Goal: Task Accomplishment & Management: Complete application form

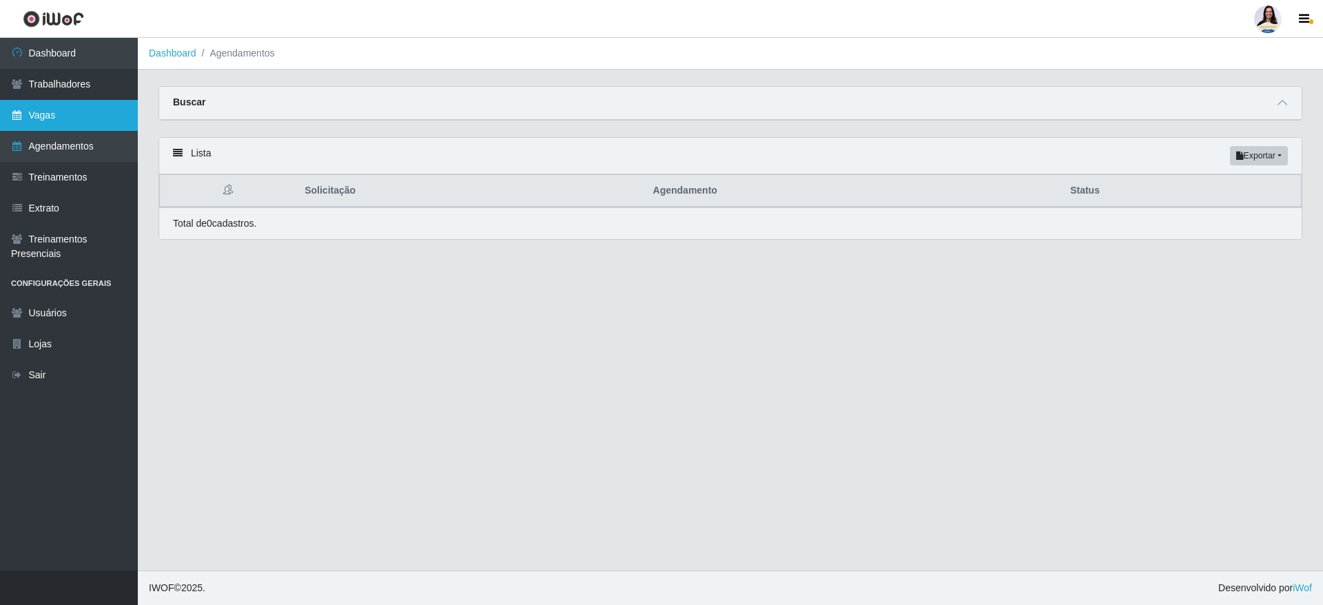
click at [72, 104] on link "Vagas" at bounding box center [69, 115] width 138 height 31
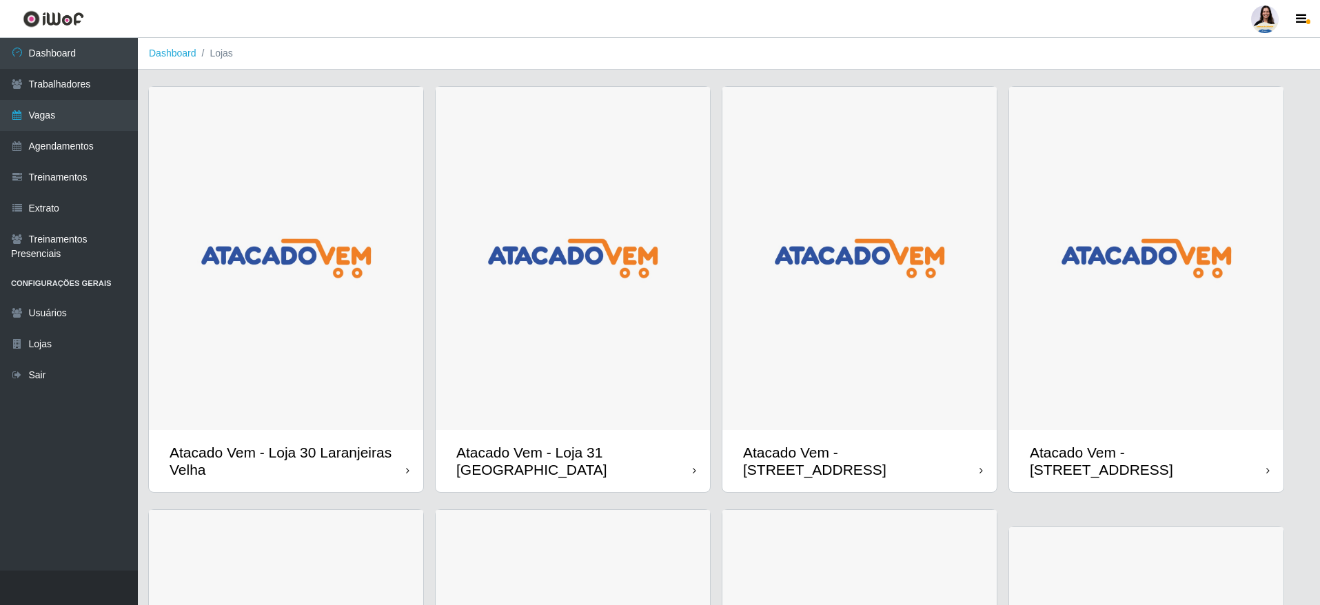
click at [1087, 380] on img at bounding box center [1146, 258] width 274 height 343
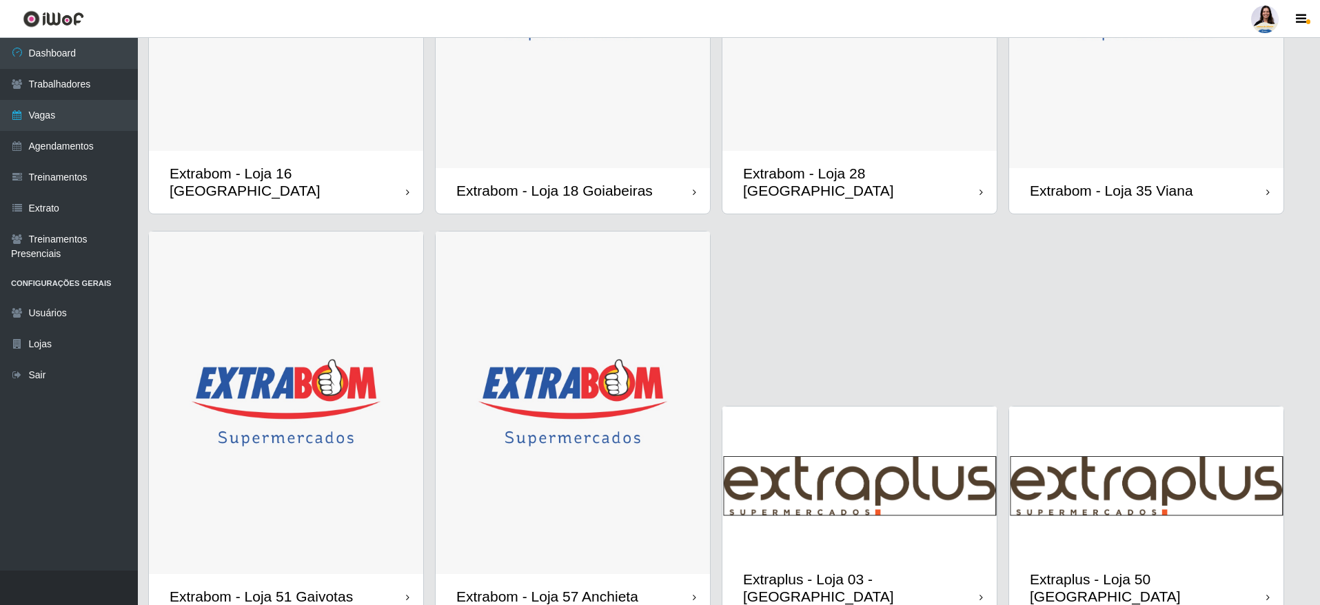
scroll to position [1126, 0]
click at [1151, 555] on img at bounding box center [1146, 480] width 274 height 150
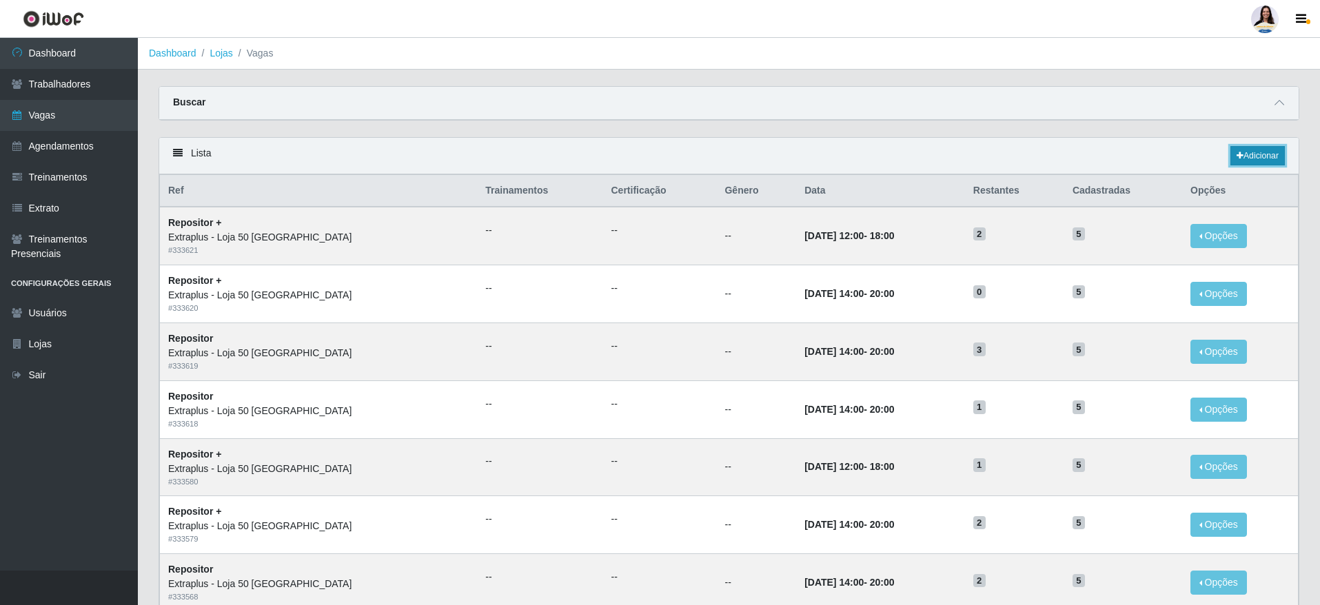
click at [1257, 151] on link "Adicionar" at bounding box center [1257, 155] width 54 height 19
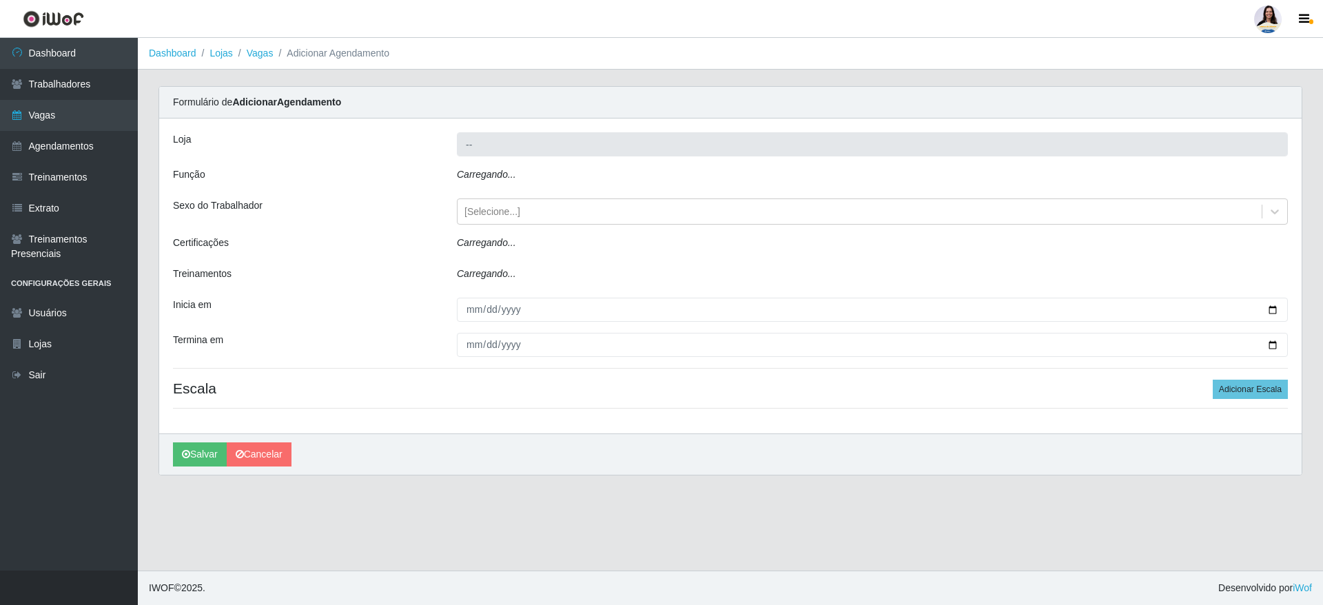
type input "Extraplus - Loja 50 [GEOGRAPHIC_DATA]"
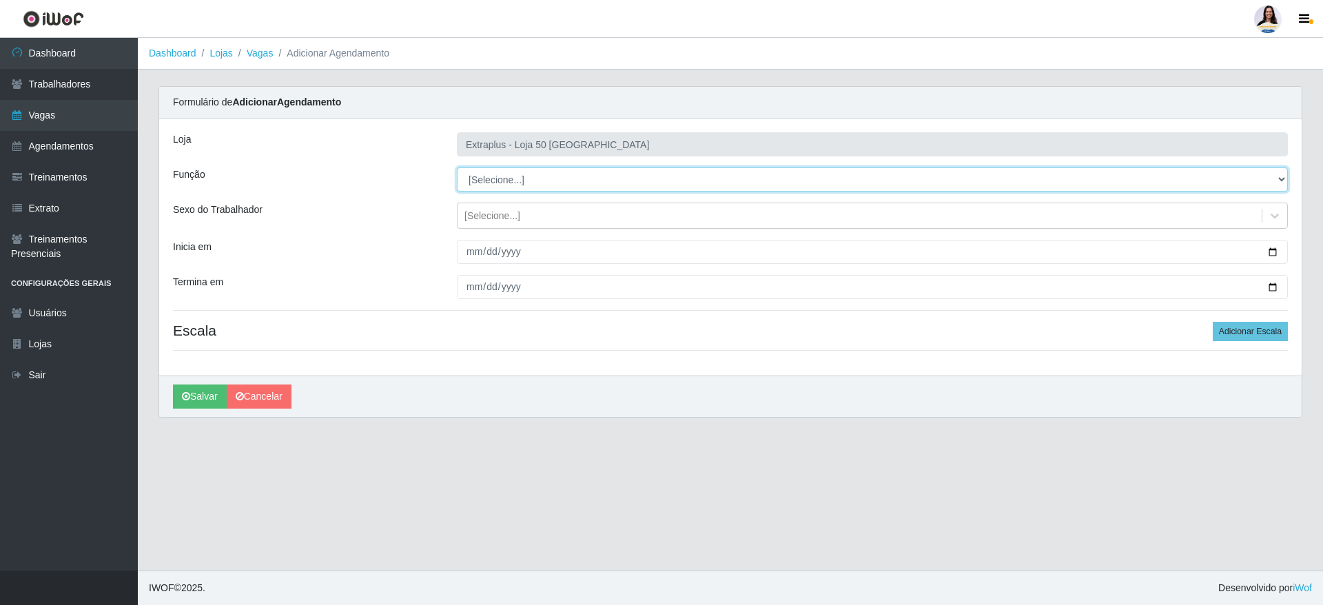
click at [510, 176] on select "[Selecione...] Repositor Repositor + Repositor ++" at bounding box center [872, 179] width 831 height 24
select select "24"
click at [457, 167] on select "[Selecione...] Repositor Repositor + Repositor ++" at bounding box center [872, 179] width 831 height 24
click at [573, 224] on div "[Selecione...]" at bounding box center [860, 216] width 804 height 23
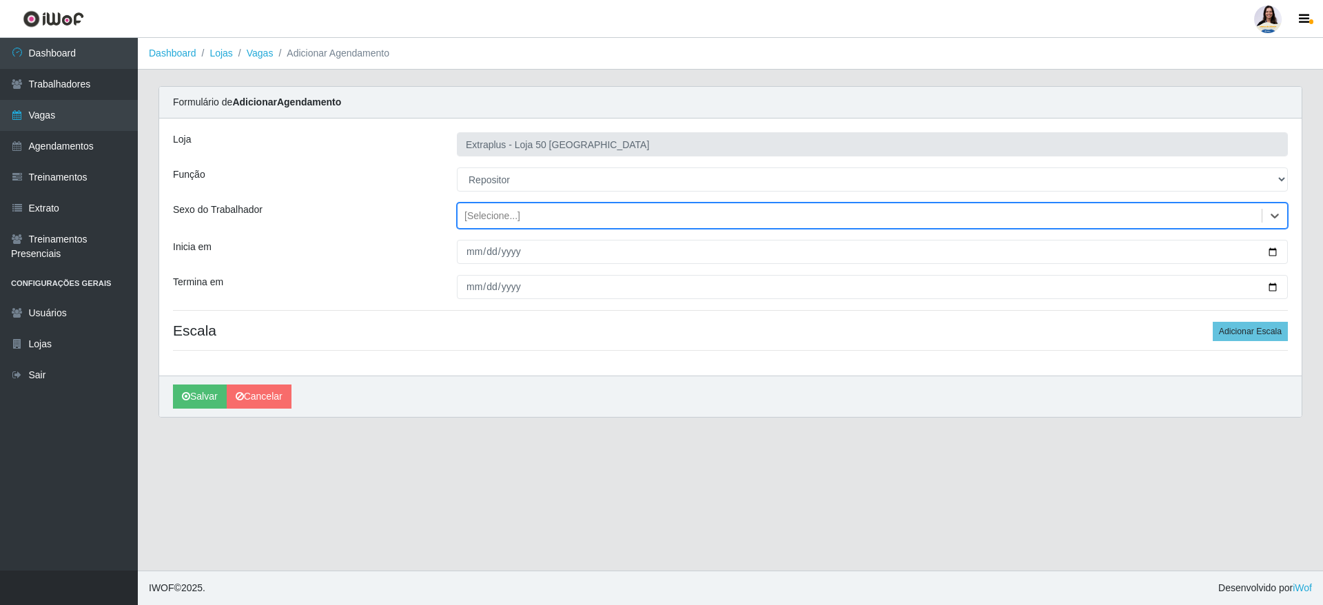
click at [573, 224] on div "[Selecione...]" at bounding box center [860, 216] width 804 height 23
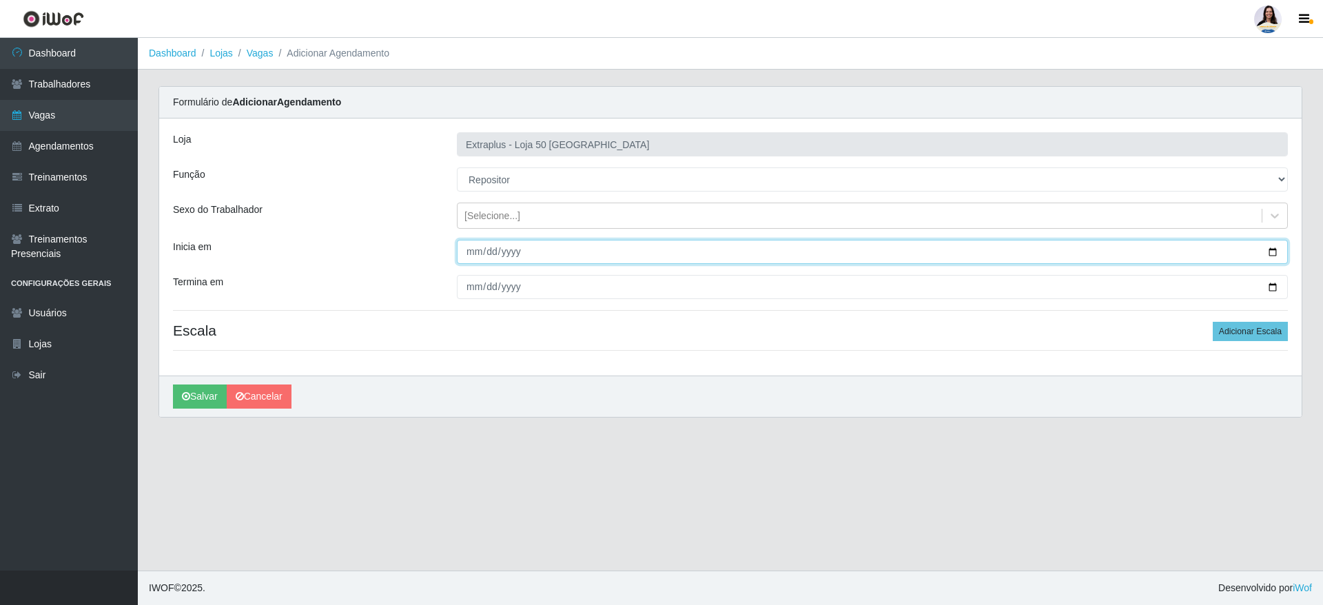
click at [469, 251] on input "Inicia em" at bounding box center [872, 252] width 831 height 24
type input "[DATE]"
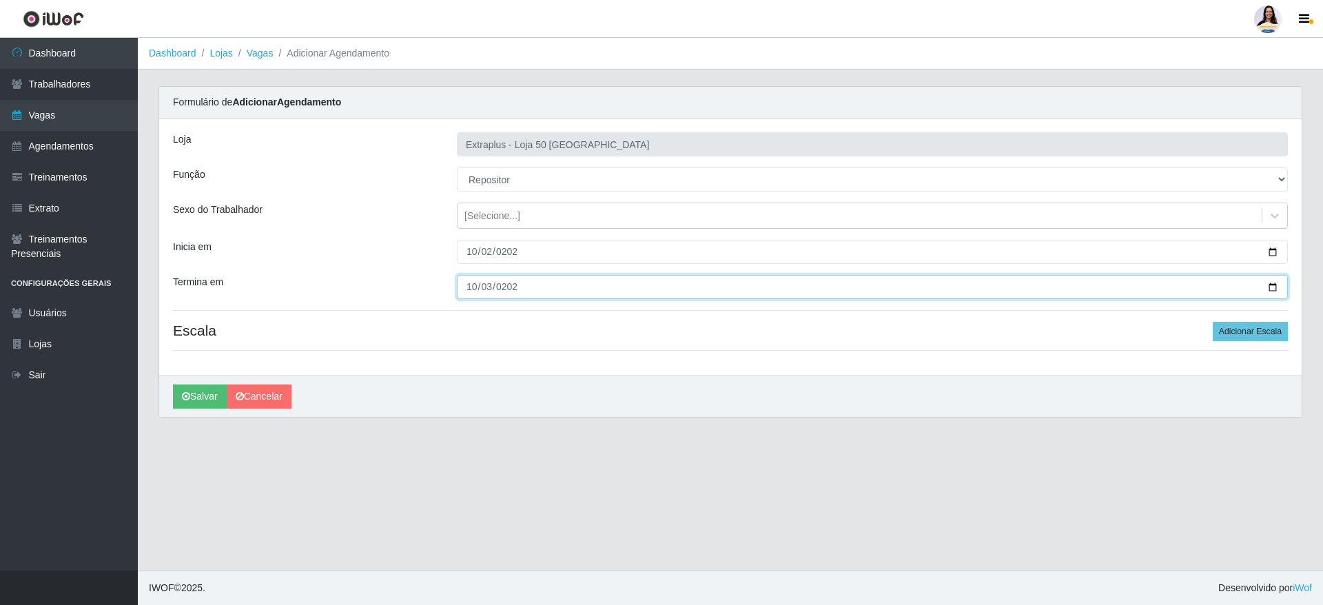
type input "[DATE]"
click at [1237, 325] on button "Adicionar Escala" at bounding box center [1250, 331] width 75 height 19
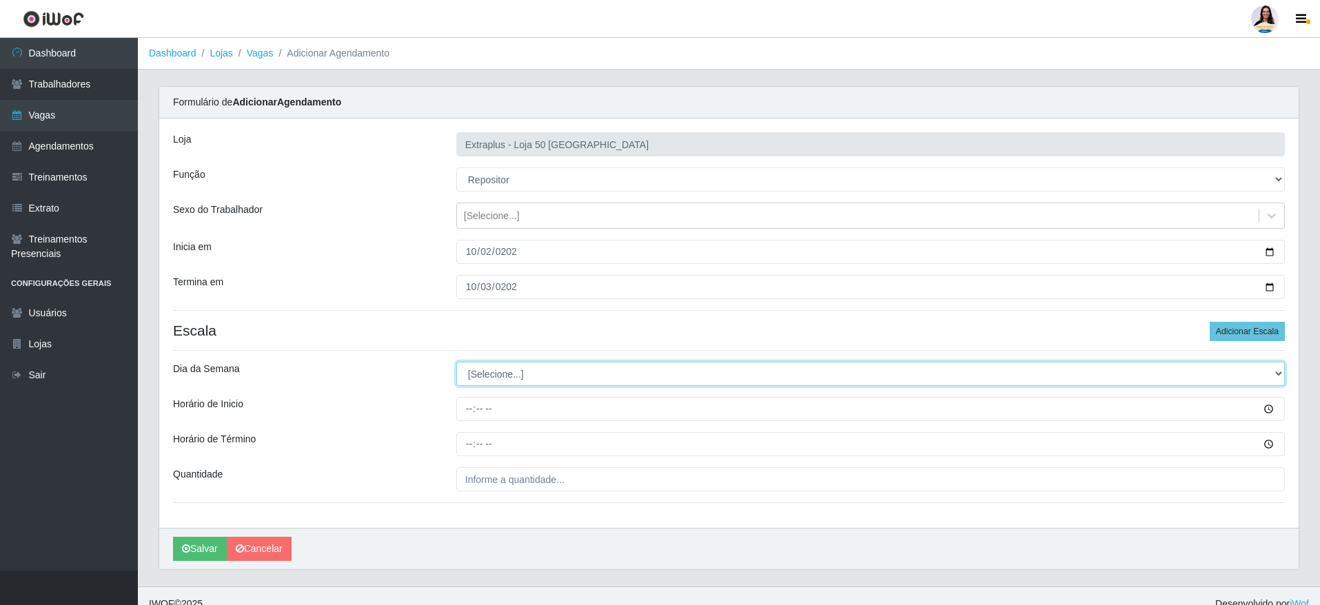
click at [555, 365] on select "[Selecione...] Segunda Terça Quarta Quinta Sexta Sábado Domingo" at bounding box center [870, 374] width 828 height 24
select select "4"
click at [456, 362] on select "[Selecione...] Segunda Terça Quarta Quinta Sexta Sábado Domingo" at bounding box center [870, 374] width 828 height 24
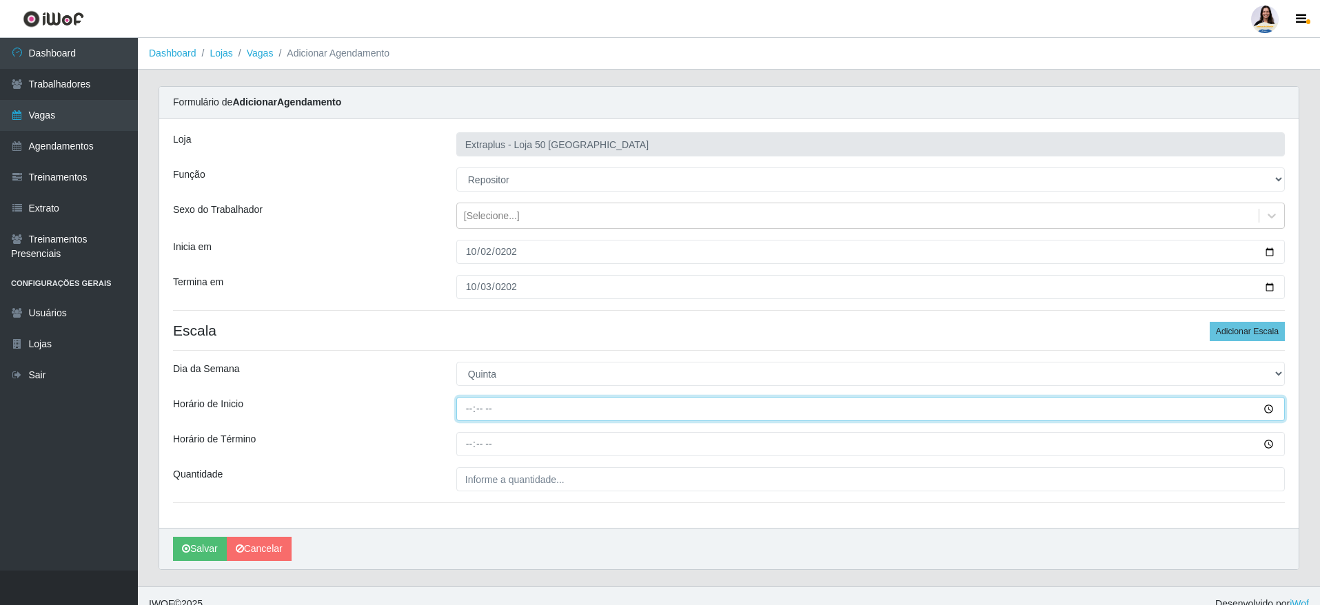
click at [499, 408] on input "Horário de Inicio" at bounding box center [870, 409] width 828 height 24
type input "14:00"
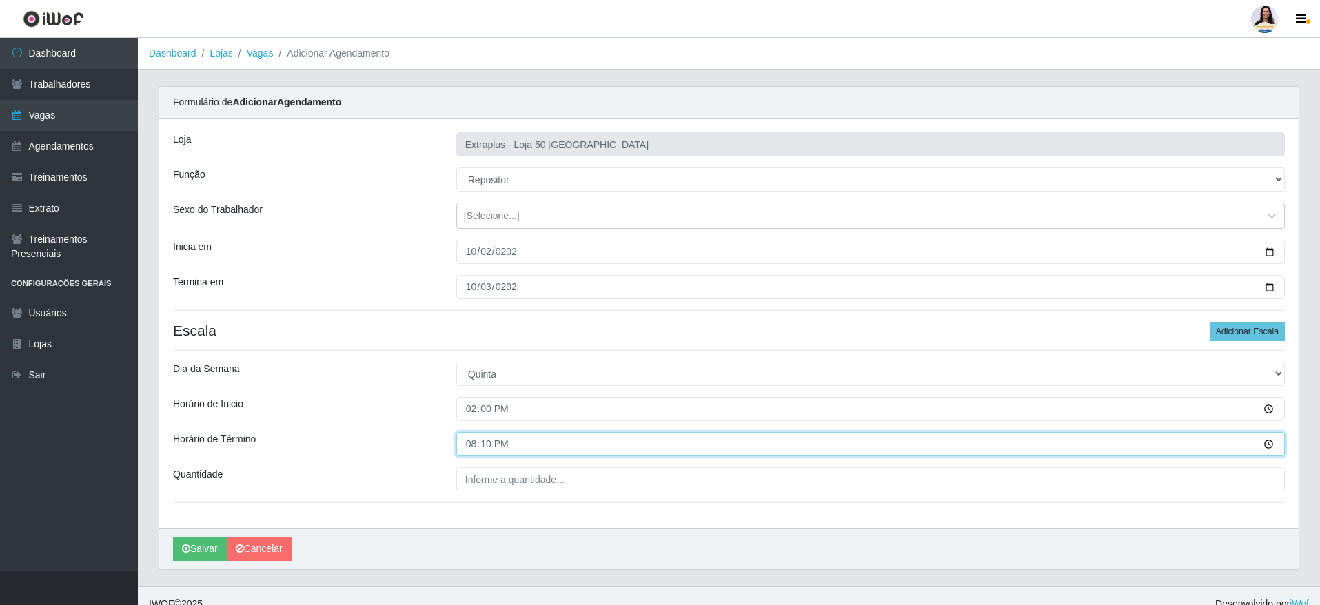
type input "20:00"
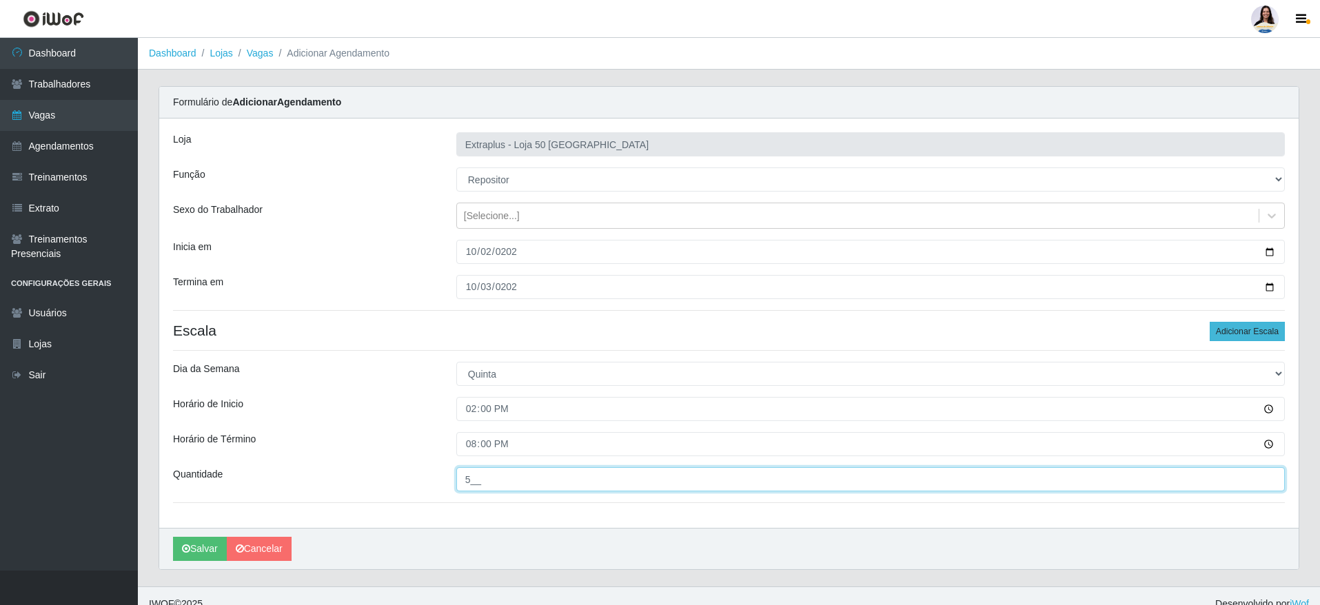
type input "5__"
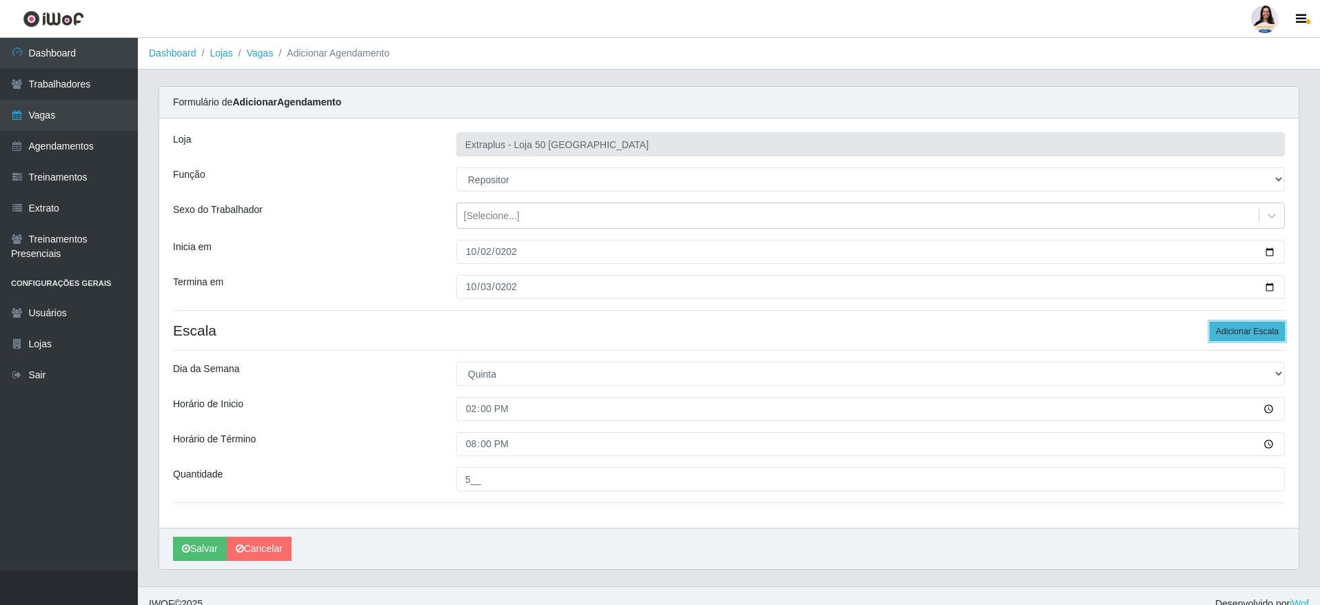
click at [1239, 327] on button "Adicionar Escala" at bounding box center [1246, 331] width 75 height 19
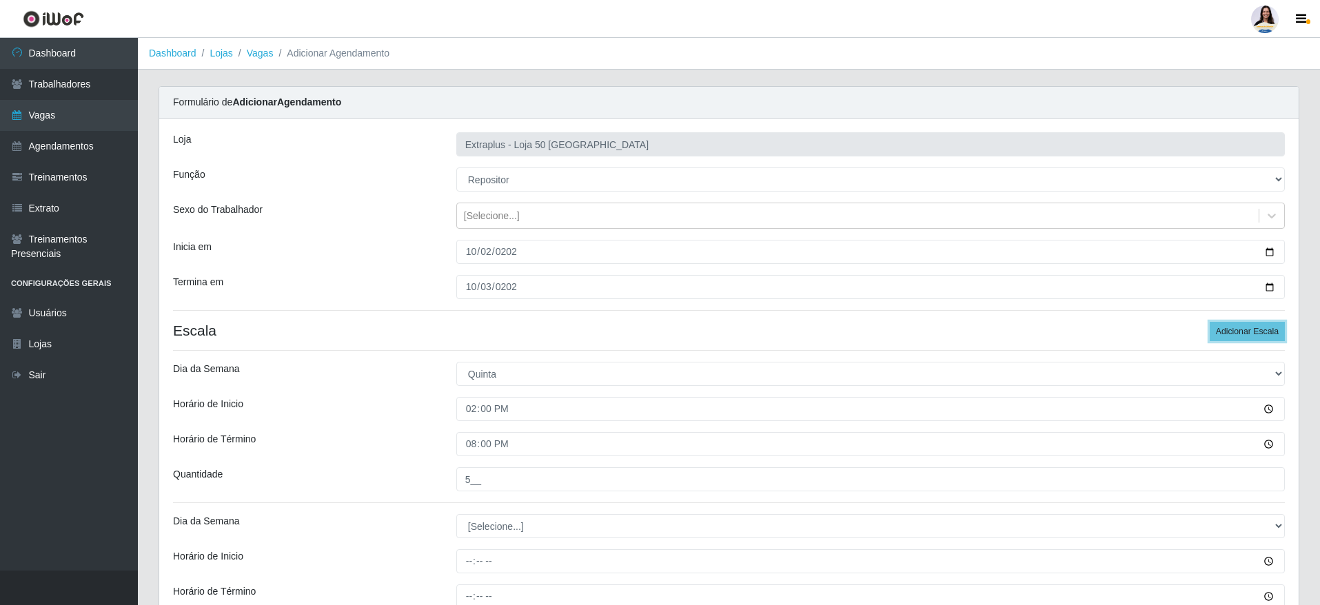
scroll to position [168, 0]
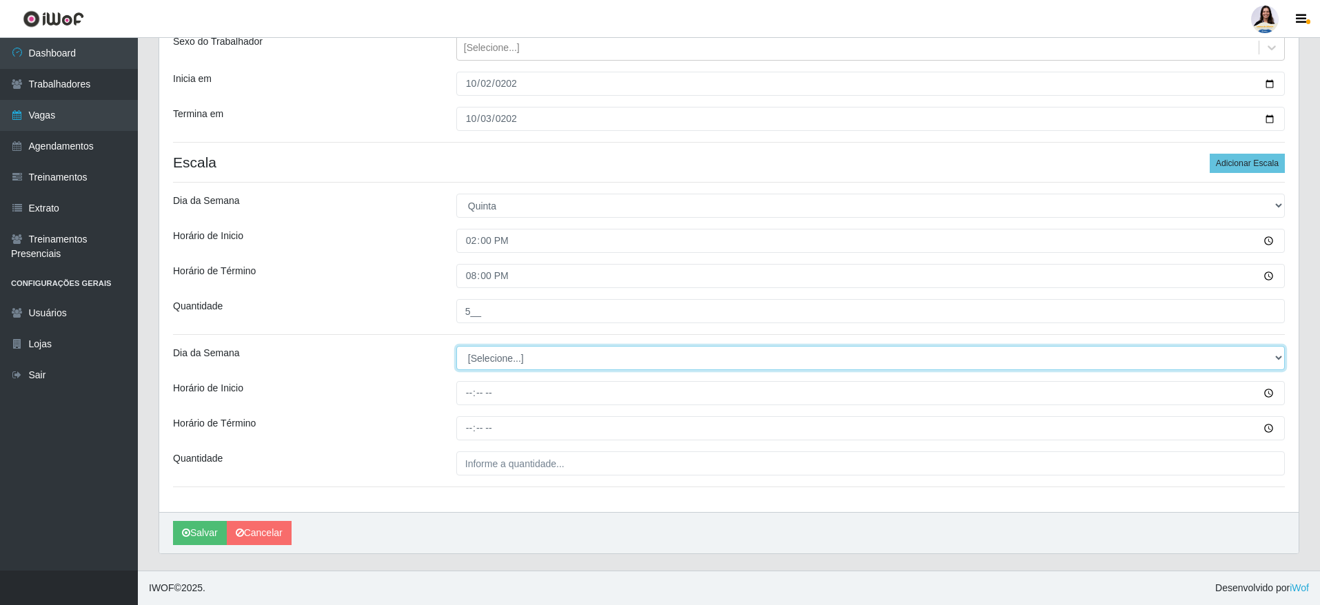
click at [508, 358] on select "[Selecione...] Segunda Terça Quarta Quinta Sexta Sábado Domingo" at bounding box center [870, 358] width 828 height 24
select select "5"
click at [456, 346] on select "[Selecione...] Segunda Terça Quarta Quinta Sexta Sábado Domingo" at bounding box center [870, 358] width 828 height 24
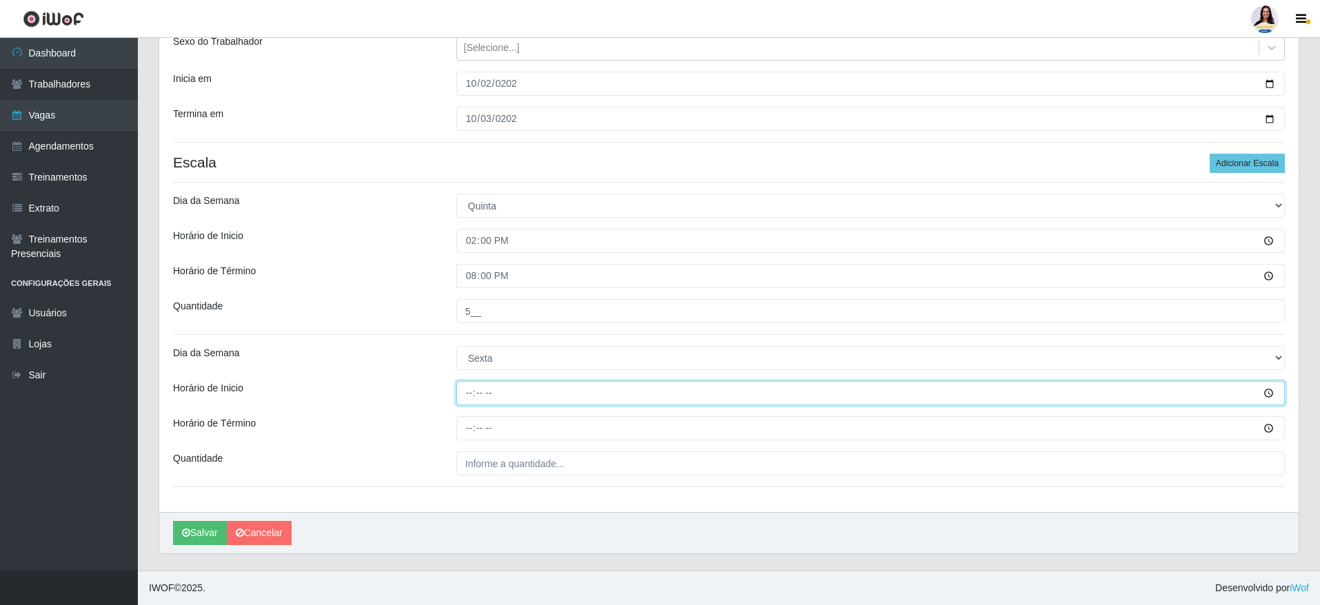
type input "14:00"
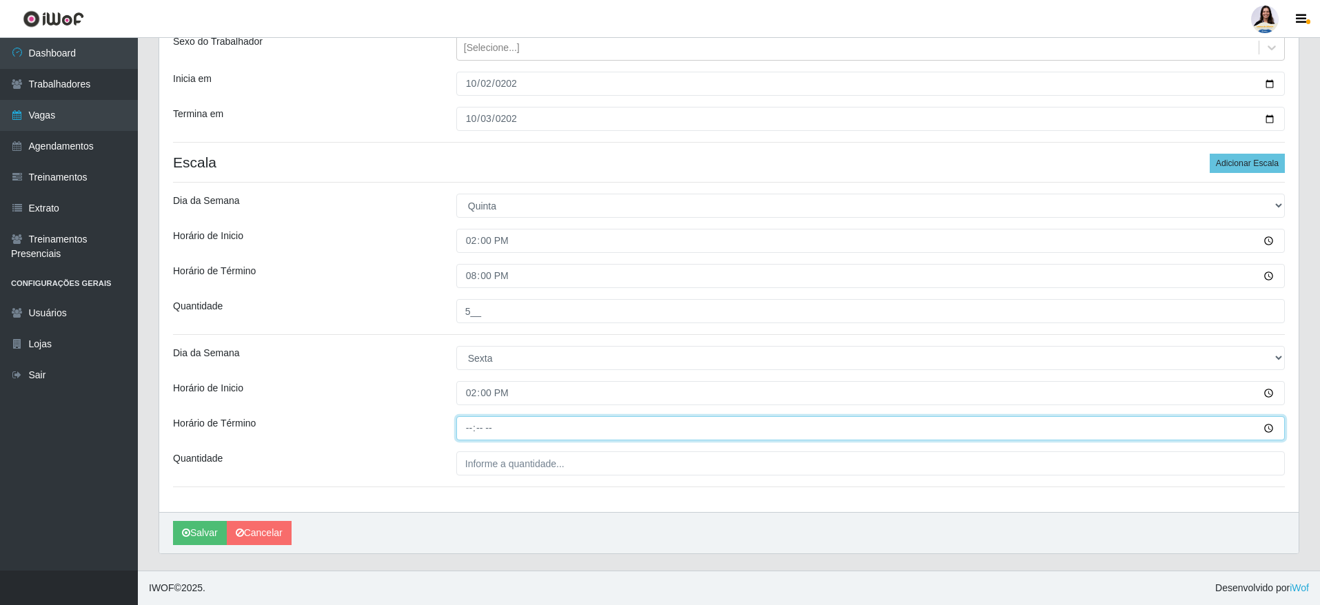
type input "20:00"
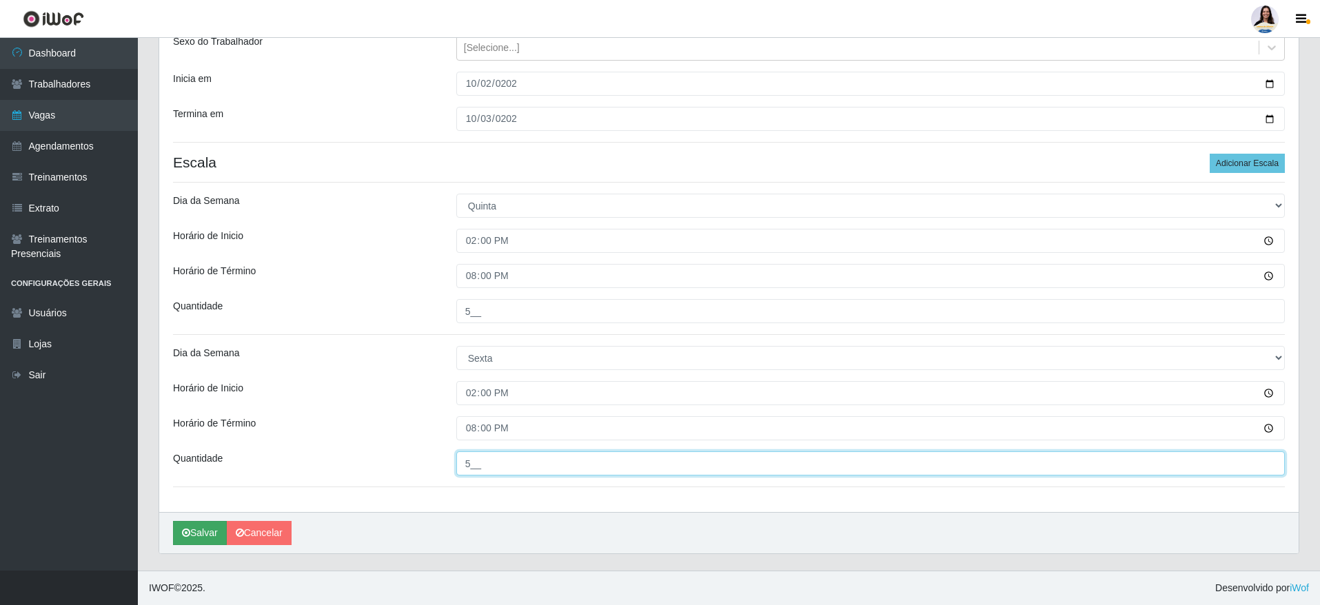
type input "5__"
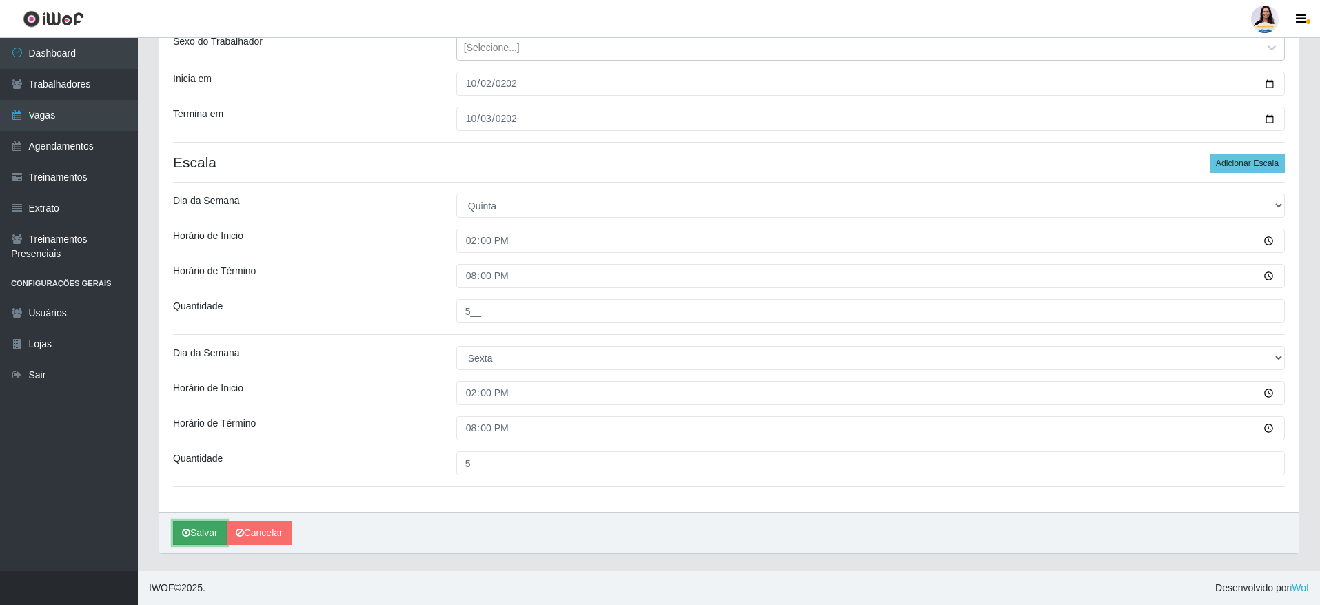
click at [194, 535] on button "Salvar" at bounding box center [200, 533] width 54 height 24
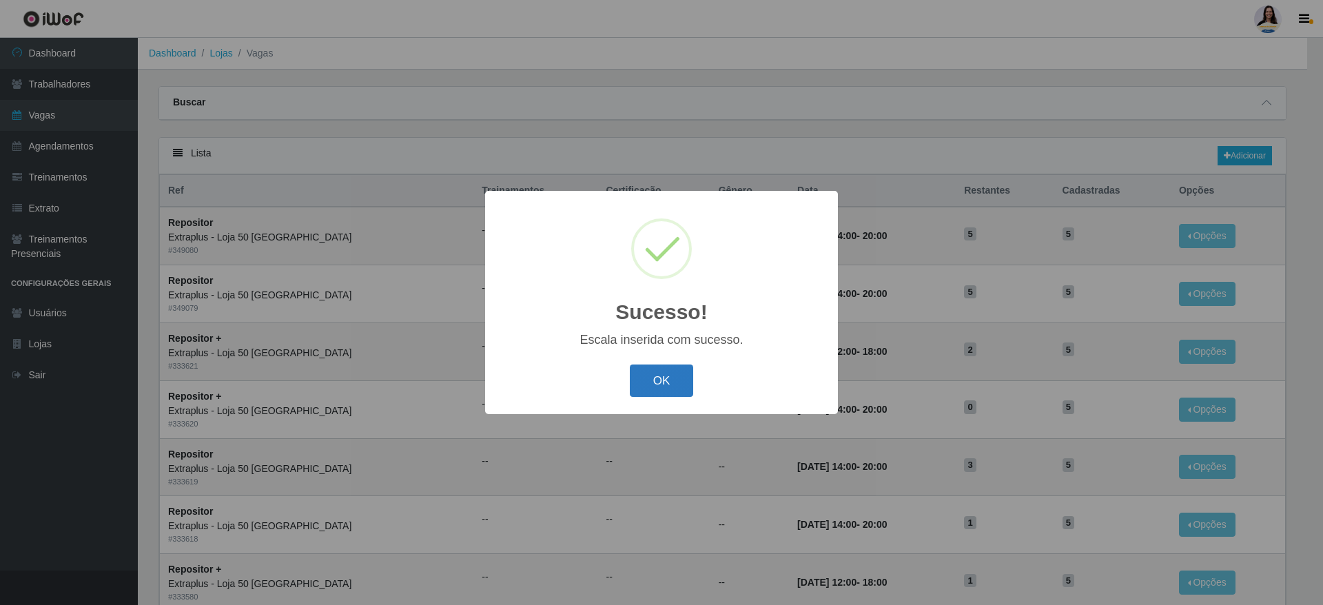
click at [684, 373] on button "OK" at bounding box center [662, 381] width 64 height 32
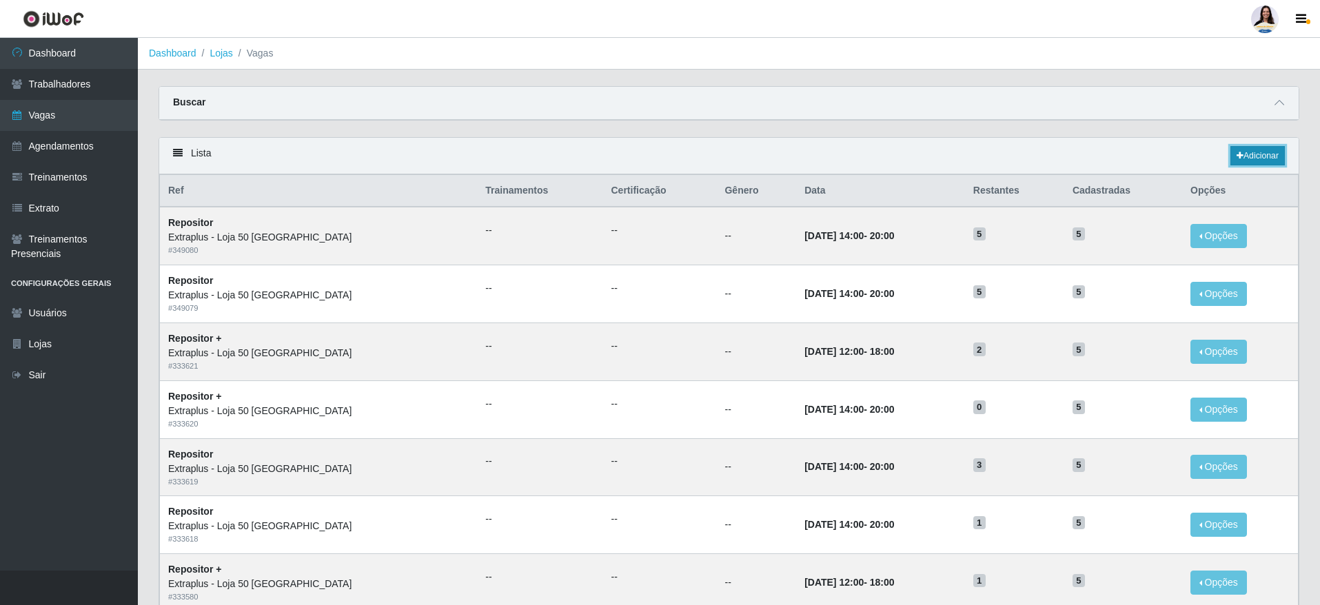
click at [1255, 160] on link "Adicionar" at bounding box center [1257, 155] width 54 height 19
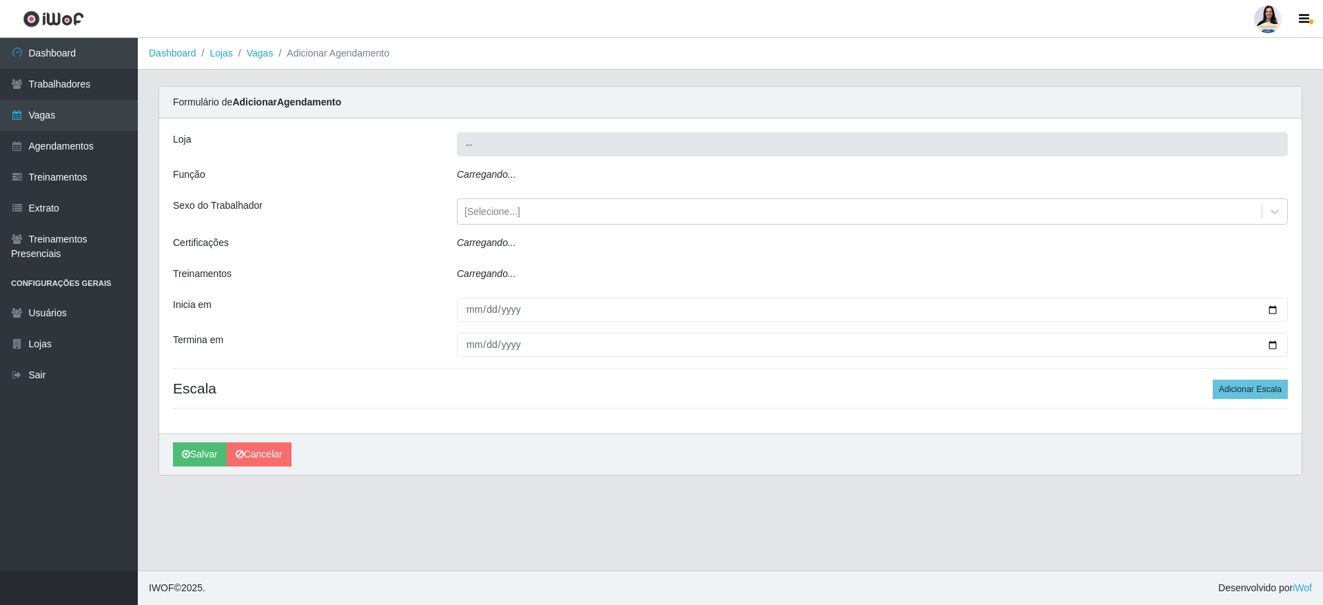
type input "Extraplus - Loja 50 [GEOGRAPHIC_DATA]"
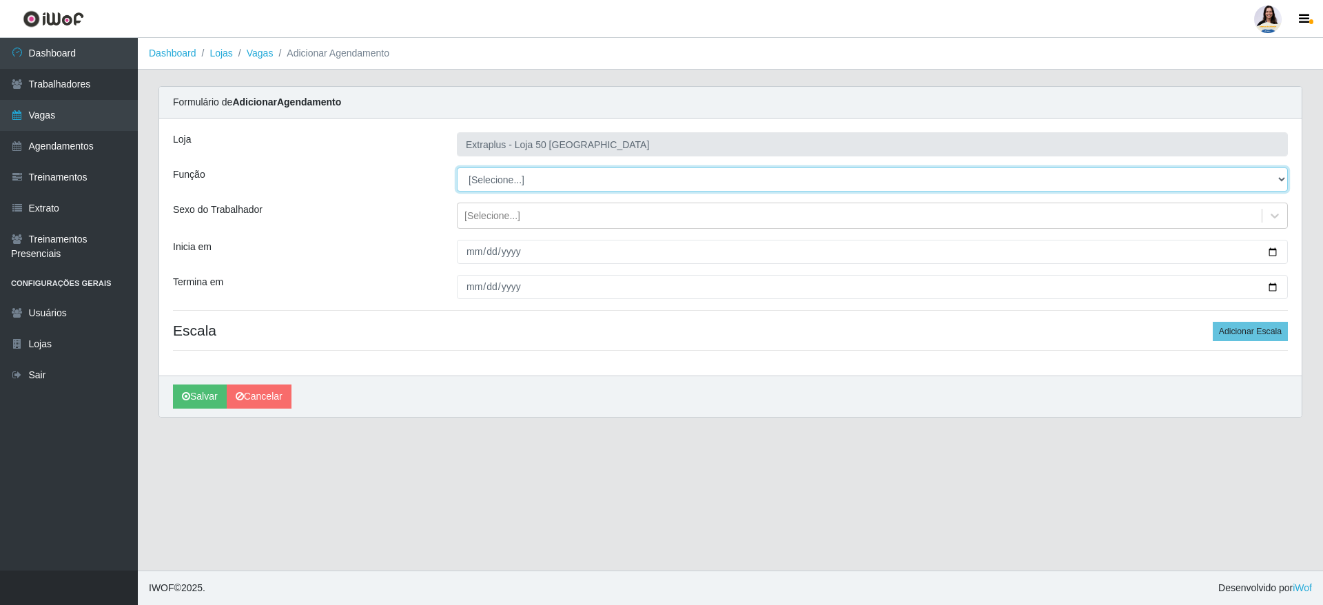
click at [516, 167] on select "[Selecione...] Repositor Repositor + Repositor ++" at bounding box center [872, 179] width 831 height 24
select select "82"
click at [457, 167] on select "[Selecione...] Repositor Repositor + Repositor ++" at bounding box center [872, 179] width 831 height 24
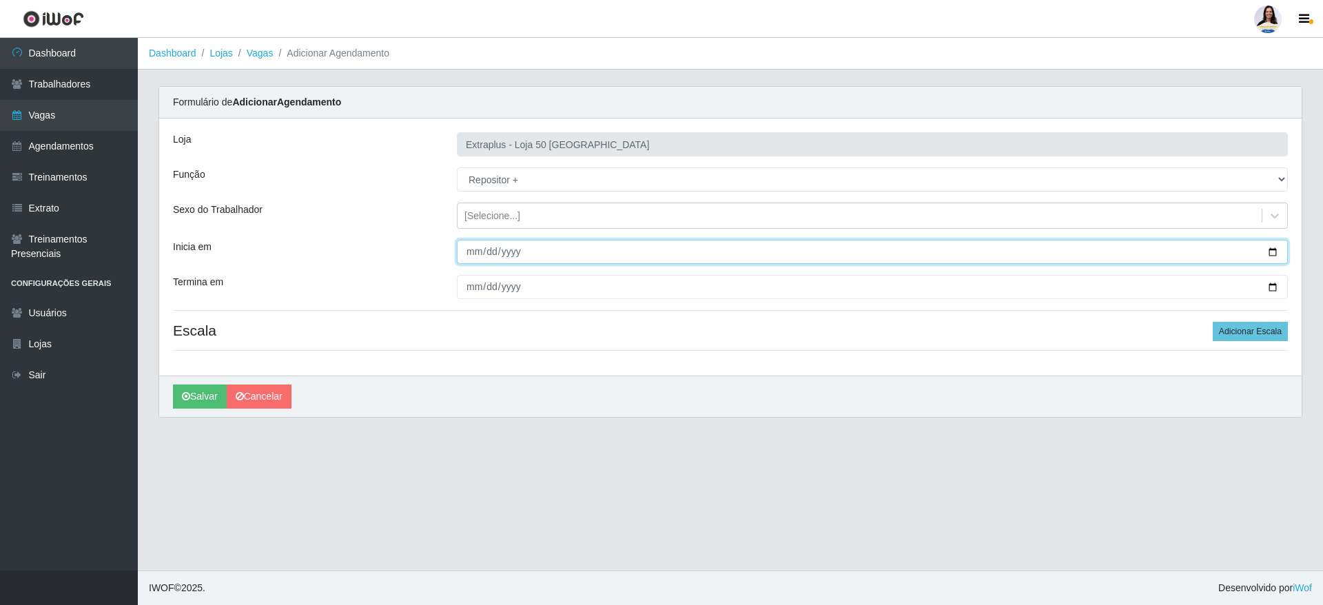
click at [479, 251] on input "Inicia em" at bounding box center [872, 252] width 831 height 24
type input "0001-10-04"
type input "[DATE]"
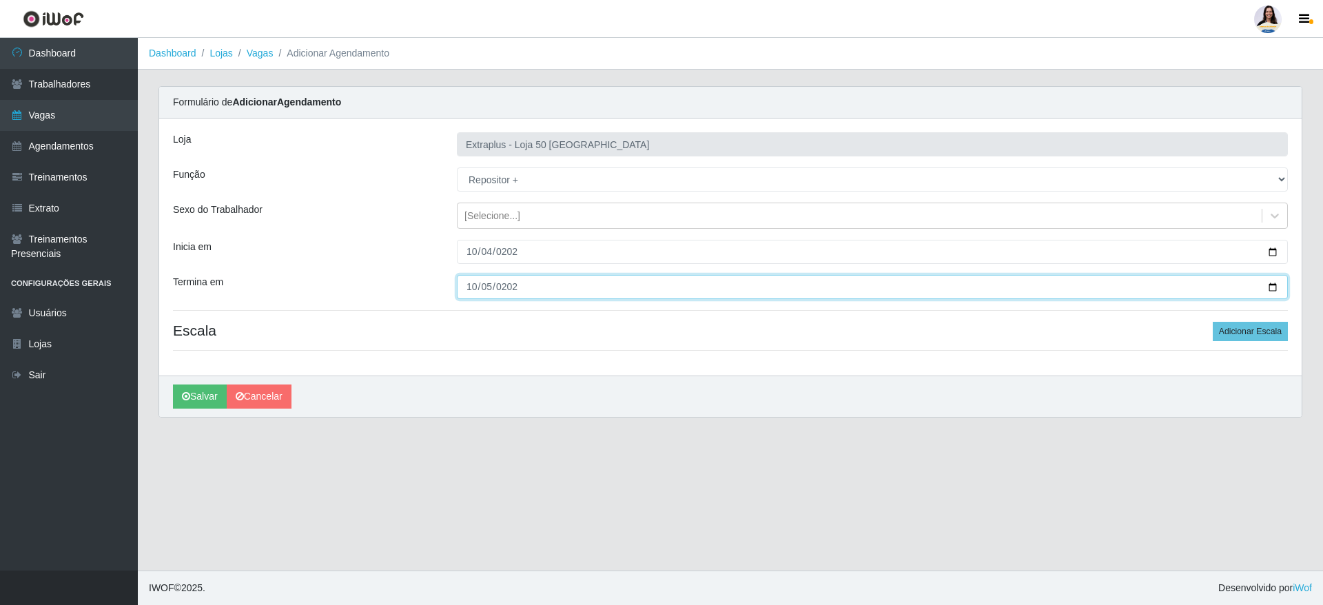
type input "[DATE]"
click at [1256, 325] on button "Adicionar Escala" at bounding box center [1250, 331] width 75 height 19
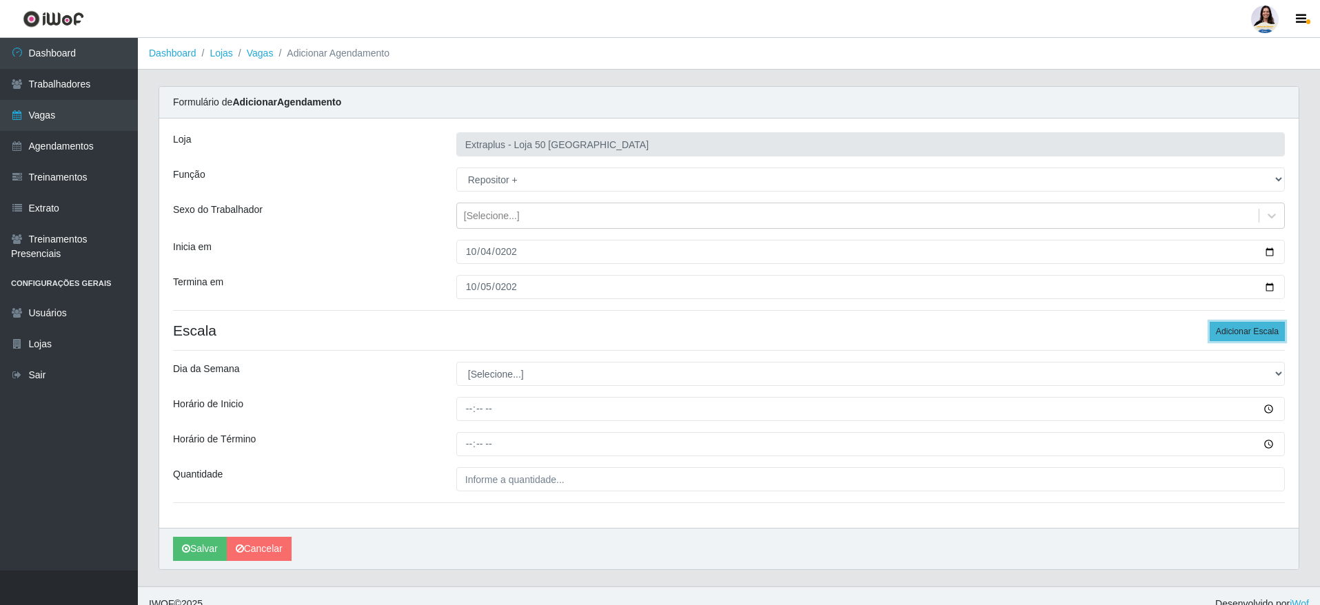
click at [1256, 325] on button "Adicionar Escala" at bounding box center [1246, 331] width 75 height 19
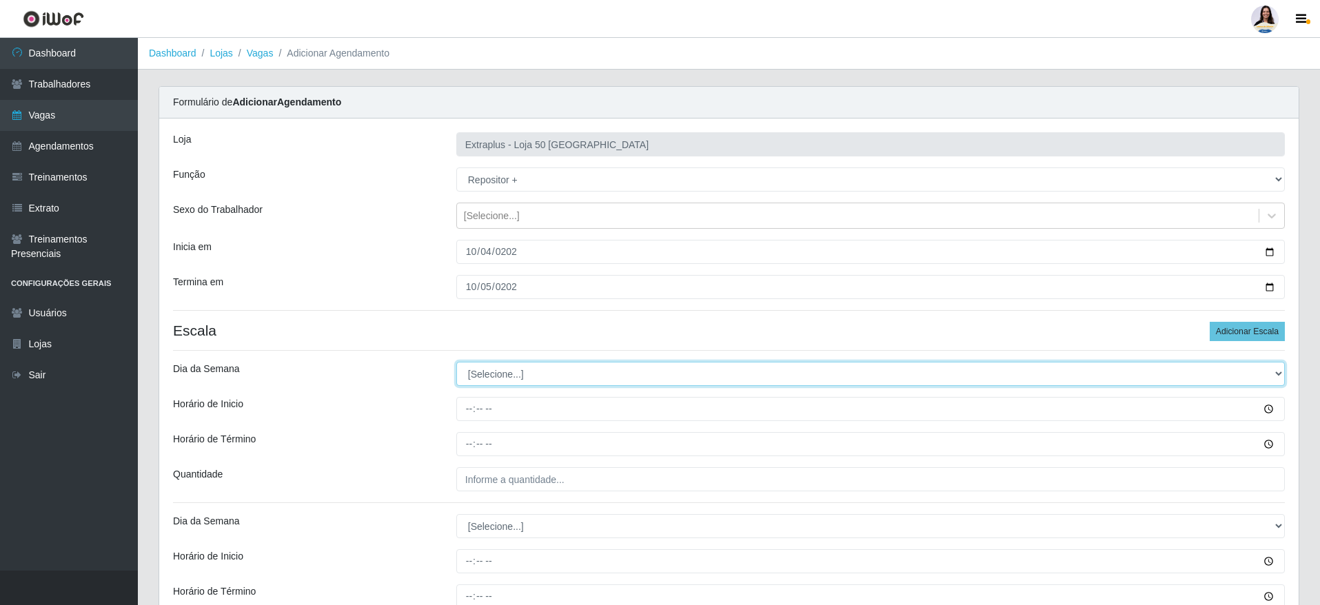
click at [578, 375] on select "[Selecione...] Segunda Terça Quarta Quinta Sexta Sábado Domingo" at bounding box center [870, 374] width 828 height 24
select select "6"
click at [456, 362] on select "[Selecione...] Segunda Terça Quarta Quinta Sexta Sábado Domingo" at bounding box center [870, 374] width 828 height 24
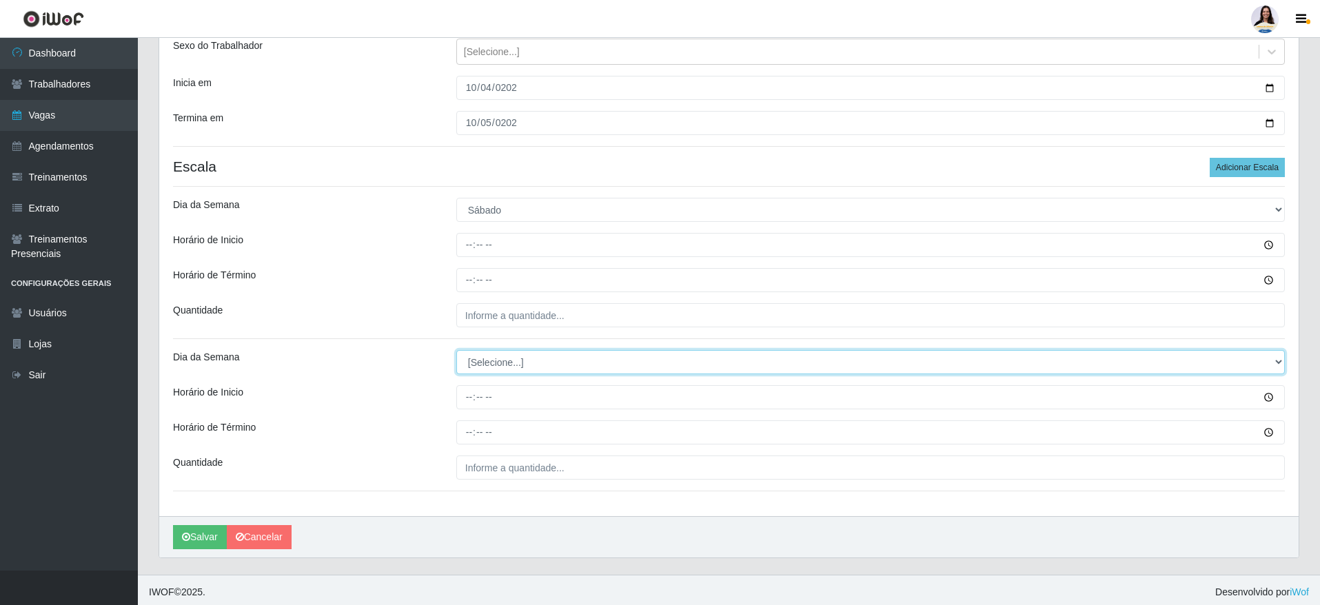
click at [593, 370] on select "[Selecione...] Segunda Terça Quarta Quinta Sexta Sábado Domingo" at bounding box center [870, 362] width 828 height 24
select select "0"
click at [456, 350] on select "[Selecione...] Segunda Terça Quarta Quinta Sexta Sábado Domingo" at bounding box center [870, 362] width 828 height 24
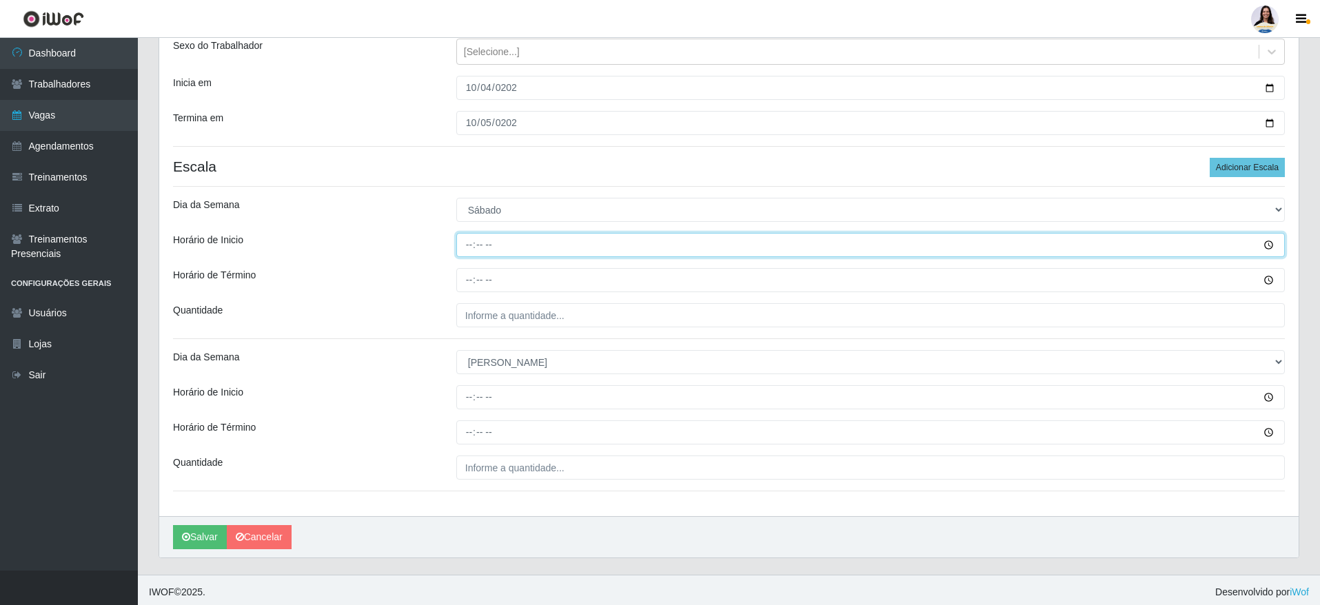
click at [482, 249] on input "Horário de Inicio" at bounding box center [870, 245] width 828 height 24
click at [476, 246] on input "Horário de Inicio" at bounding box center [870, 245] width 828 height 24
click at [468, 244] on input "Horário de Inicio" at bounding box center [870, 245] width 828 height 24
type input "14:00"
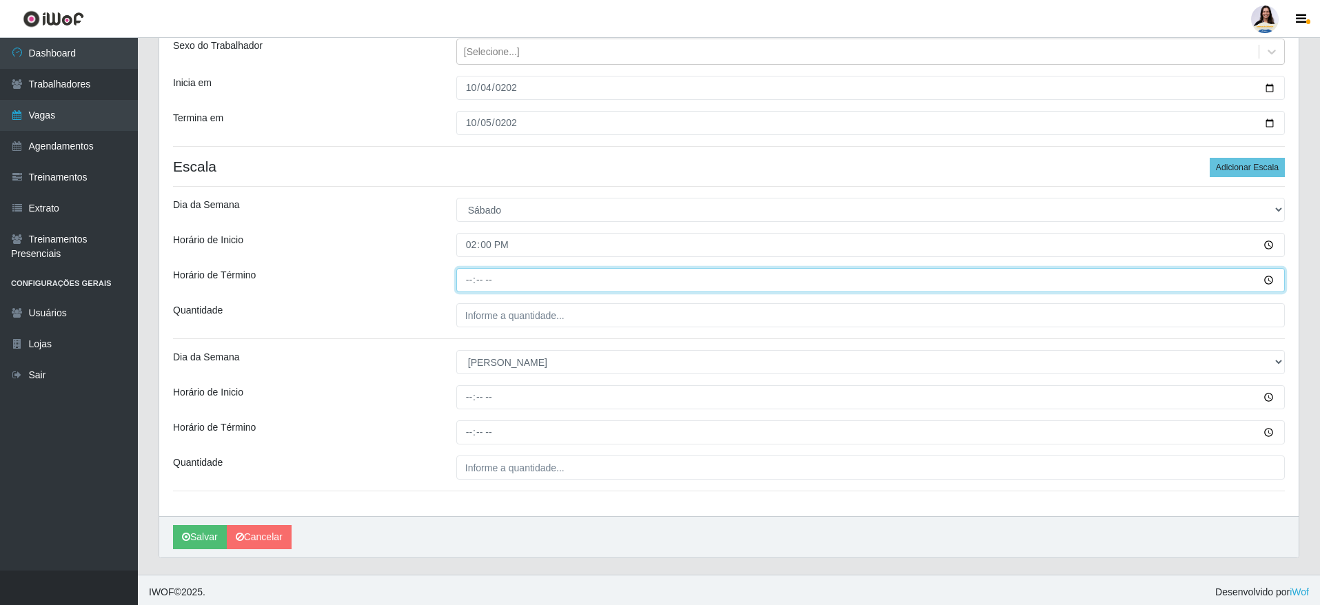
click at [468, 278] on input "Horário de Término" at bounding box center [870, 280] width 828 height 24
type input "20:00"
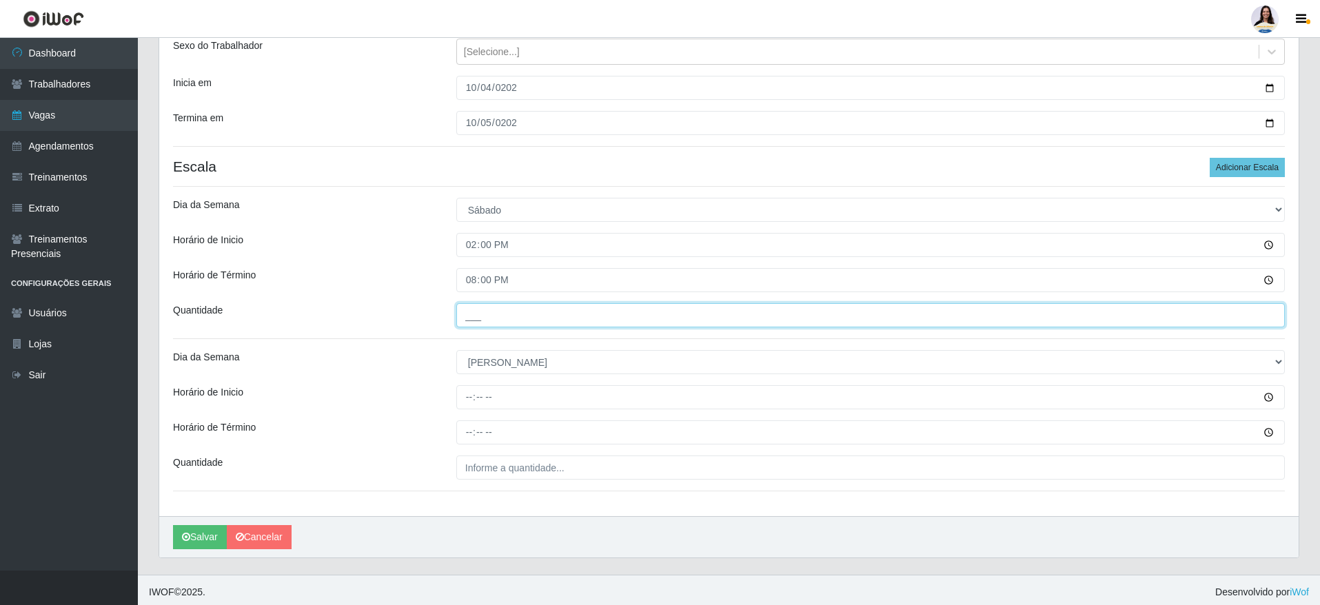
click at [497, 308] on input "___" at bounding box center [870, 315] width 828 height 24
type input "5__"
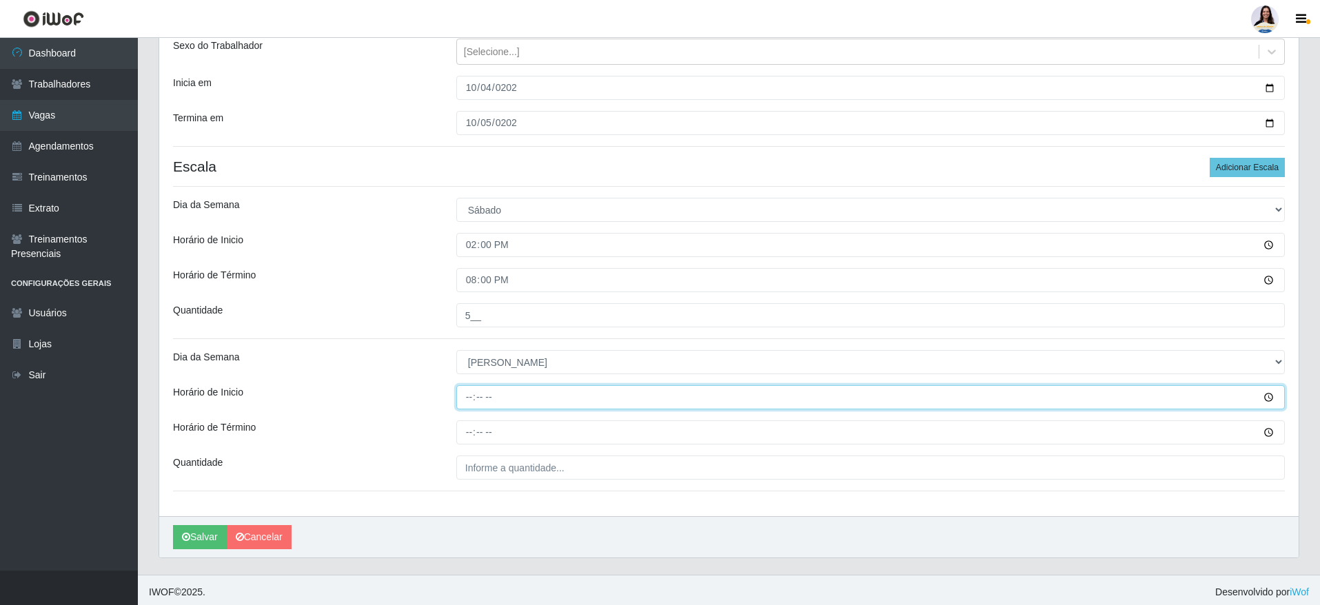
click at [472, 396] on input "Horário de Inicio" at bounding box center [870, 397] width 828 height 24
type input "12:00"
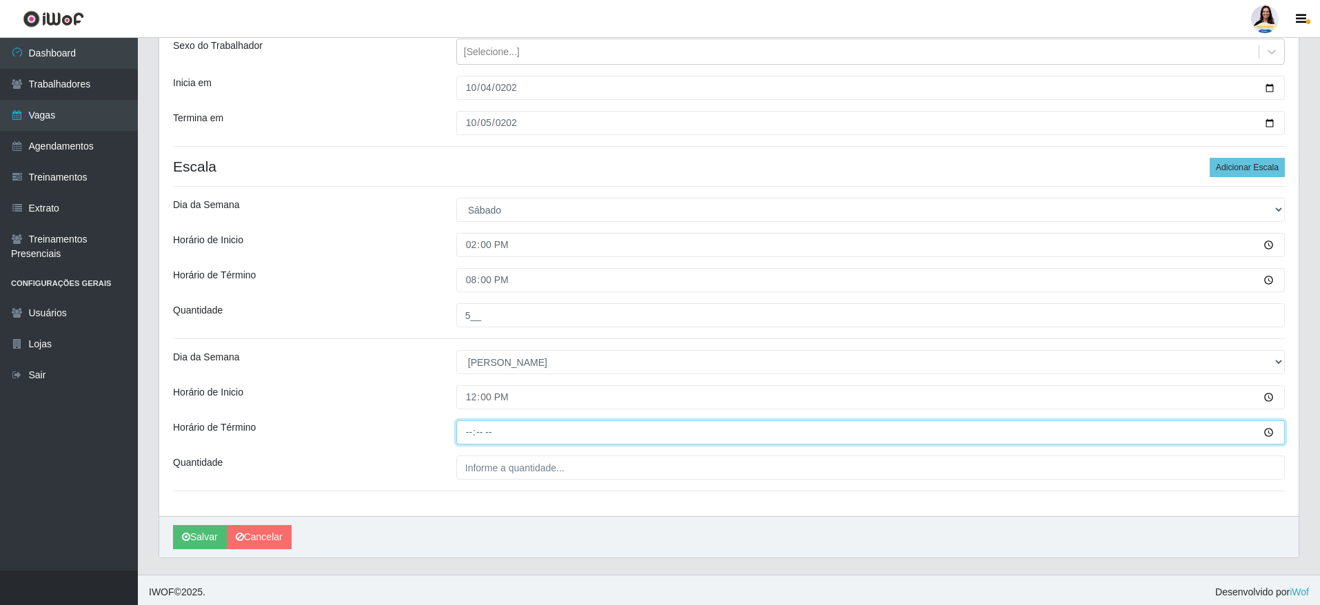
click at [460, 438] on input "Horário de Término" at bounding box center [870, 432] width 828 height 24
type input "18:00"
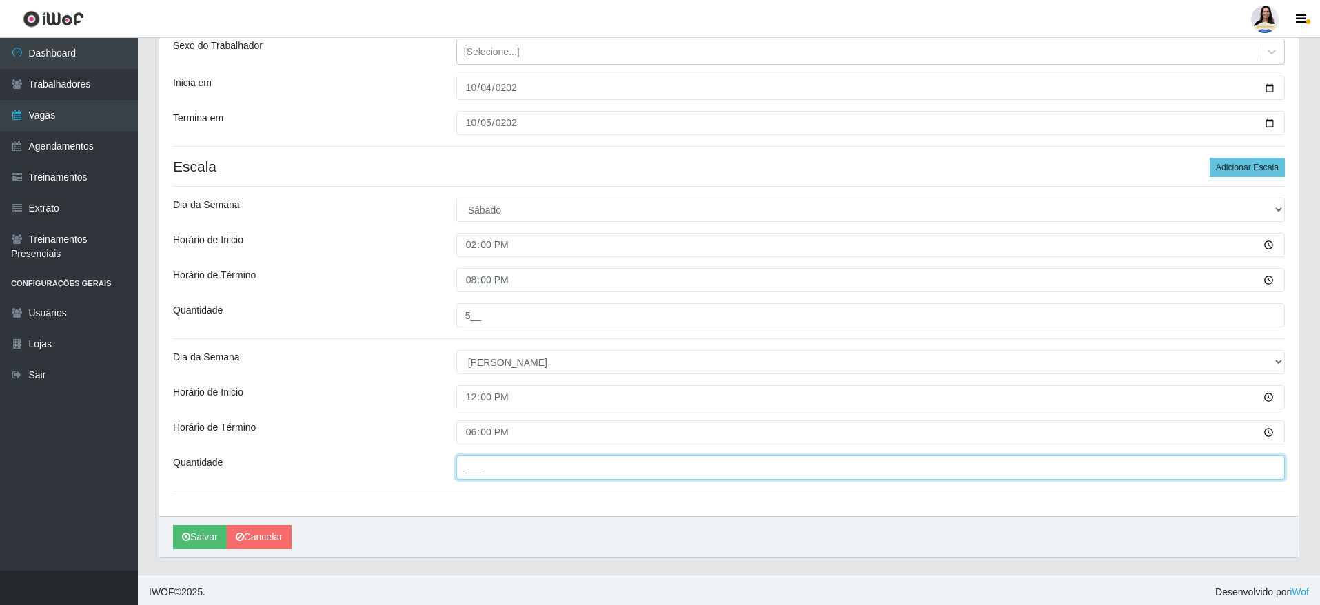
click at [488, 473] on input "___" at bounding box center [870, 467] width 828 height 24
type input "5__"
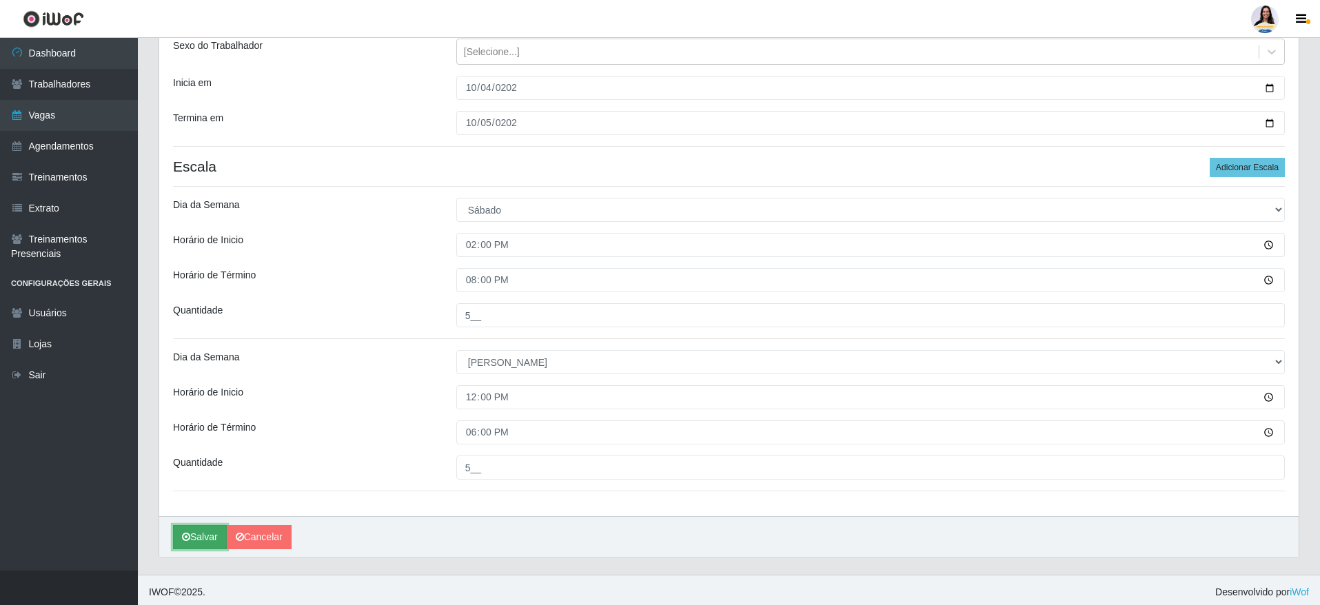
click at [202, 539] on button "Salvar" at bounding box center [200, 537] width 54 height 24
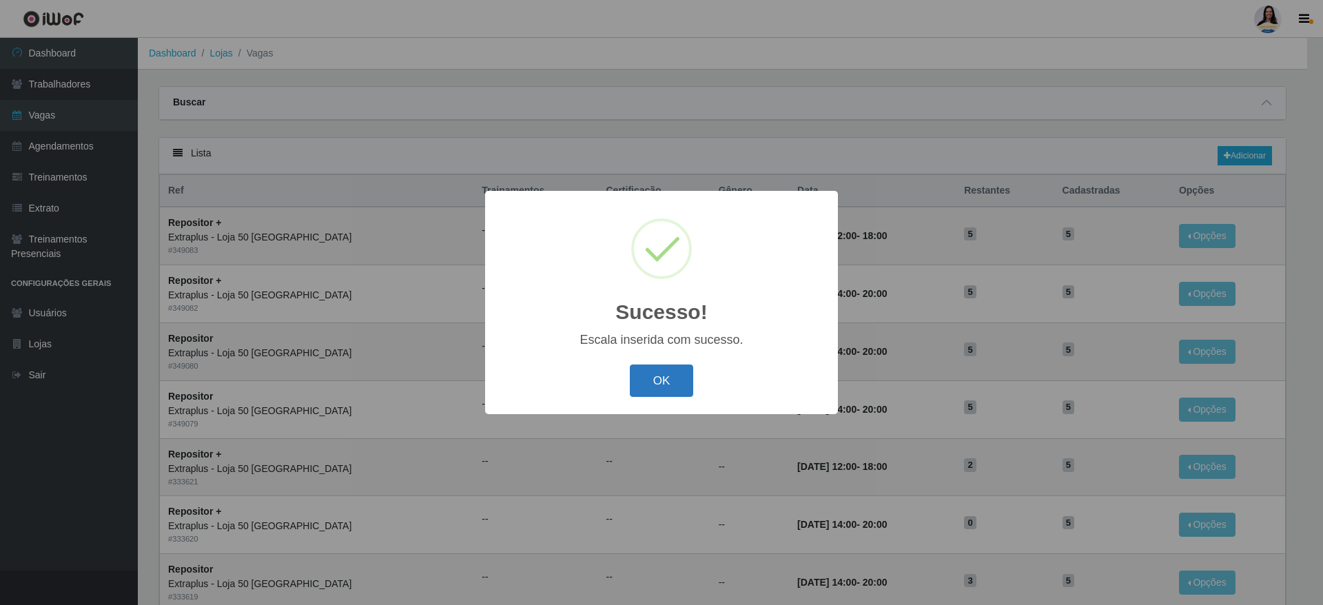
click at [679, 393] on button "OK" at bounding box center [662, 381] width 64 height 32
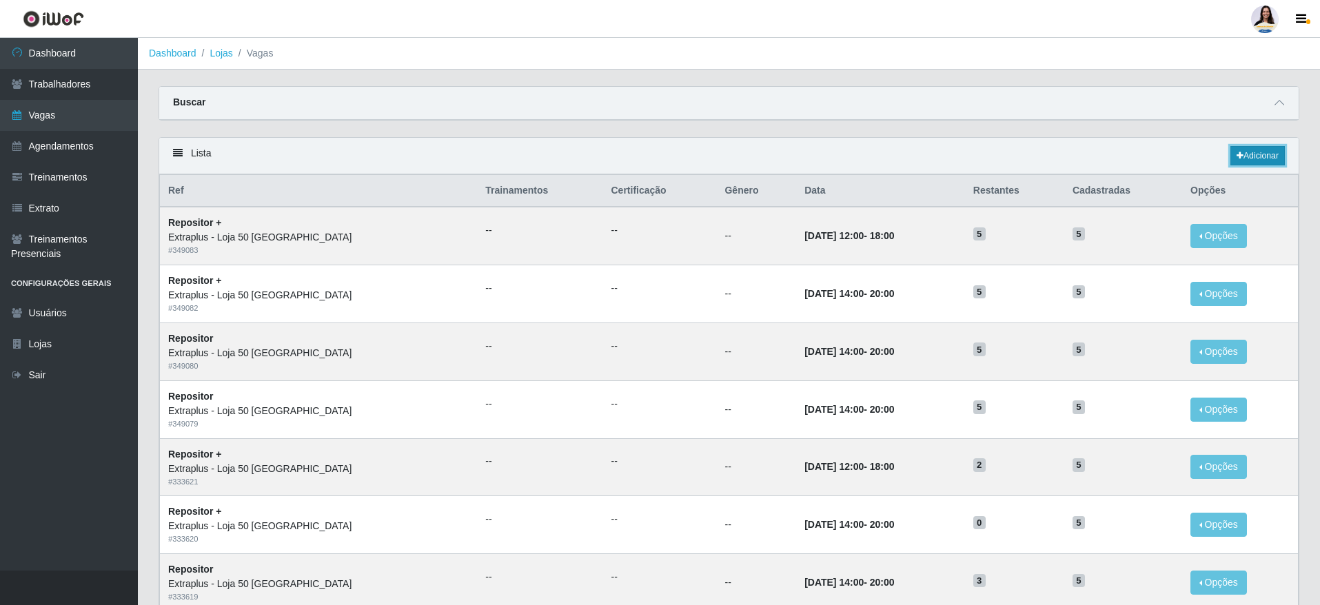
click at [1239, 157] on icon at bounding box center [1239, 156] width 7 height 8
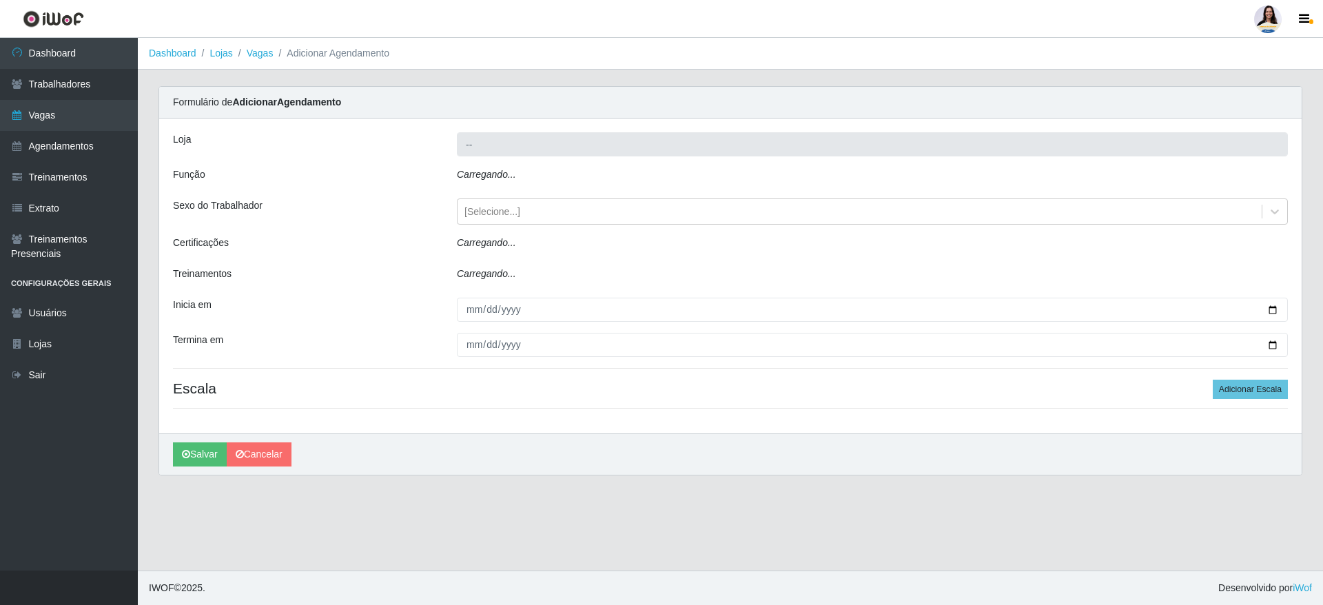
type input "Extraplus - Loja 50 [GEOGRAPHIC_DATA]"
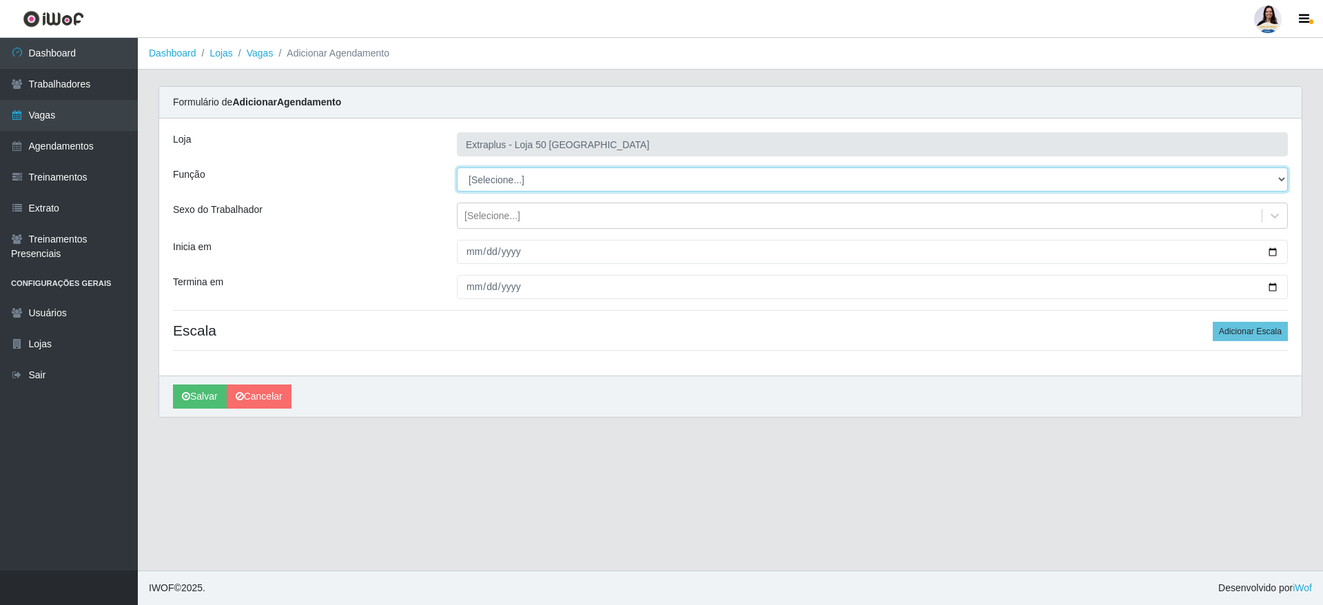
click at [559, 172] on select "[Selecione...] Repositor Repositor + Repositor ++" at bounding box center [872, 179] width 831 height 24
select select "82"
click at [457, 167] on select "[Selecione...] Repositor Repositor + Repositor ++" at bounding box center [872, 179] width 831 height 24
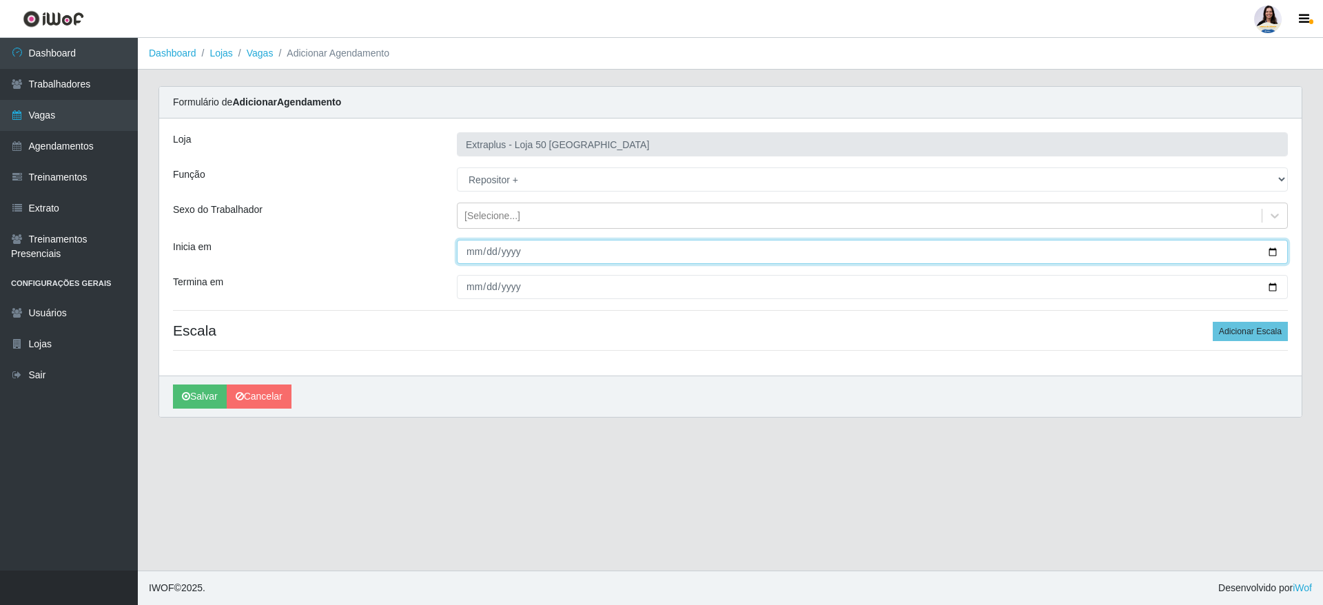
click at [478, 260] on input "Inicia em" at bounding box center [872, 252] width 831 height 24
type input "[DATE]"
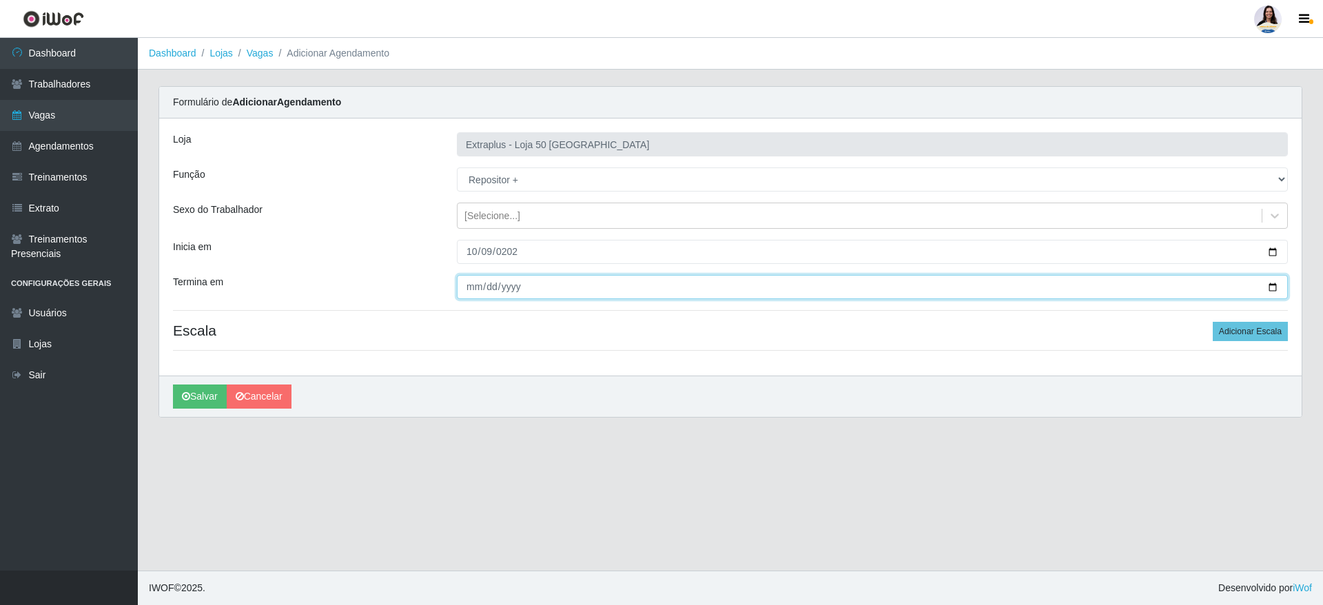
click at [475, 287] on input "Termina em" at bounding box center [872, 287] width 831 height 24
type input "[DATE]"
click at [1234, 312] on div "Loja Extraplus - Loja 50 Praia do Canto Função [Selecione...] Repositor Reposit…" at bounding box center [730, 247] width 1142 height 257
click at [1236, 328] on button "Adicionar Escala" at bounding box center [1250, 331] width 75 height 19
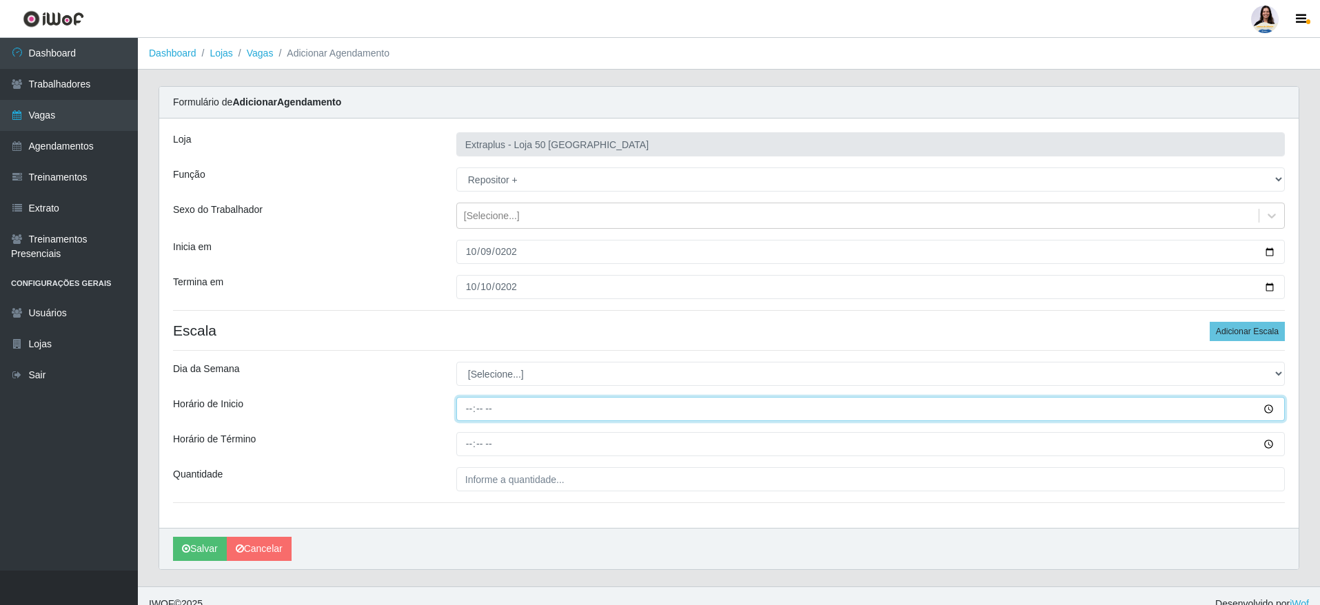
click at [485, 404] on input "Horário de Inicio" at bounding box center [870, 409] width 828 height 24
type input "14:00"
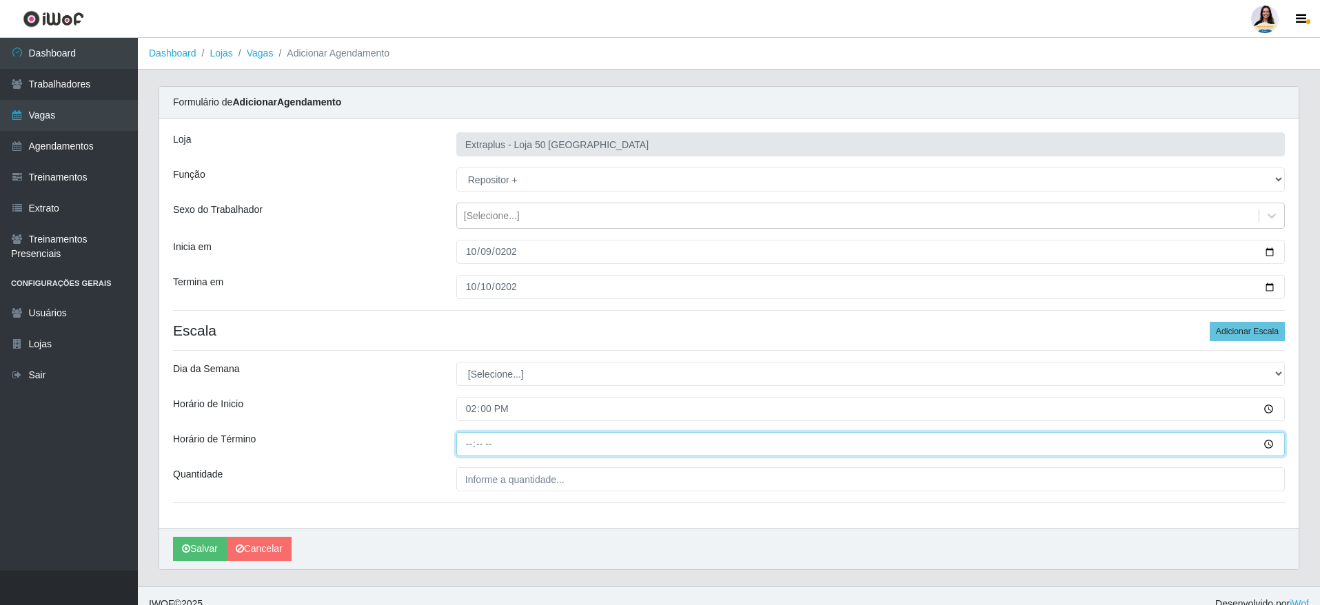
click at [472, 439] on input "Horário de Término" at bounding box center [870, 444] width 828 height 24
type input "18:00"
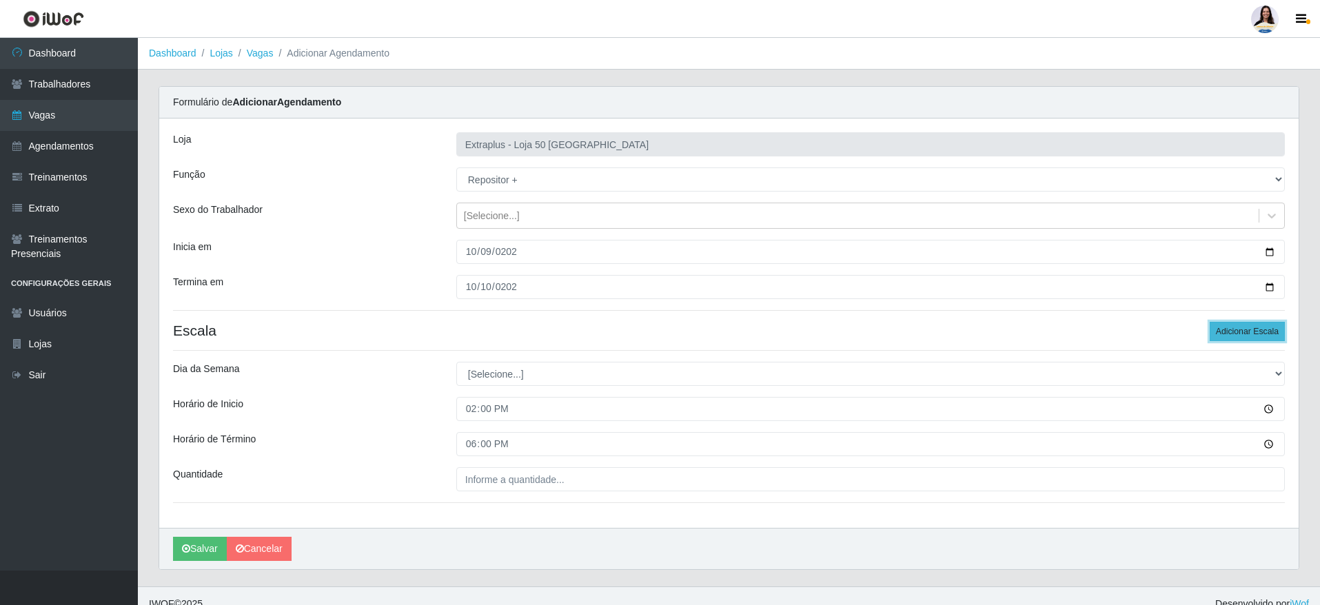
click at [1271, 334] on button "Adicionar Escala" at bounding box center [1246, 331] width 75 height 19
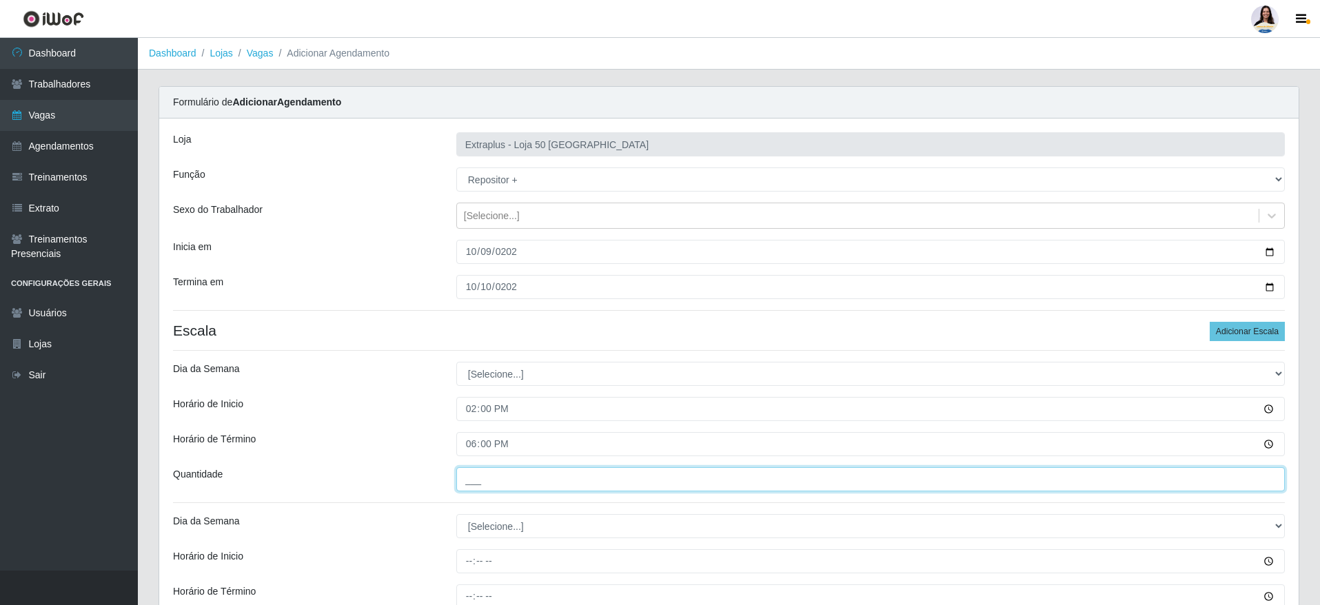
click at [734, 476] on input "___" at bounding box center [870, 479] width 828 height 24
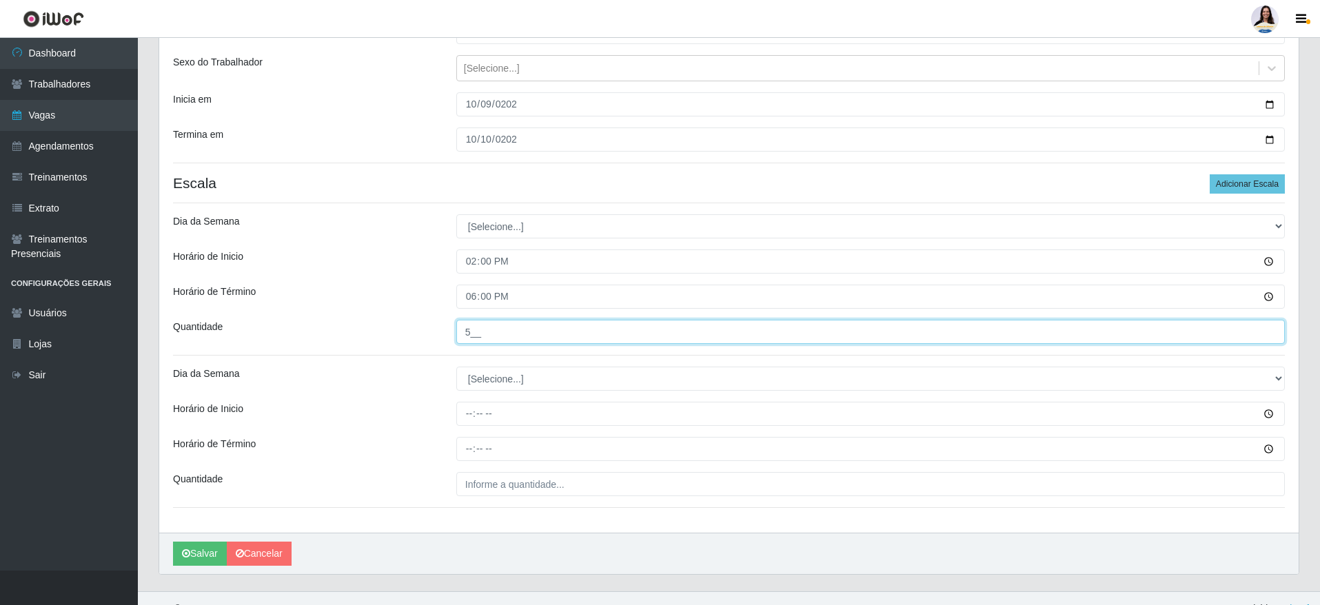
scroll to position [150, 0]
type input "5__"
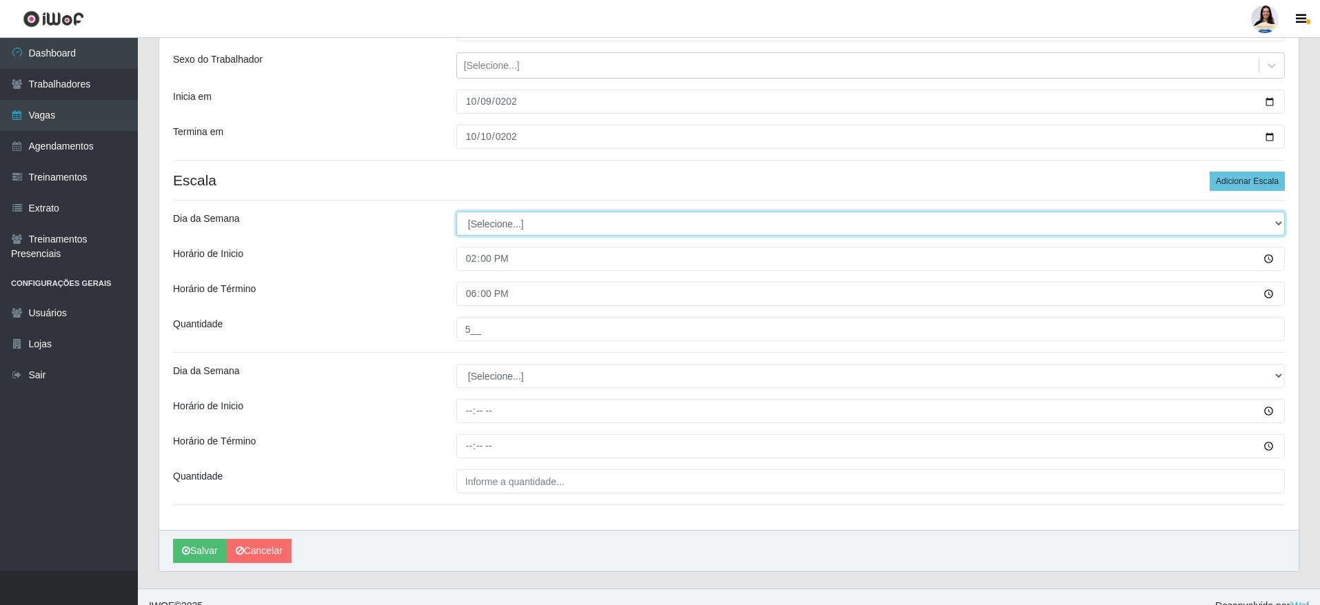
click at [509, 235] on select "[Selecione...] Segunda Terça Quarta Quinta Sexta Sábado Domingo" at bounding box center [870, 224] width 828 height 24
select select "4"
click at [456, 212] on select "[Selecione...] Segunda Terça Quarta Quinta Sexta Sábado Domingo" at bounding box center [870, 224] width 828 height 24
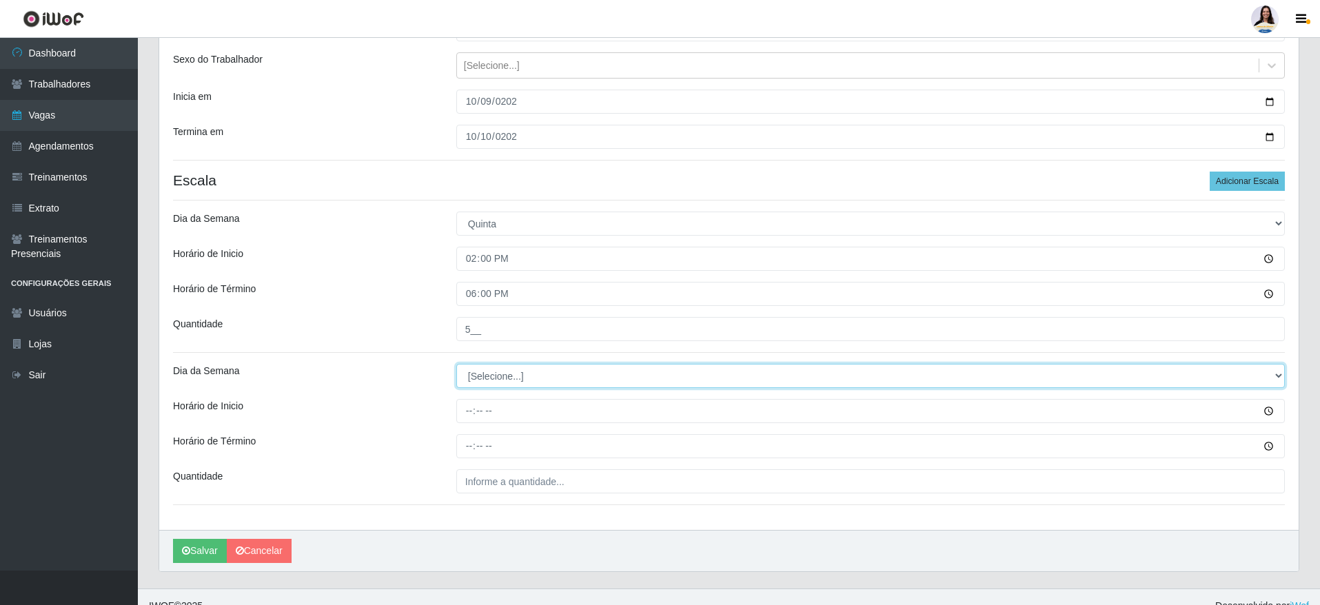
click at [500, 378] on select "[Selecione...] Segunda Terça Quarta Quinta Sexta Sábado Domingo" at bounding box center [870, 376] width 828 height 24
select select "5"
click at [456, 364] on select "[Selecione...] Segunda Terça Quarta Quinta Sexta Sábado Domingo" at bounding box center [870, 376] width 828 height 24
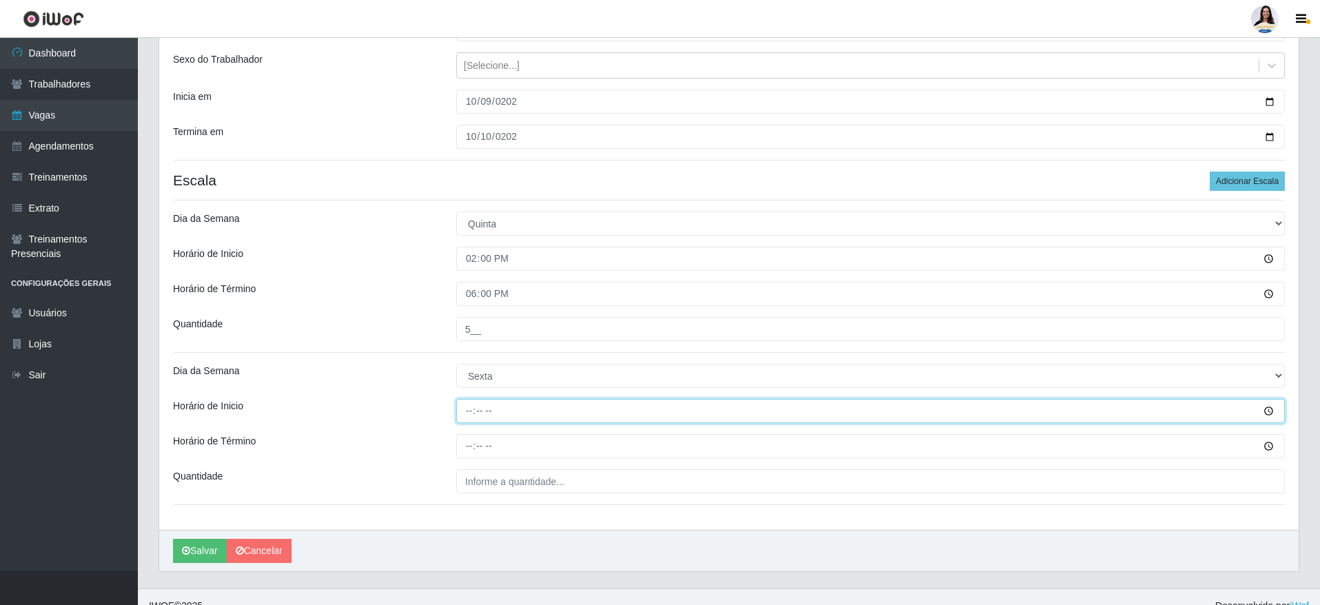
click at [471, 405] on input "Horário de Inicio" at bounding box center [870, 411] width 828 height 24
type input "14:00"
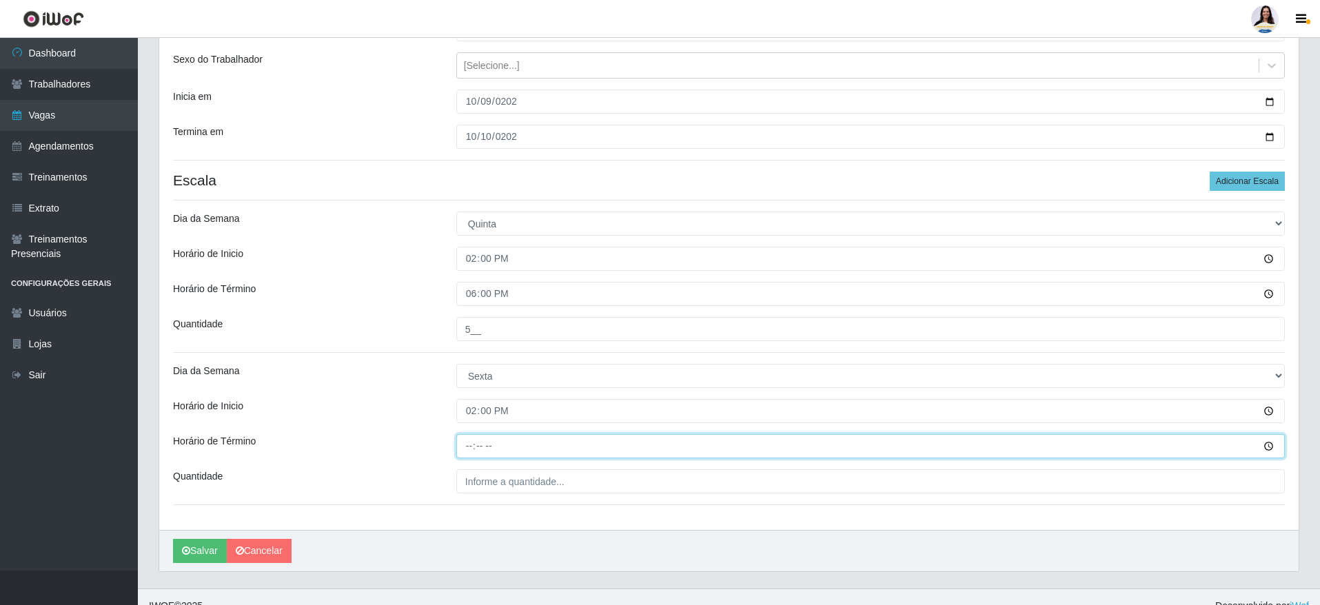
click at [468, 446] on input "Horário de Término" at bounding box center [870, 446] width 828 height 24
click at [468, 446] on input "18:00" at bounding box center [870, 446] width 828 height 24
type input "20:00"
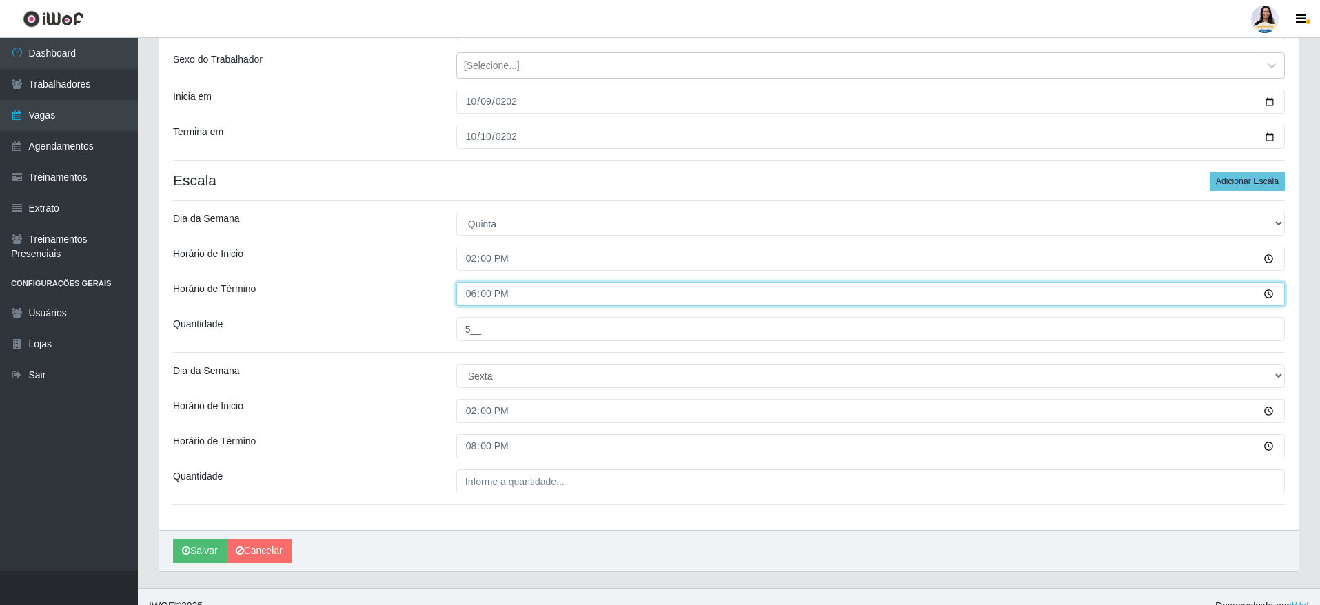
click at [464, 302] on input "18:00" at bounding box center [870, 294] width 828 height 24
type input "20:00"
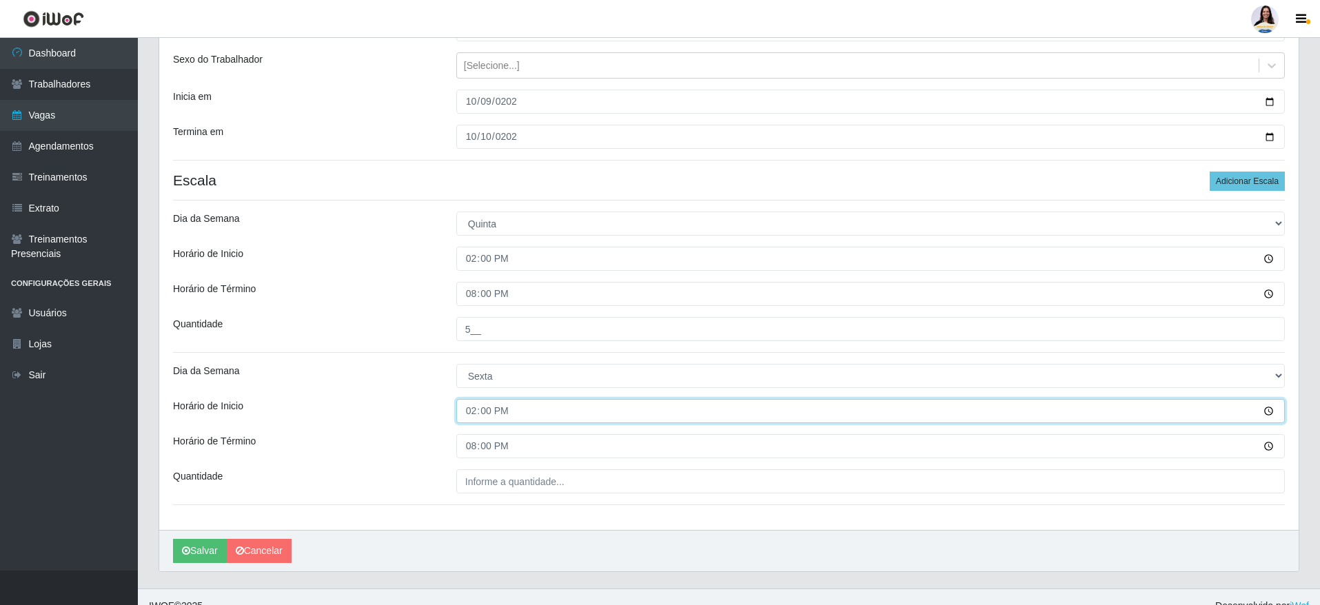
click at [570, 402] on input "14:00" at bounding box center [870, 411] width 828 height 24
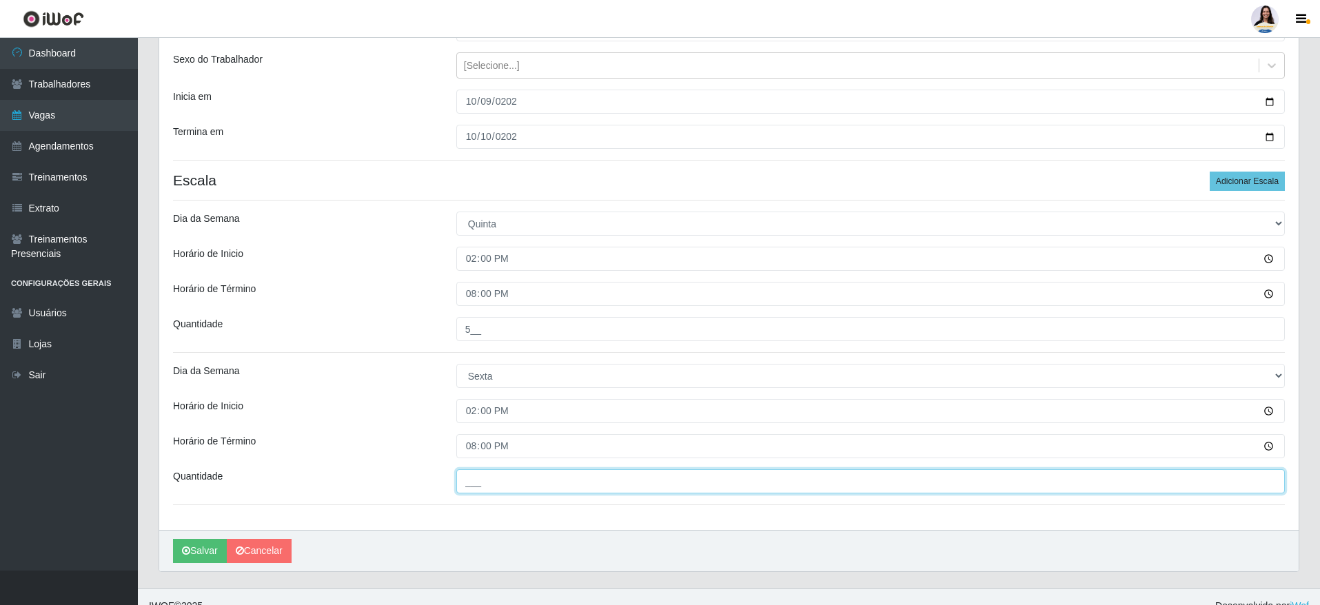
click at [550, 492] on input "___" at bounding box center [870, 481] width 828 height 24
type input "5__"
click at [804, 525] on div "Loja Extraplus - Loja 50 Praia do Canto Função [Selecione...] Repositor Reposit…" at bounding box center [728, 249] width 1139 height 562
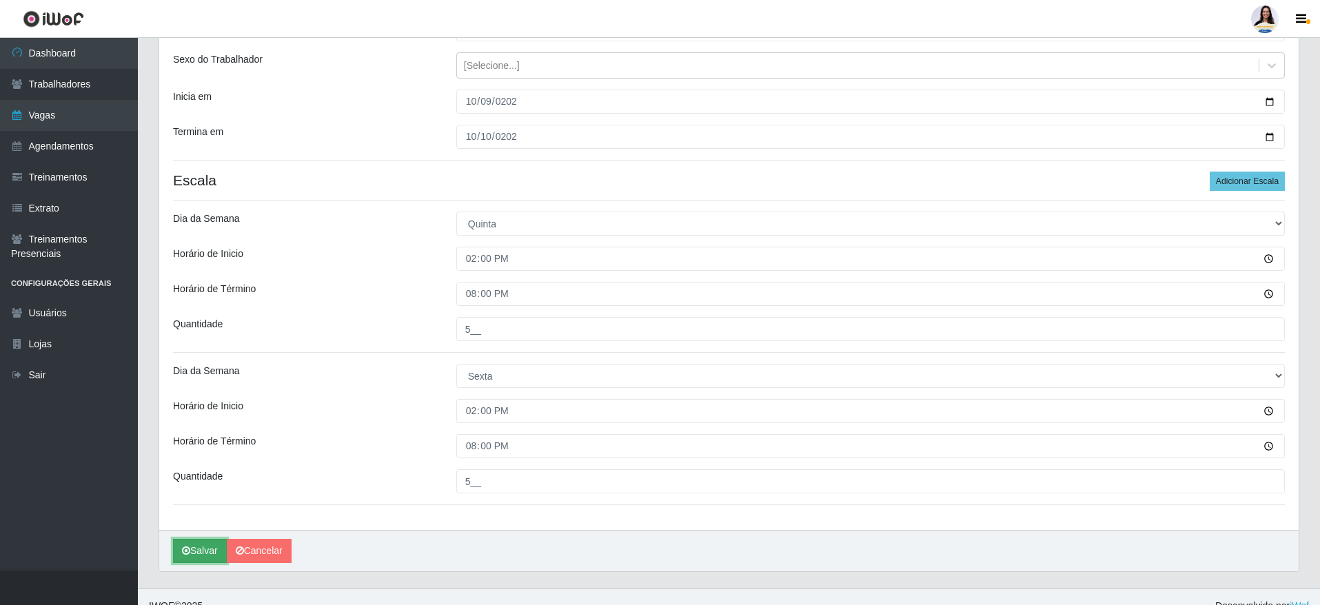
click at [201, 544] on button "Salvar" at bounding box center [200, 551] width 54 height 24
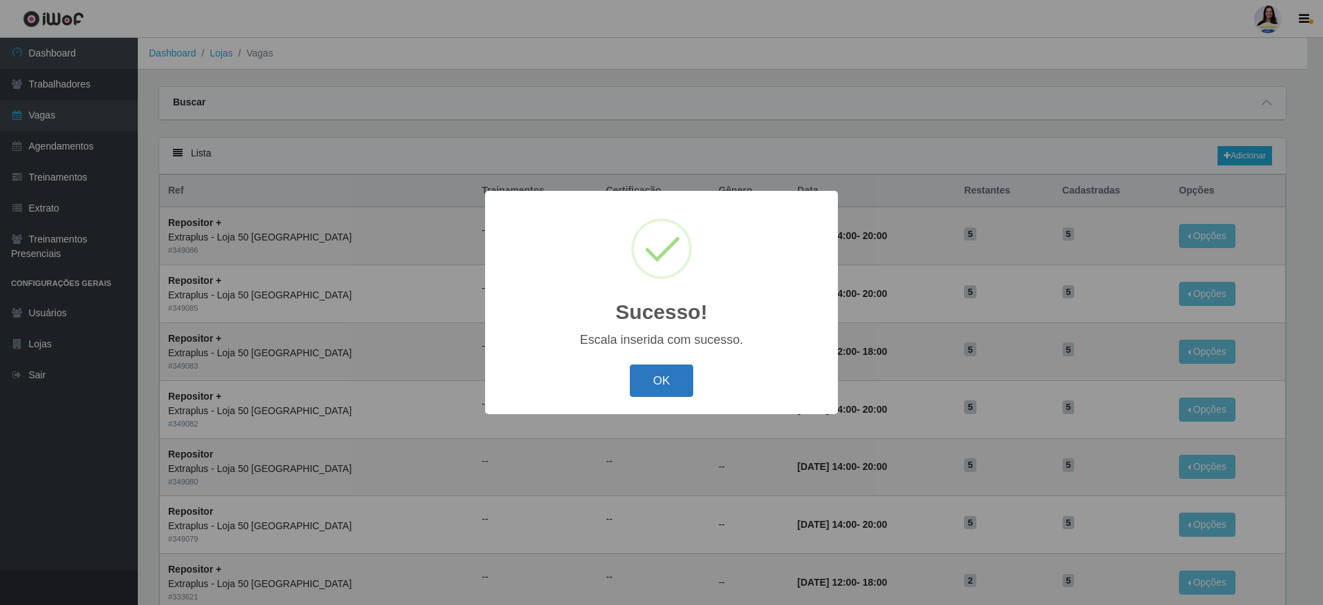
click at [646, 380] on button "OK" at bounding box center [662, 381] width 64 height 32
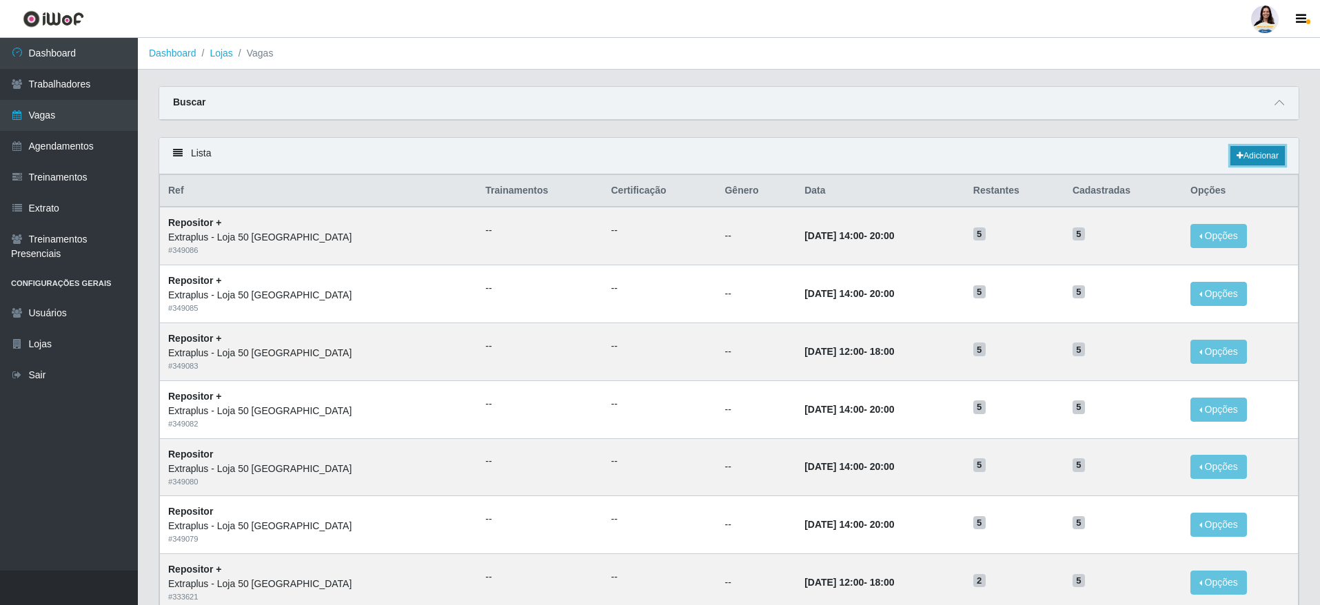
click at [1255, 158] on link "Adicionar" at bounding box center [1257, 155] width 54 height 19
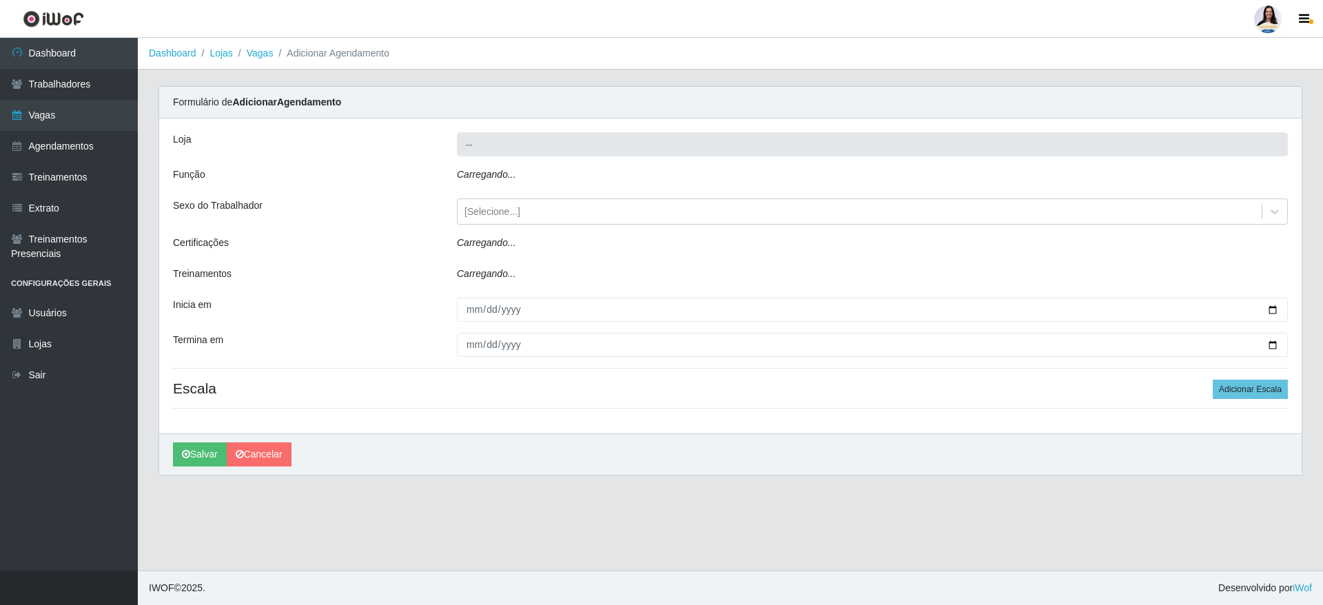
type input "Extraplus - Loja 50 [GEOGRAPHIC_DATA]"
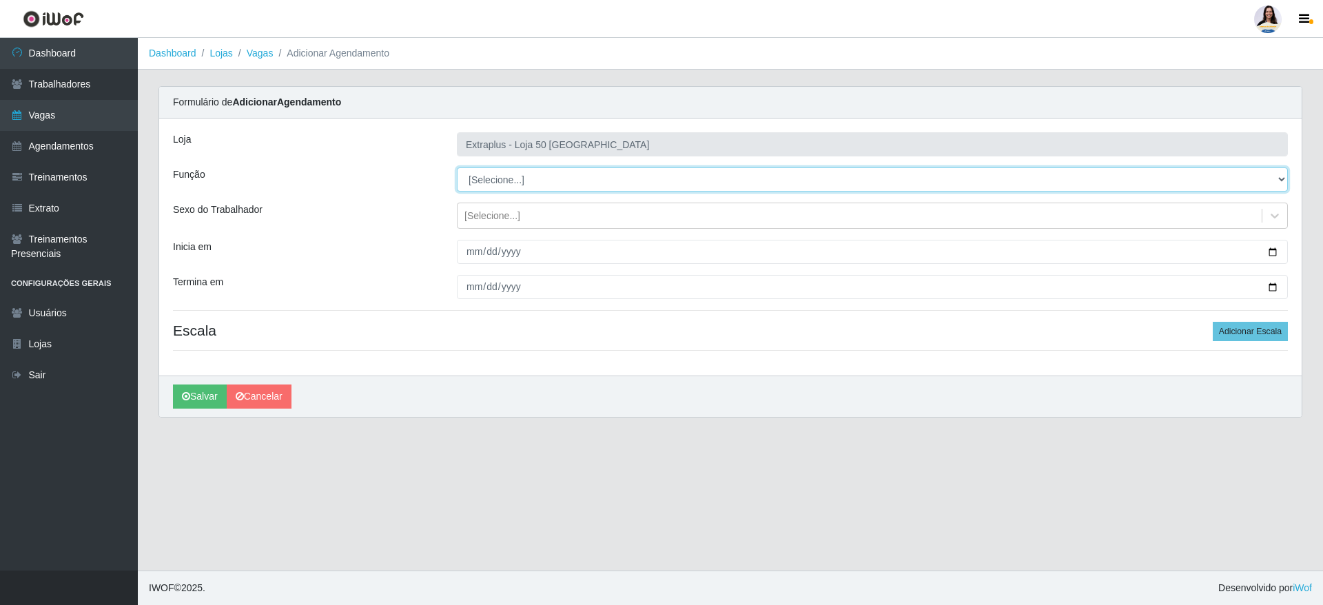
click at [548, 178] on select "[Selecione...] Repositor Repositor + Repositor ++" at bounding box center [872, 179] width 831 height 24
select select "82"
click at [457, 167] on select "[Selecione...] Repositor Repositor + Repositor ++" at bounding box center [872, 179] width 831 height 24
click at [471, 235] on div "Loja Extraplus - Loja 50 Praia do Canto Função [Selecione...] Repositor Reposit…" at bounding box center [730, 247] width 1142 height 257
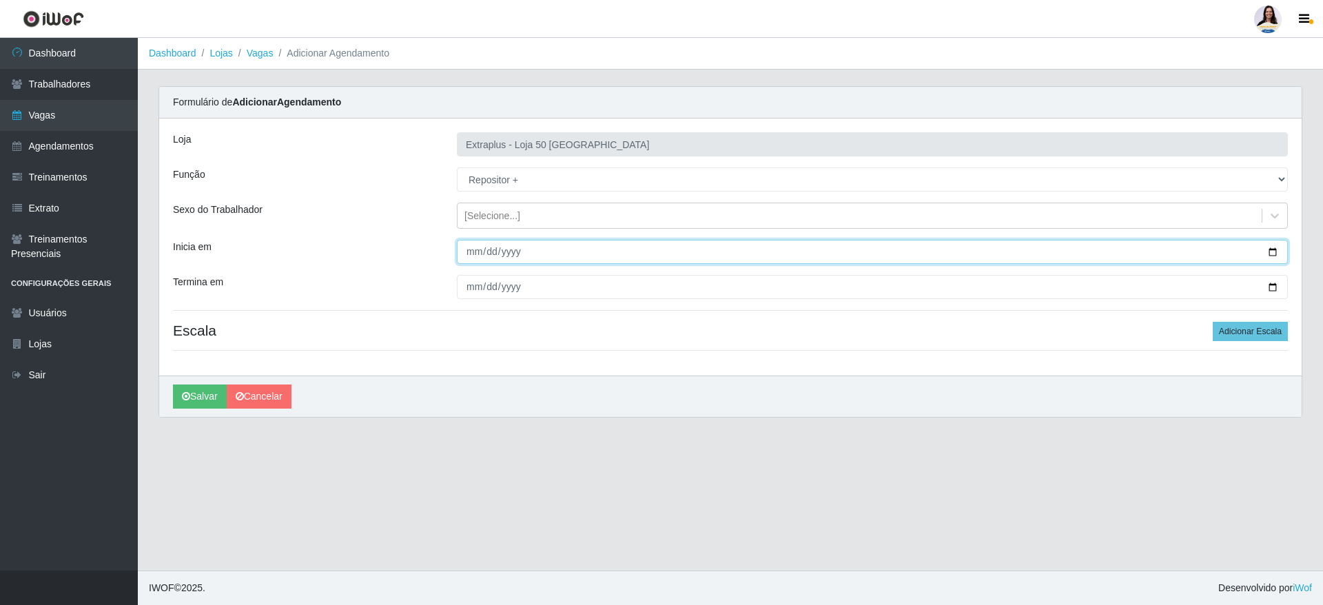
click at [470, 246] on input "Inicia em" at bounding box center [872, 252] width 831 height 24
click at [491, 249] on input "0001-02-11" at bounding box center [872, 252] width 831 height 24
type input "[DATE]"
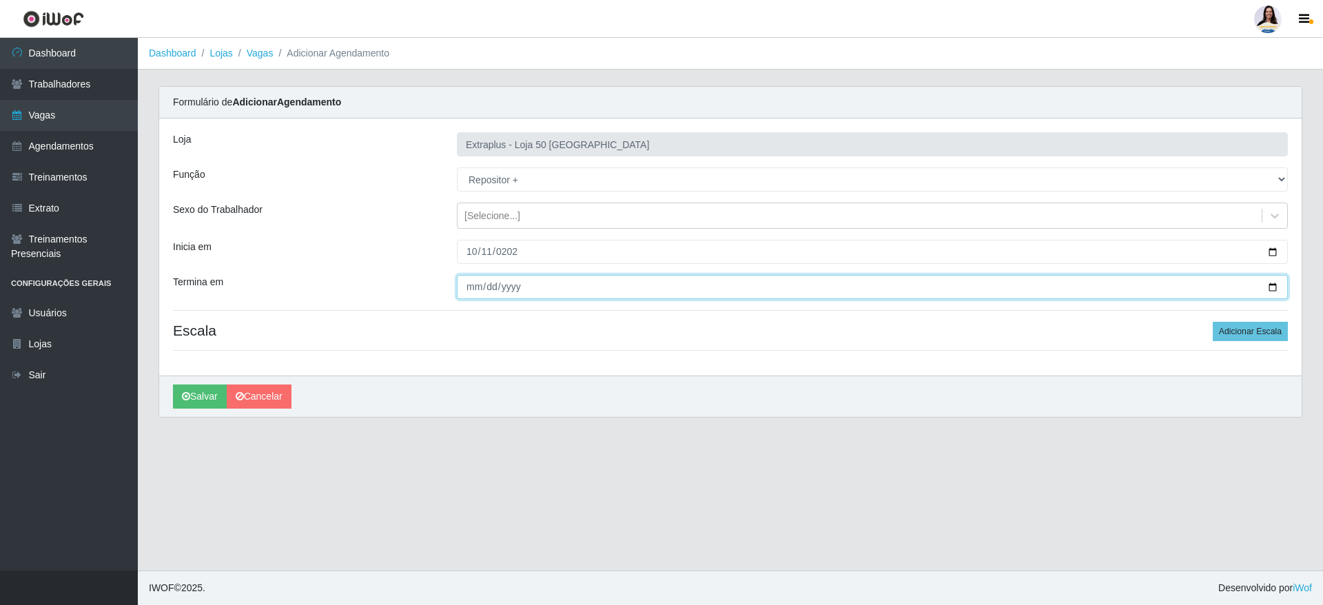
click at [471, 284] on input "Termina em" at bounding box center [872, 287] width 831 height 24
type input "[DATE]"
click at [1258, 328] on button "Adicionar Escala" at bounding box center [1250, 331] width 75 height 19
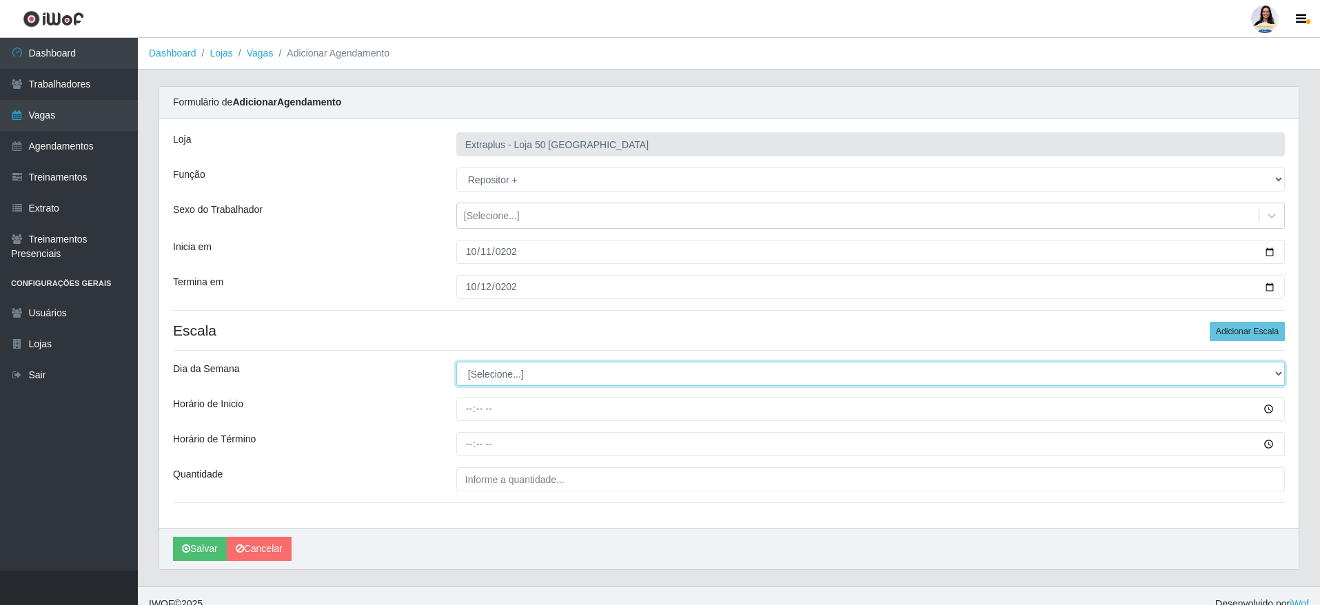
click at [506, 380] on select "[Selecione...] Segunda Terça Quarta Quinta Sexta Sábado Domingo" at bounding box center [870, 374] width 828 height 24
select select "6"
click at [456, 362] on select "[Selecione...] Segunda Terça Quarta Quinta Sexta Sábado Domingo" at bounding box center [870, 374] width 828 height 24
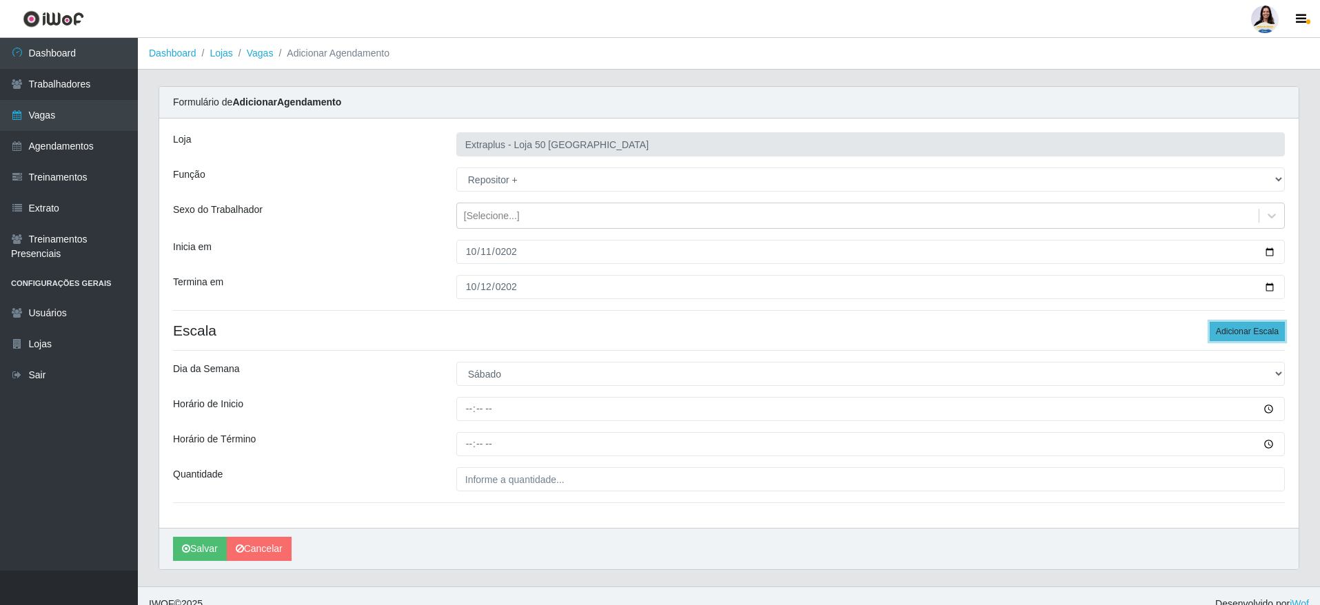
click at [1248, 322] on button "Adicionar Escala" at bounding box center [1246, 331] width 75 height 19
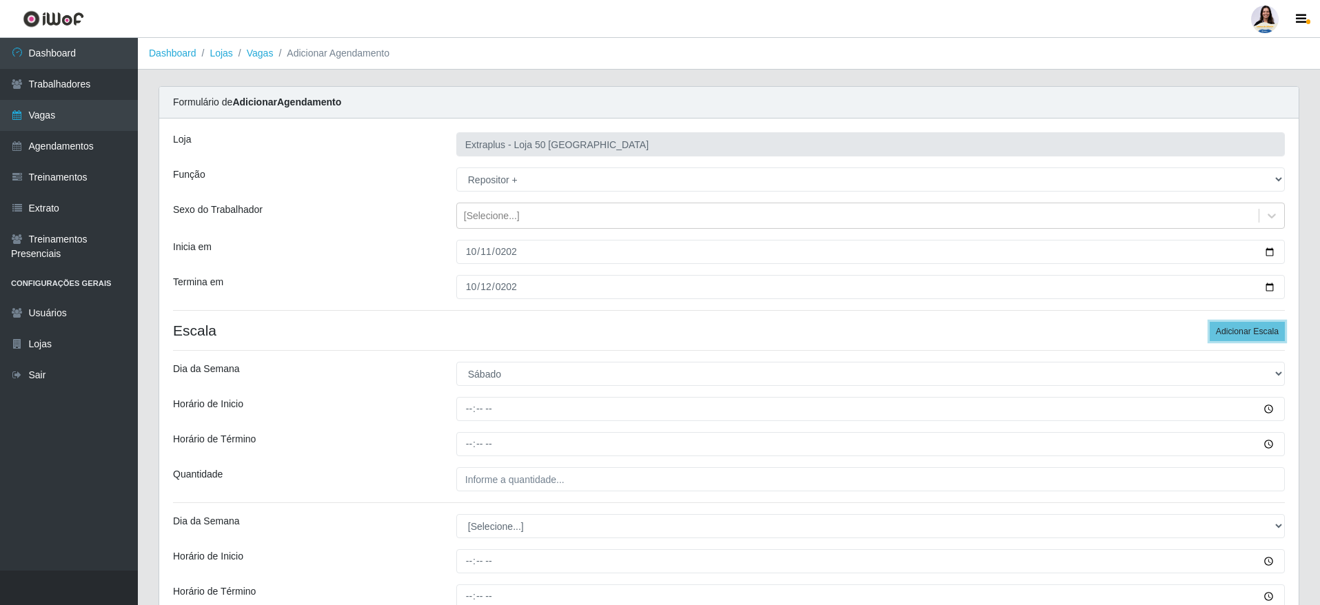
scroll to position [112, 0]
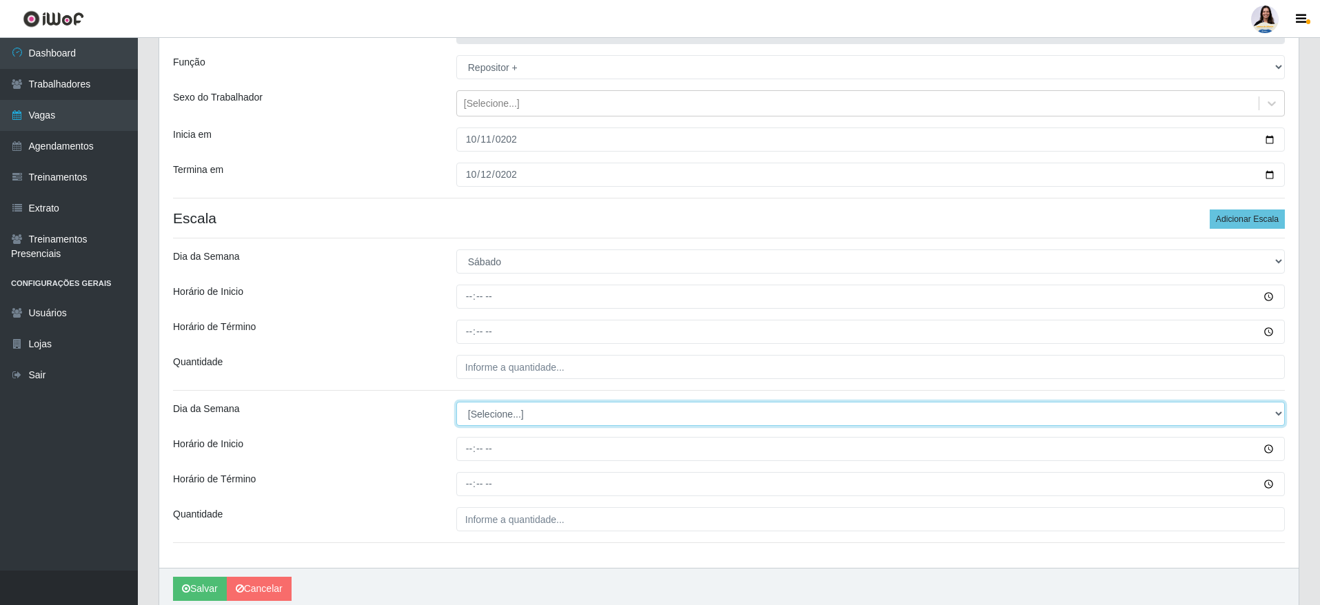
click at [615, 405] on select "[Selecione...] Segunda Terça Quarta Quinta Sexta Sábado Domingo" at bounding box center [870, 414] width 828 height 24
select select "0"
click at [456, 402] on select "[Selecione...] Segunda Terça Quarta Quinta Sexta Sábado Domingo" at bounding box center [870, 414] width 828 height 24
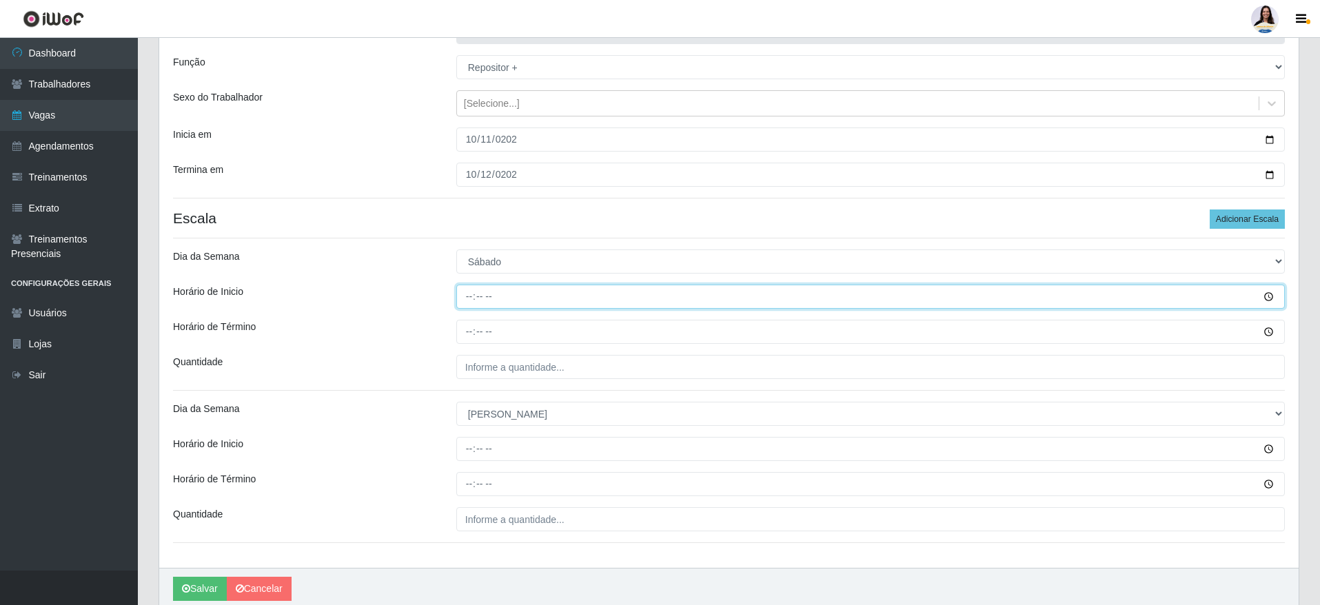
click at [472, 292] on input "Horário de Inicio" at bounding box center [870, 297] width 828 height 24
type input "14:00"
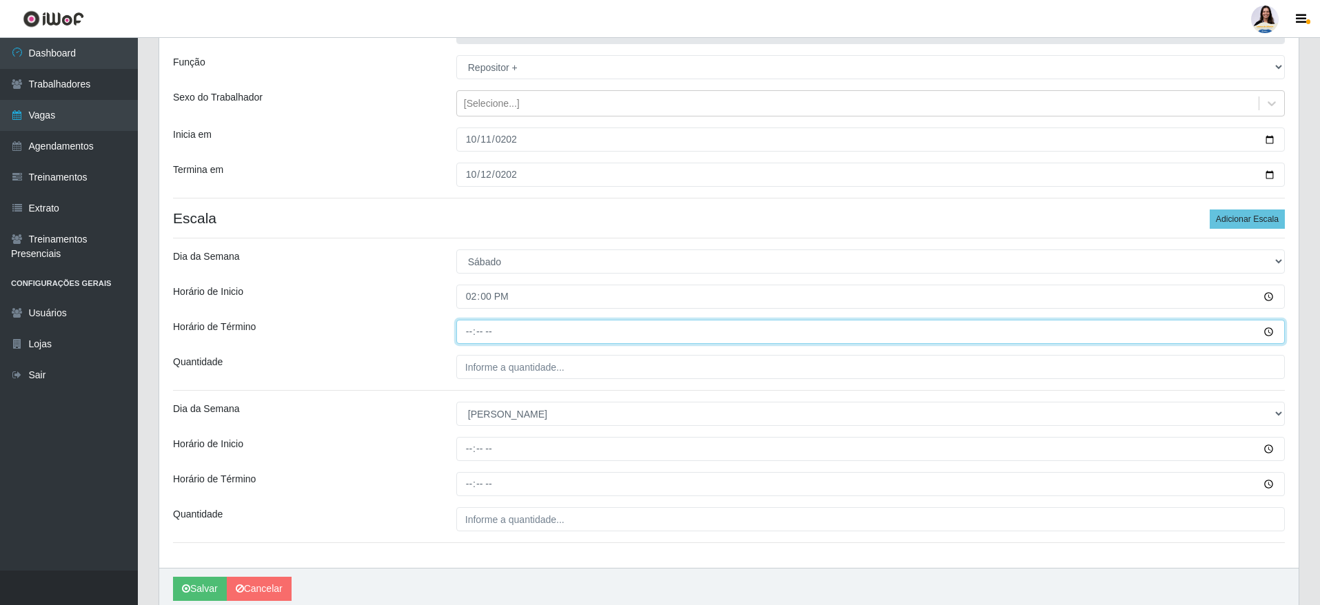
click at [468, 334] on input "Horário de Término" at bounding box center [870, 332] width 828 height 24
type input "20:00"
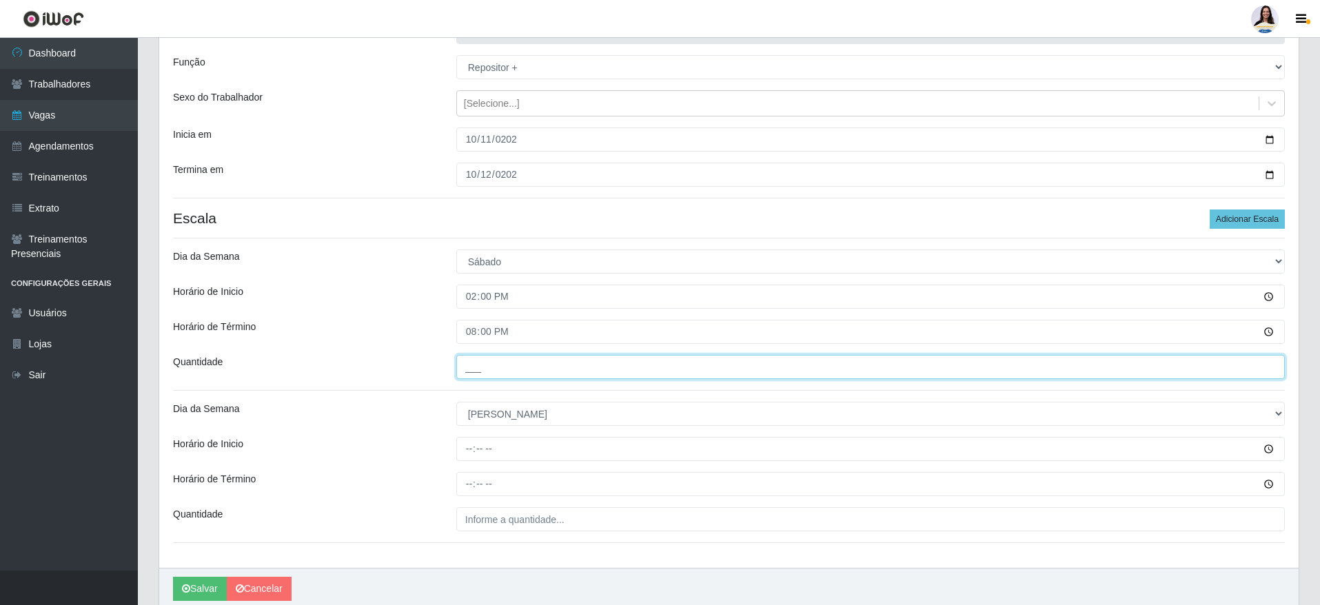
click at [482, 369] on input "___" at bounding box center [870, 367] width 828 height 24
type input "5__"
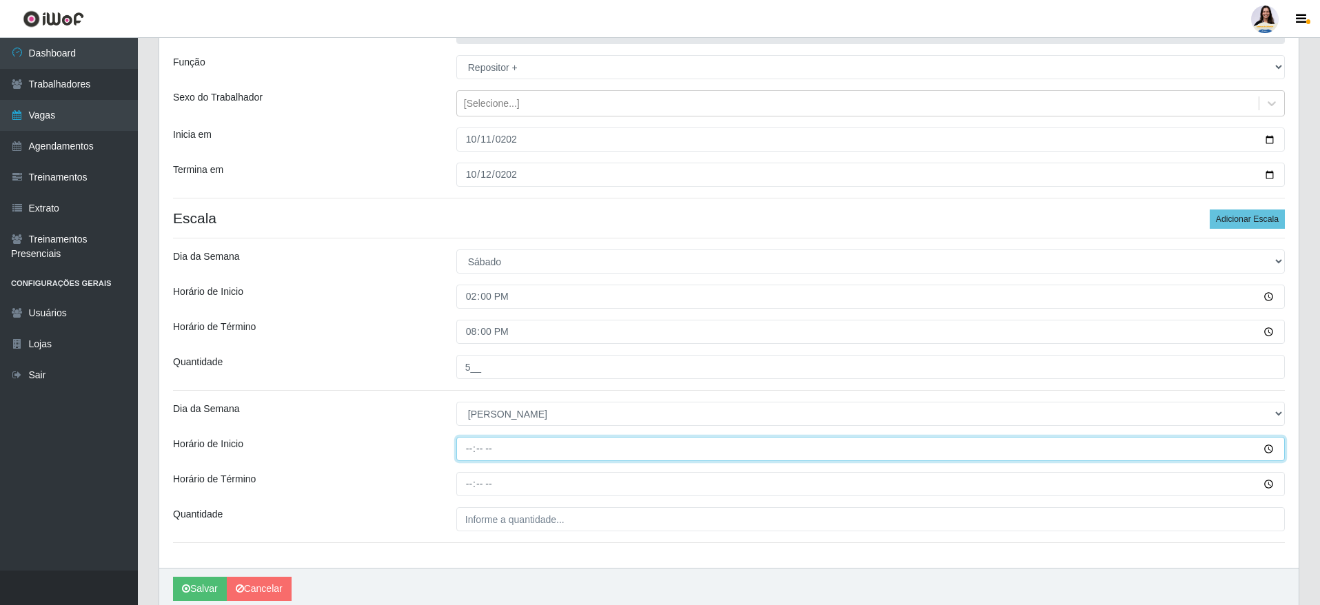
click at [468, 440] on input "Horário de Inicio" at bounding box center [870, 449] width 828 height 24
type input "12:00"
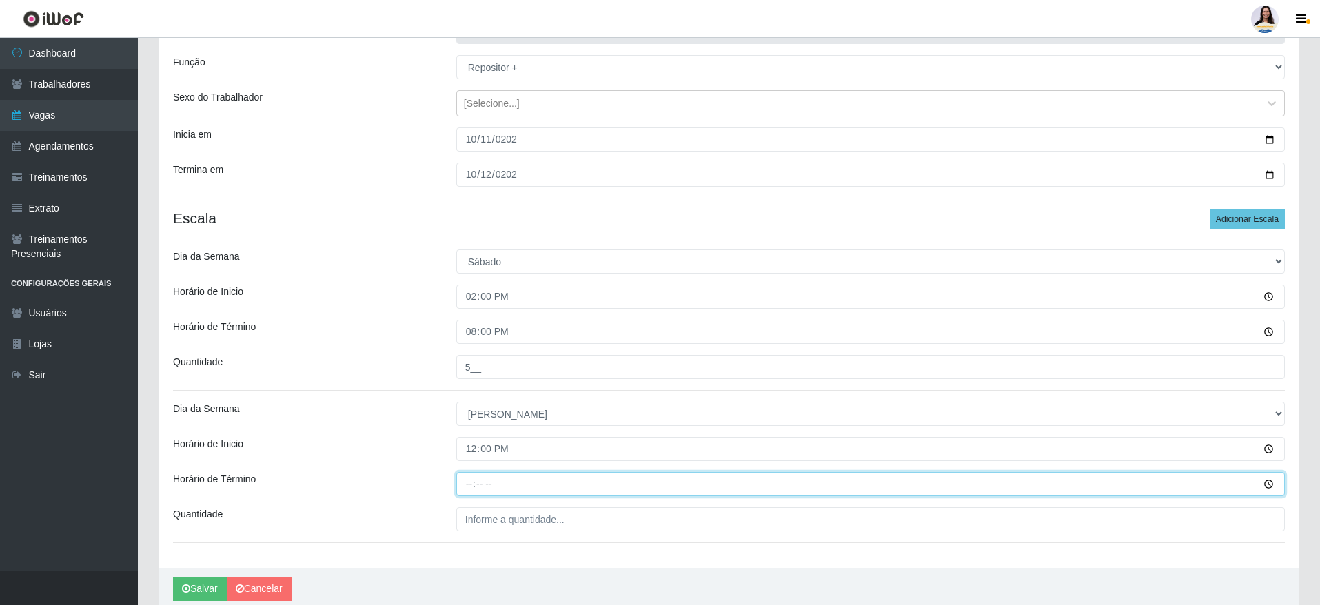
click at [470, 475] on input "Horário de Término" at bounding box center [870, 484] width 828 height 24
type input "18:00"
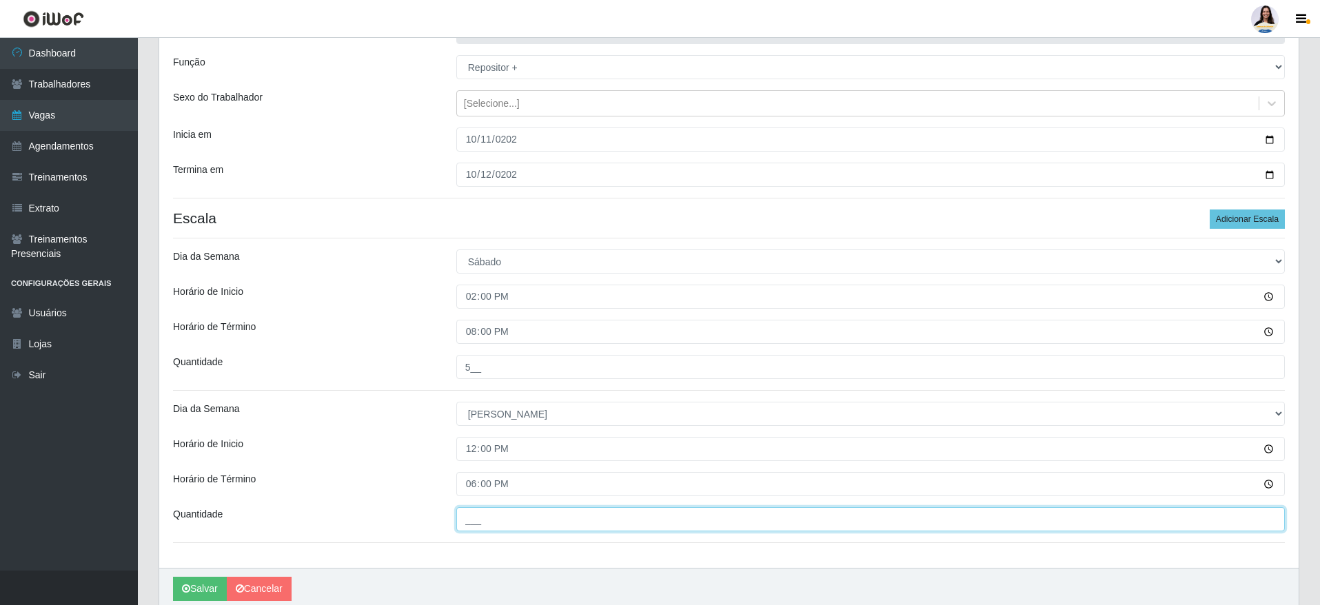
click at [493, 513] on input "___" at bounding box center [870, 519] width 828 height 24
type input "5__"
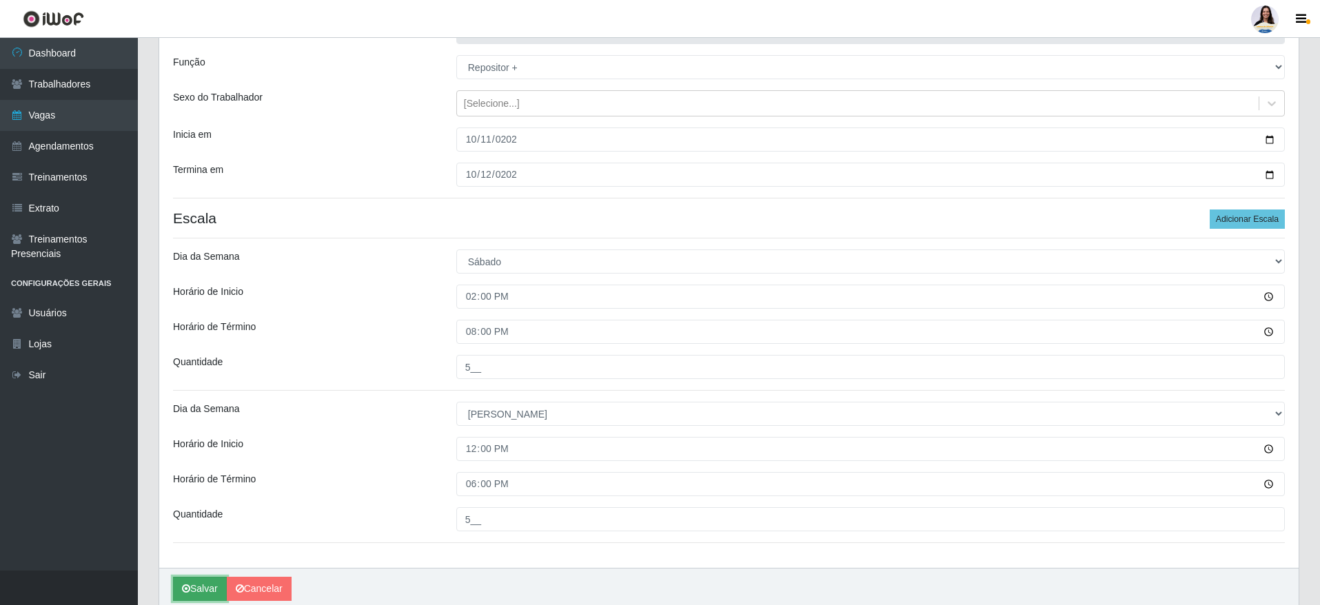
click at [206, 596] on button "Salvar" at bounding box center [200, 589] width 54 height 24
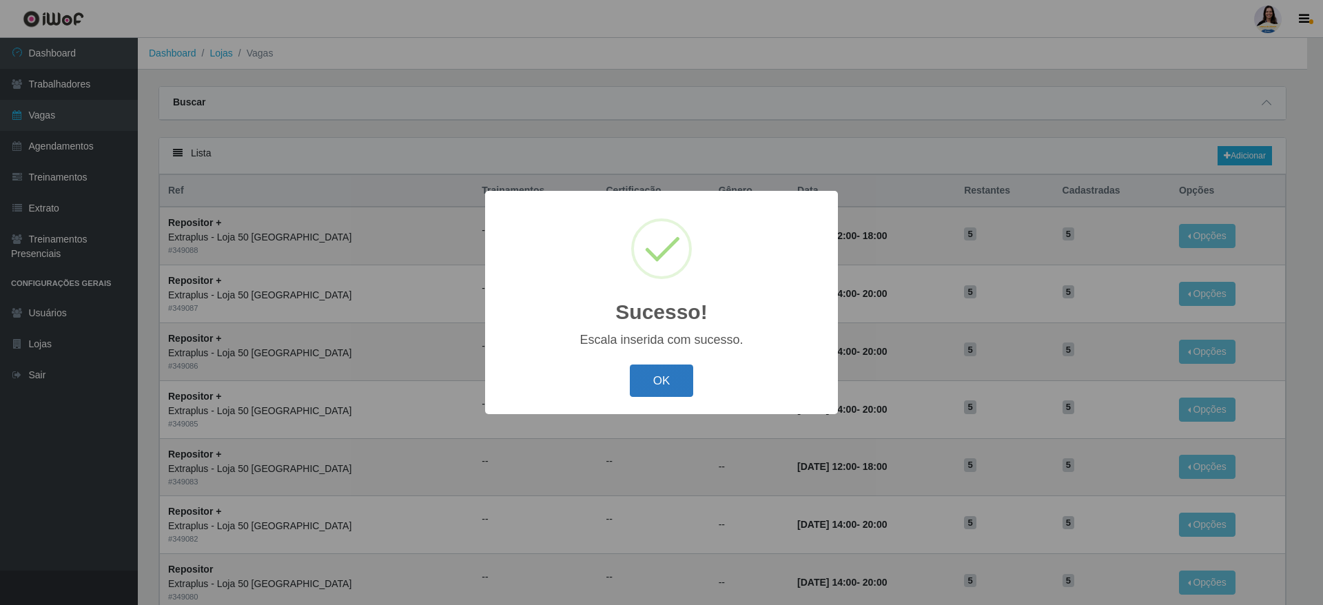
click at [682, 391] on button "OK" at bounding box center [662, 381] width 64 height 32
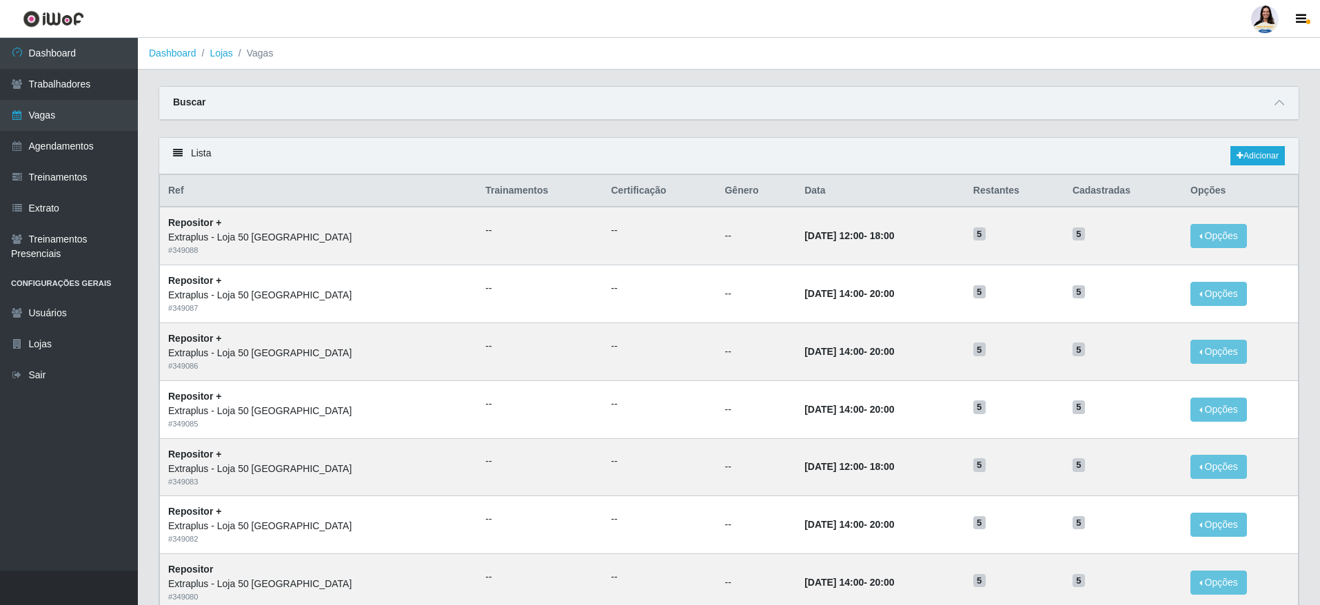
click at [1264, 145] on div "Lista Adicionar" at bounding box center [728, 156] width 1139 height 37
click at [1263, 148] on link "Adicionar" at bounding box center [1257, 155] width 54 height 19
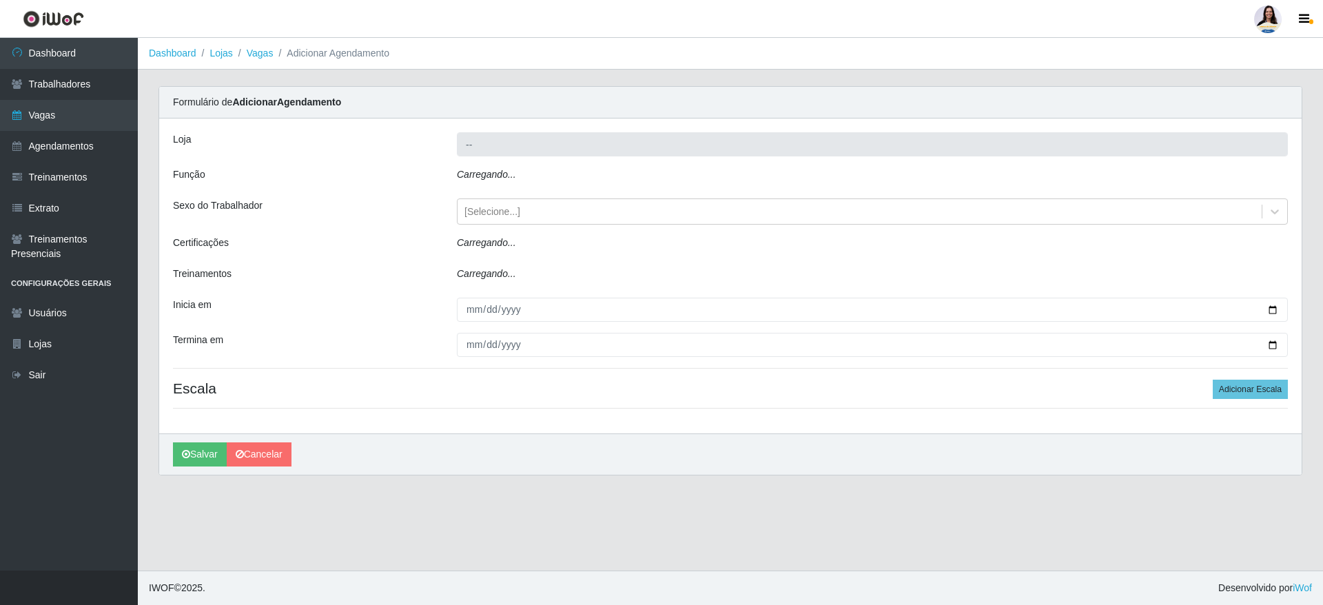
type input "Extraplus - Loja 50 [GEOGRAPHIC_DATA]"
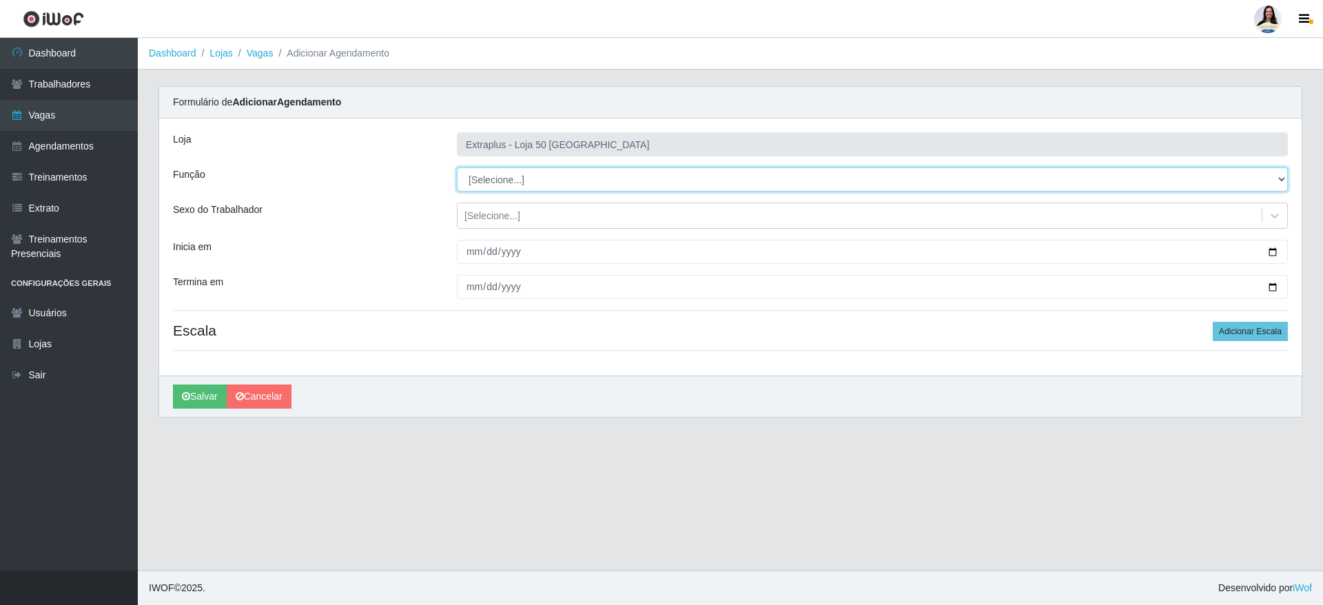
click at [562, 178] on select "[Selecione...] Repositor Repositor + Repositor ++" at bounding box center [872, 179] width 831 height 24
select select "24"
click at [457, 167] on select "[Selecione...] Repositor Repositor + Repositor ++" at bounding box center [872, 179] width 831 height 24
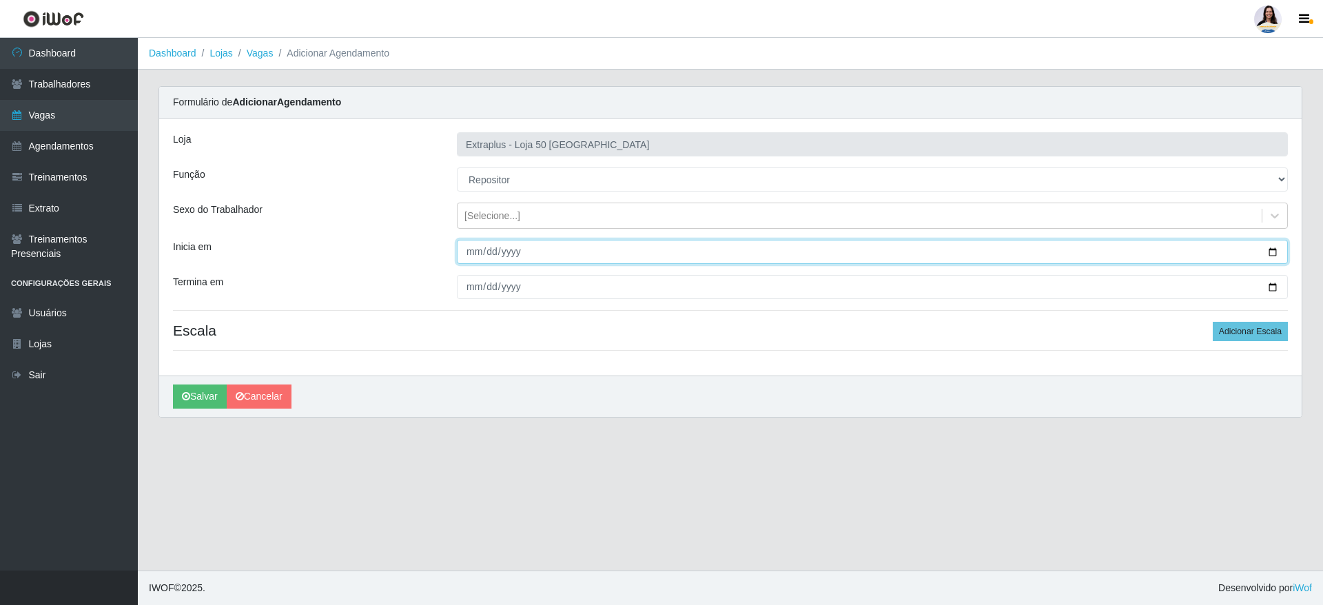
click at [473, 240] on input "Inicia em" at bounding box center [872, 252] width 831 height 24
click at [477, 241] on input "Inicia em" at bounding box center [872, 252] width 831 height 24
click at [477, 243] on input "Inicia em" at bounding box center [872, 252] width 831 height 24
click at [472, 254] on input "Inicia em" at bounding box center [872, 252] width 831 height 24
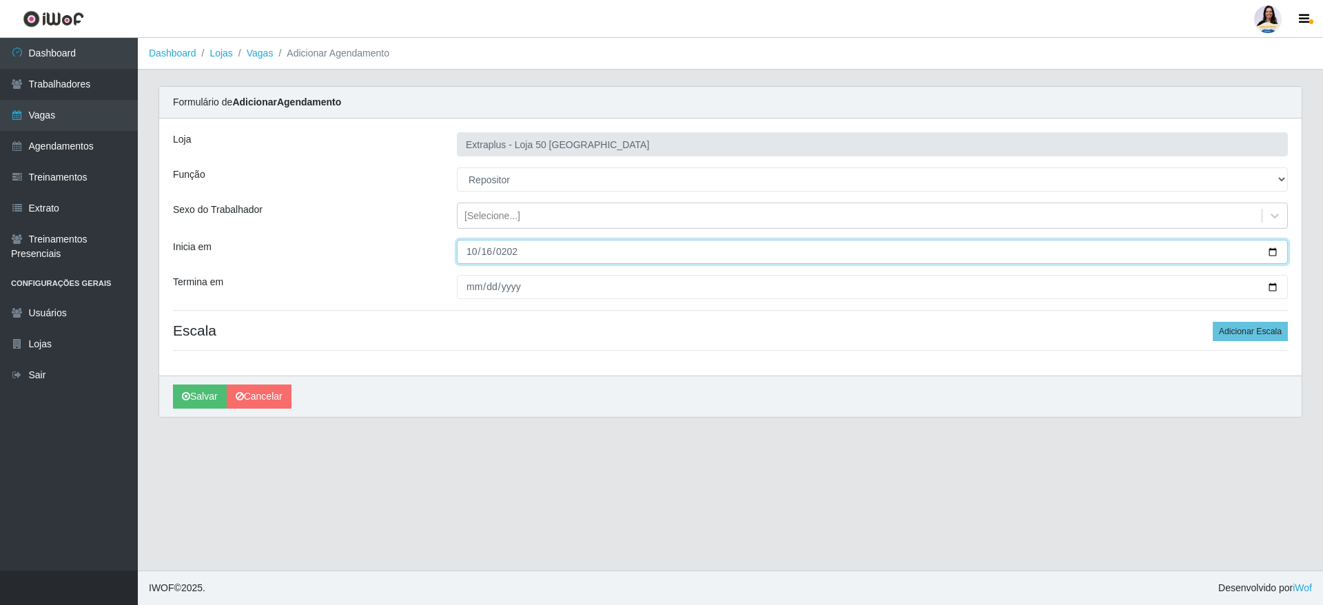
type input "[DATE]"
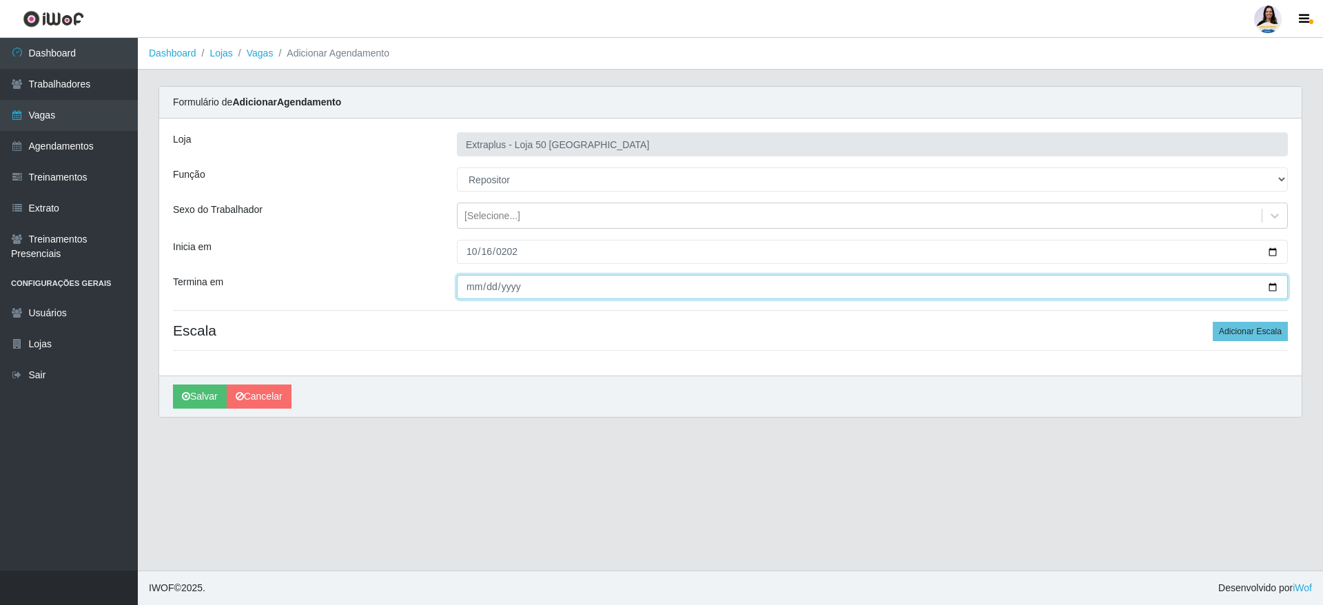
click at [469, 298] on input "Termina em" at bounding box center [872, 287] width 831 height 24
type input "0202-10-17"
type input "[DATE]"
click at [1240, 334] on button "Adicionar Escala" at bounding box center [1250, 331] width 75 height 19
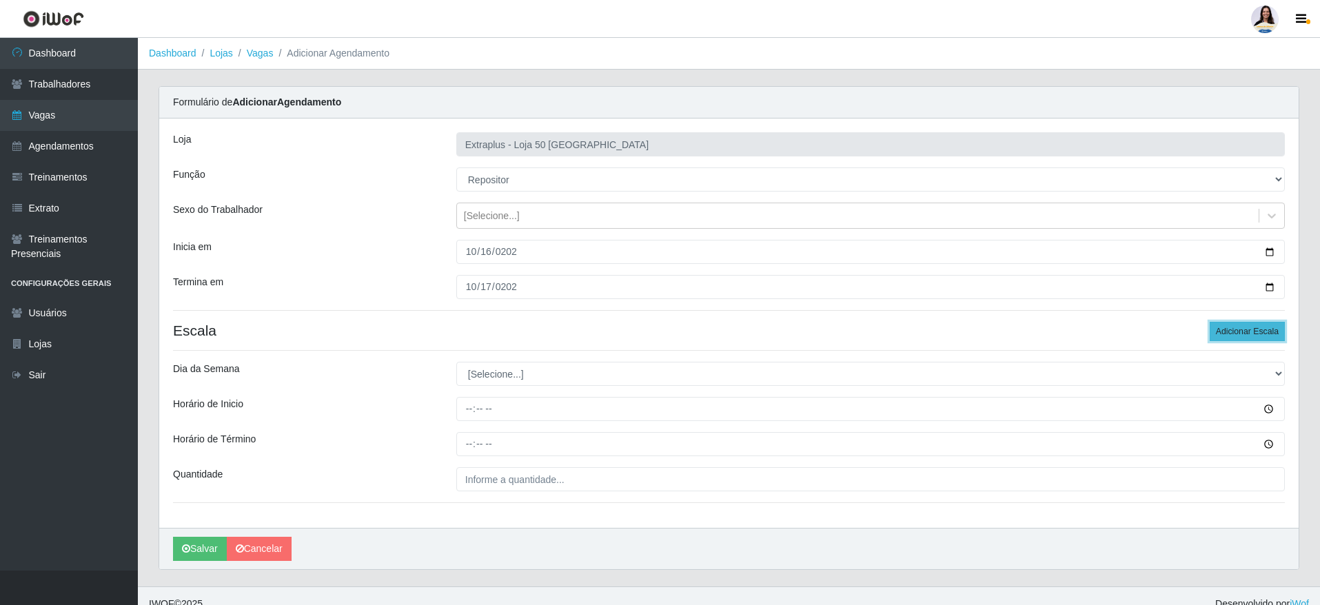
click at [1240, 334] on button "Adicionar Escala" at bounding box center [1246, 331] width 75 height 19
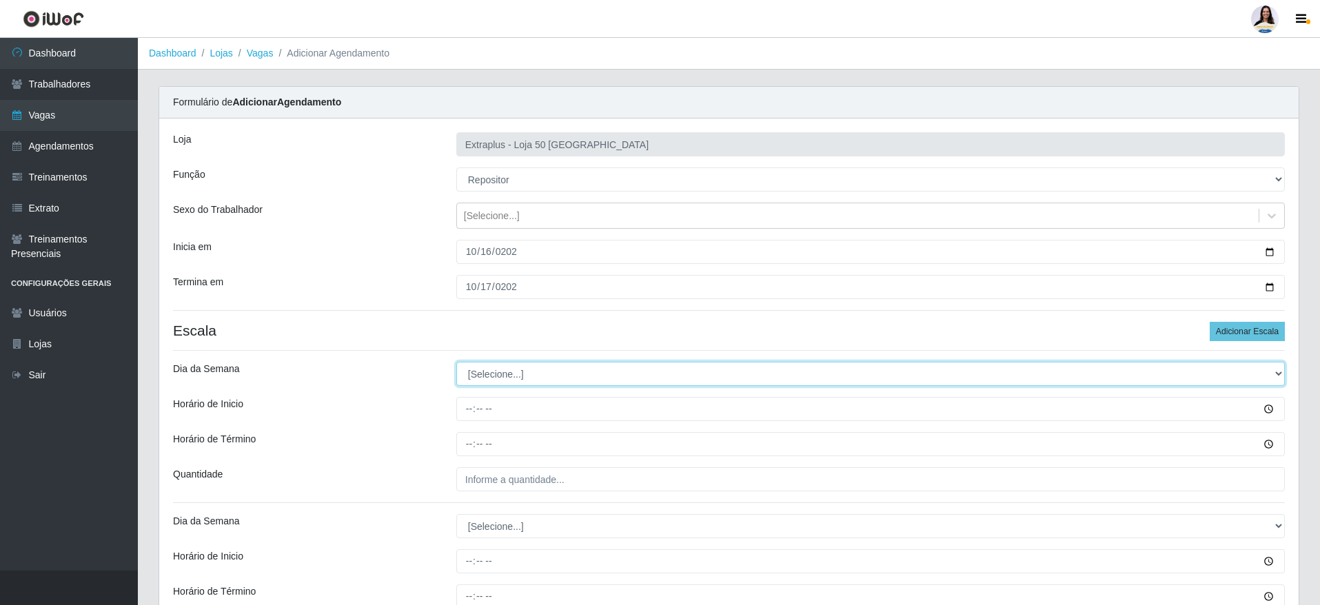
click at [586, 369] on select "[Selecione...] Segunda Terça Quarta Quinta Sexta Sábado Domingo" at bounding box center [870, 374] width 828 height 24
select select "4"
click at [456, 362] on select "[Selecione...] Segunda Terça Quarta Quinta Sexta Sábado Domingo" at bounding box center [870, 374] width 828 height 24
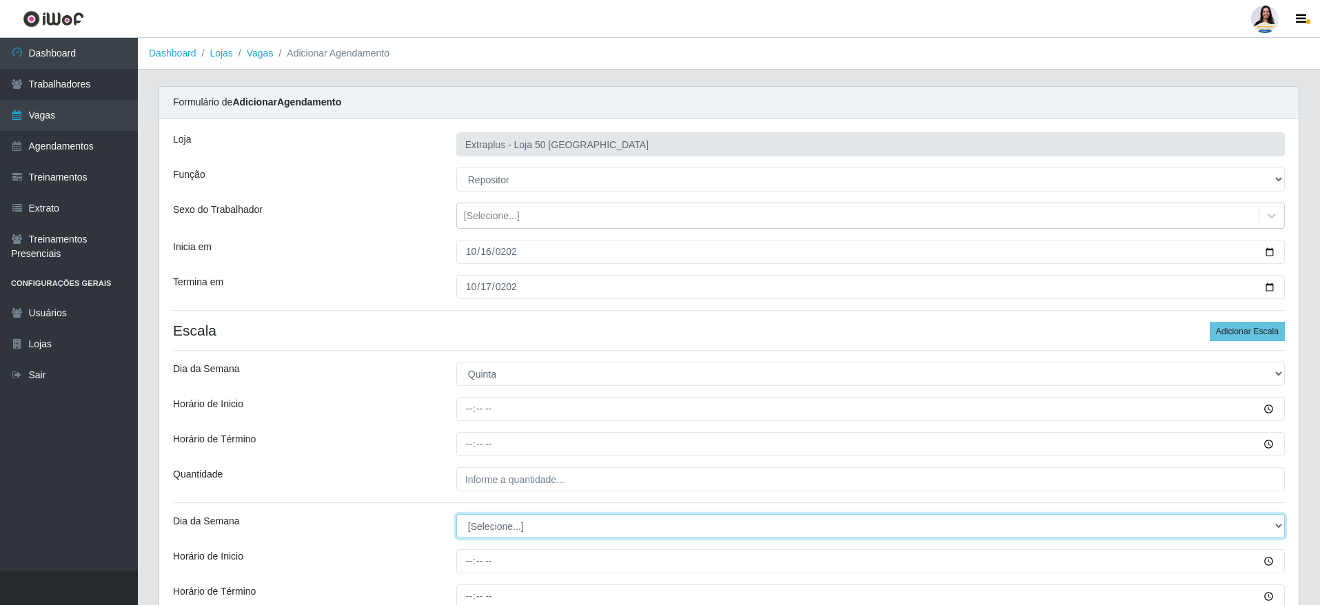
click at [535, 534] on select "[Selecione...] Segunda Terça Quarta Quinta Sexta Sábado Domingo" at bounding box center [870, 526] width 828 height 24
select select "5"
click at [456, 514] on select "[Selecione...] Segunda Terça Quarta Quinta Sexta Sábado Domingo" at bounding box center [870, 526] width 828 height 24
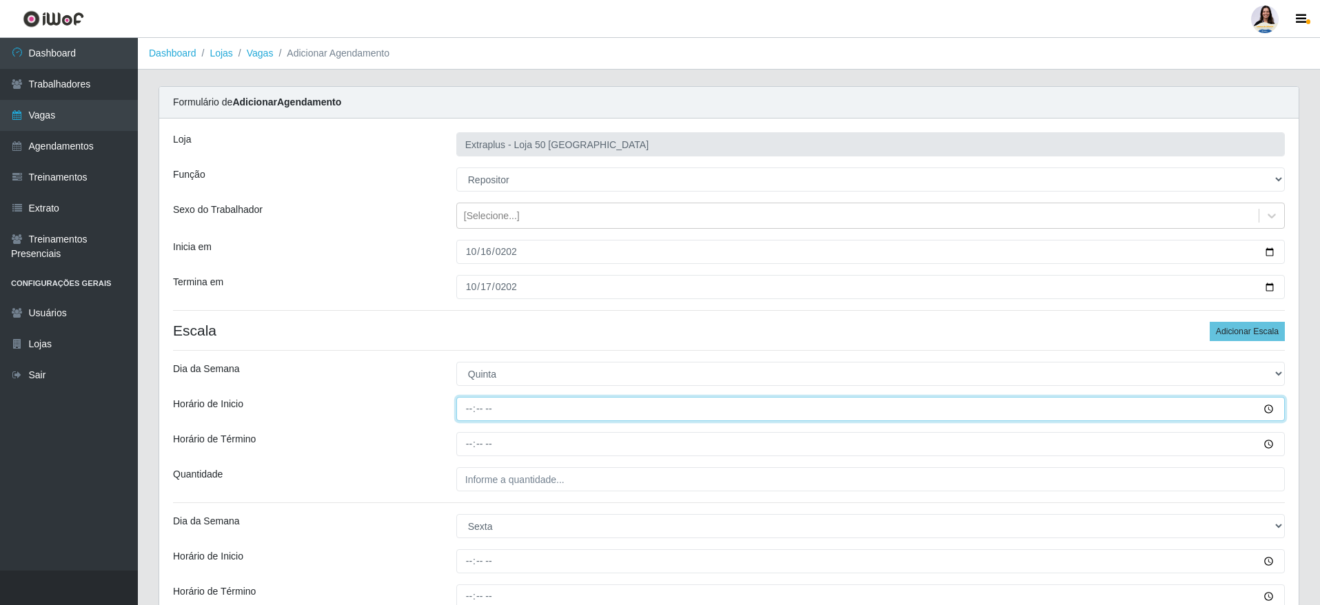
click at [469, 404] on input "Horário de Inicio" at bounding box center [870, 409] width 828 height 24
type input "14:00"
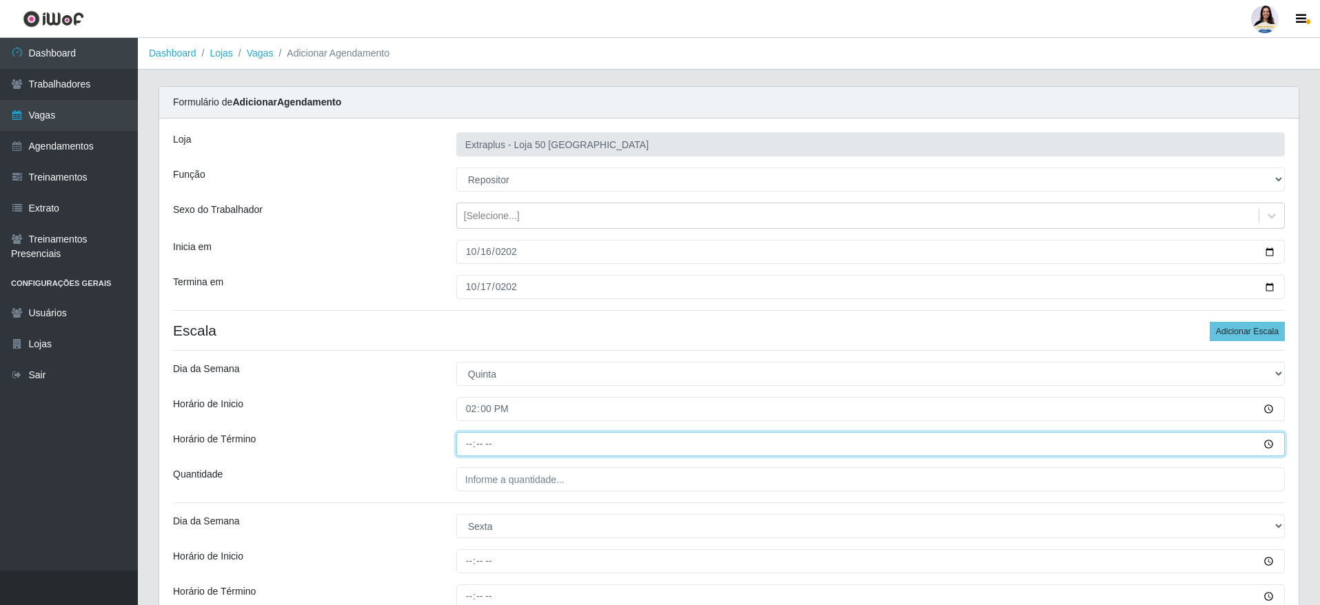
click at [460, 444] on input "Horário de Término" at bounding box center [870, 444] width 828 height 24
type input "20:00"
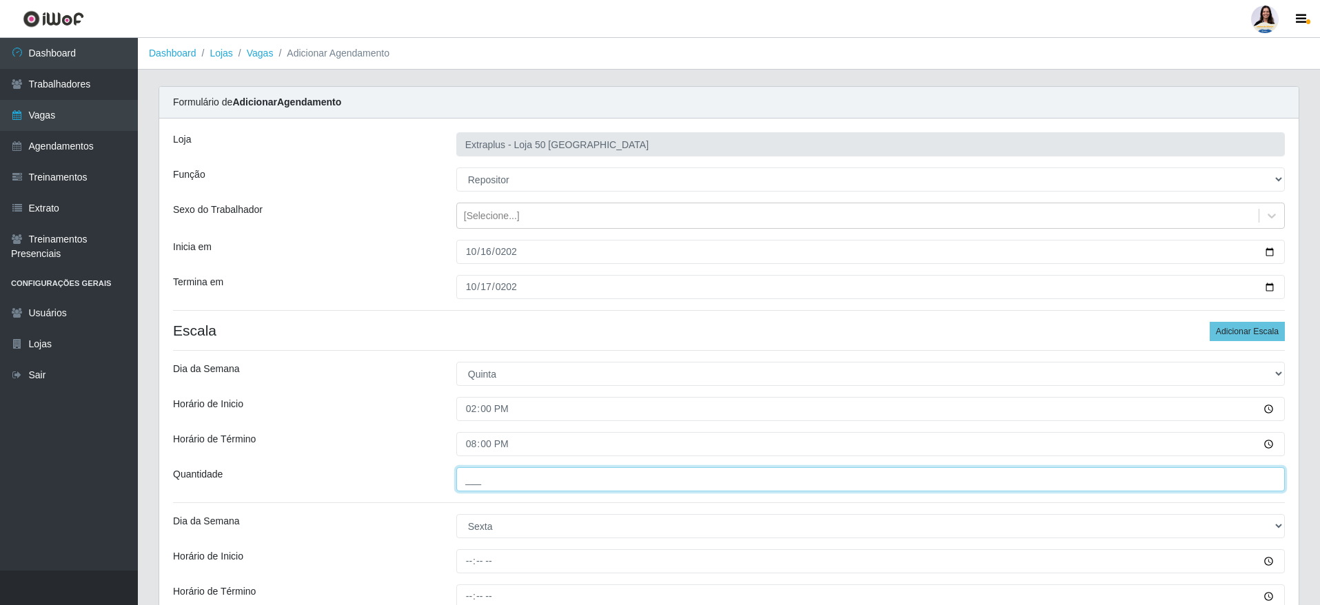
click at [479, 472] on input "___" at bounding box center [870, 479] width 828 height 24
type input "5__"
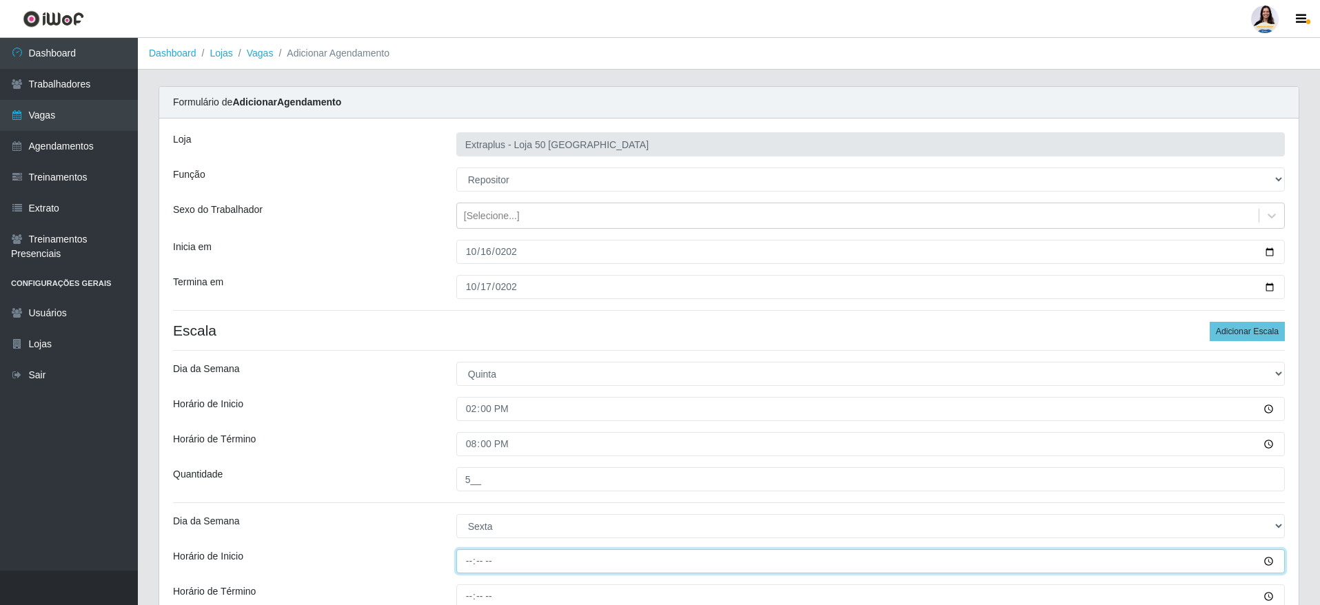
click at [479, 554] on input "Horário de Inicio" at bounding box center [870, 561] width 828 height 24
type input "14:00"
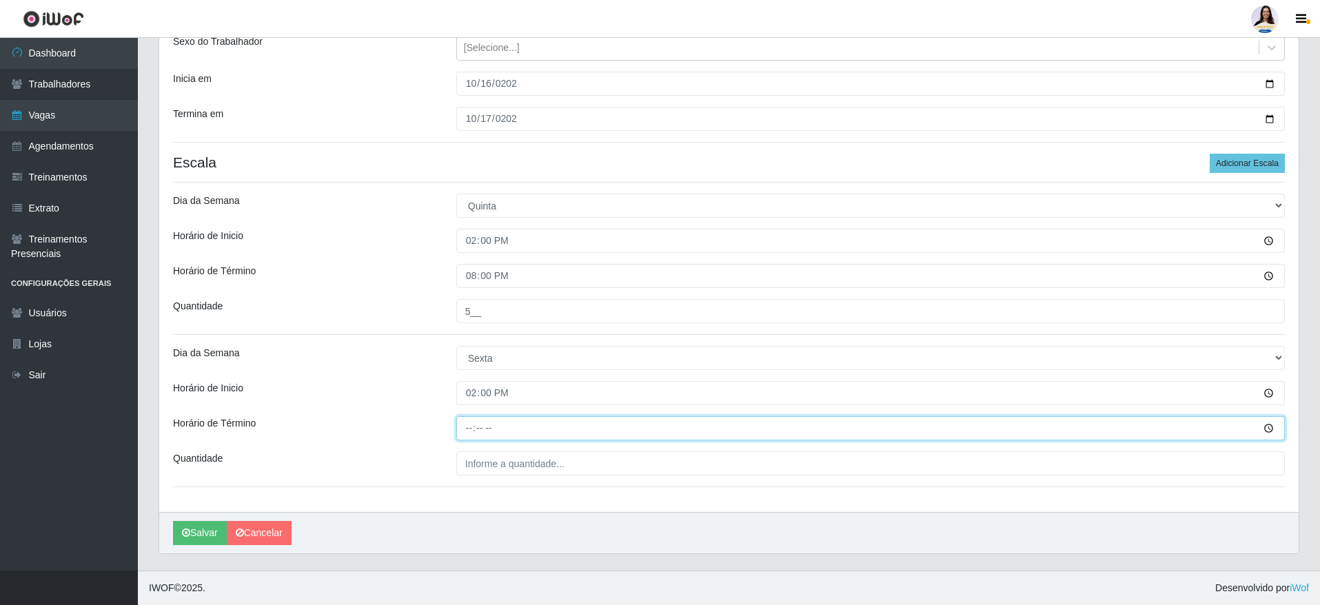
click at [467, 431] on input "Horário de Término" at bounding box center [870, 428] width 828 height 24
type input "20:00"
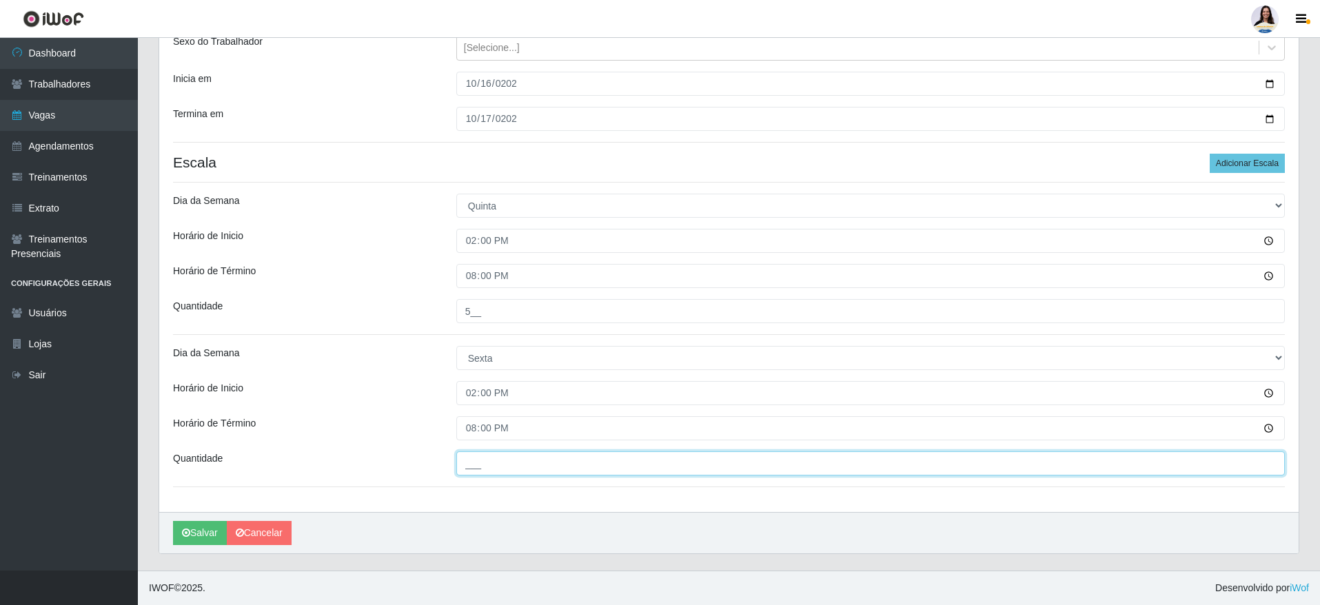
click at [481, 464] on input "___" at bounding box center [870, 463] width 828 height 24
type input "5__"
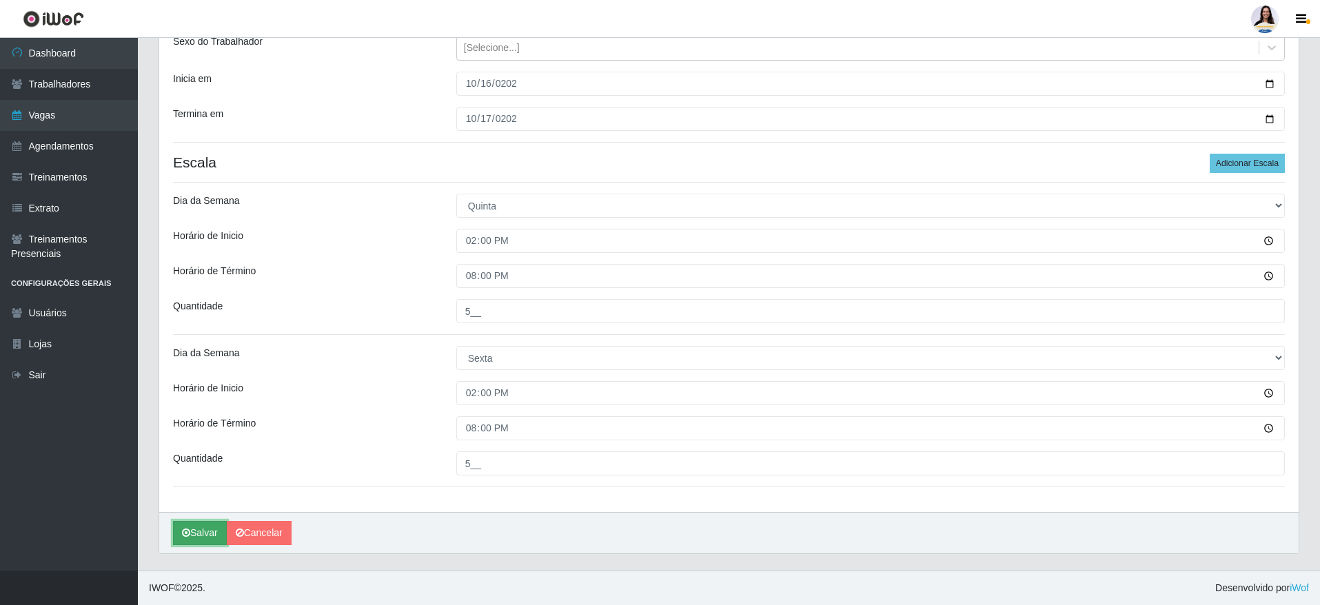
click at [184, 533] on icon "submit" at bounding box center [186, 533] width 8 height 10
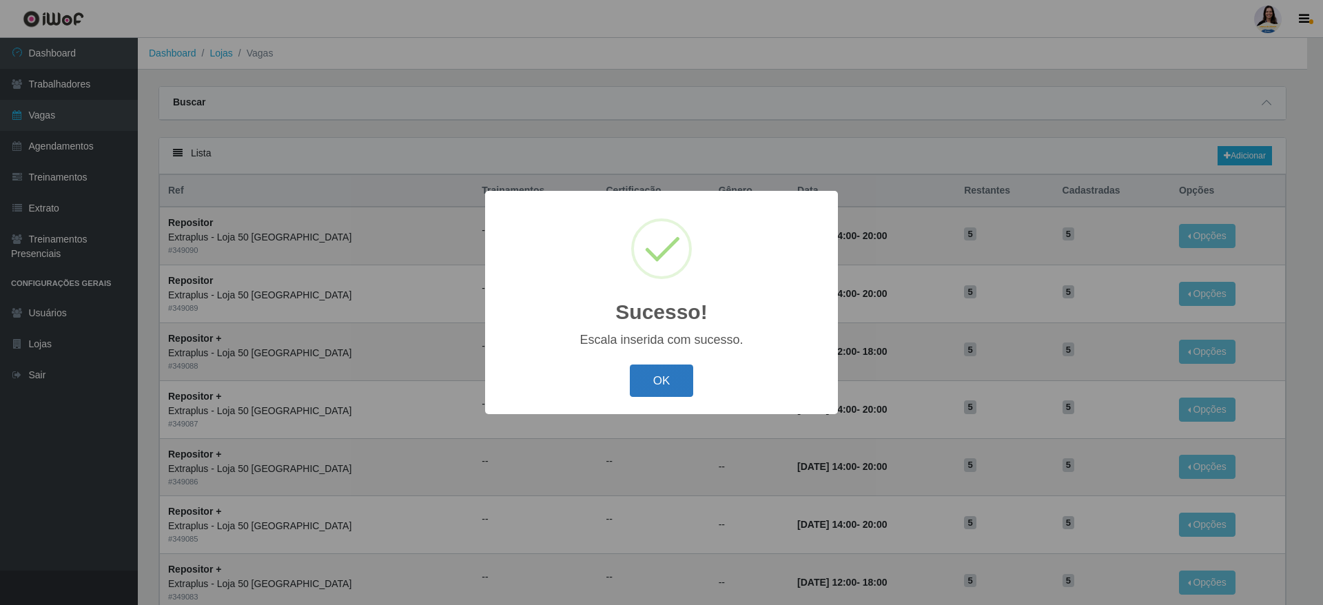
click at [644, 382] on button "OK" at bounding box center [662, 381] width 64 height 32
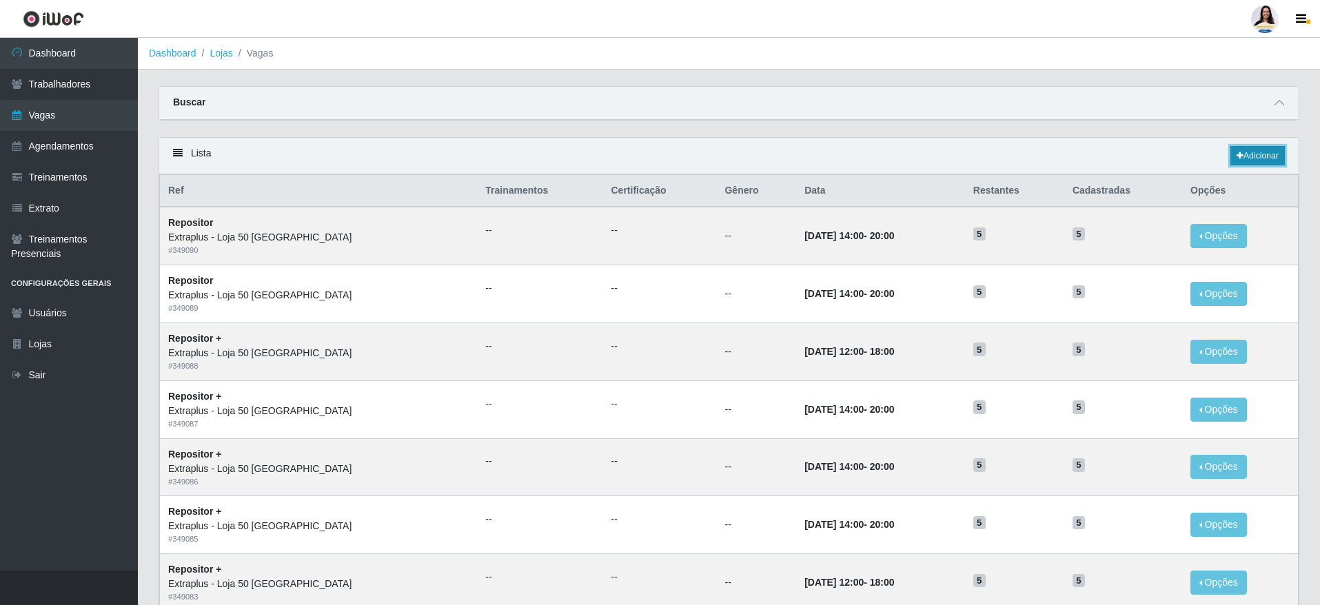
click at [1263, 155] on link "Adicionar" at bounding box center [1257, 155] width 54 height 19
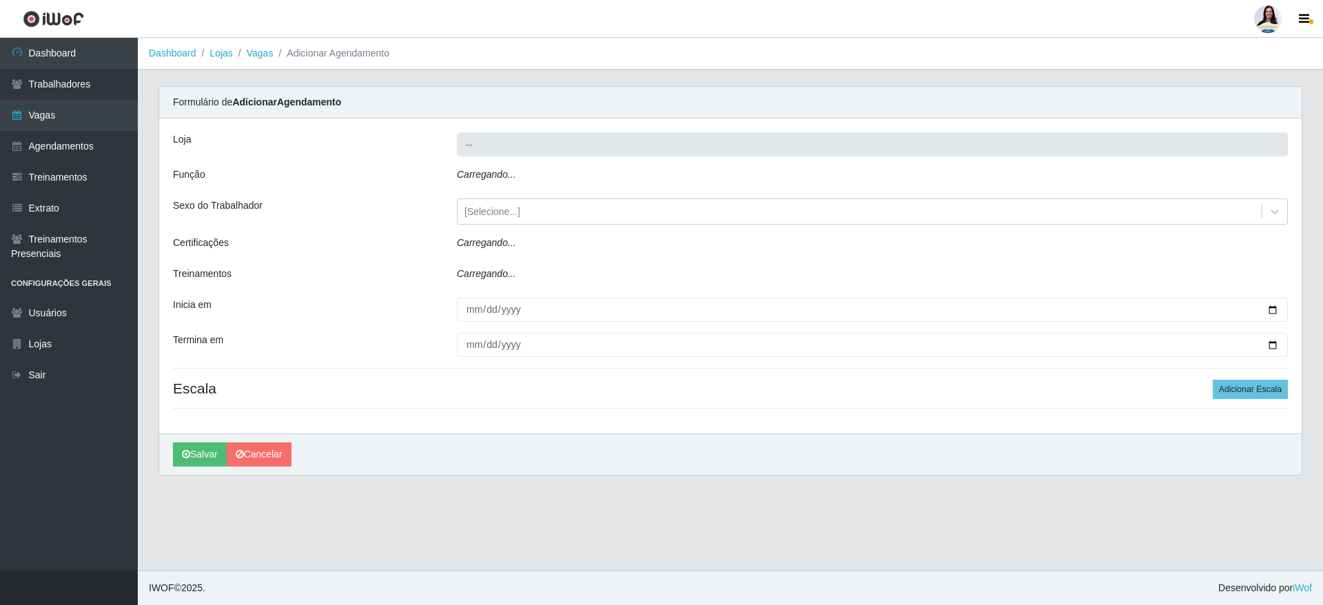
type input "Extraplus - Loja 50 [GEOGRAPHIC_DATA]"
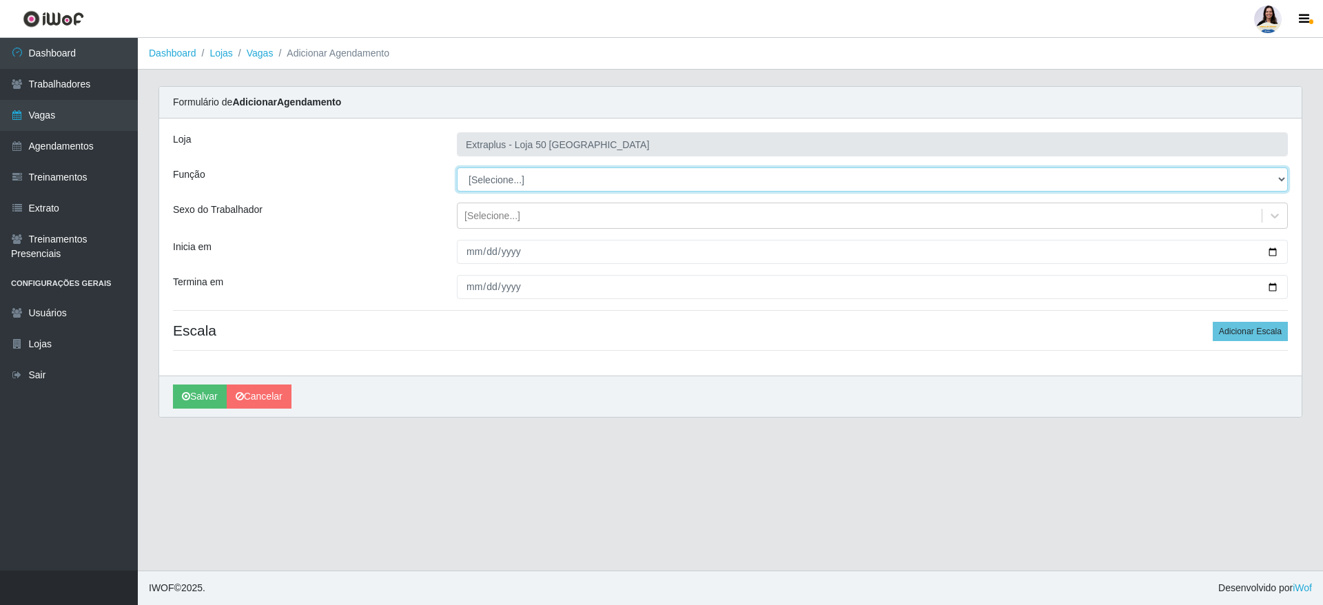
click at [546, 181] on select "[Selecione...] Repositor Repositor + Repositor ++" at bounding box center [872, 179] width 831 height 24
select select "82"
click at [457, 167] on select "[Selecione...] Repositor Repositor + Repositor ++" at bounding box center [872, 179] width 831 height 24
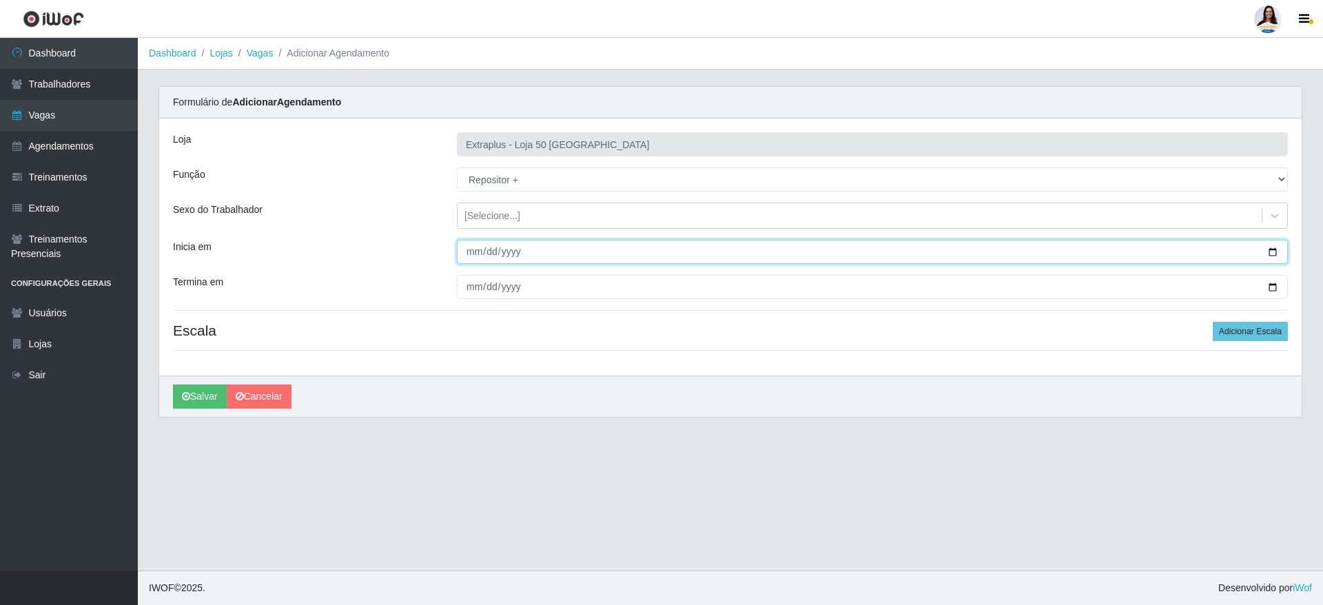
click at [466, 249] on input "Inicia em" at bounding box center [872, 252] width 831 height 24
type input "[DATE]"
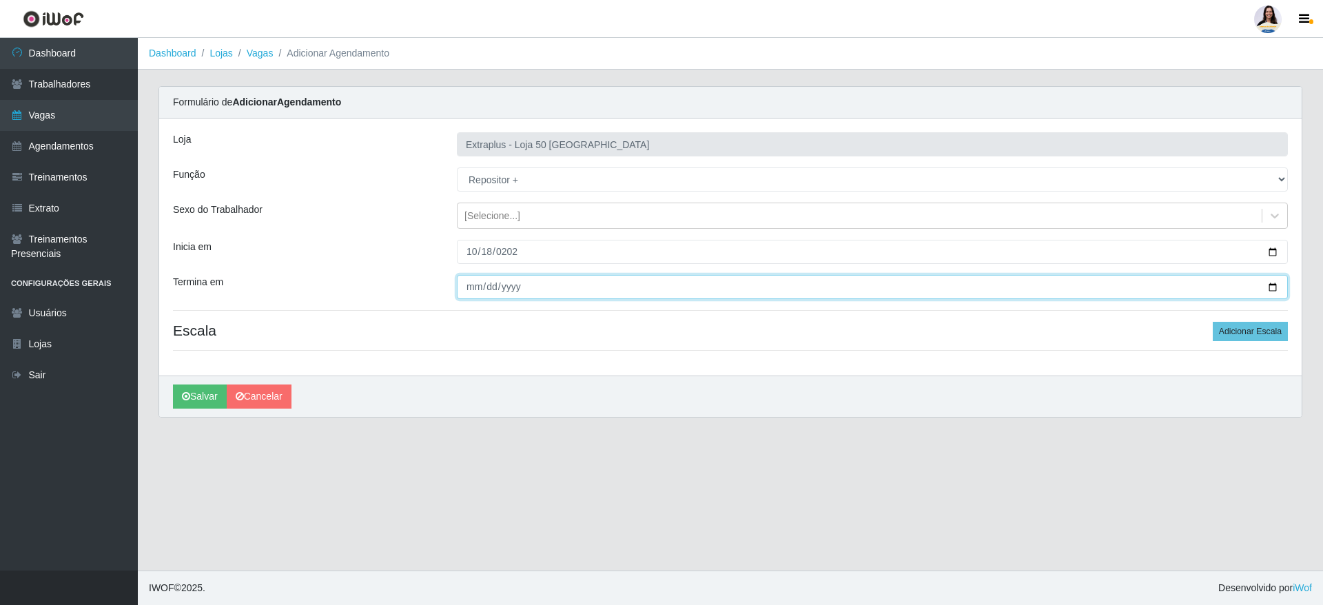
click at [469, 285] on input "Termina em" at bounding box center [872, 287] width 831 height 24
type input "[DATE]"
click at [1270, 327] on button "Adicionar Escala" at bounding box center [1250, 331] width 75 height 19
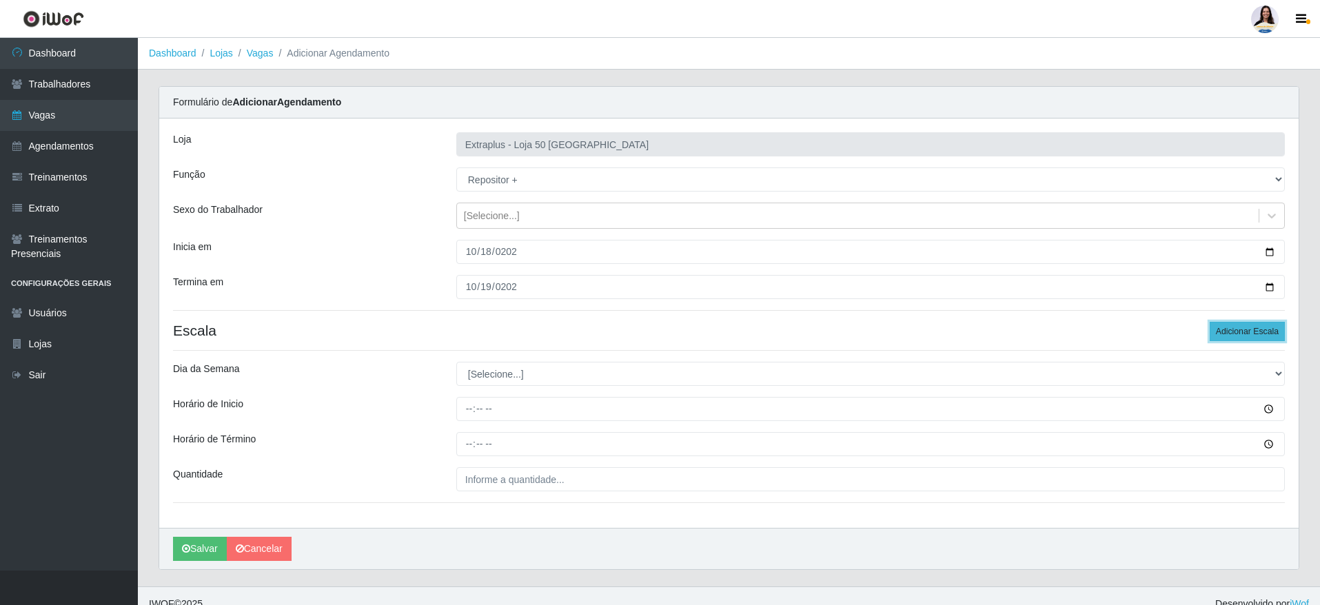
click at [1270, 327] on button "Adicionar Escala" at bounding box center [1246, 331] width 75 height 19
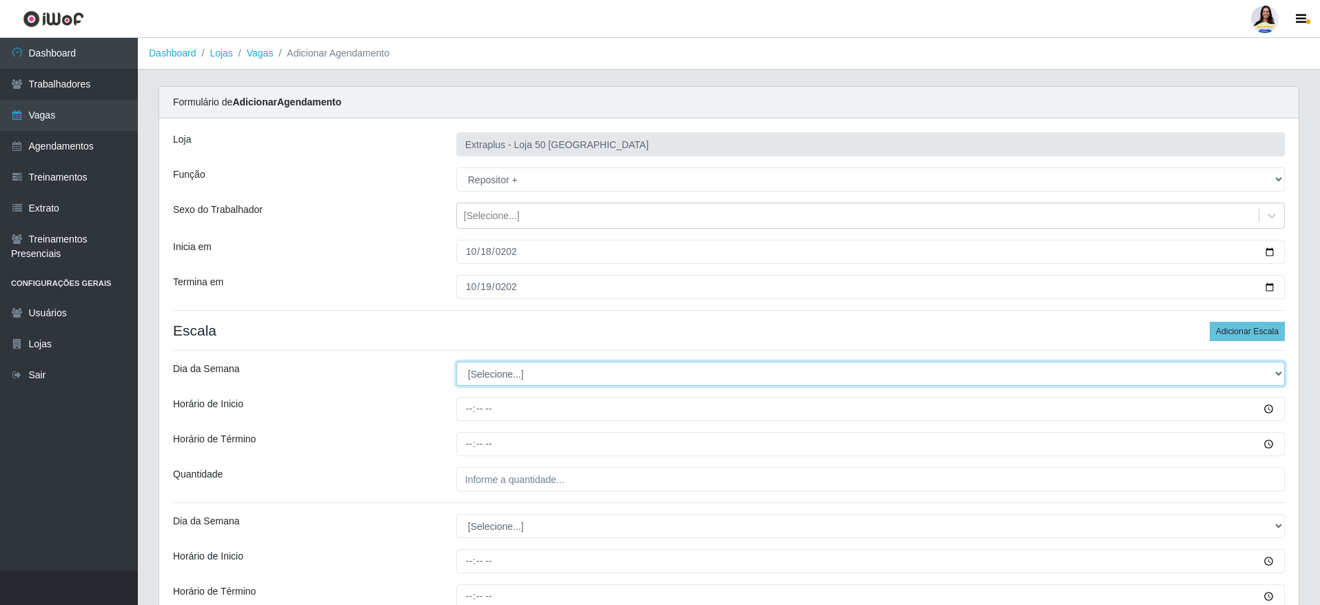
click at [594, 362] on select "[Selecione...] Segunda Terça Quarta Quinta Sexta Sábado Domingo" at bounding box center [870, 374] width 828 height 24
select select "6"
click at [456, 362] on select "[Selecione...] Segunda Terça Quarta Quinta Sexta Sábado Domingo" at bounding box center [870, 374] width 828 height 24
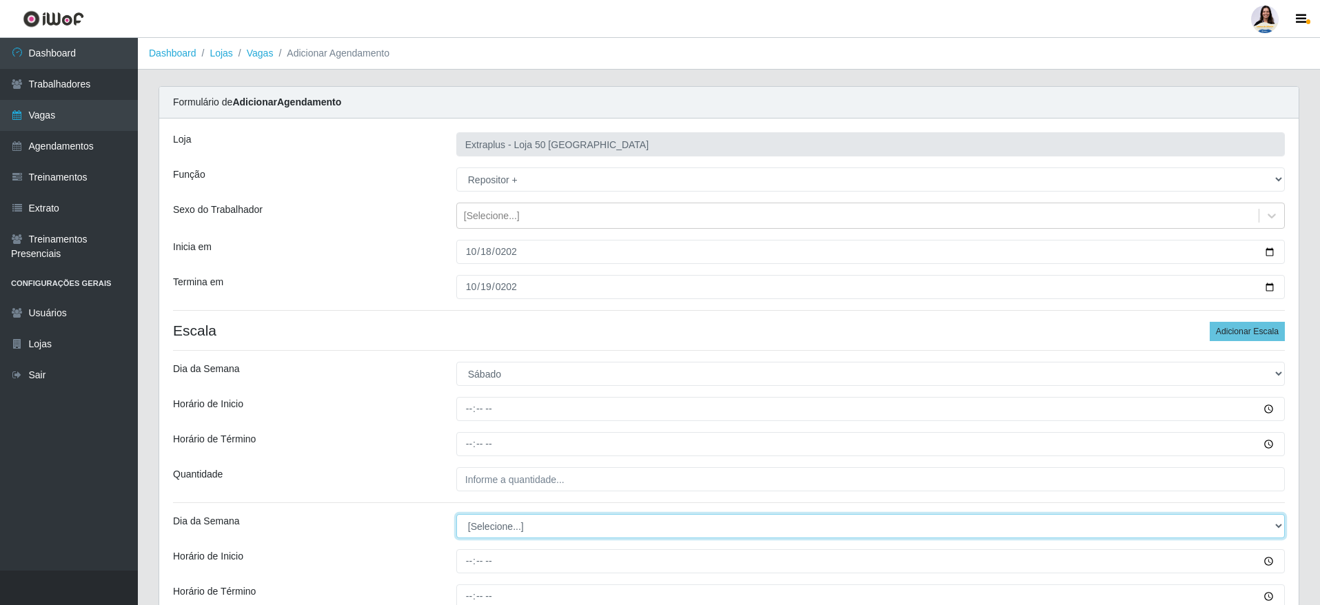
click at [531, 524] on select "[Selecione...] Segunda Terça Quarta Quinta Sexta Sábado Domingo" at bounding box center [870, 526] width 828 height 24
select select "0"
click at [456, 514] on select "[Selecione...] Segunda Terça Quarta Quinta Sexta Sábado Domingo" at bounding box center [870, 526] width 828 height 24
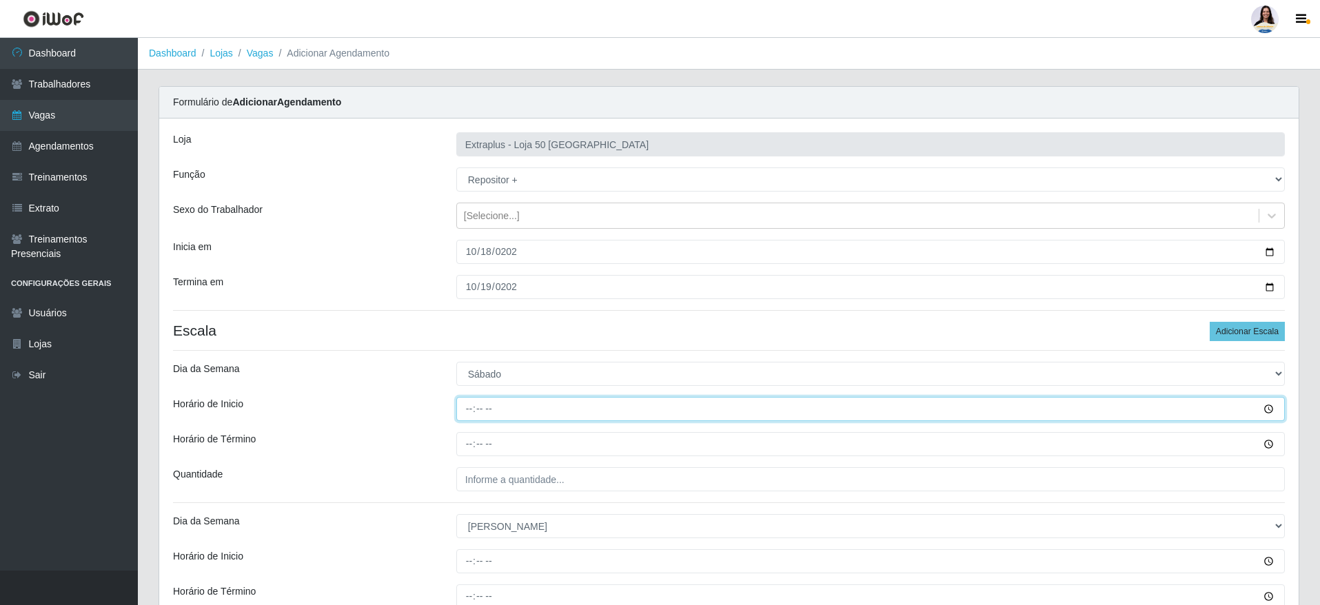
click at [459, 404] on input "Horário de Inicio" at bounding box center [870, 409] width 828 height 24
type input "14:00"
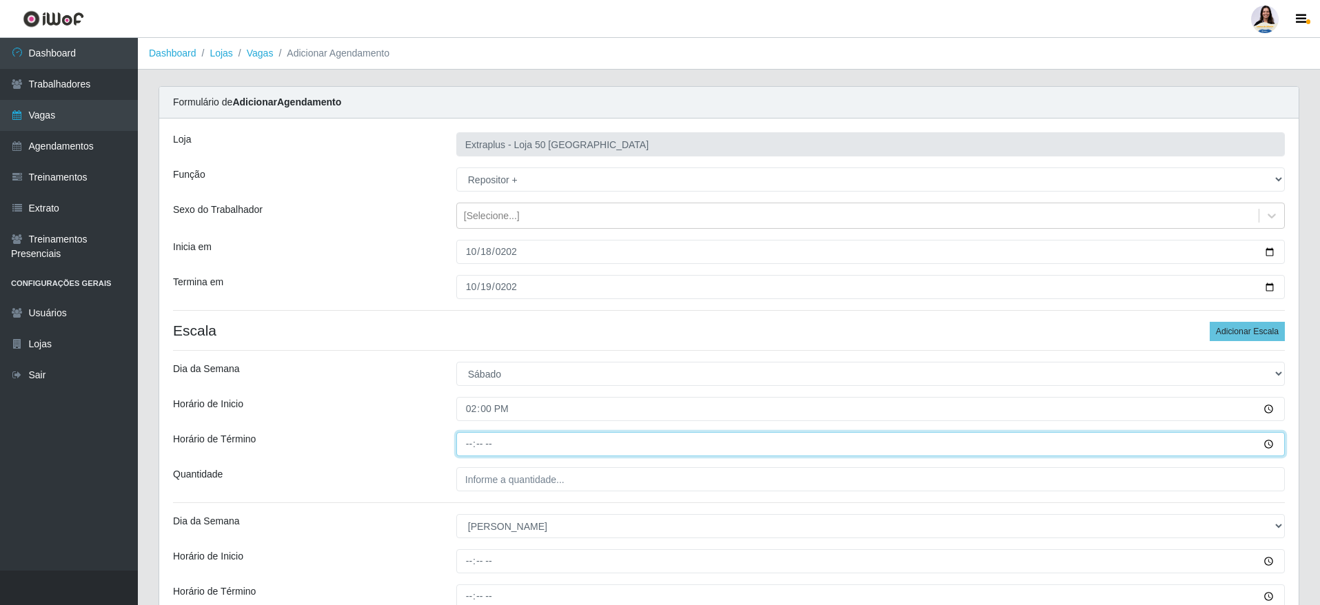
click at [469, 442] on input "Horário de Término" at bounding box center [870, 444] width 828 height 24
type input "18:00"
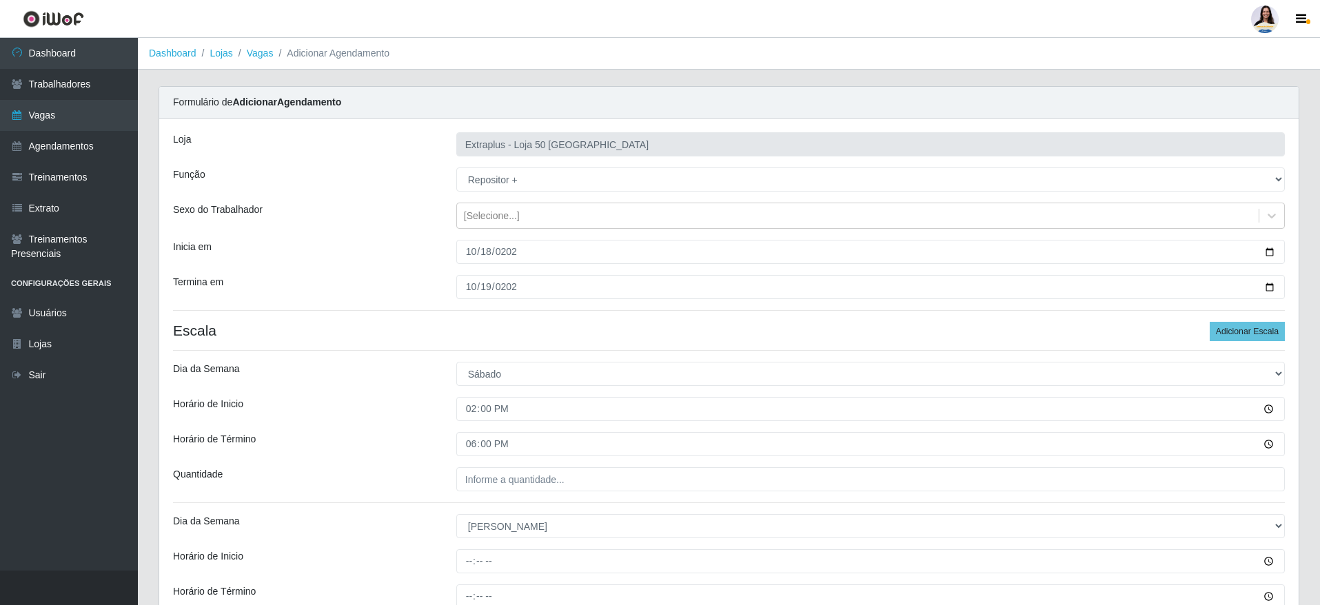
click at [489, 465] on div "Loja Extraplus - Loja 50 Praia do Canto Função [Selecione...] Repositor Reposit…" at bounding box center [728, 400] width 1139 height 562
click at [490, 467] on input "___" at bounding box center [870, 479] width 828 height 24
type input "5__"
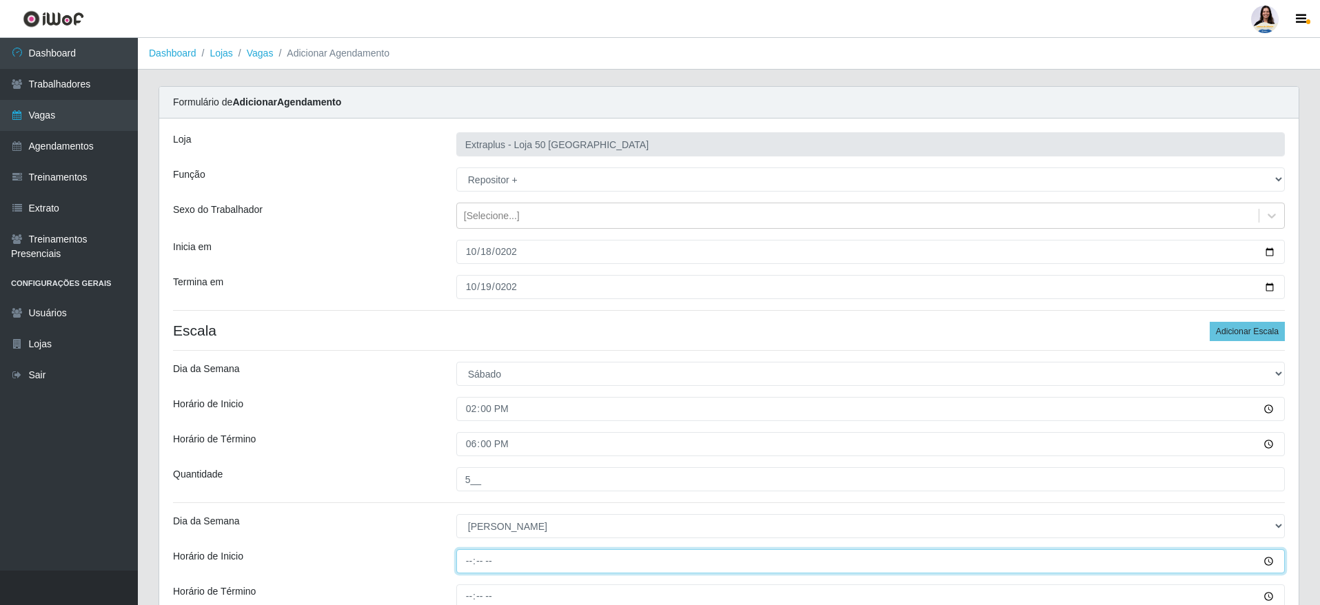
click at [473, 569] on input "Horário de Inicio" at bounding box center [870, 561] width 828 height 24
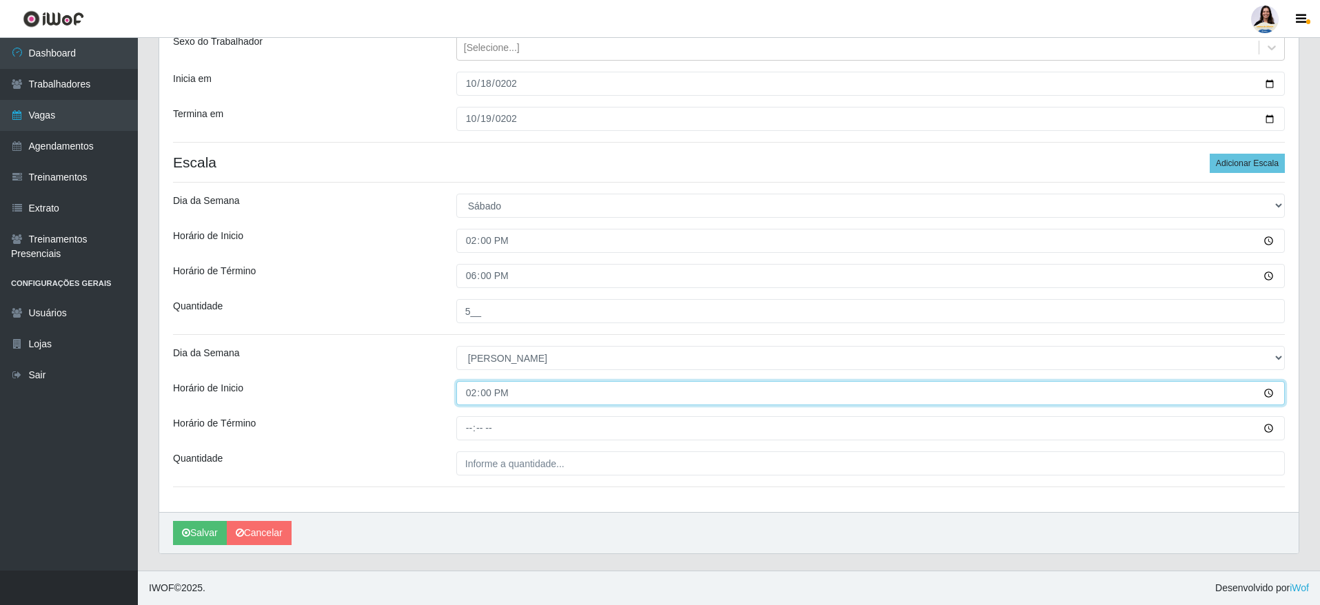
click at [458, 397] on input "14:00" at bounding box center [870, 393] width 828 height 24
click at [477, 393] on input "14:00" at bounding box center [870, 393] width 828 height 24
click at [471, 391] on input "14:00" at bounding box center [870, 393] width 828 height 24
type input "12:00"
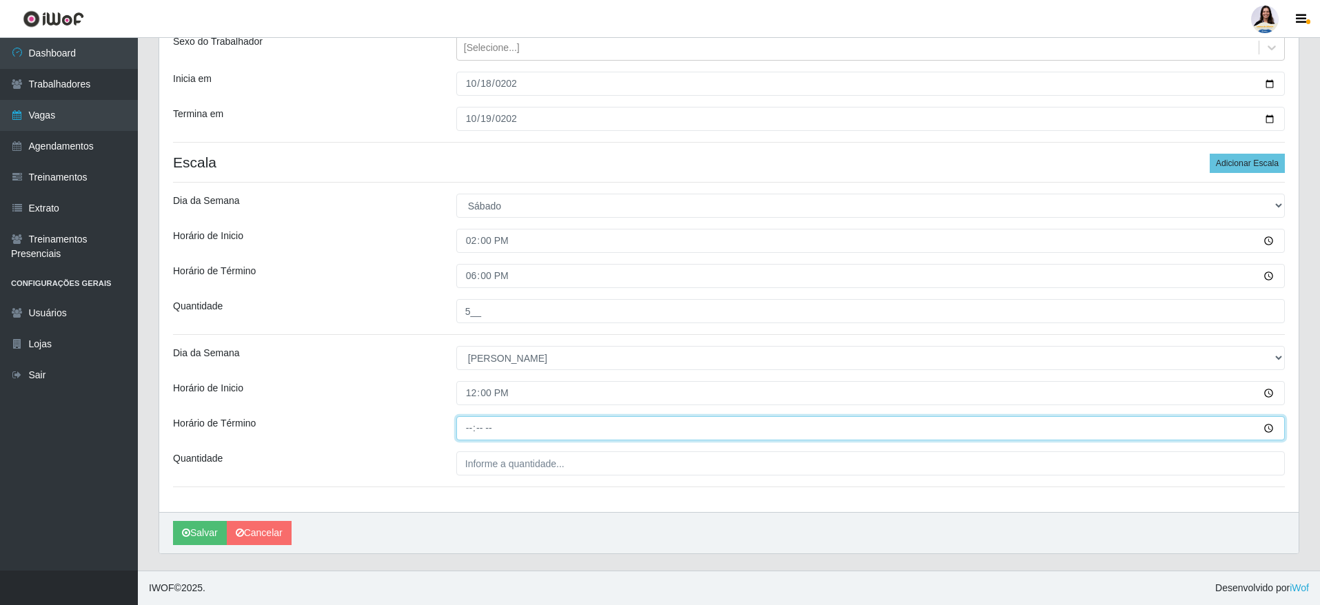
click at [467, 437] on input "Horário de Término" at bounding box center [870, 428] width 828 height 24
type input "18:00"
click at [467, 437] on input "18:00" at bounding box center [870, 428] width 828 height 24
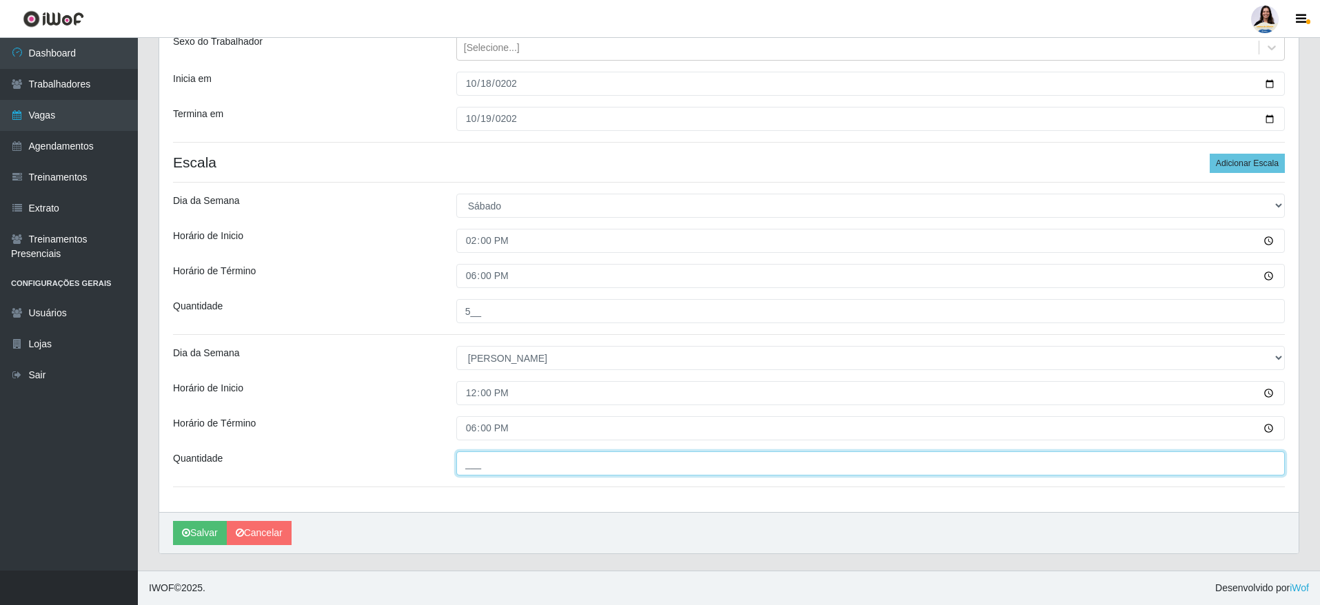
click at [471, 475] on input "___" at bounding box center [870, 463] width 828 height 24
type input "5__"
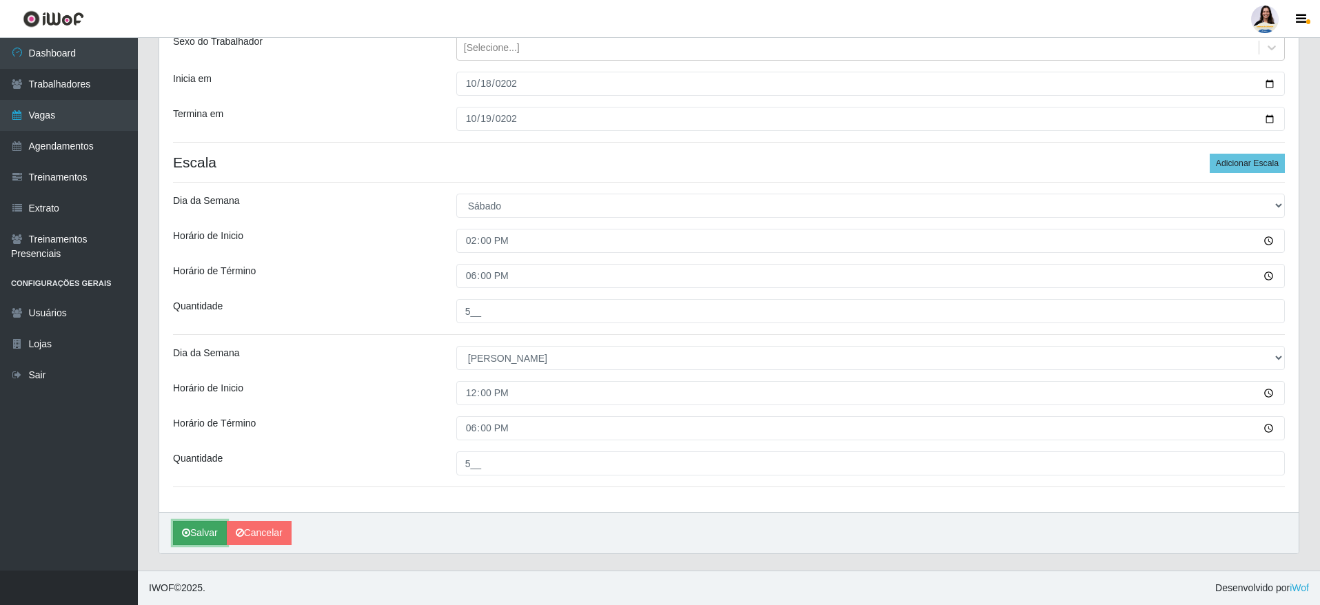
click at [203, 540] on button "Salvar" at bounding box center [200, 533] width 54 height 24
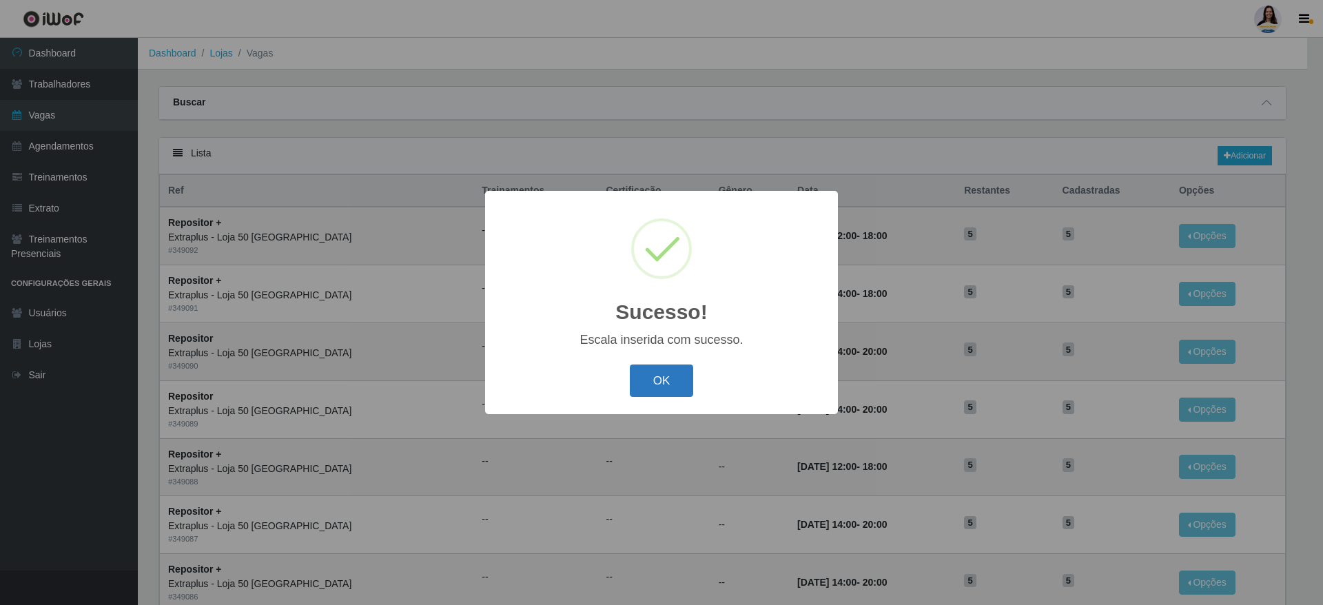
click at [673, 377] on button "OK" at bounding box center [662, 381] width 64 height 32
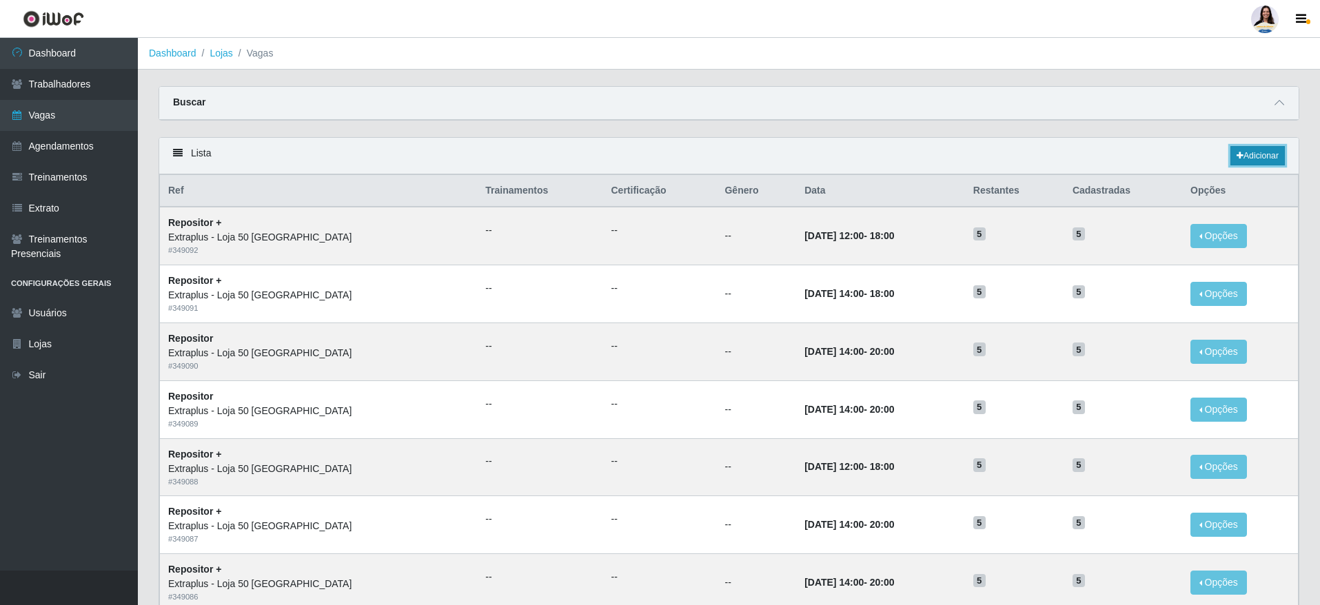
click at [1250, 161] on link "Adicionar" at bounding box center [1257, 155] width 54 height 19
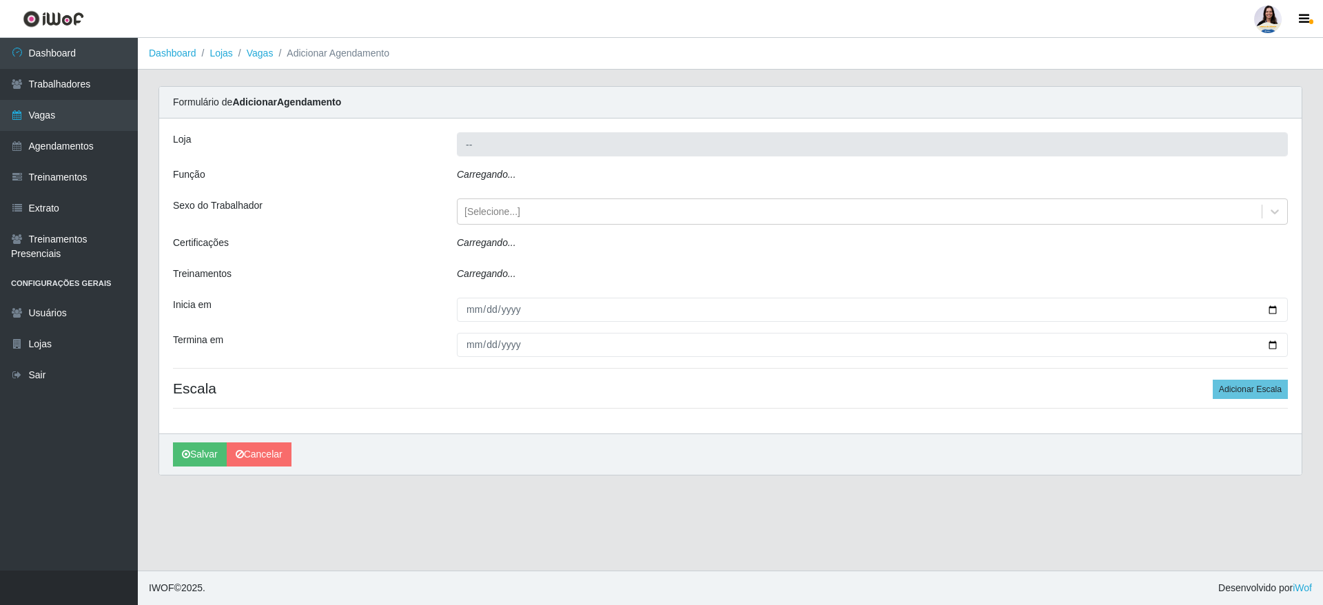
type input "Extraplus - Loja 50 [GEOGRAPHIC_DATA]"
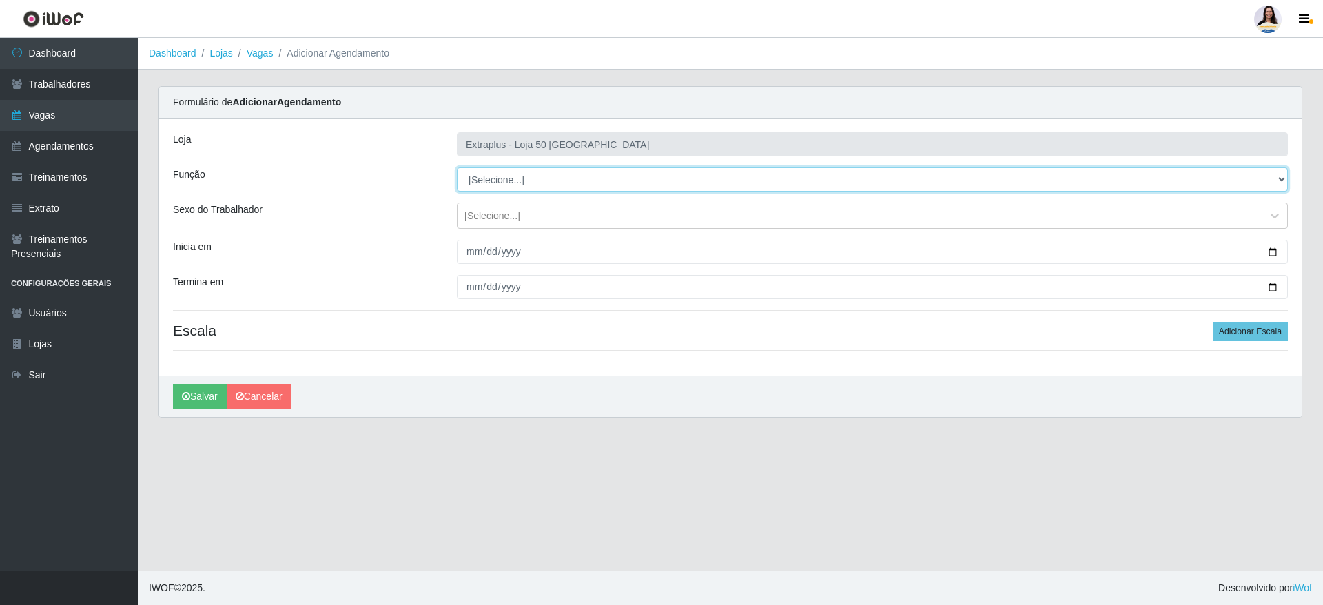
click at [630, 181] on select "[Selecione...] Repositor Repositor + Repositor ++" at bounding box center [872, 179] width 831 height 24
select select "24"
click at [457, 167] on select "[Selecione...] Repositor Repositor + Repositor ++" at bounding box center [872, 179] width 831 height 24
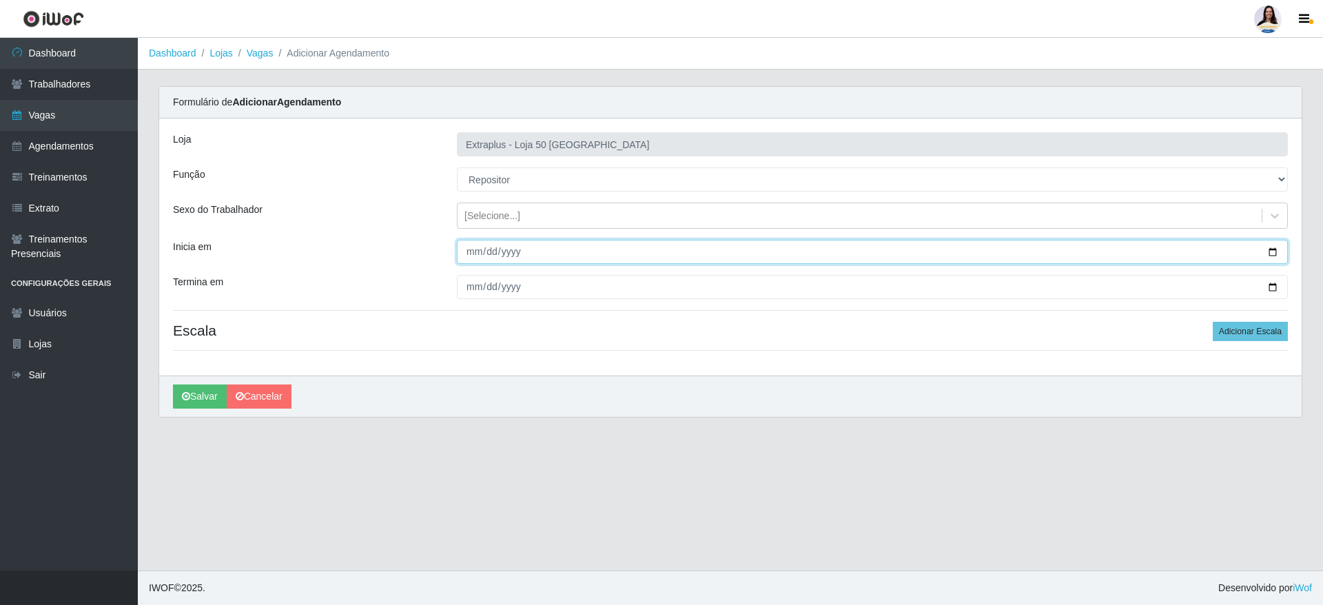
click at [466, 250] on input "Inicia em" at bounding box center [872, 252] width 831 height 24
type input "[DATE]"
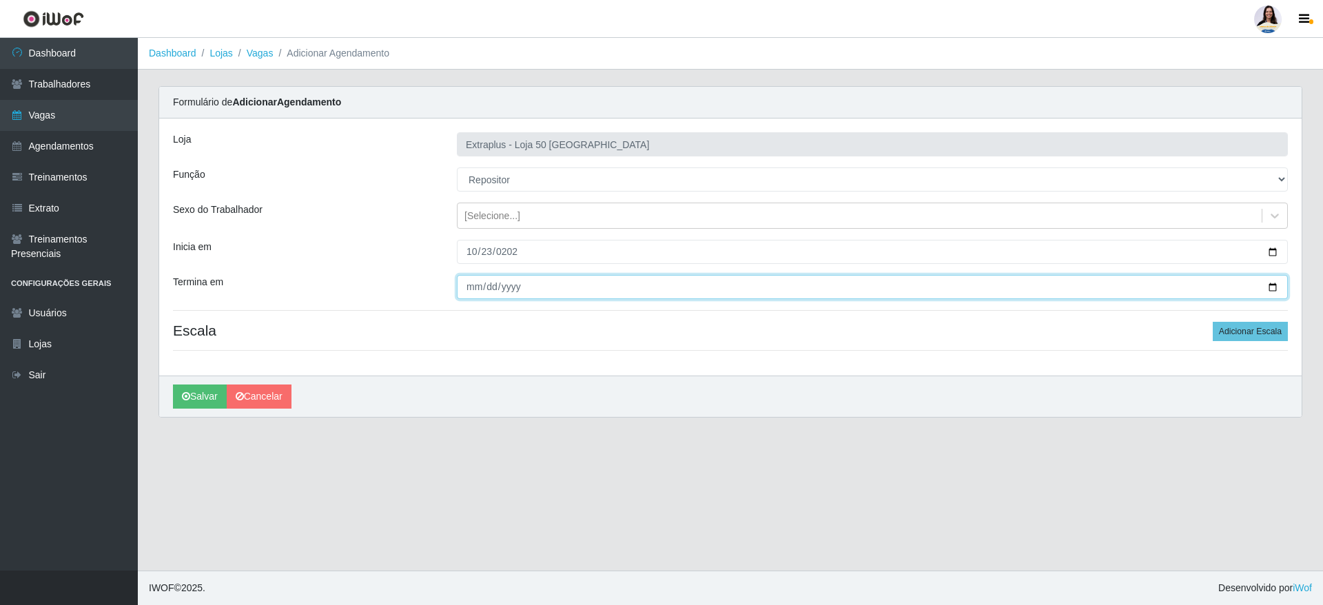
click at [471, 290] on input "Termina em" at bounding box center [872, 287] width 831 height 24
drag, startPoint x: 498, startPoint y: 290, endPoint x: 491, endPoint y: 287, distance: 7.7
click at [491, 287] on input "0001-02-24" at bounding box center [872, 287] width 831 height 24
type input "0001-10-24"
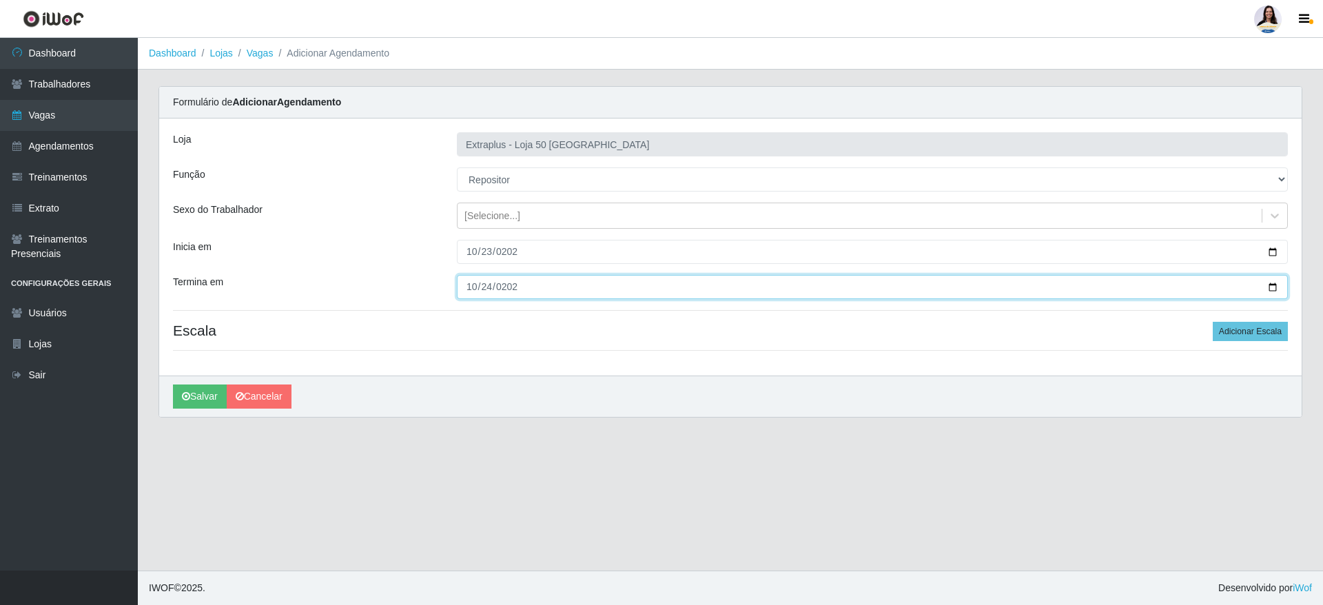
type input "[DATE]"
click at [1237, 341] on div "Loja Extraplus - Loja 50 Praia do Canto Função [Selecione...] Repositor Reposit…" at bounding box center [730, 247] width 1142 height 257
click at [1236, 339] on button "Adicionar Escala" at bounding box center [1250, 331] width 75 height 19
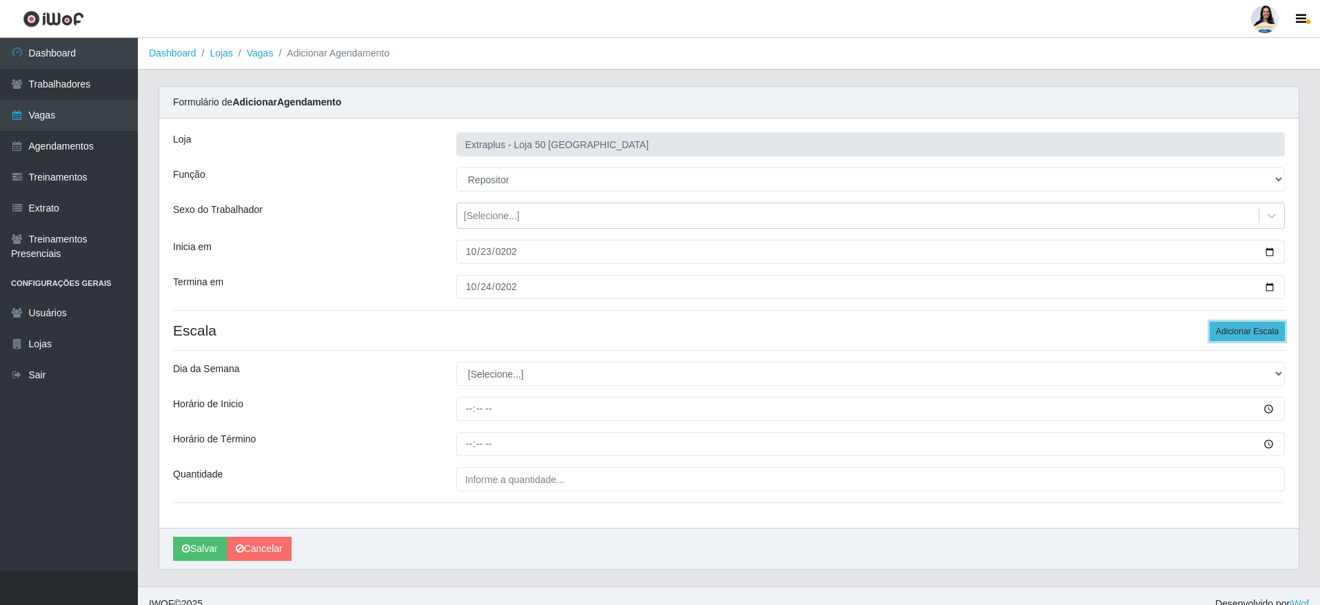
click at [1262, 331] on button "Adicionar Escala" at bounding box center [1246, 331] width 75 height 19
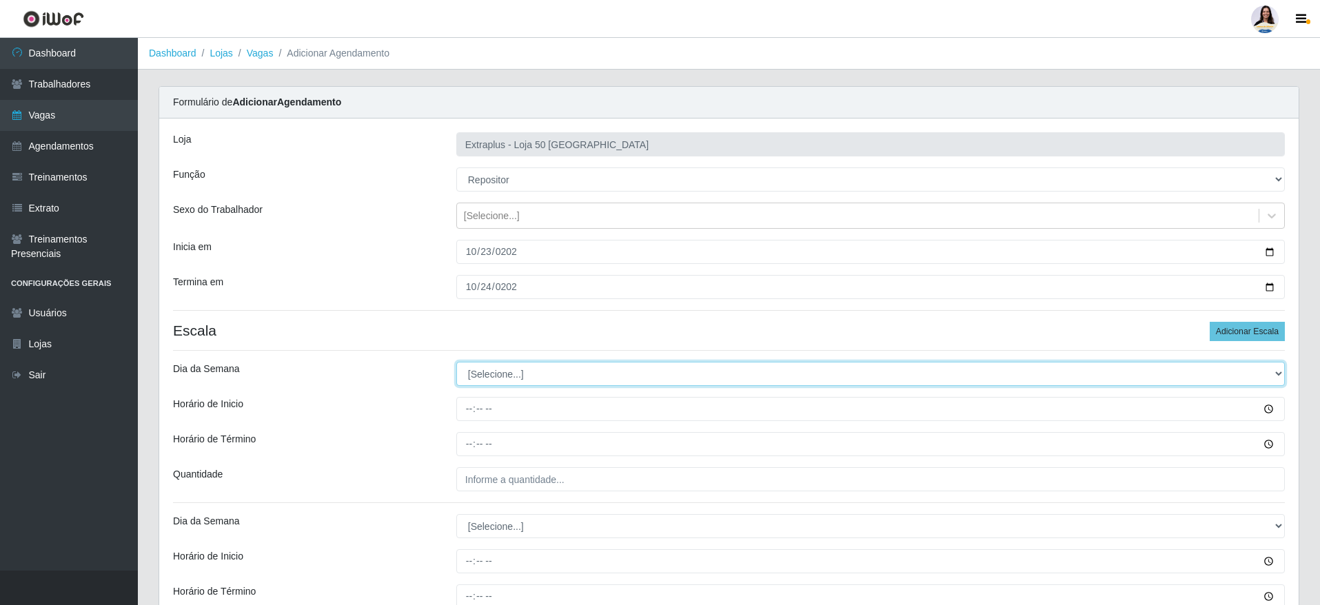
click at [518, 363] on select "[Selecione...] Segunda Terça Quarta Quinta Sexta Sábado Domingo" at bounding box center [870, 374] width 828 height 24
select select "4"
click at [456, 362] on select "[Selecione...] Segunda Terça Quarta Quinta Sexta Sábado Domingo" at bounding box center [870, 374] width 828 height 24
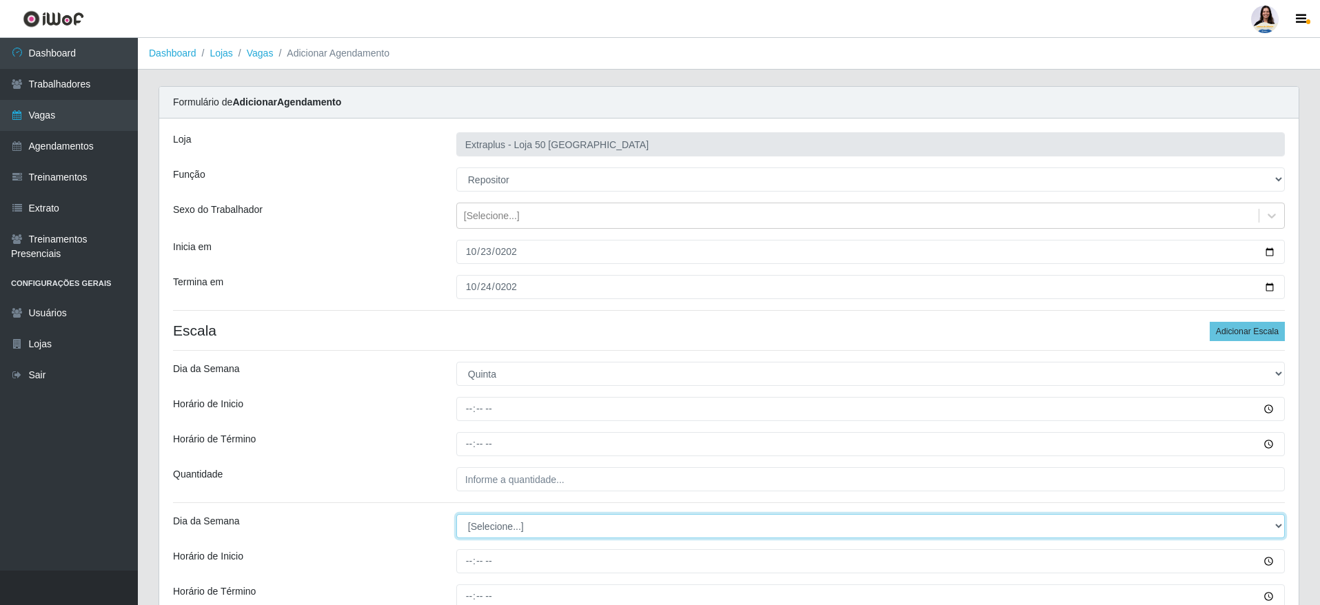
click at [517, 527] on select "[Selecione...] Segunda Terça Quarta Quinta Sexta Sábado Domingo" at bounding box center [870, 526] width 828 height 24
select select "5"
click at [456, 514] on select "[Selecione...] Segunda Terça Quarta Quinta Sexta Sábado Domingo" at bounding box center [870, 526] width 828 height 24
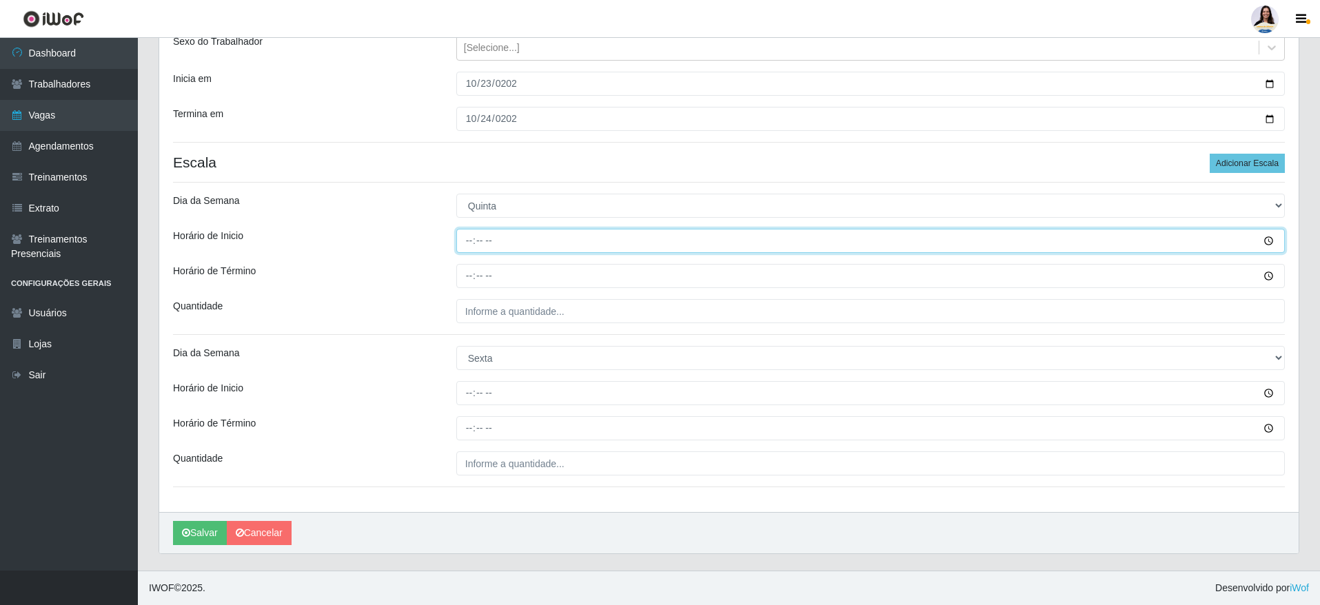
click at [471, 249] on input "Horário de Inicio" at bounding box center [870, 241] width 828 height 24
type input "14:00"
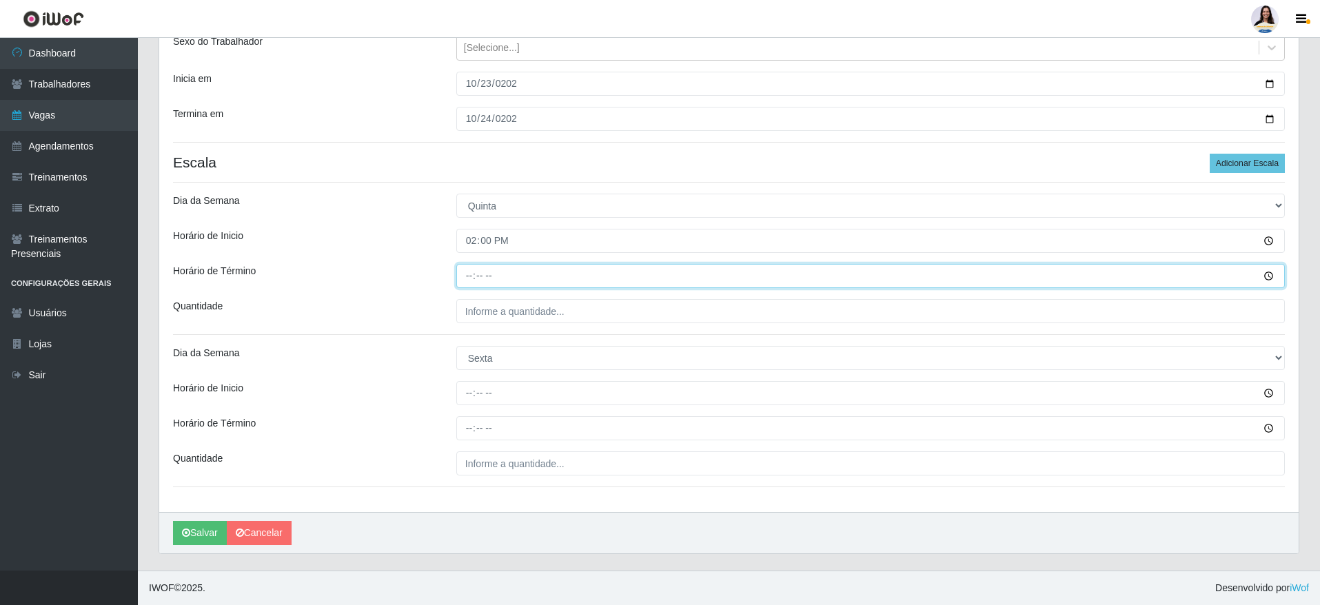
click at [463, 278] on input "Horário de Término" at bounding box center [870, 276] width 828 height 24
type input "20:00"
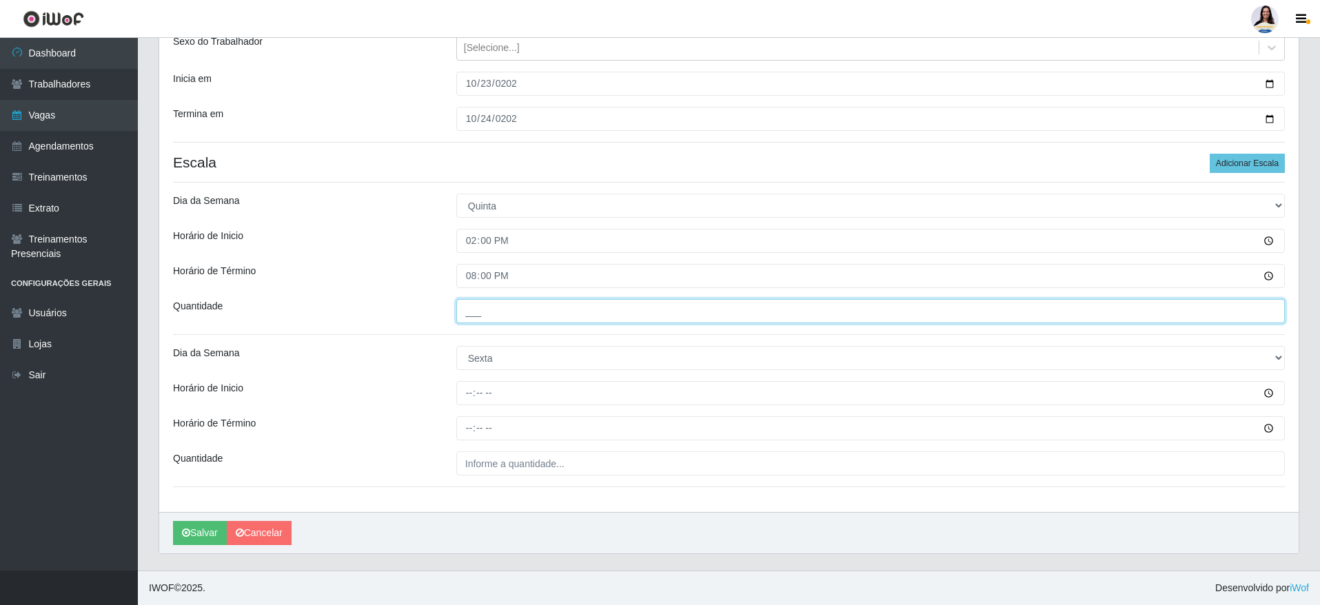
click at [478, 317] on input "___" at bounding box center [870, 311] width 828 height 24
type input "5__"
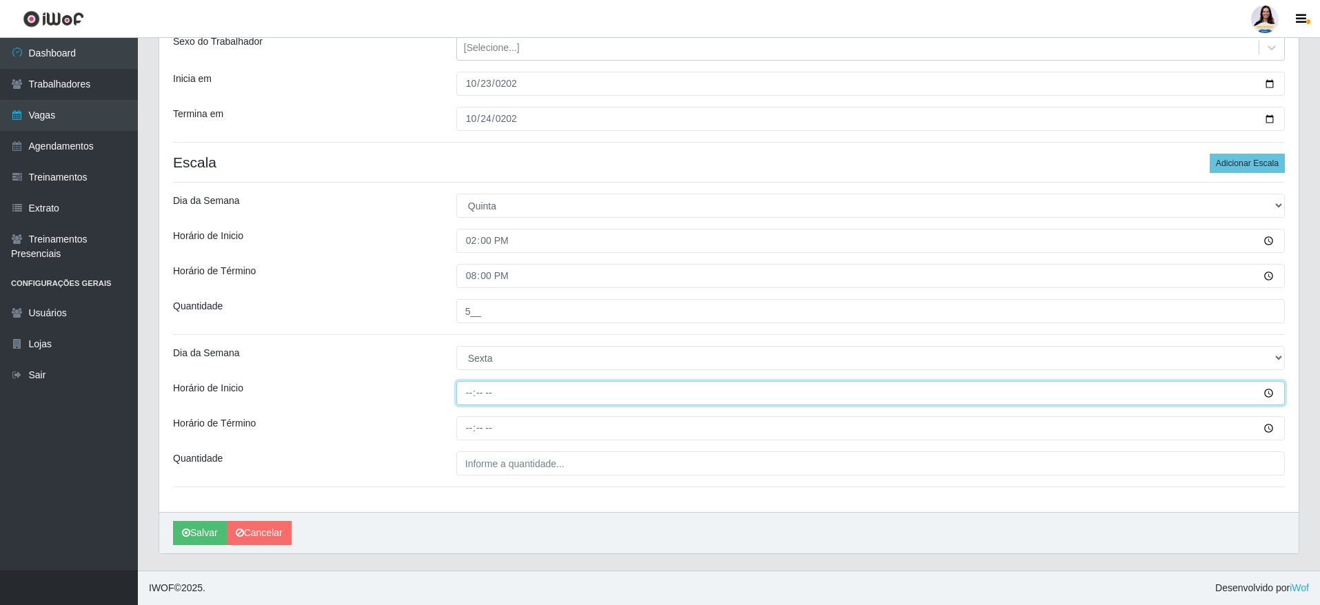
click at [457, 397] on input "Horário de Inicio" at bounding box center [870, 393] width 828 height 24
type input "14:00"
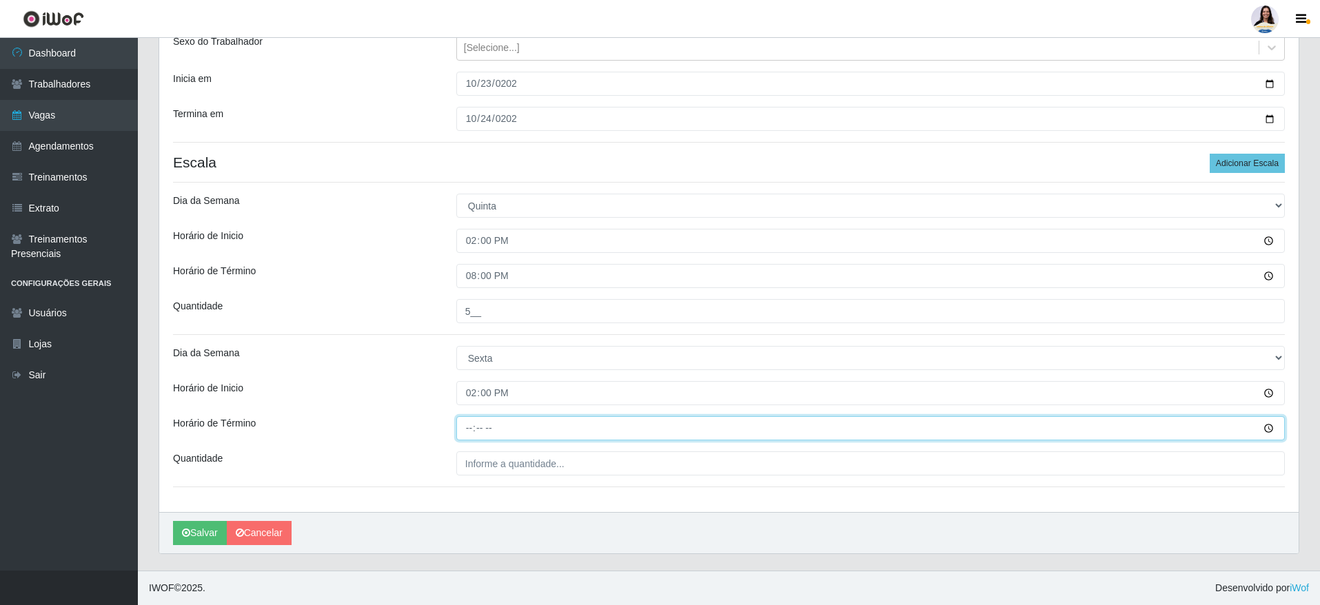
click at [470, 429] on input "Horário de Término" at bounding box center [870, 428] width 828 height 24
type input "20:00"
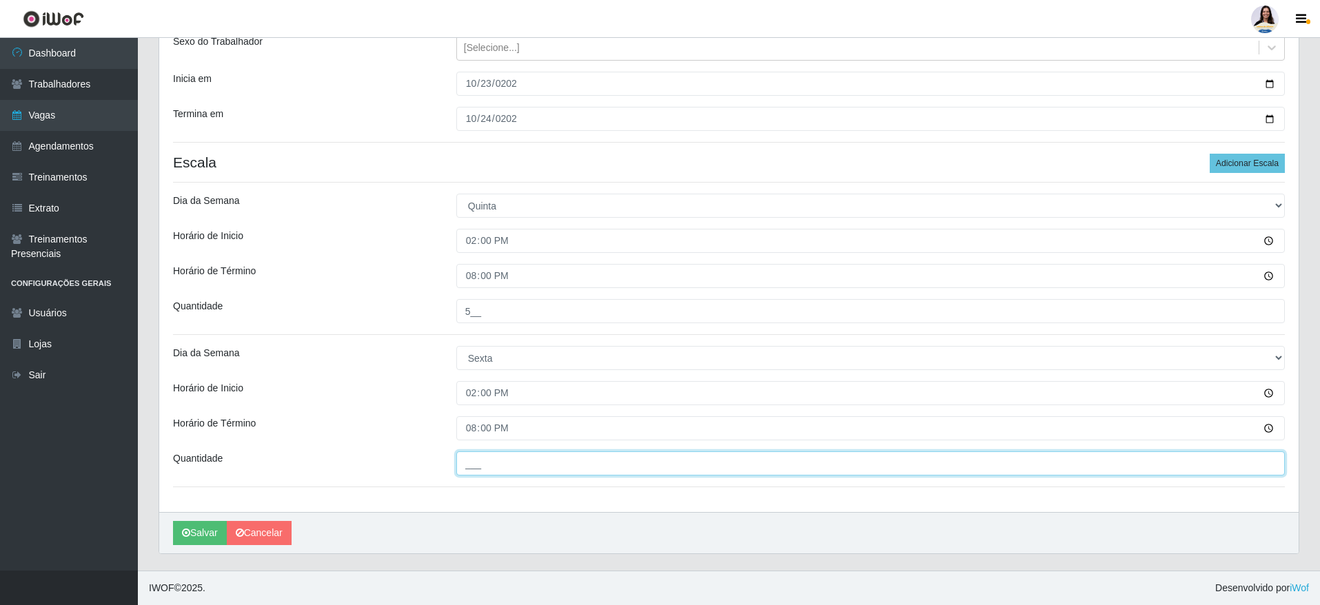
click at [483, 462] on input "___" at bounding box center [870, 463] width 828 height 24
type input "5__"
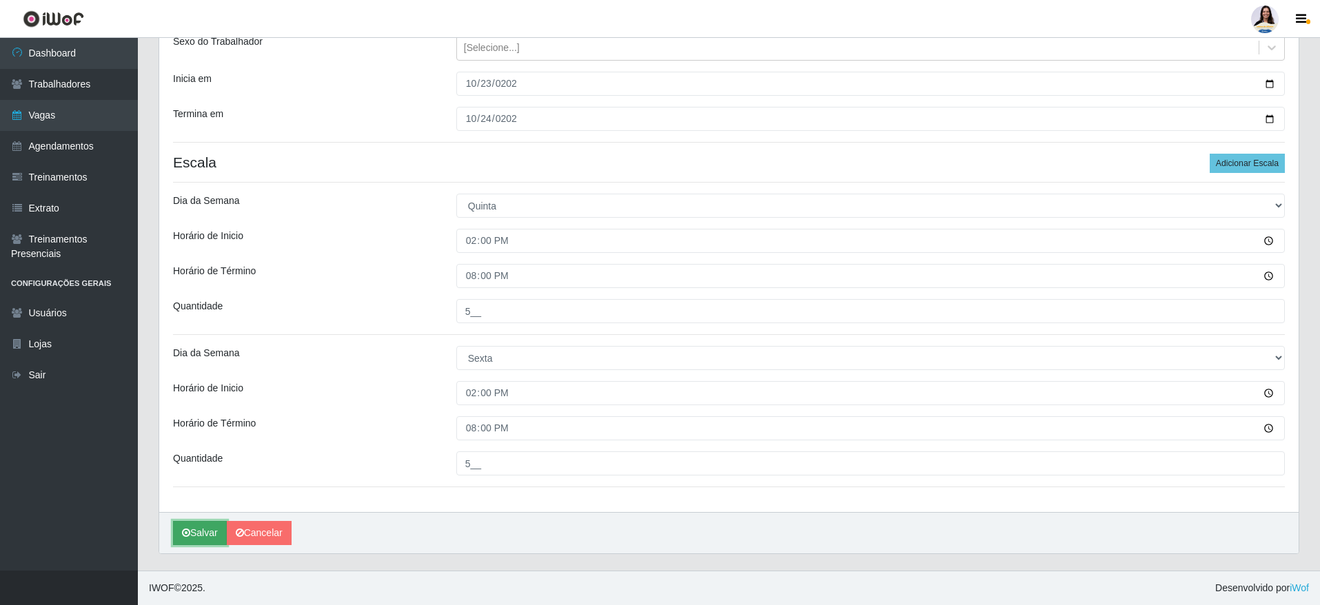
click at [206, 528] on button "Salvar" at bounding box center [200, 533] width 54 height 24
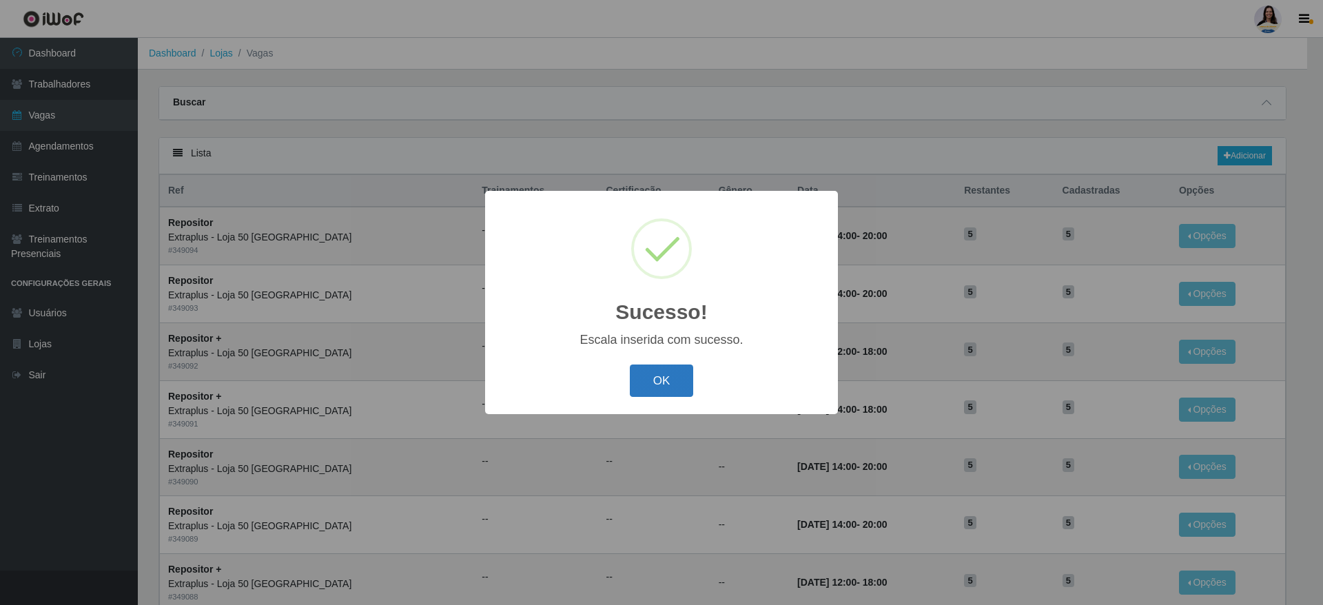
click at [657, 388] on button "OK" at bounding box center [662, 381] width 64 height 32
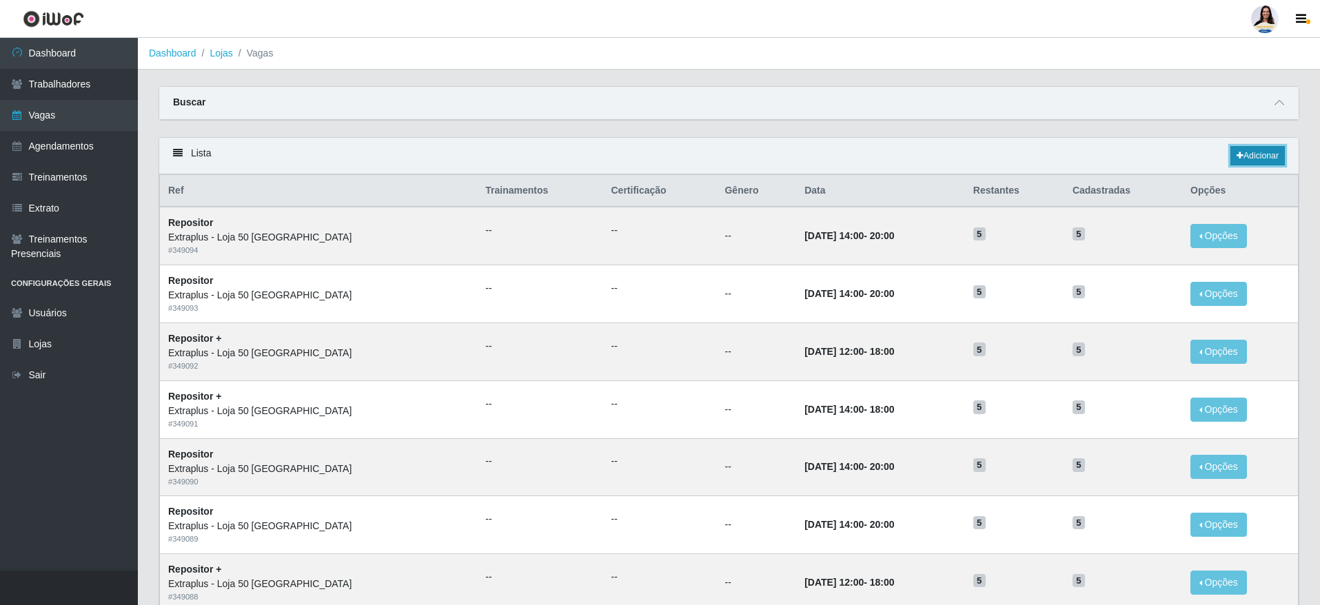
click at [1251, 154] on link "Adicionar" at bounding box center [1257, 155] width 54 height 19
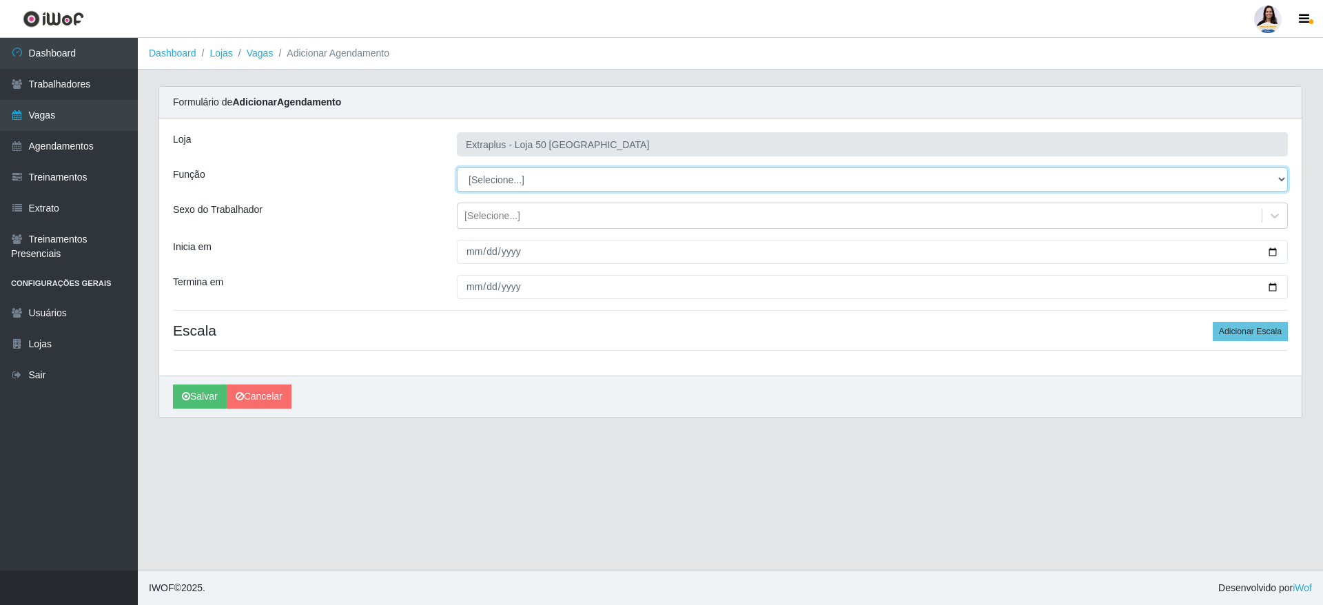
click at [506, 172] on select "[Selecione...] Repositor Repositor + Repositor ++" at bounding box center [872, 179] width 831 height 24
select select "82"
click at [457, 167] on select "[Selecione...] Repositor Repositor + Repositor ++" at bounding box center [872, 179] width 831 height 24
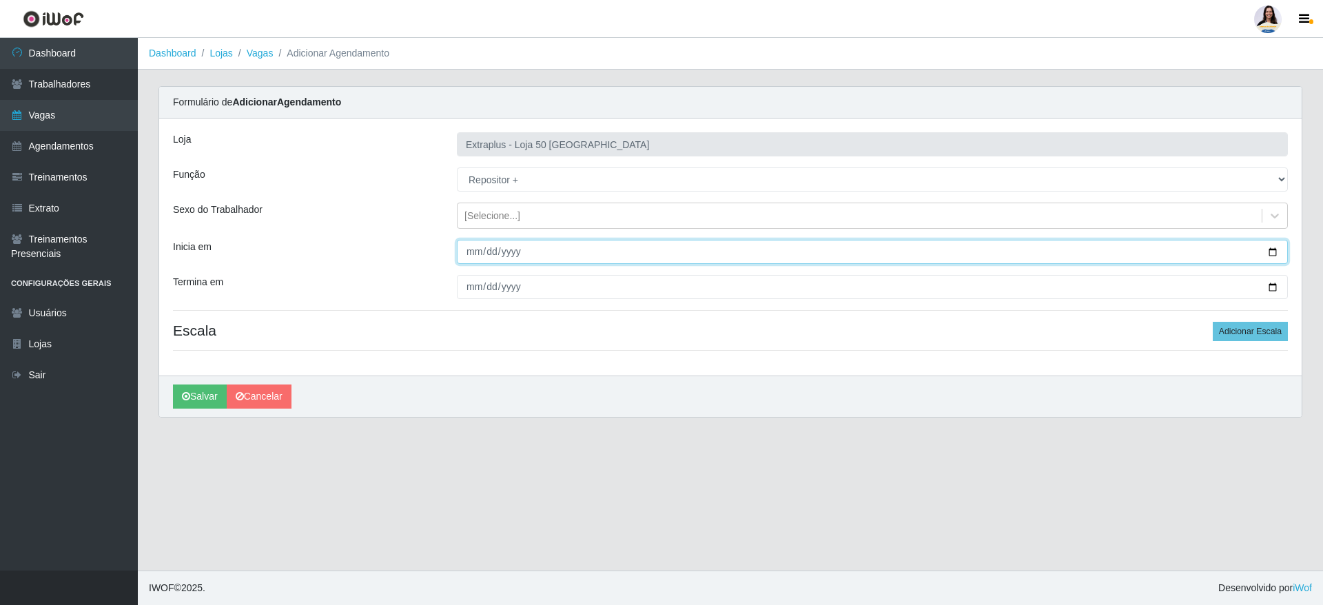
click at [476, 256] on input "Inicia em" at bounding box center [872, 252] width 831 height 24
type input "[PHONE_NUMBER]"
type input "[DATE]"
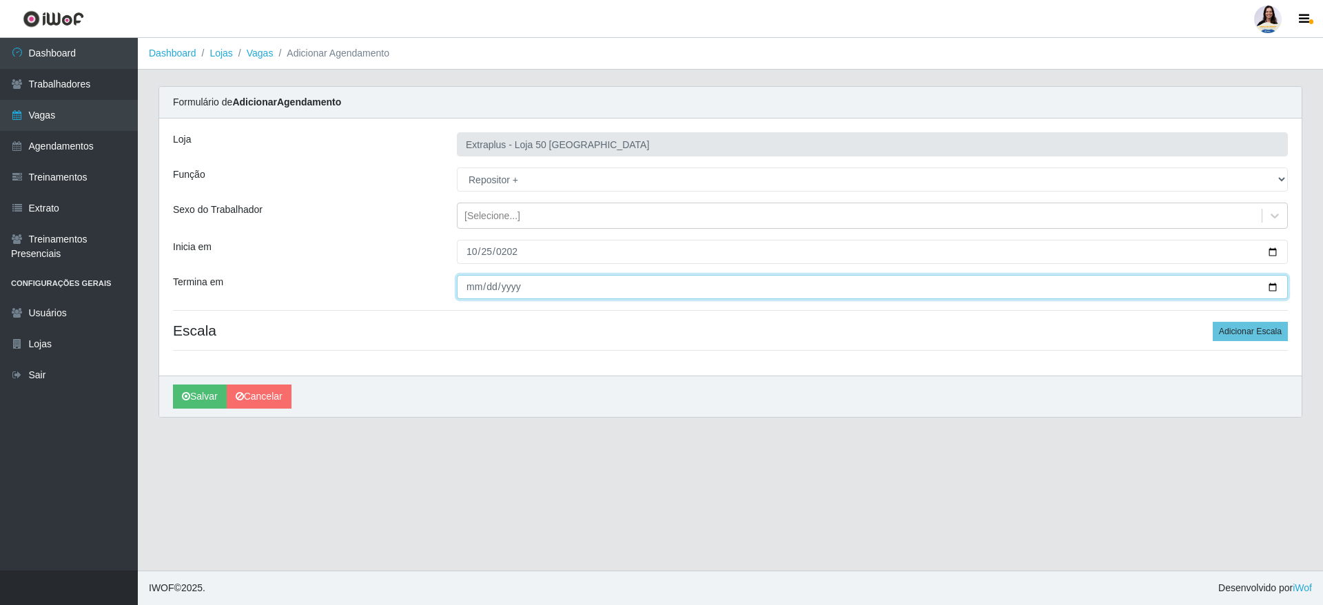
click at [468, 281] on input "Termina em" at bounding box center [872, 287] width 831 height 24
type input "[DATE]"
click at [1270, 327] on button "Adicionar Escala" at bounding box center [1250, 331] width 75 height 19
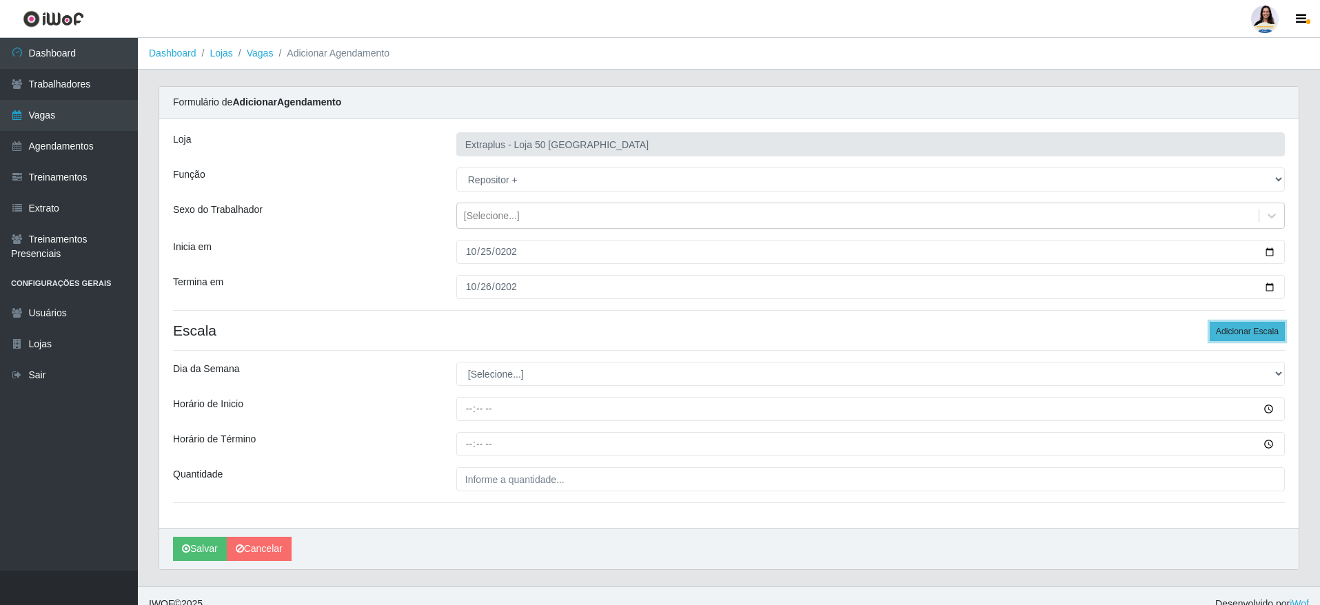
click at [1270, 327] on button "Adicionar Escala" at bounding box center [1246, 331] width 75 height 19
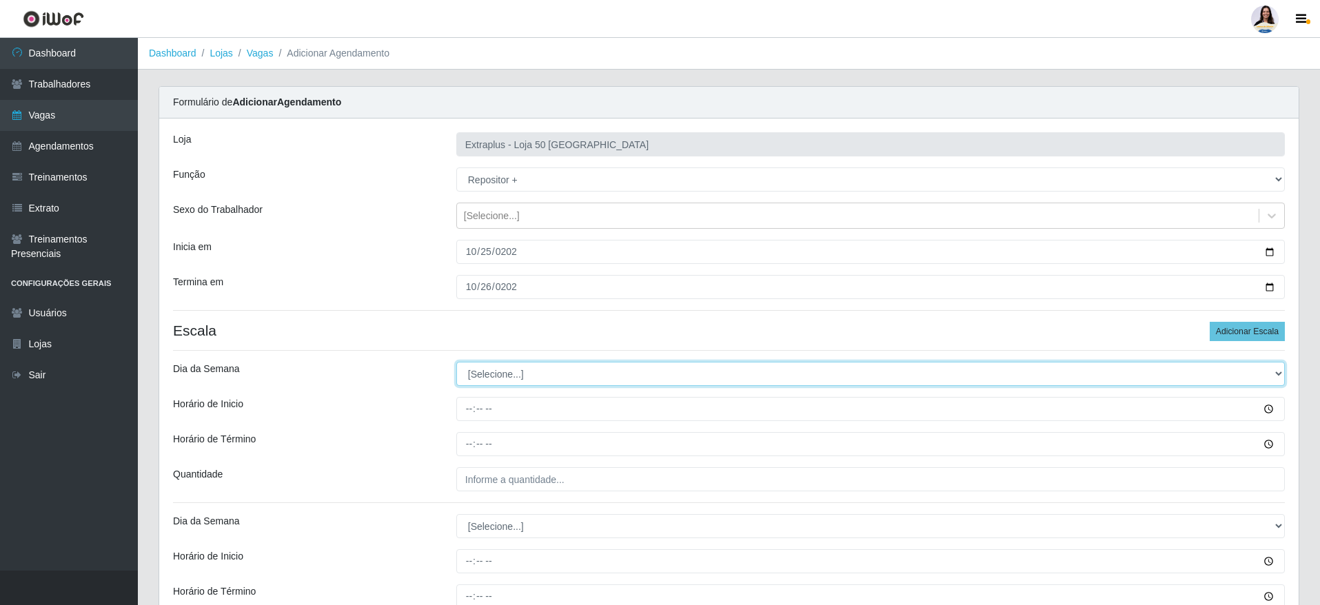
click at [520, 369] on select "[Selecione...] Segunda Terça Quarta Quinta Sexta Sábado Domingo" at bounding box center [870, 374] width 828 height 24
select select "6"
click at [456, 362] on select "[Selecione...] Segunda Terça Quarta Quinta Sexta Sábado Domingo" at bounding box center [870, 374] width 828 height 24
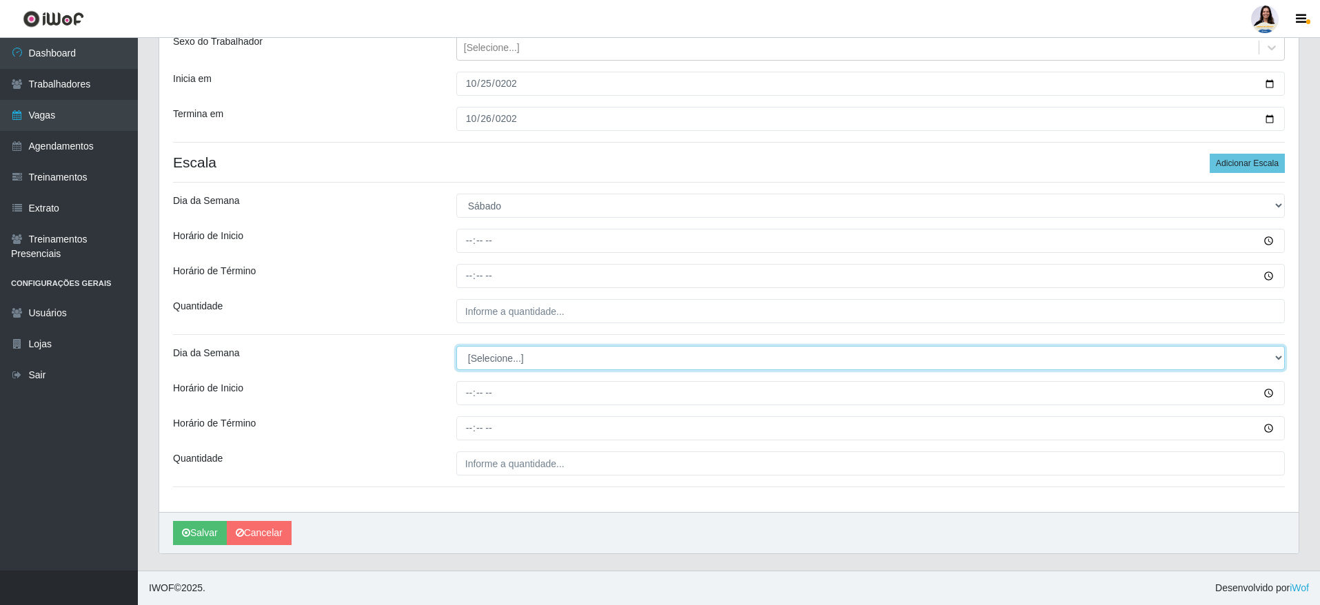
click at [562, 351] on select "[Selecione...] Segunda Terça Quarta Quinta Sexta Sábado Domingo" at bounding box center [870, 358] width 828 height 24
select select "0"
click at [456, 346] on select "[Selecione...] Segunda Terça Quarta Quinta Sexta Sábado Domingo" at bounding box center [870, 358] width 828 height 24
click at [474, 256] on div "Loja Extraplus - Loja 50 Praia do Canto Função [Selecione...] Repositor Reposit…" at bounding box center [728, 231] width 1139 height 562
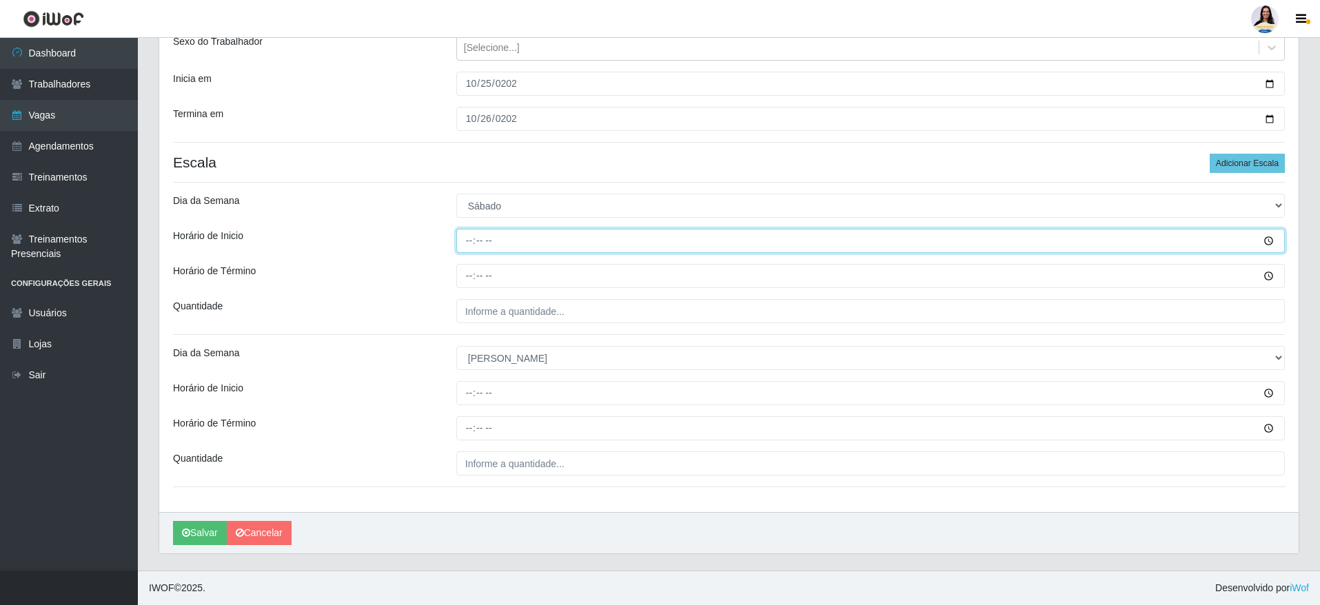
click at [472, 246] on input "Horário de Inicio" at bounding box center [870, 241] width 828 height 24
type input "14:00"
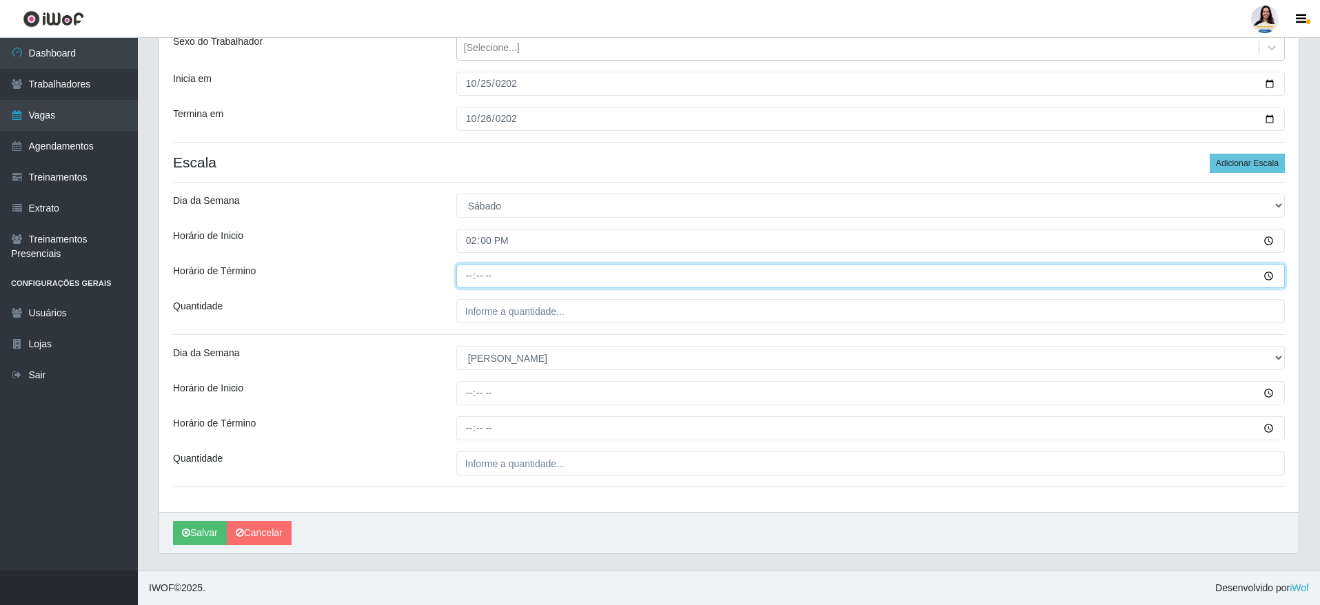
click at [469, 269] on input "Horário de Término" at bounding box center [870, 276] width 828 height 24
type input "20:00"
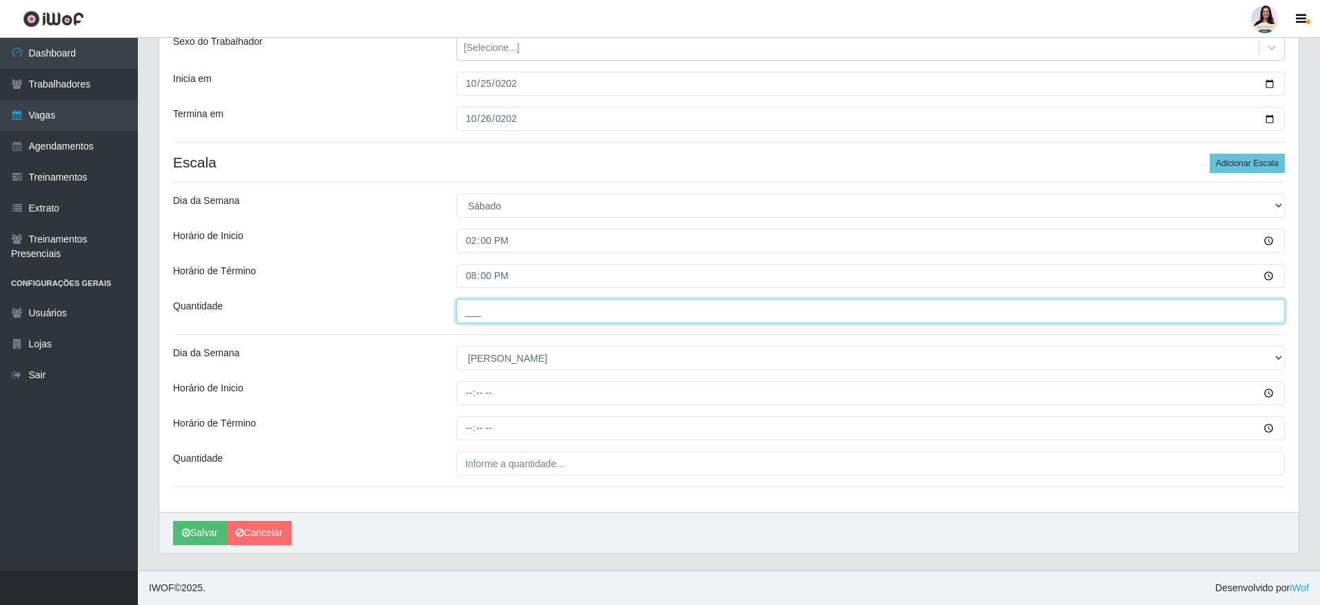
click at [487, 305] on input "___" at bounding box center [870, 311] width 828 height 24
type input "5__"
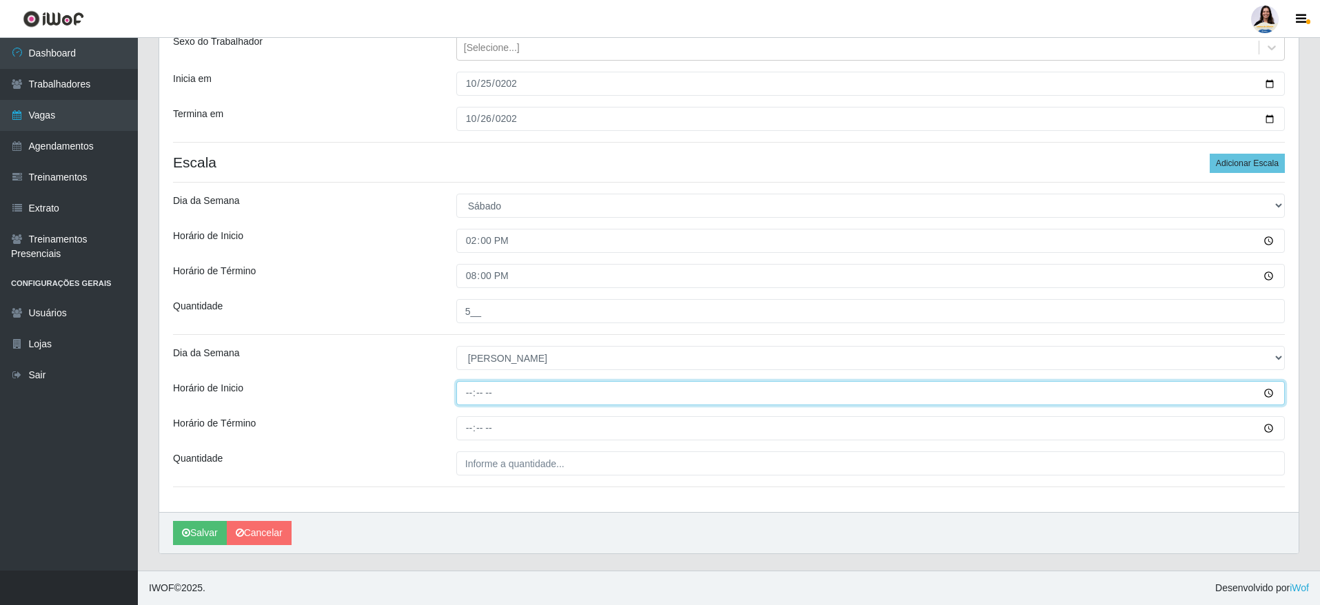
click at [470, 387] on input "Horário de Inicio" at bounding box center [870, 393] width 828 height 24
type input "12:00"
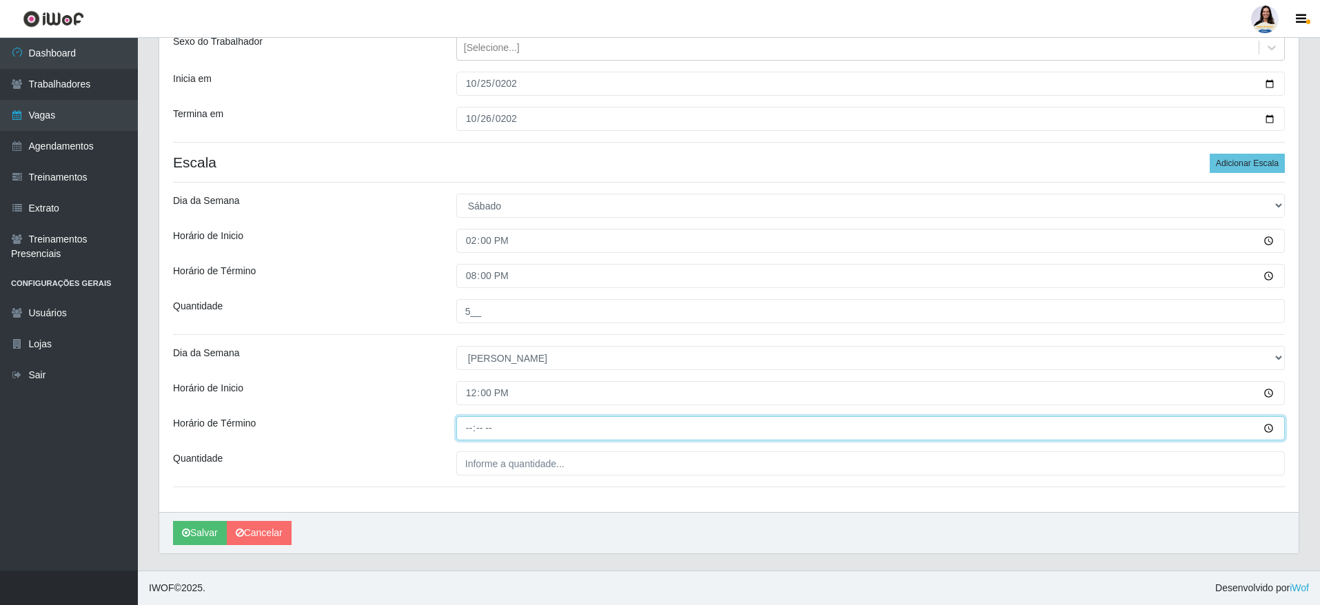
click at [462, 439] on input "Horário de Término" at bounding box center [870, 428] width 828 height 24
type input "18:00"
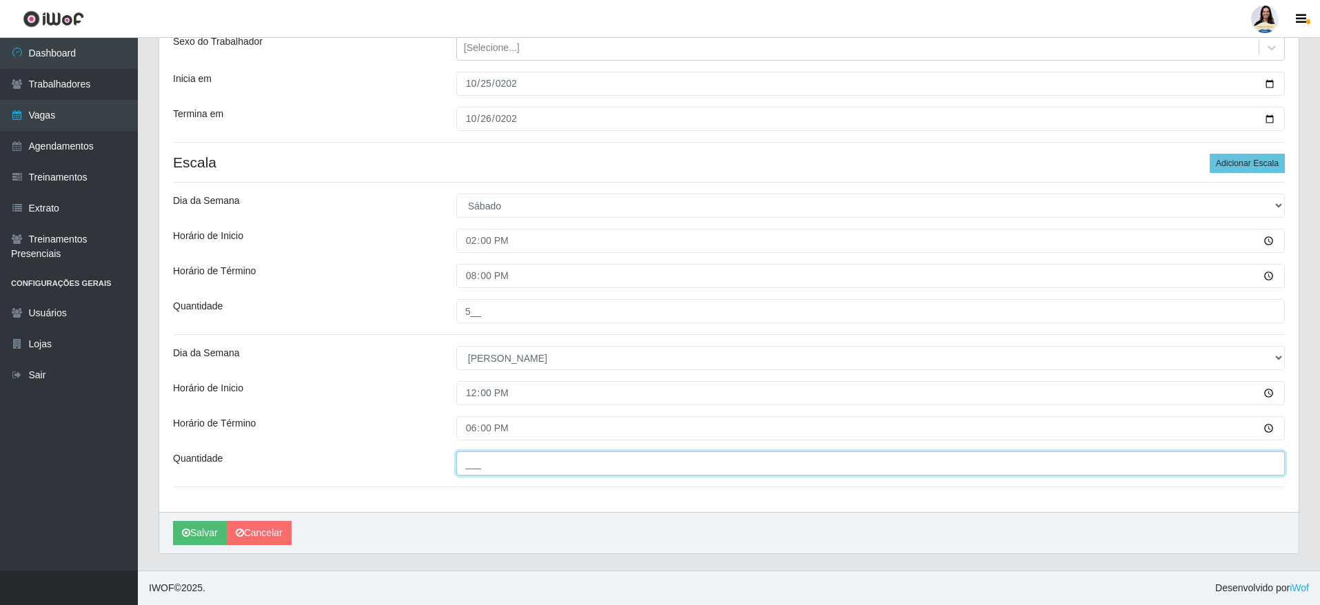
click at [467, 456] on input "___" at bounding box center [870, 463] width 828 height 24
type input "5__"
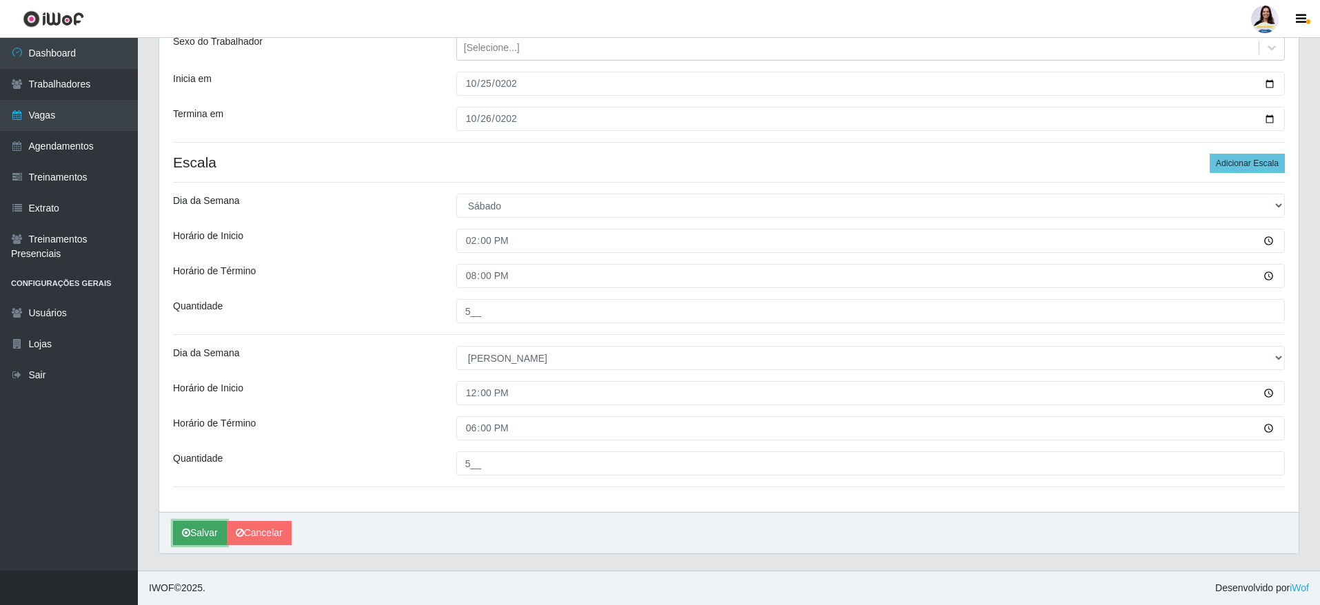
click at [194, 524] on button "Salvar" at bounding box center [200, 533] width 54 height 24
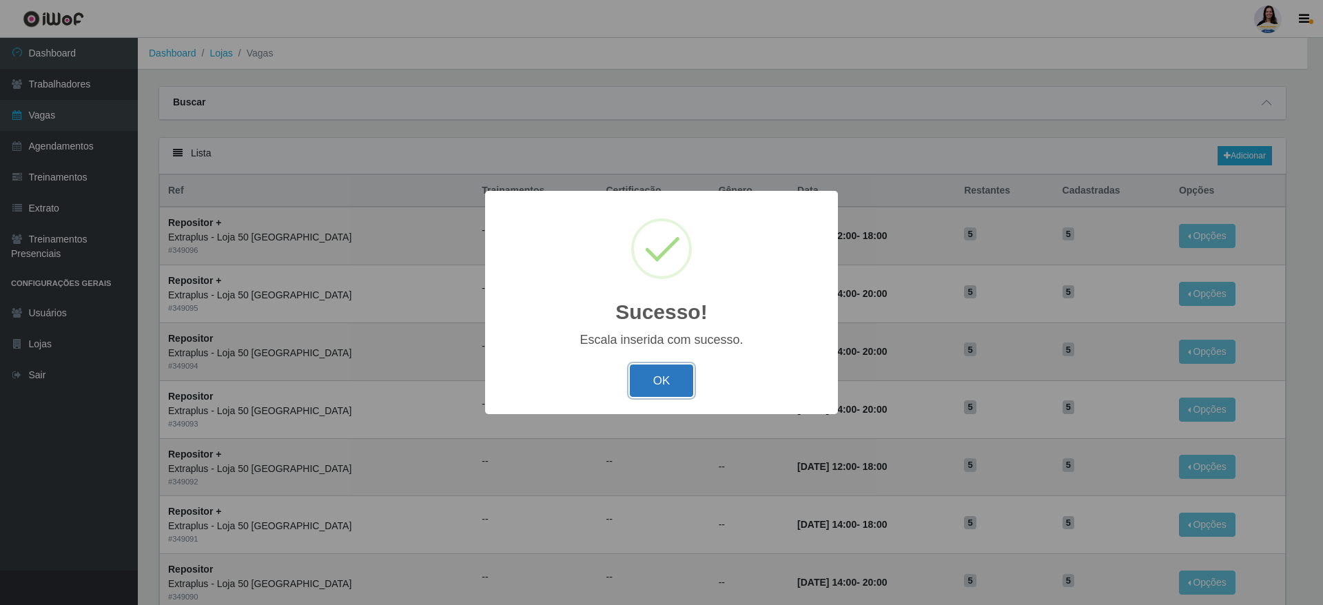
click at [647, 367] on button "OK" at bounding box center [662, 381] width 64 height 32
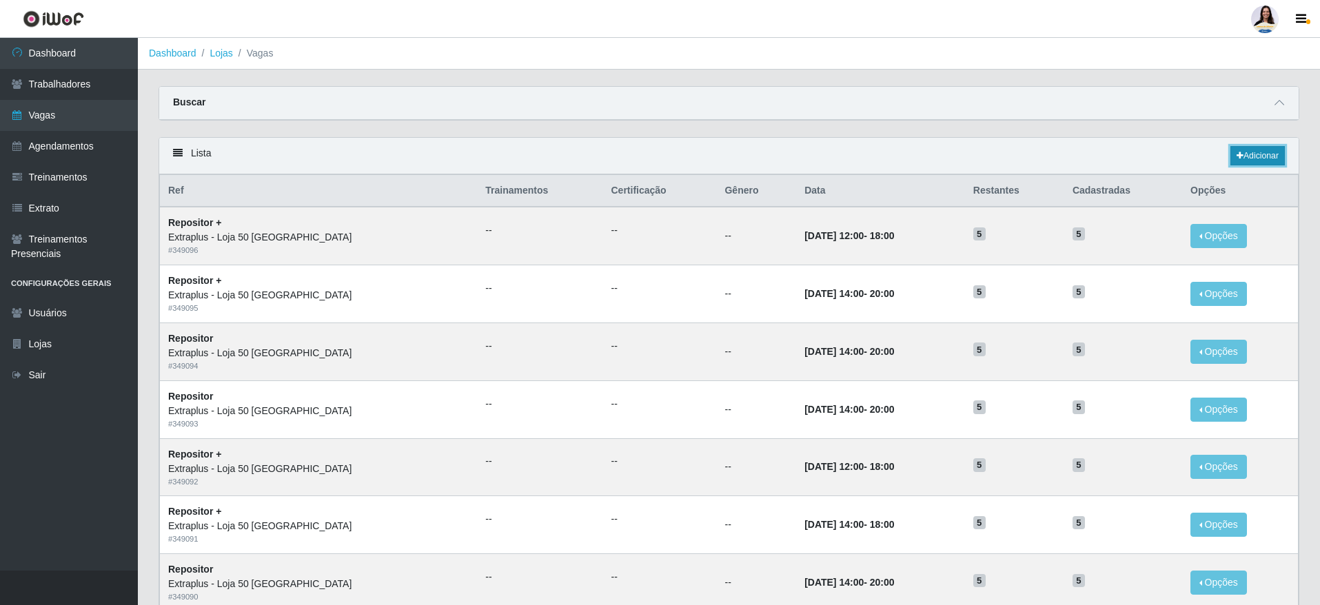
click at [1241, 156] on link "Adicionar" at bounding box center [1257, 155] width 54 height 19
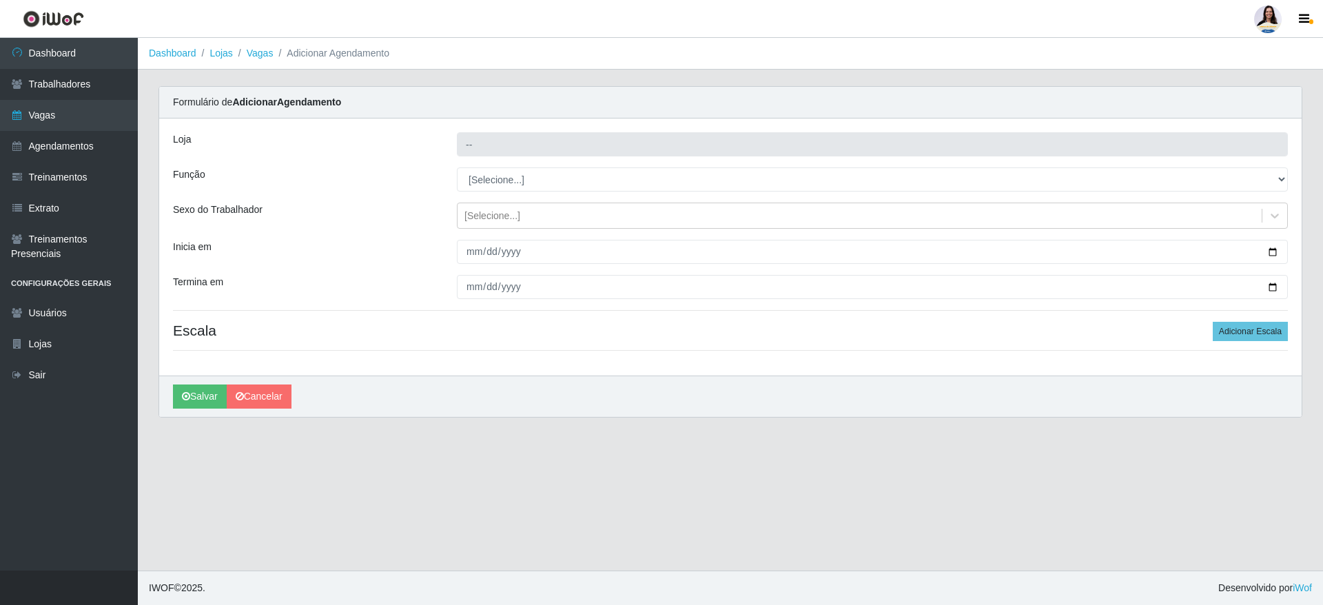
type input "Extraplus - Loja 50 [GEOGRAPHIC_DATA]"
click at [490, 184] on select "[Selecione...] Repositor Repositor + Repositor ++" at bounding box center [872, 179] width 831 height 24
select select "24"
click at [457, 167] on select "[Selecione...] Repositor Repositor + Repositor ++" at bounding box center [872, 179] width 831 height 24
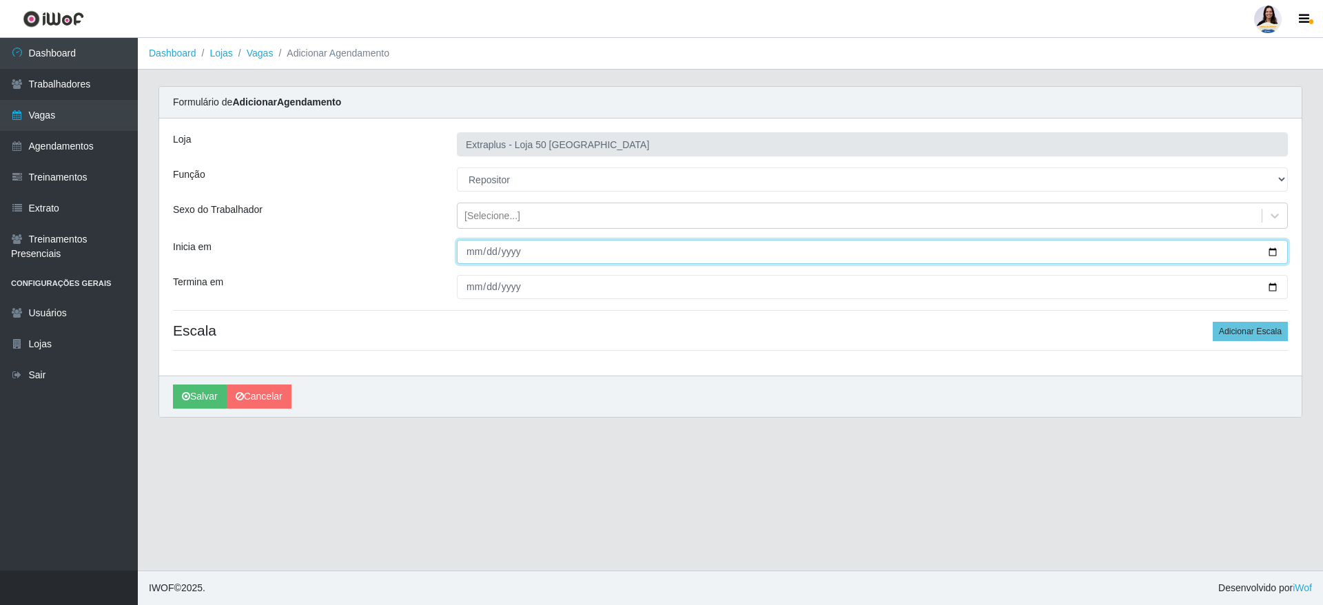
click at [470, 256] on input "Inicia em" at bounding box center [872, 252] width 831 height 24
type input "[DATE]"
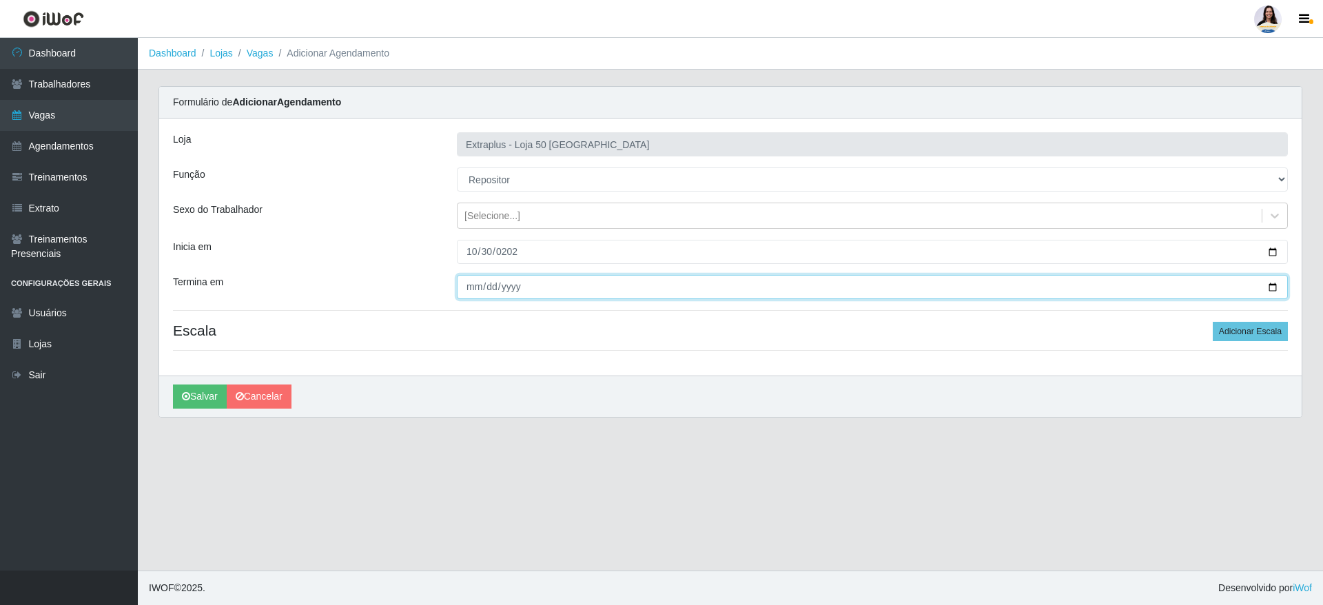
click at [472, 285] on input "Termina em" at bounding box center [872, 287] width 831 height 24
type input "[DATE]"
type input "0002-10-31"
type input "[DATE]"
click at [1255, 316] on div "Loja Extraplus - Loja 50 Praia do Canto Função [Selecione...] Repositor Reposit…" at bounding box center [730, 247] width 1142 height 257
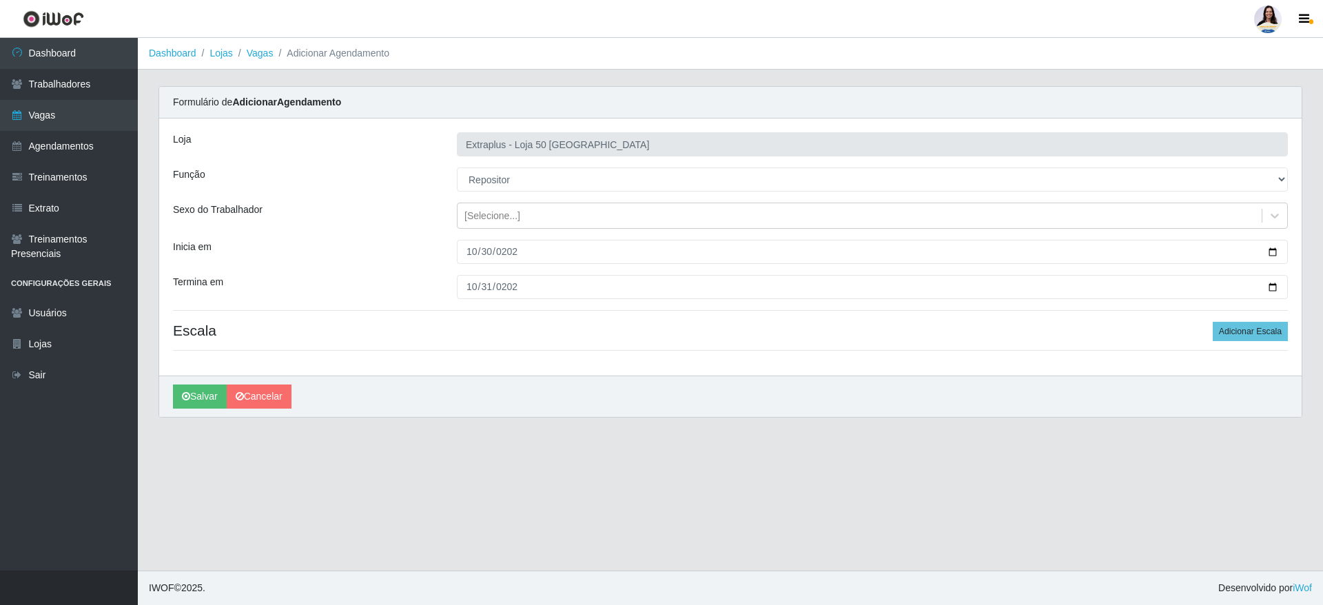
click at [1255, 320] on div "Loja Extraplus - Loja 50 Praia do Canto Função [Selecione...] Repositor Reposit…" at bounding box center [730, 247] width 1142 height 257
click at [1255, 325] on button "Adicionar Escala" at bounding box center [1250, 331] width 75 height 19
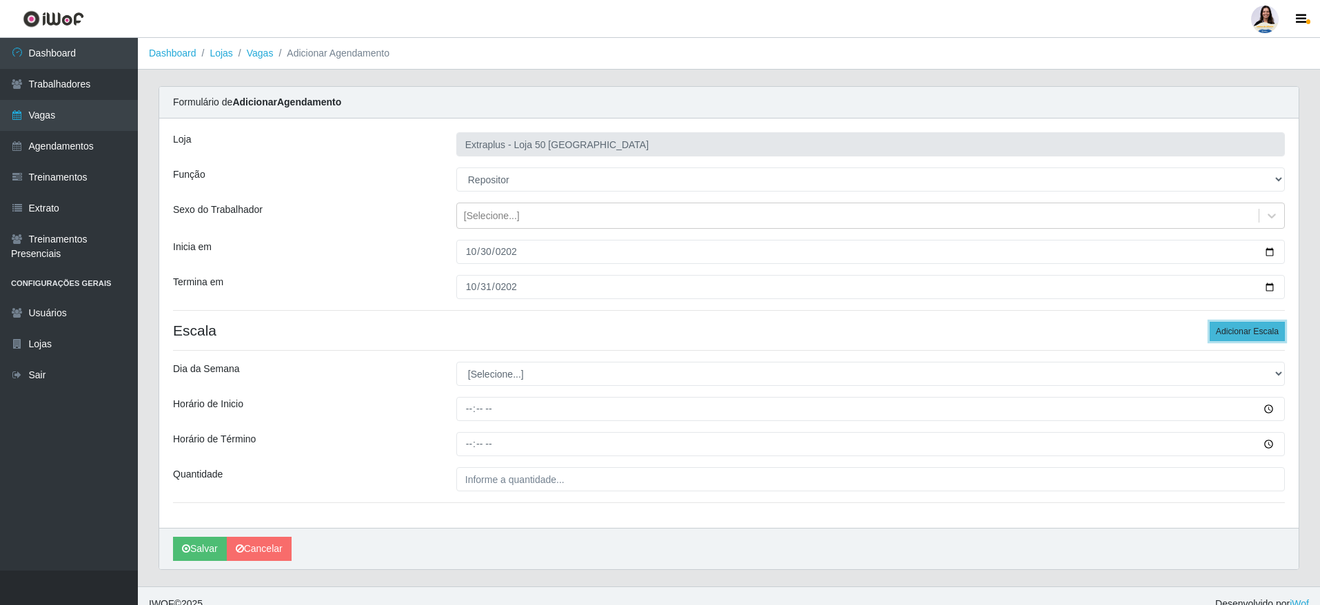
click at [1255, 325] on button "Adicionar Escala" at bounding box center [1246, 331] width 75 height 19
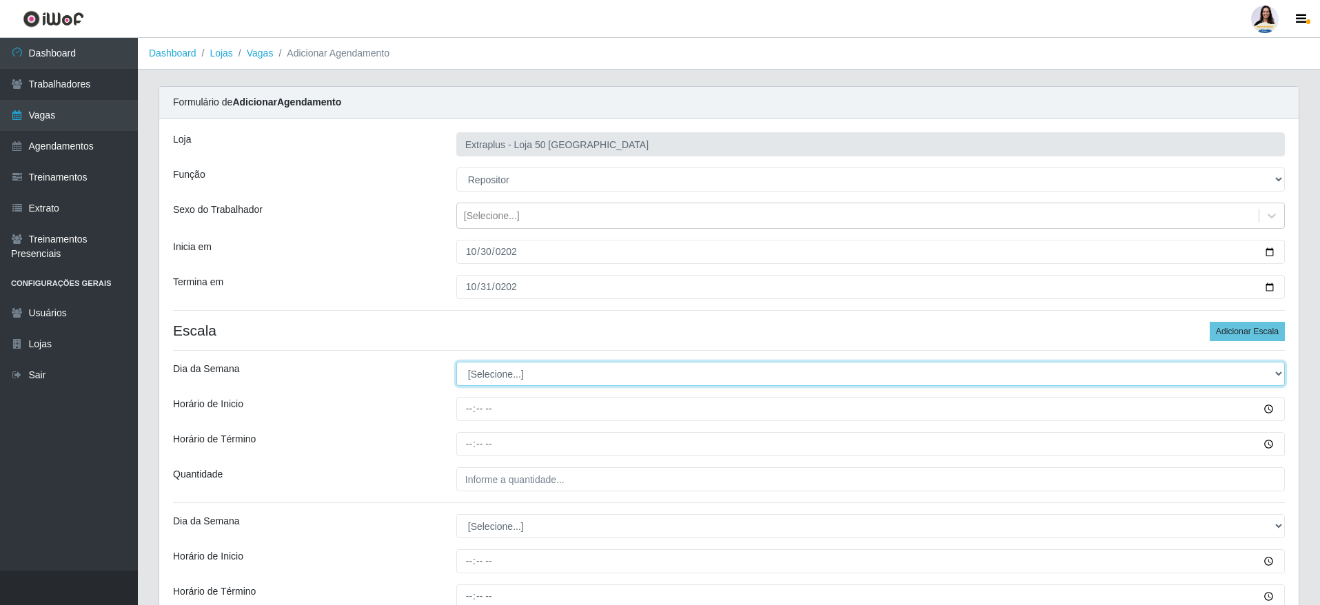
click at [500, 378] on select "[Selecione...] Segunda Terça Quarta Quinta Sexta Sábado Domingo" at bounding box center [870, 374] width 828 height 24
select select "4"
click at [456, 362] on select "[Selecione...] Segunda Terça Quarta Quinta Sexta Sábado Domingo" at bounding box center [870, 374] width 828 height 24
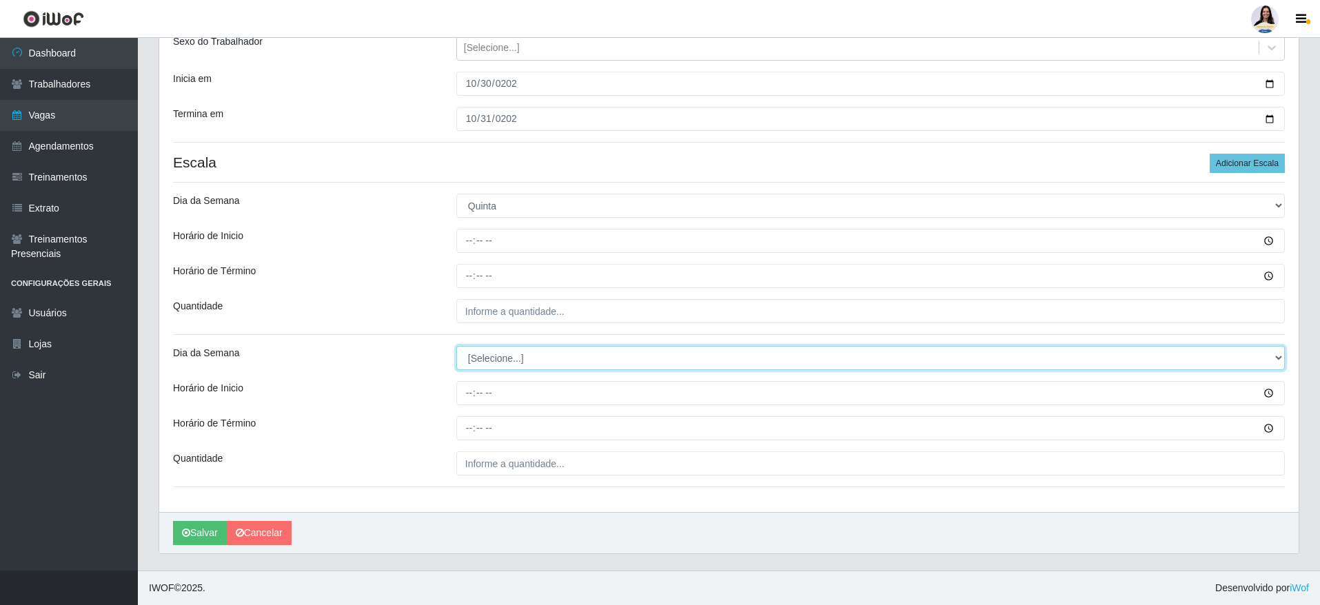
click at [584, 356] on select "[Selecione...] Segunda Terça Quarta Quinta Sexta Sábado Domingo" at bounding box center [870, 358] width 828 height 24
select select "6"
click at [456, 346] on select "[Selecione...] Segunda Terça Quarta Quinta Sexta Sábado Domingo" at bounding box center [870, 358] width 828 height 24
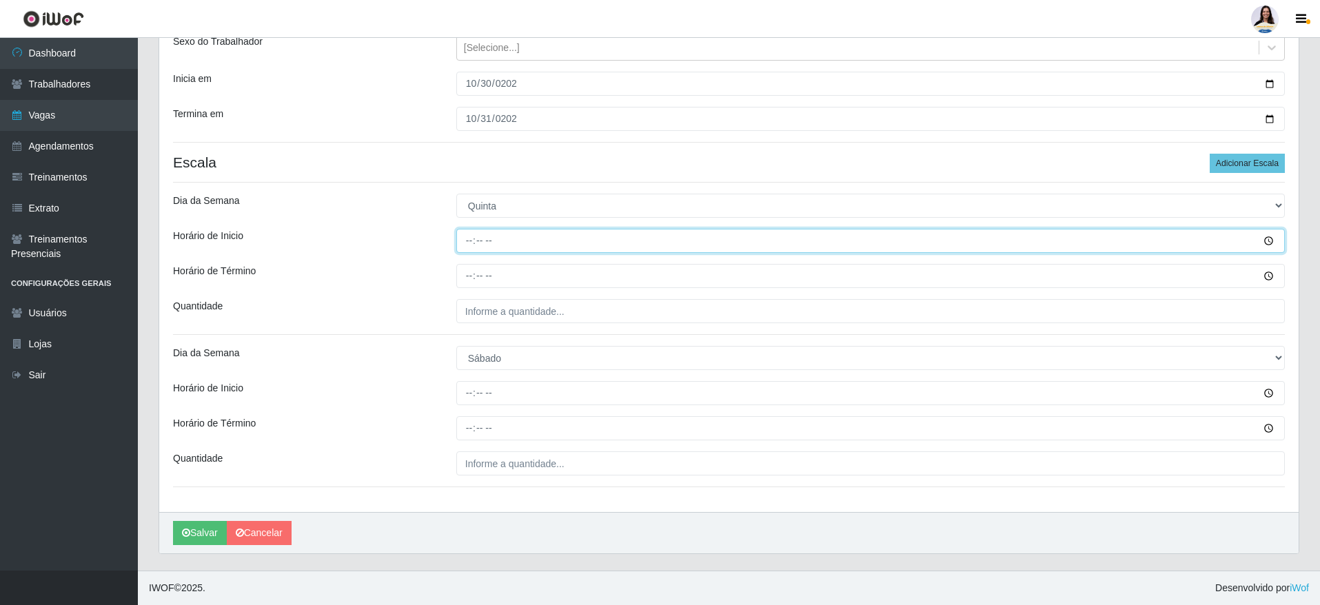
click at [475, 238] on input "Horário de Inicio" at bounding box center [870, 241] width 828 height 24
type input "14:00"
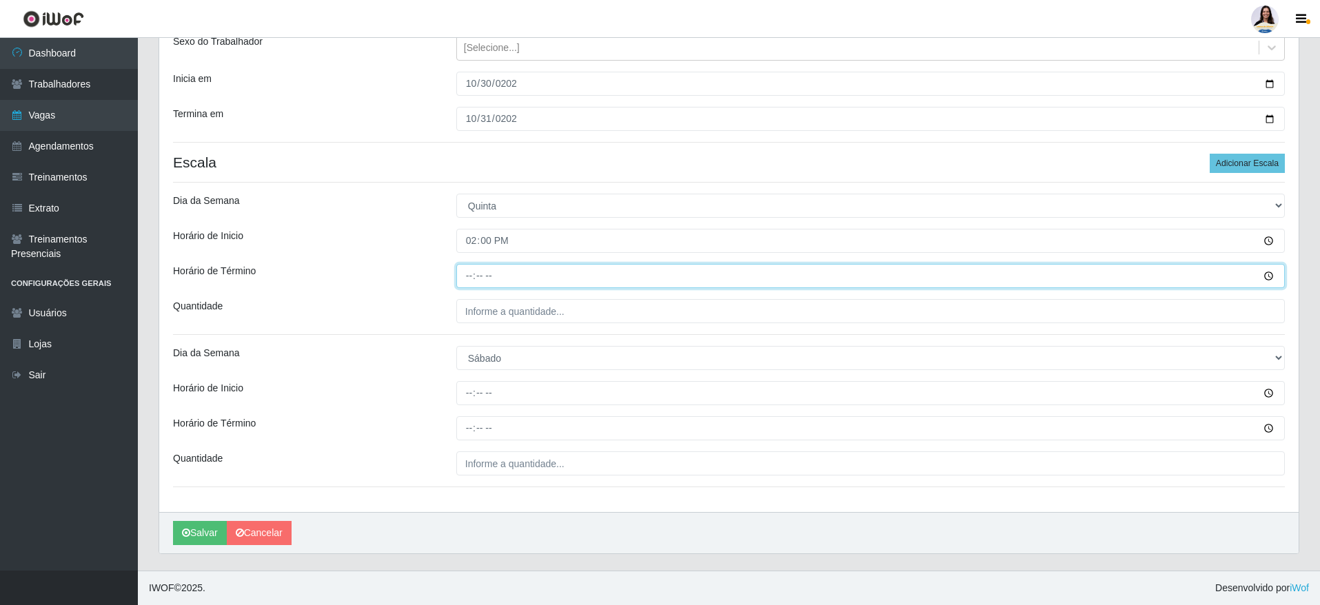
click at [470, 267] on input "Horário de Término" at bounding box center [870, 276] width 828 height 24
type input "20:00"
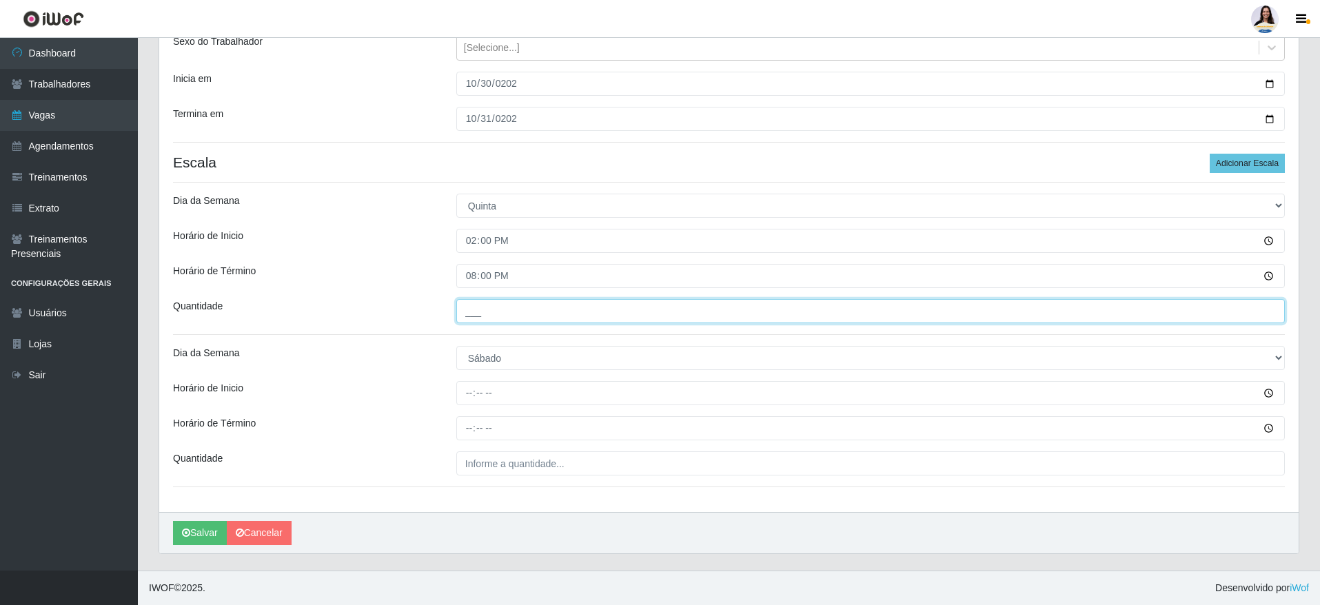
click at [473, 317] on input "___" at bounding box center [870, 311] width 828 height 24
type input "5__"
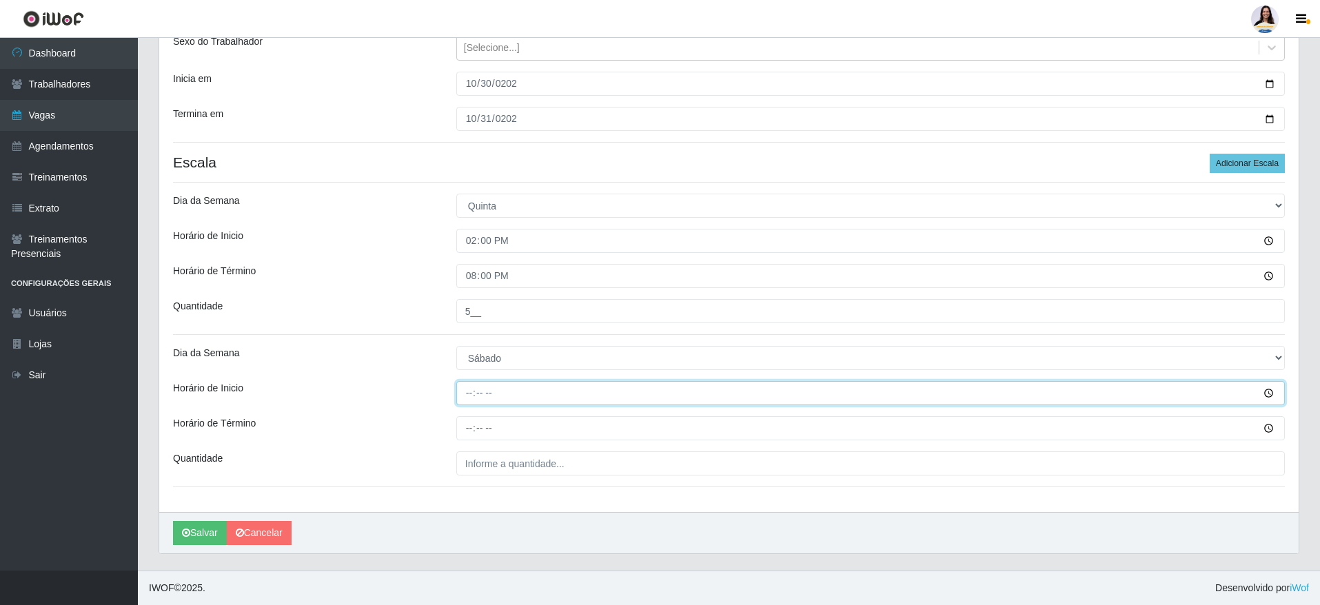
click at [477, 387] on input "Horário de Inicio" at bounding box center [870, 393] width 828 height 24
click at [467, 389] on input "Horário de Inicio" at bounding box center [870, 393] width 828 height 24
type input "14:00"
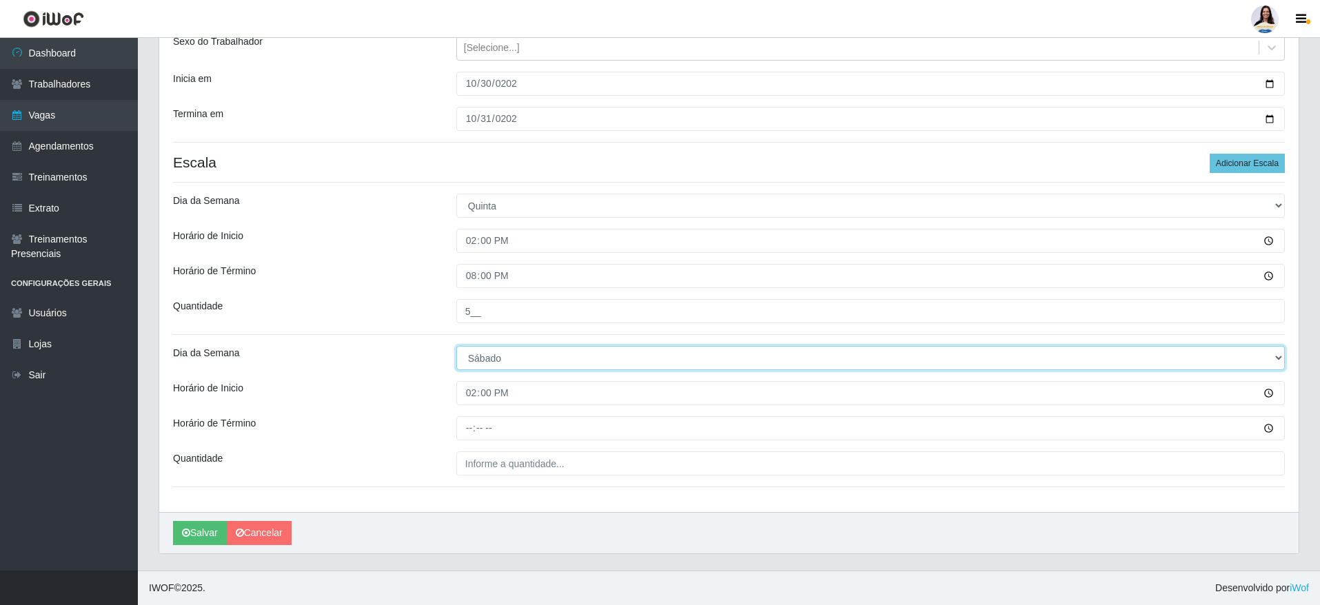
click at [501, 365] on select "[Selecione...] Segunda Terça Quarta Quinta Sexta Sábado Domingo" at bounding box center [870, 358] width 828 height 24
select select "5"
click at [456, 346] on select "[Selecione...] Segunda Terça Quarta Quinta Sexta Sábado Domingo" at bounding box center [870, 358] width 828 height 24
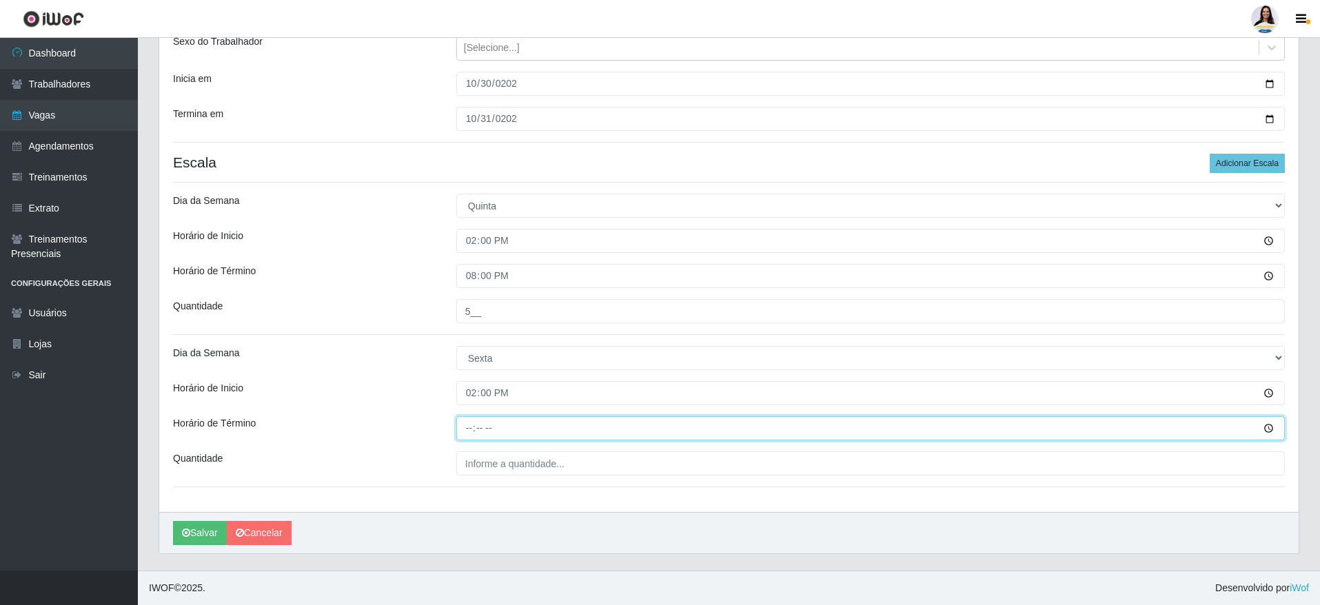
click at [471, 429] on input "Horário de Término" at bounding box center [870, 428] width 828 height 24
type input "14:00"
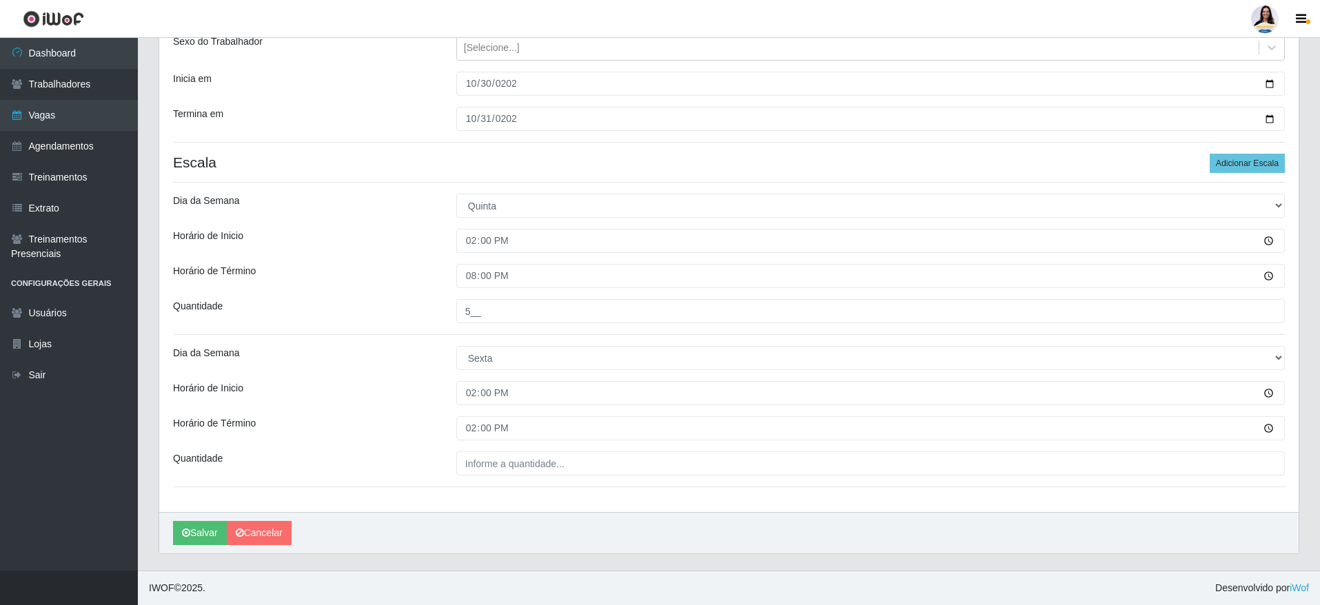
click at [482, 480] on div "Loja Extraplus - Loja 50 Praia do Canto Função [Selecione...] Repositor Reposit…" at bounding box center [728, 231] width 1139 height 562
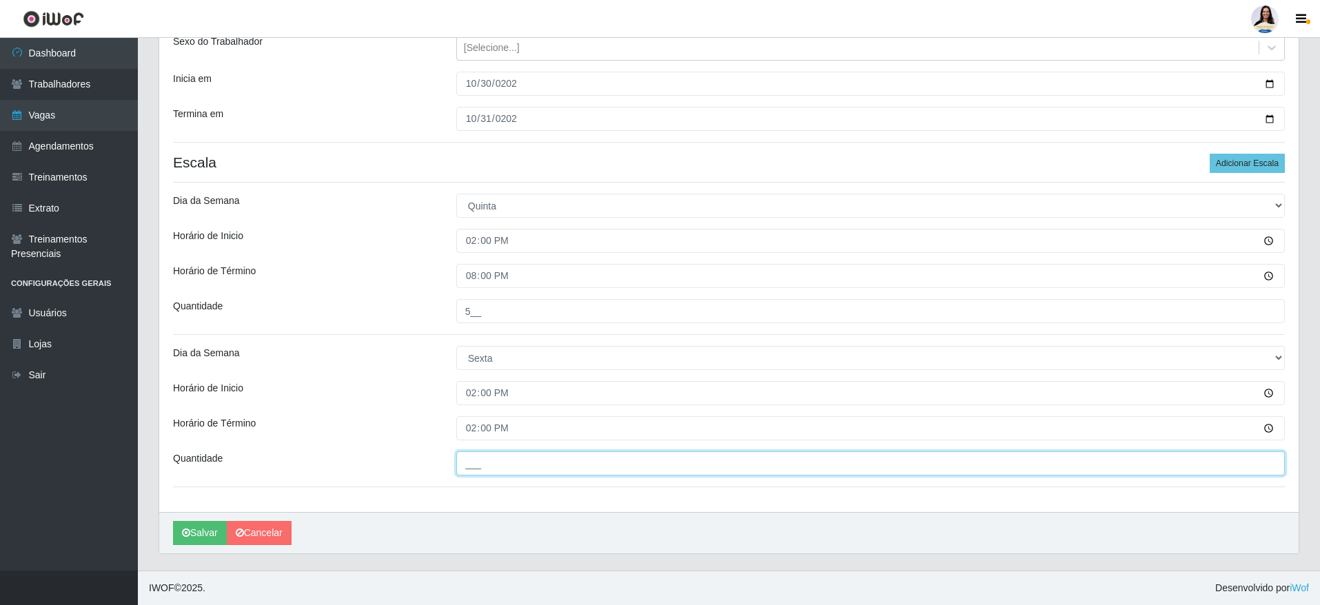
click at [483, 474] on input "___" at bounding box center [870, 463] width 828 height 24
type input "5__"
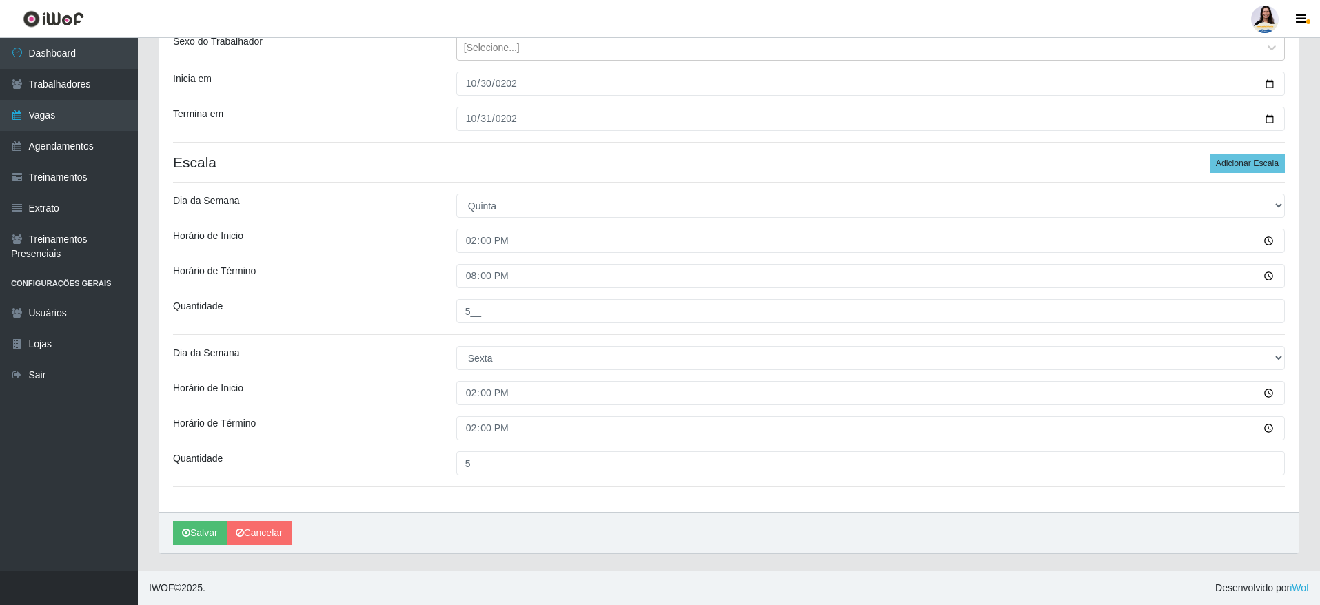
click at [536, 502] on div "Loja Extraplus - Loja 50 Praia do Canto Função [Selecione...] Repositor Reposit…" at bounding box center [728, 231] width 1139 height 562
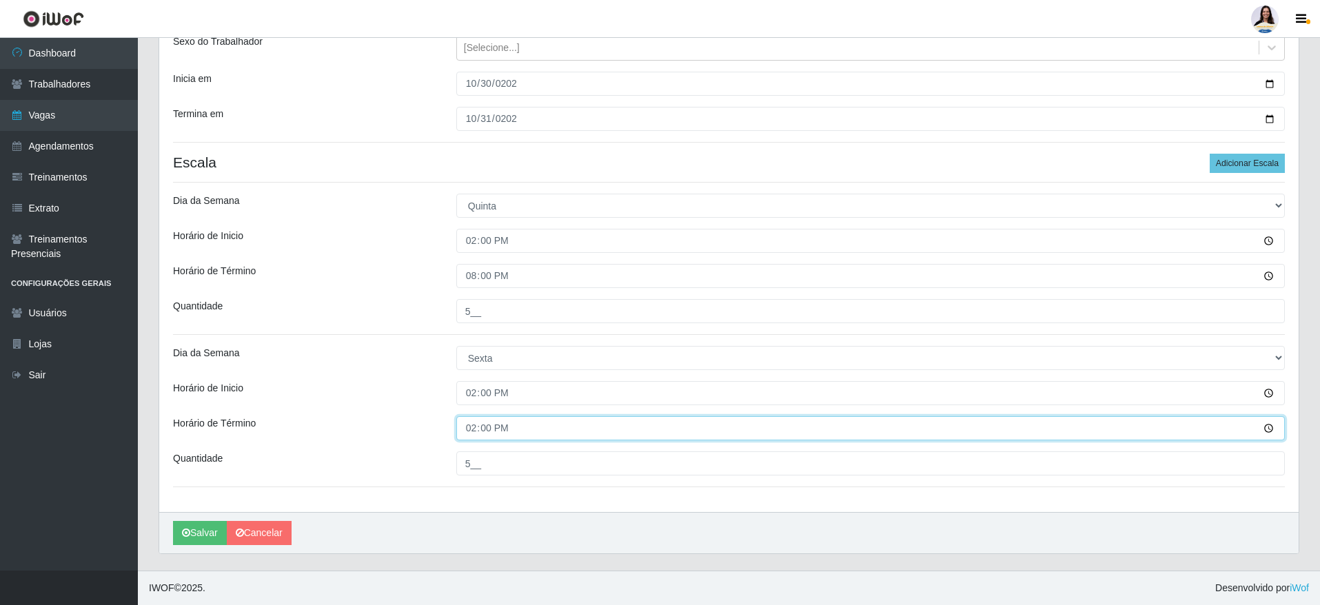
click at [478, 438] on input "14:00" at bounding box center [870, 428] width 828 height 24
type input "20:00"
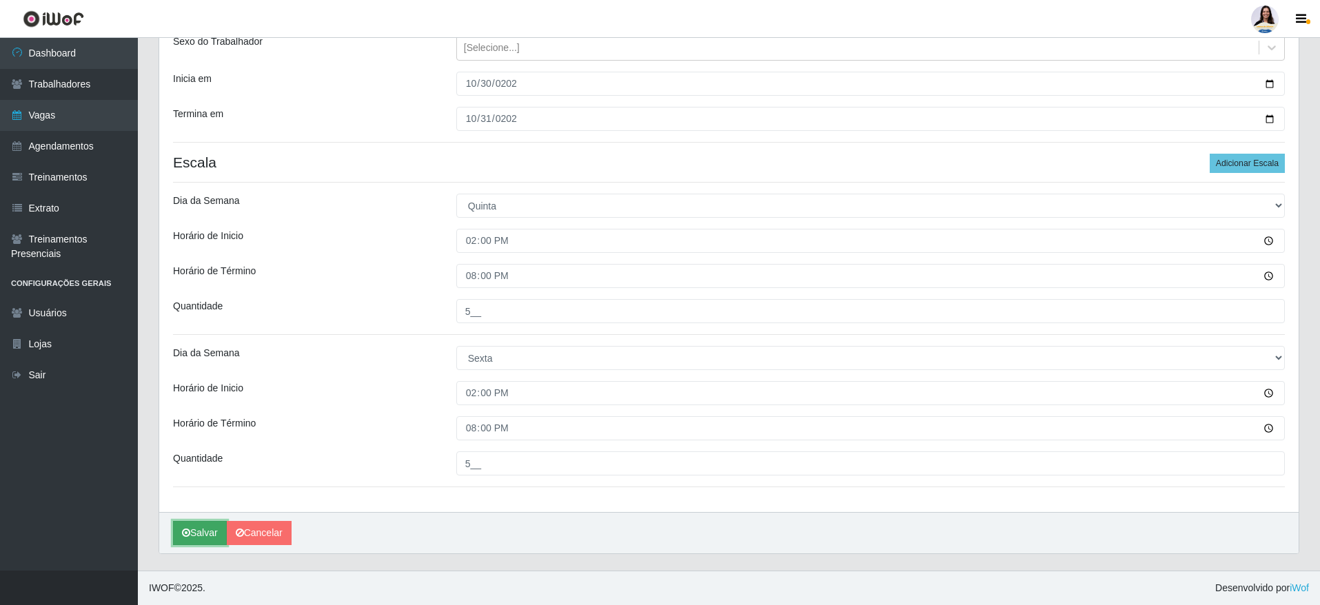
click at [199, 540] on button "Salvar" at bounding box center [200, 533] width 54 height 24
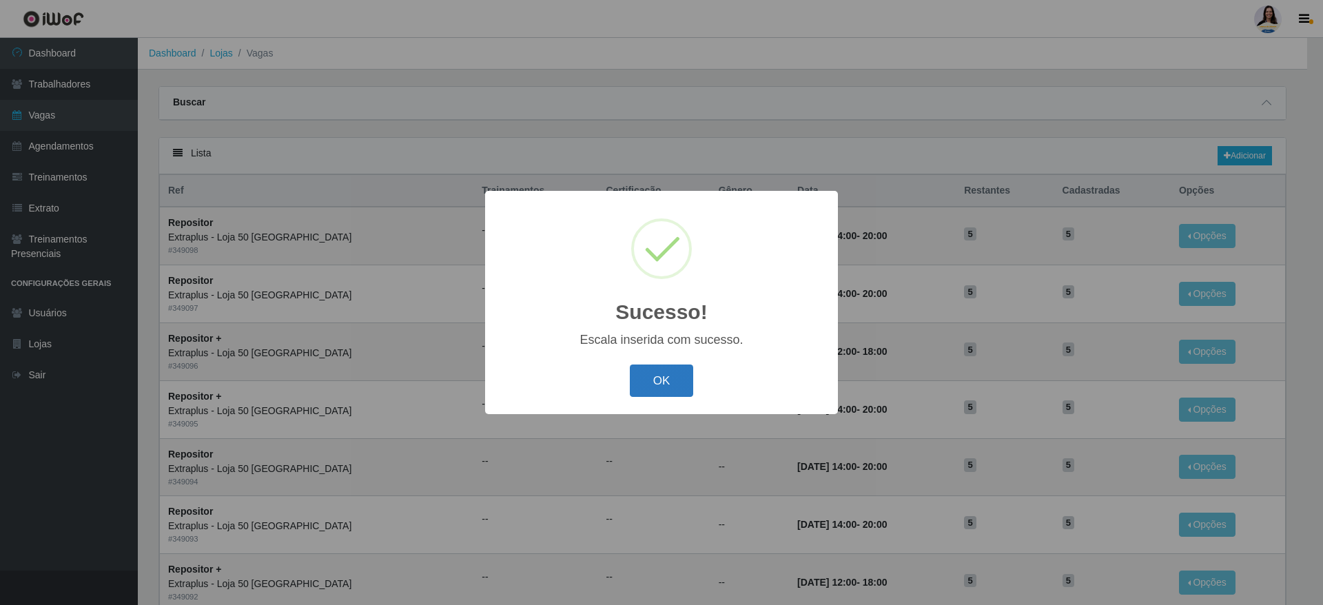
click at [675, 387] on button "OK" at bounding box center [662, 381] width 64 height 32
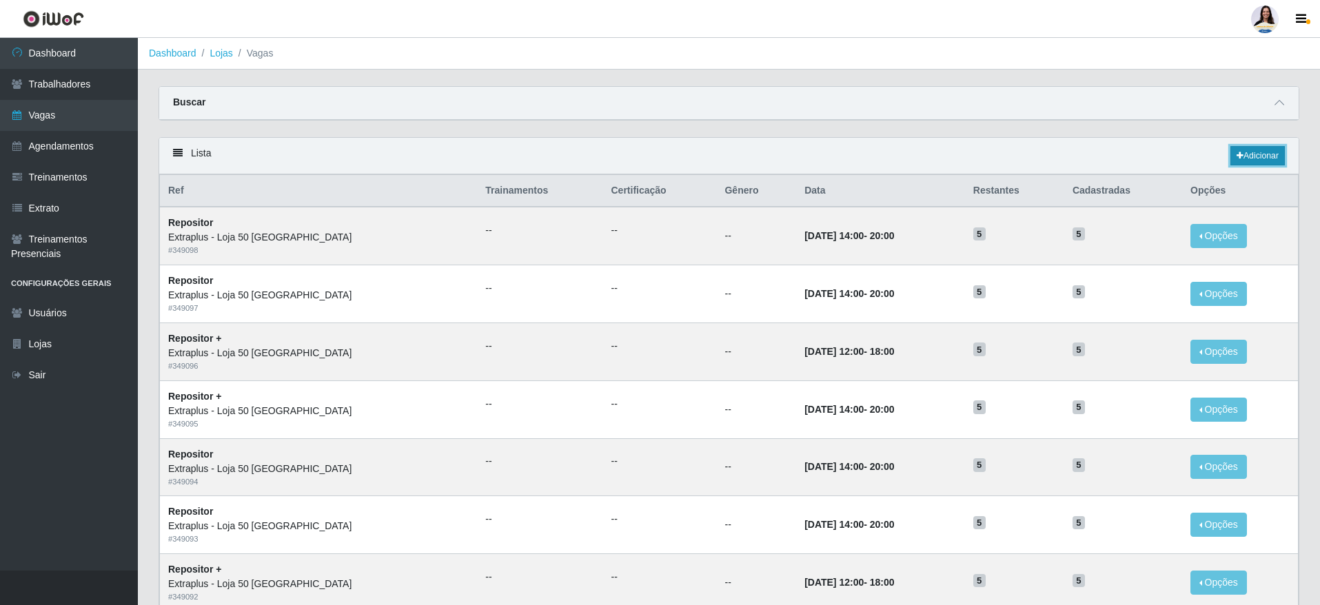
click at [1266, 148] on link "Adicionar" at bounding box center [1257, 155] width 54 height 19
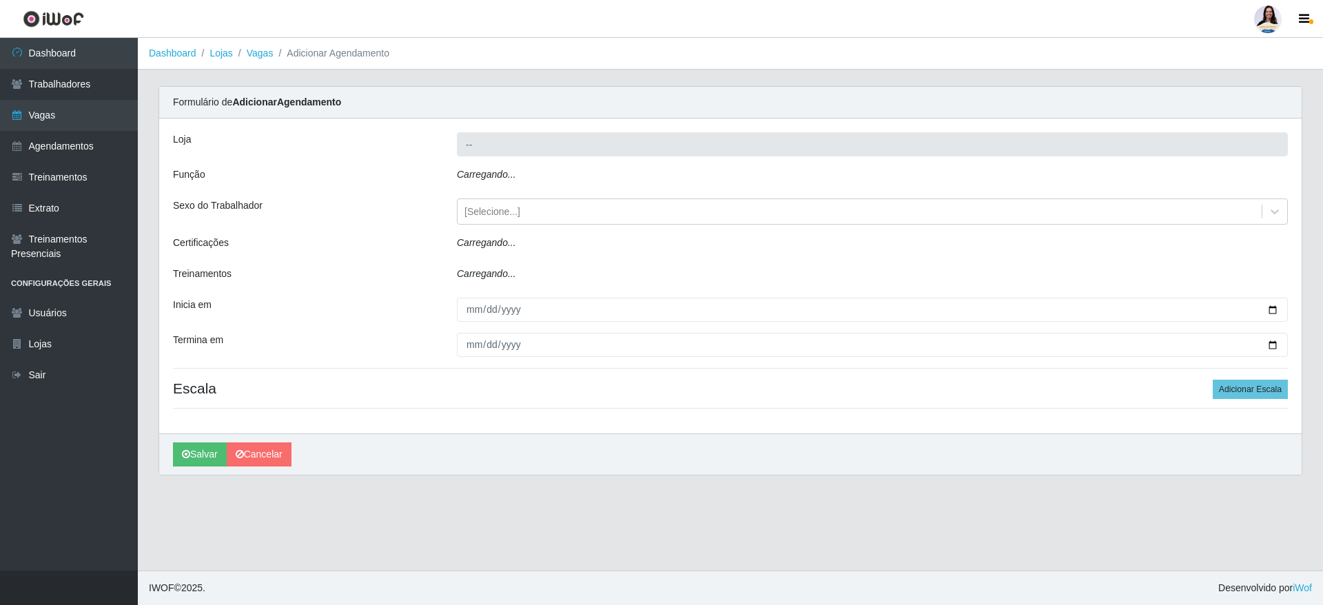
type input "Extraplus - Loja 50 [GEOGRAPHIC_DATA]"
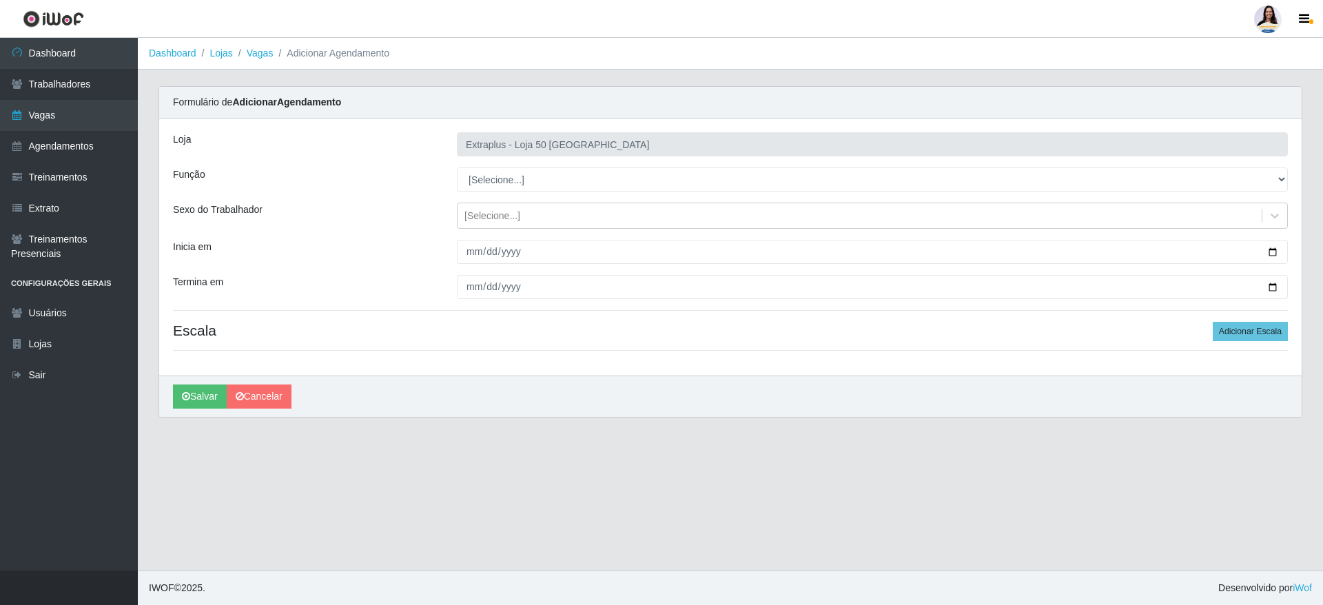
click at [840, 429] on div "Carregando... Formulário de Adicionar Agendamento Loja Extraplus - Loja 50 Prai…" at bounding box center [730, 260] width 1165 height 348
click at [716, 178] on select "[Selecione...] Repositor Repositor + Repositor ++" at bounding box center [872, 179] width 831 height 24
select select "82"
click at [457, 167] on select "[Selecione...] Repositor Repositor + Repositor ++" at bounding box center [872, 179] width 831 height 24
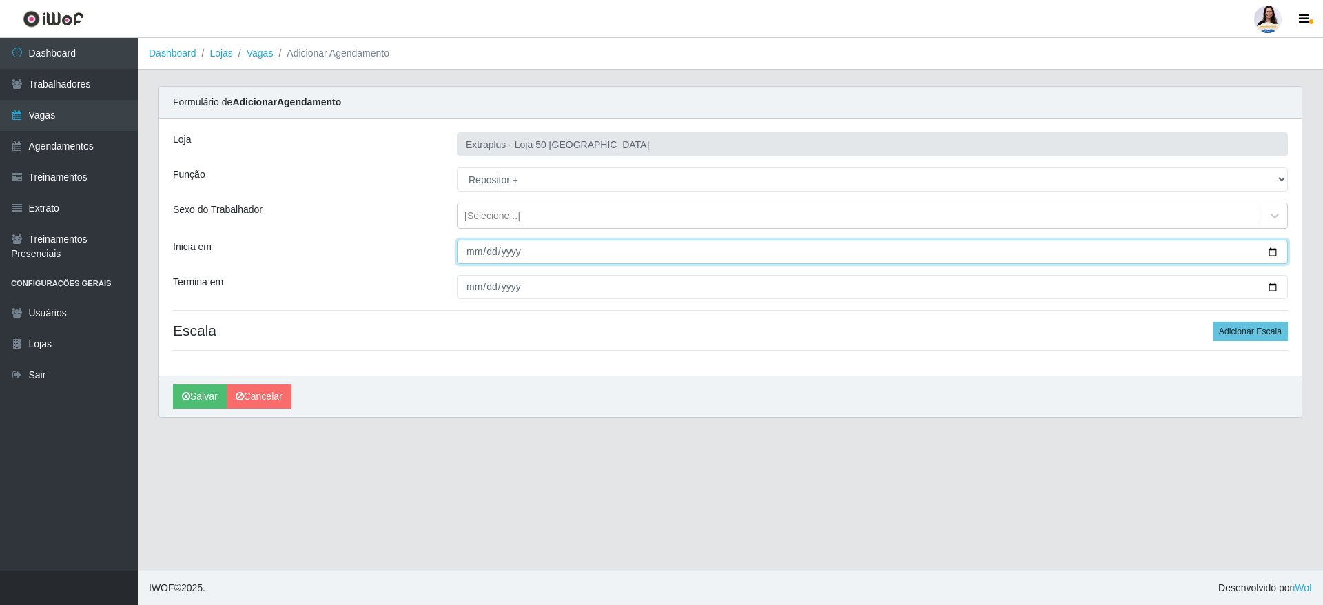
click at [464, 247] on input "Inicia em" at bounding box center [872, 252] width 831 height 24
type input "[DATE]"
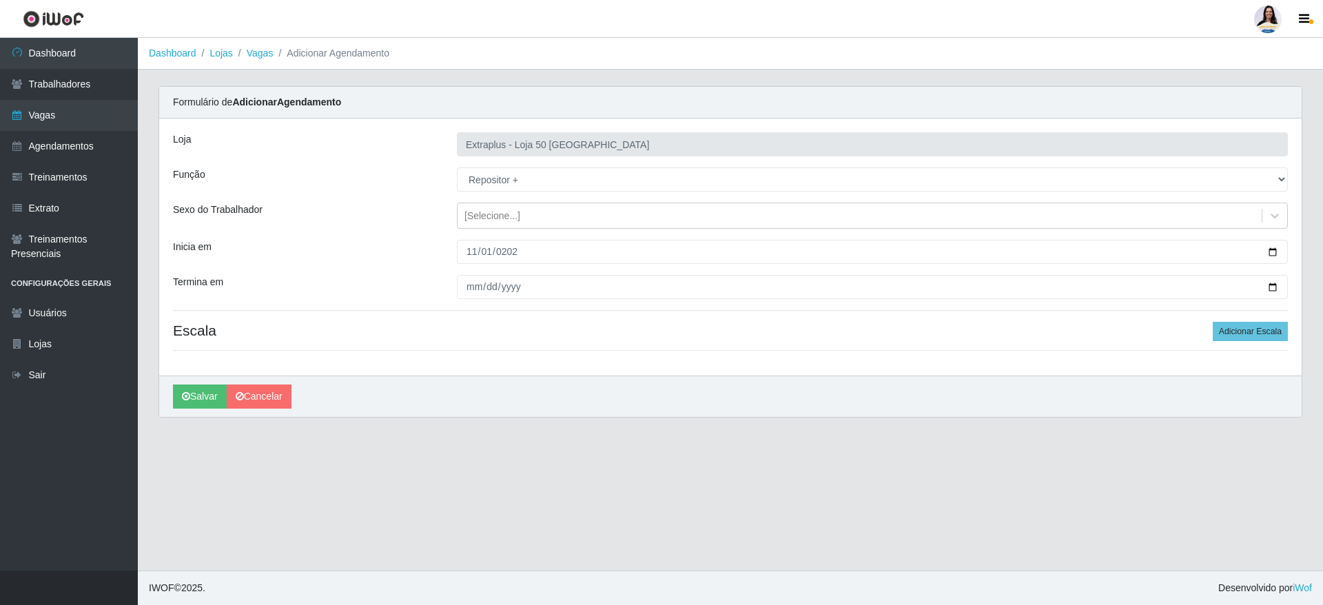
click at [473, 300] on div "Loja Extraplus - Loja 50 Praia do Canto Função [Selecione...] Repositor Reposit…" at bounding box center [730, 247] width 1142 height 257
click at [470, 288] on input "Termina em" at bounding box center [872, 287] width 831 height 24
type input "[DATE]"
click at [1246, 336] on div "Loja Extraplus - Loja 50 Praia do Canto Função [Selecione...] Repositor Reposit…" at bounding box center [730, 247] width 1142 height 257
click at [1246, 336] on button "Adicionar Escala" at bounding box center [1250, 331] width 75 height 19
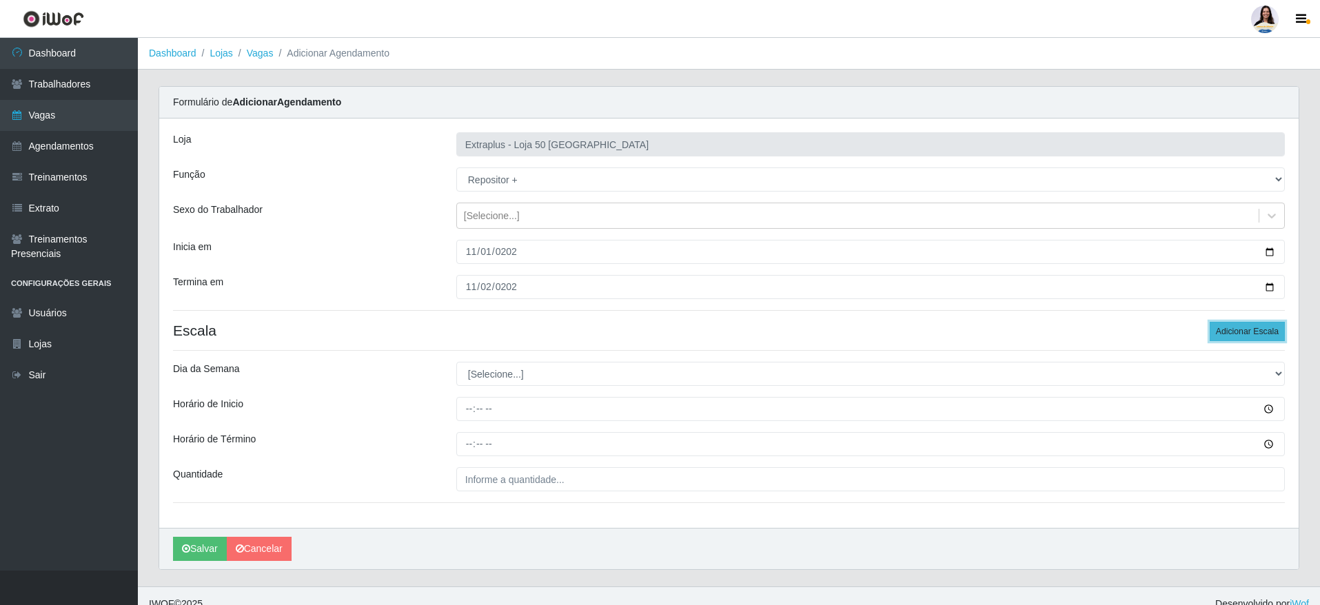
click at [1246, 336] on button "Adicionar Escala" at bounding box center [1246, 331] width 75 height 19
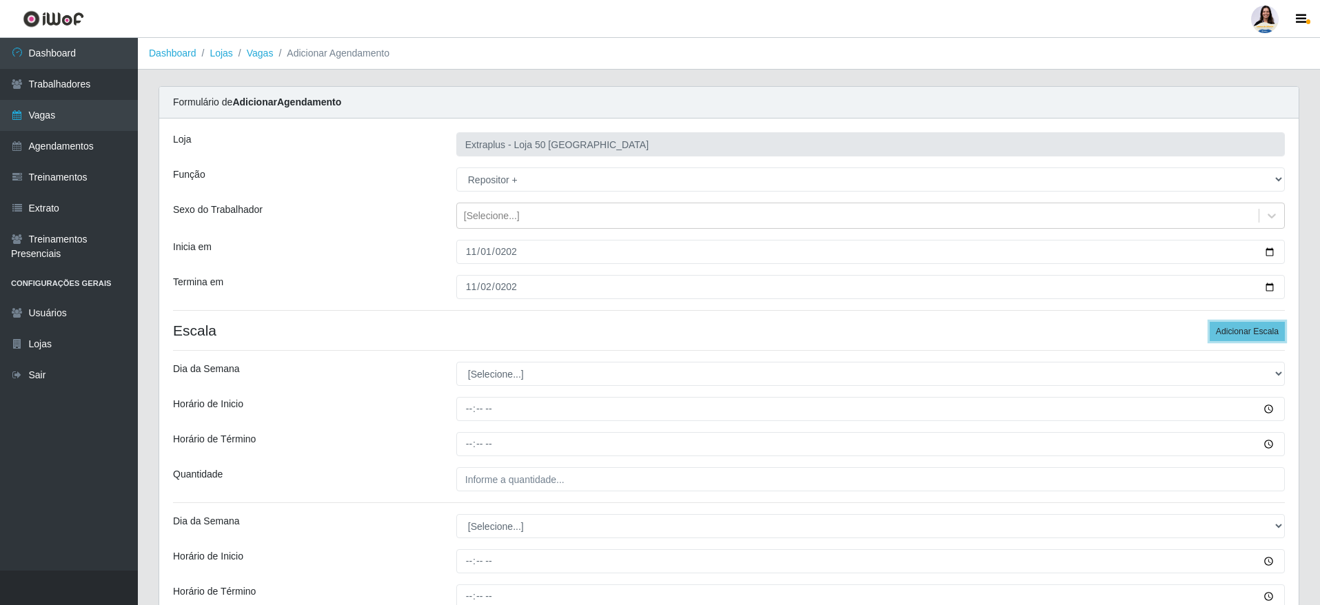
scroll to position [168, 0]
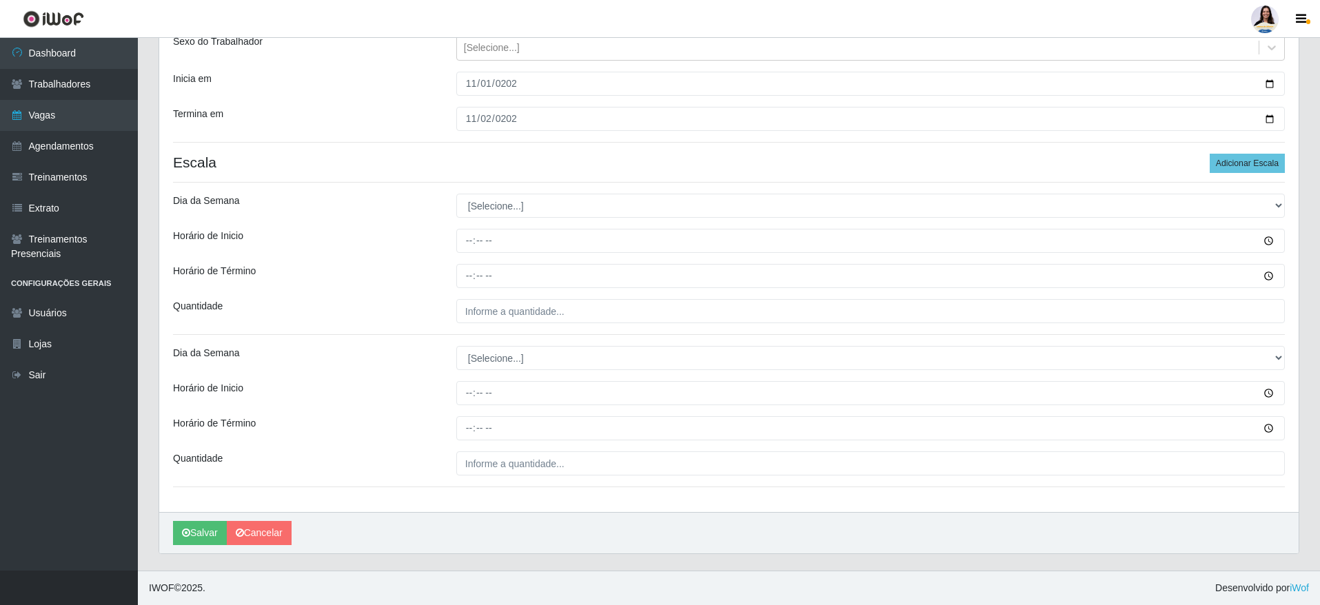
click at [564, 186] on div "Loja Extraplus - Loja 50 Praia do Canto Função [Selecione...] Repositor Reposit…" at bounding box center [728, 231] width 1139 height 562
click at [565, 197] on select "[Selecione...] Segunda Terça Quarta Quinta Sexta Sábado Domingo" at bounding box center [870, 206] width 828 height 24
select select "6"
click at [456, 194] on select "[Selecione...] Segunda Terça Quarta Quinta Sexta Sábado Domingo" at bounding box center [870, 206] width 828 height 24
click at [530, 366] on select "[Selecione...] Segunda Terça Quarta Quinta Sexta Sábado Domingo" at bounding box center [870, 358] width 828 height 24
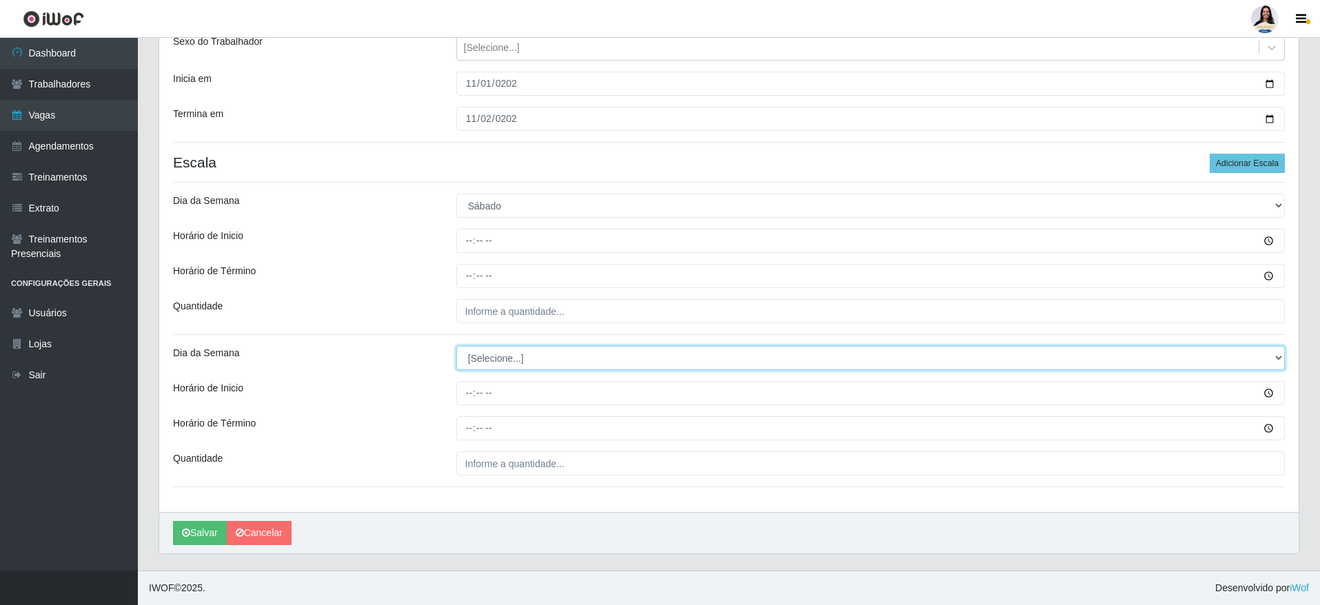
select select "0"
click at [456, 346] on select "[Selecione...] Segunda Terça Quarta Quinta Sexta Sábado Domingo" at bounding box center [870, 358] width 828 height 24
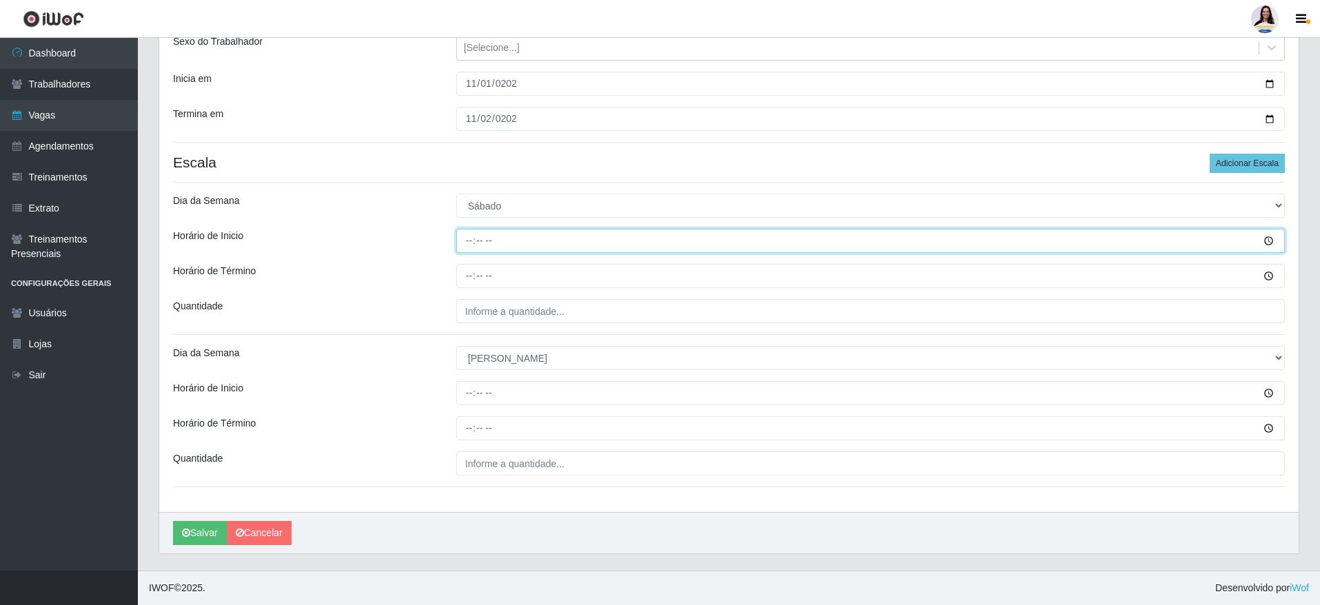
click at [469, 240] on input "Horário de Inicio" at bounding box center [870, 241] width 828 height 24
type input "14:00"
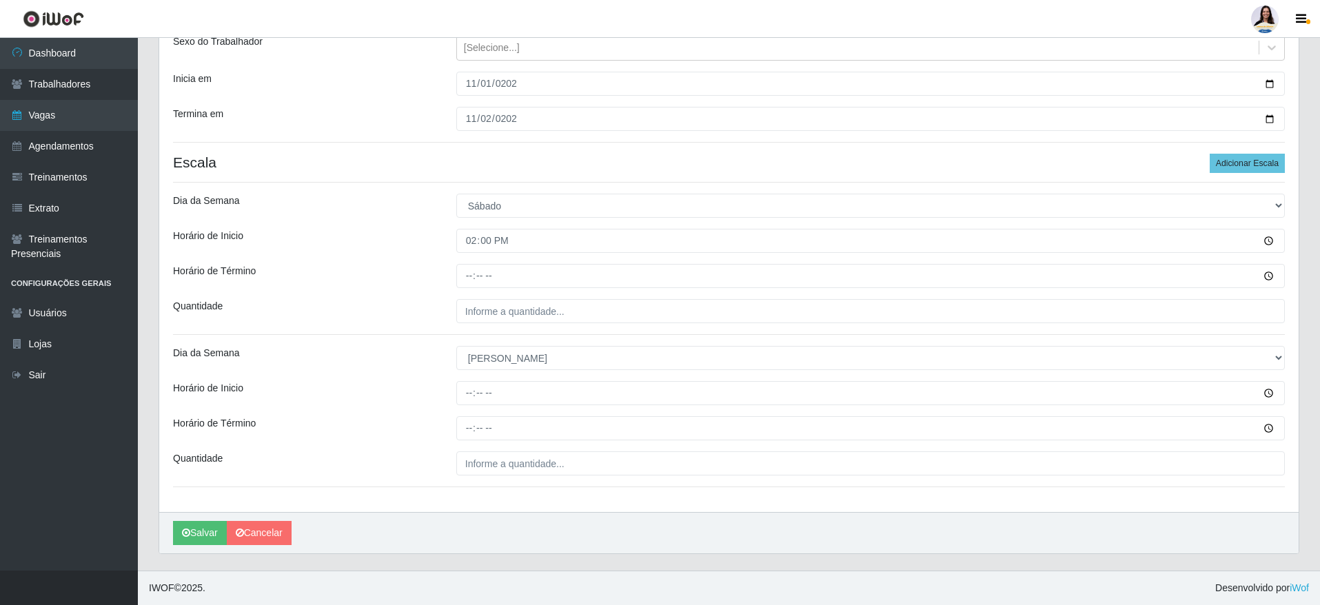
click at [466, 259] on div "Loja Extraplus - Loja 50 Praia do Canto Função [Selecione...] Repositor Reposit…" at bounding box center [728, 231] width 1139 height 562
click at [466, 266] on input "Horário de Término" at bounding box center [870, 276] width 828 height 24
type input "20:00"
drag, startPoint x: 489, startPoint y: 296, endPoint x: 487, endPoint y: 305, distance: 8.4
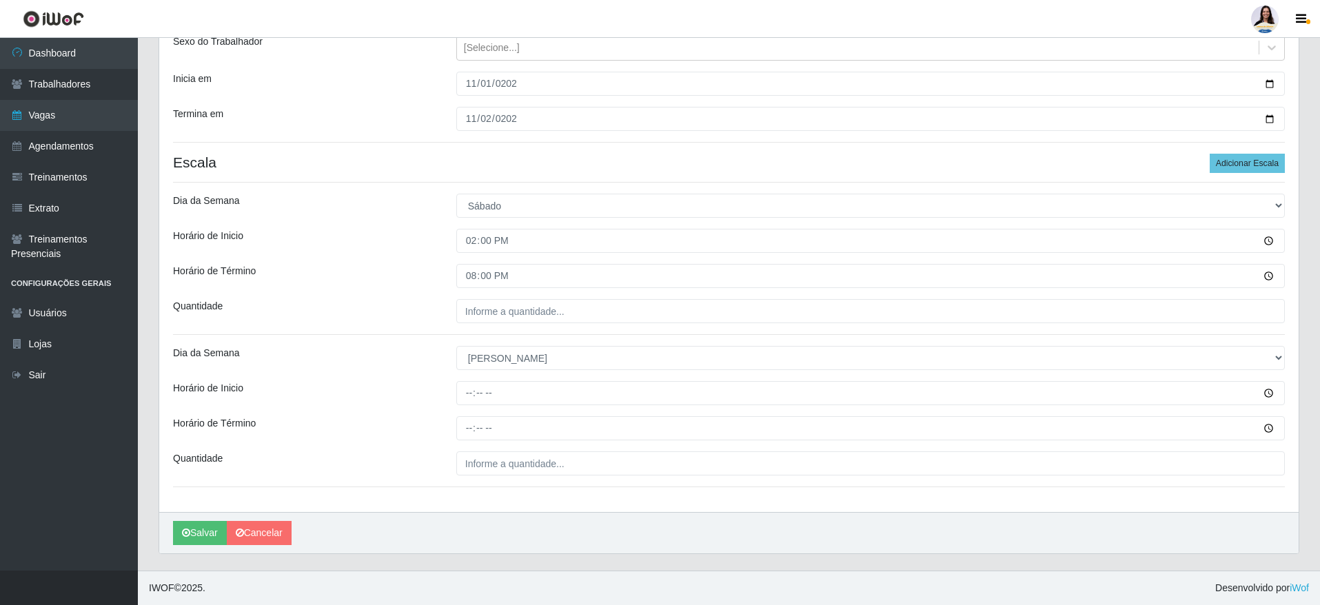
click at [487, 305] on div "Loja Extraplus - Loja 50 Praia do Canto Função [Selecione...] Repositor Reposit…" at bounding box center [728, 231] width 1139 height 562
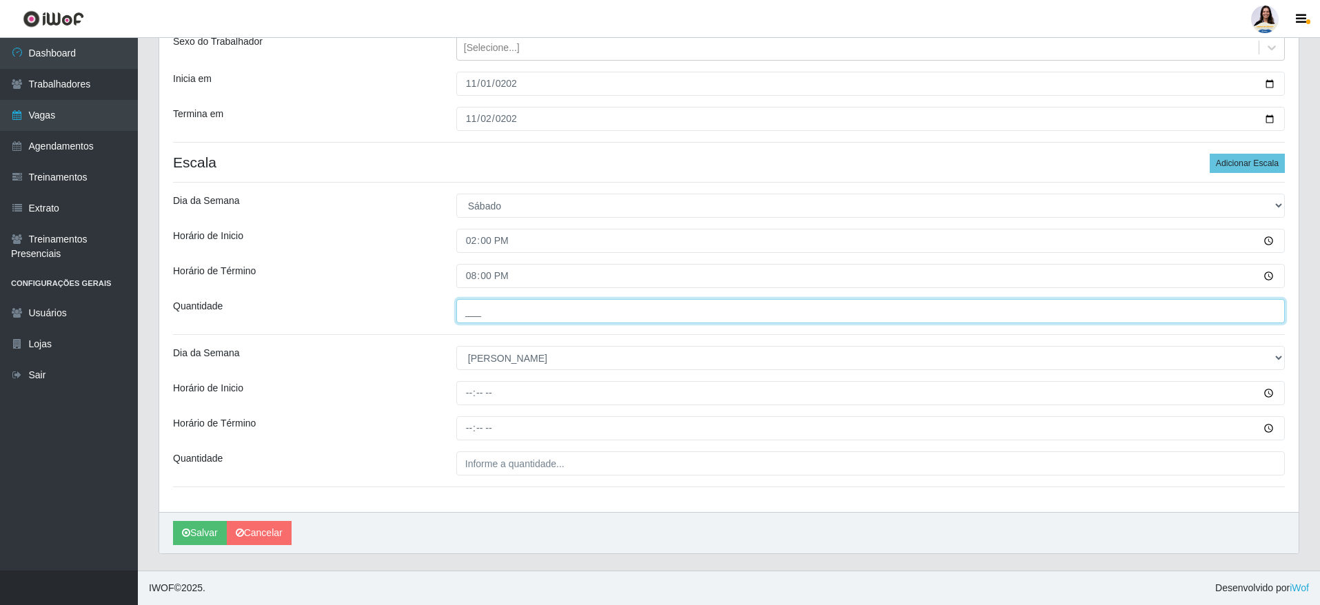
click at [487, 305] on input "___" at bounding box center [870, 311] width 828 height 24
type input "5__"
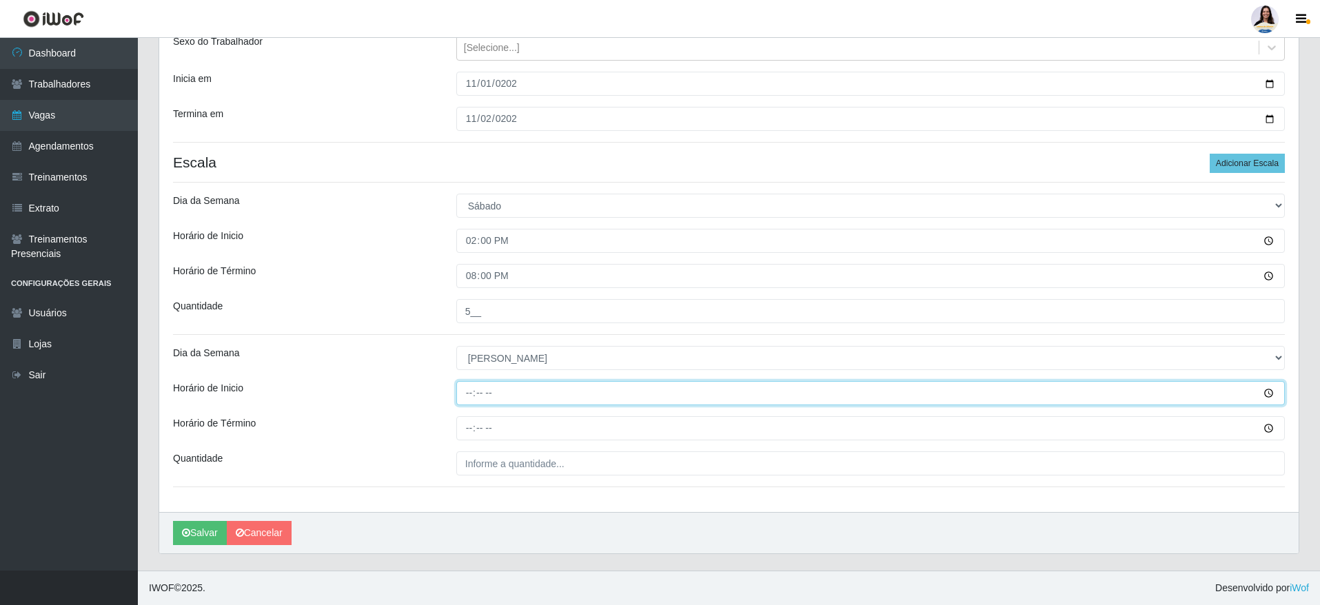
click at [464, 384] on input "Horário de Inicio" at bounding box center [870, 393] width 828 height 24
type input "12:00"
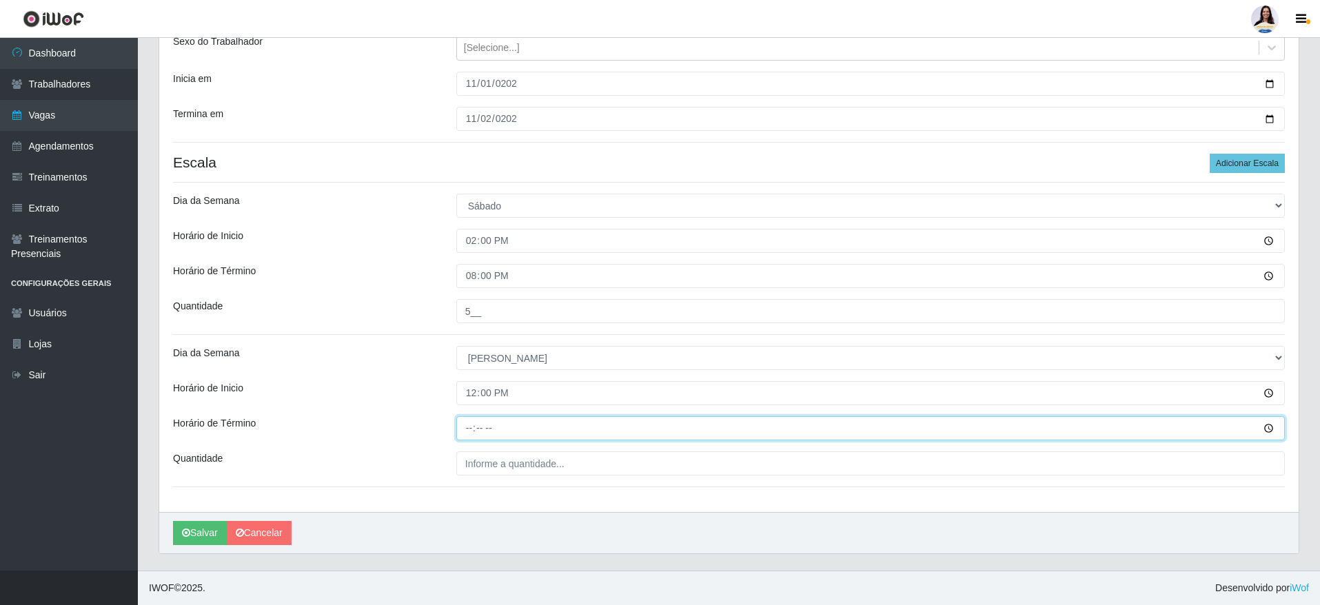
click at [472, 420] on input "Horário de Término" at bounding box center [870, 428] width 828 height 24
type input "18:00"
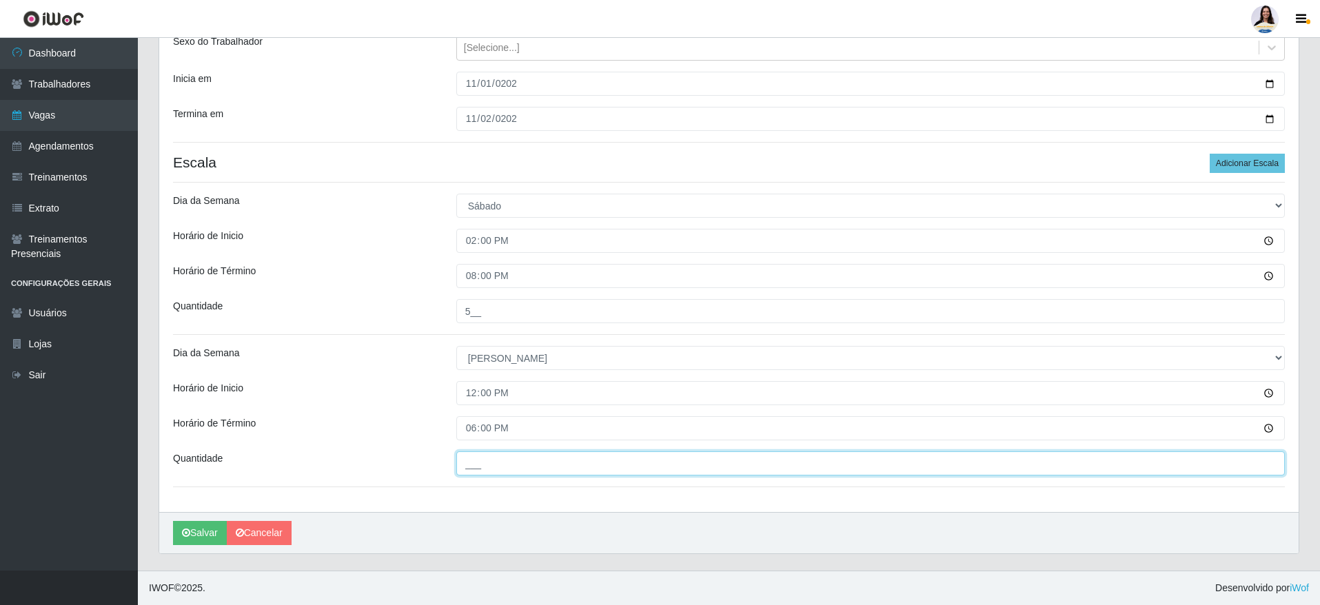
click at [489, 470] on input "___" at bounding box center [870, 463] width 828 height 24
type input "5__"
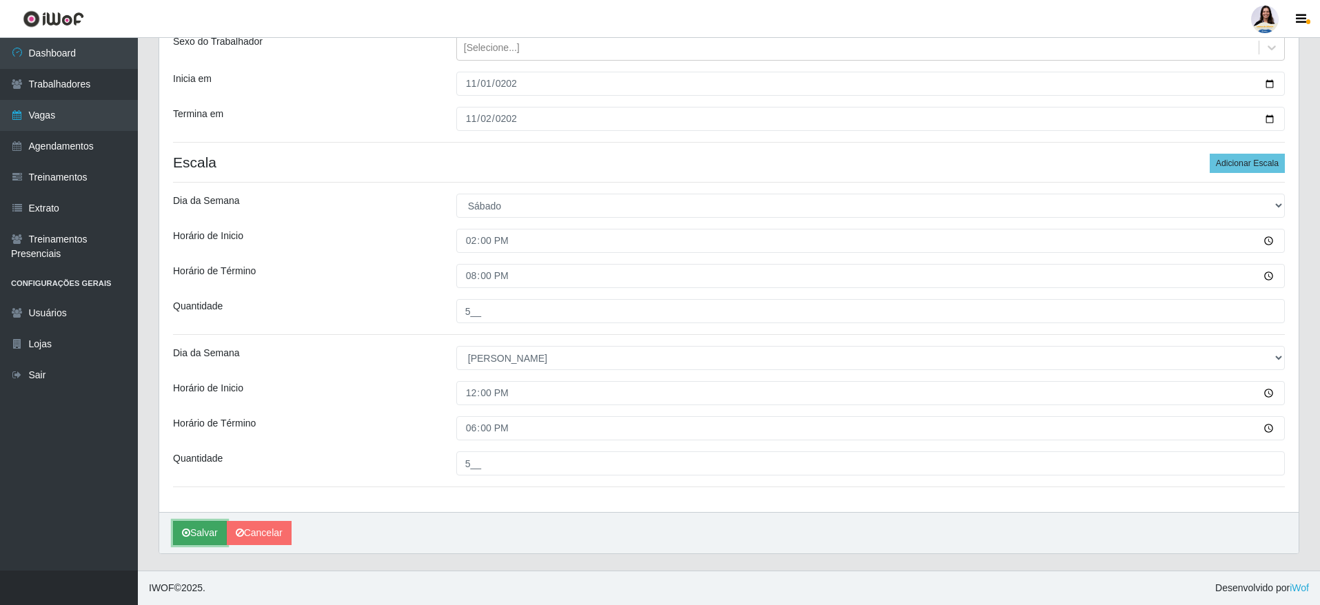
click at [188, 534] on icon "submit" at bounding box center [186, 533] width 8 height 10
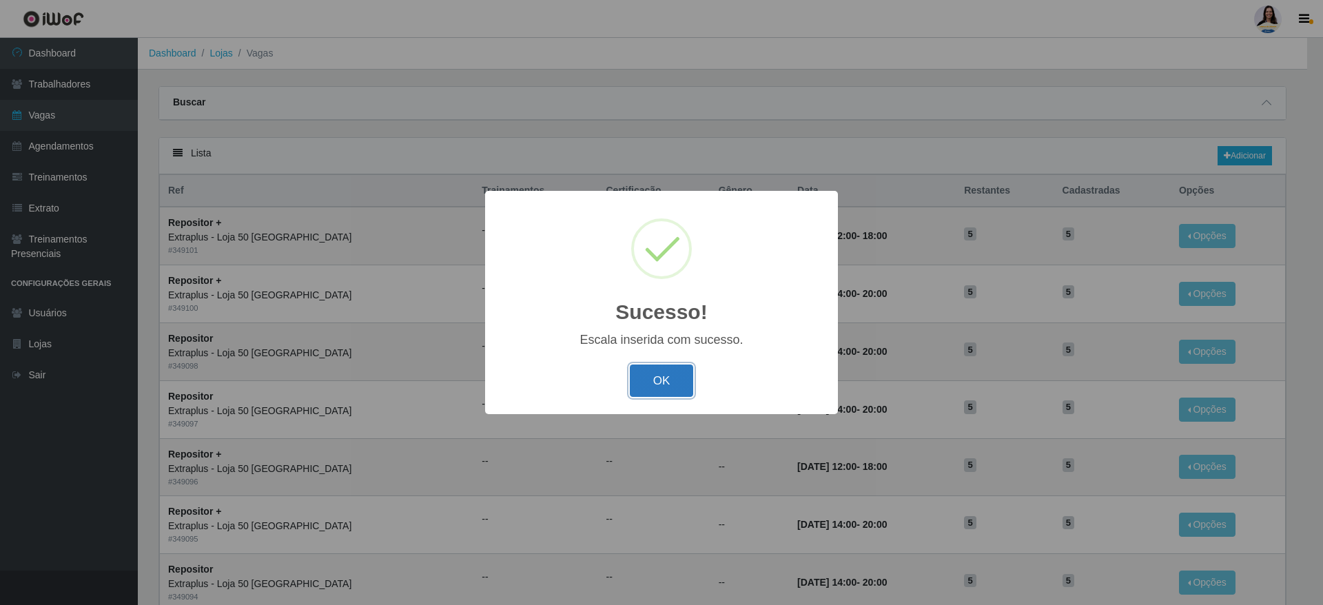
click at [684, 396] on button "OK" at bounding box center [662, 381] width 64 height 32
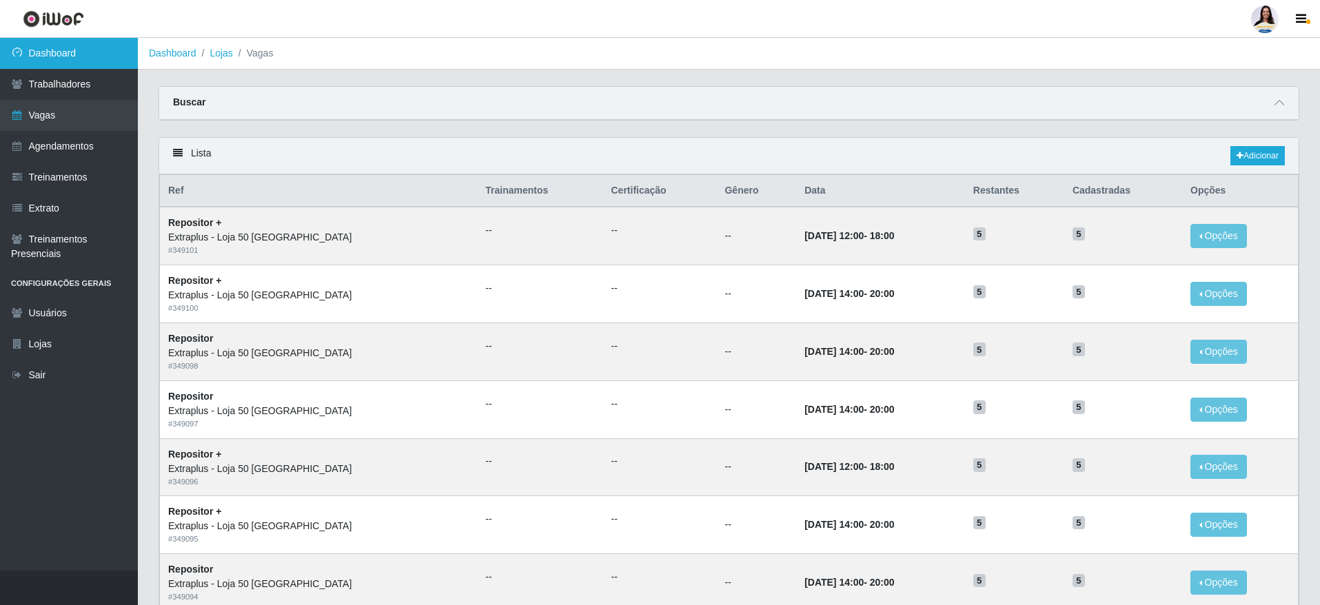
click at [66, 48] on link "Dashboard" at bounding box center [69, 53] width 138 height 31
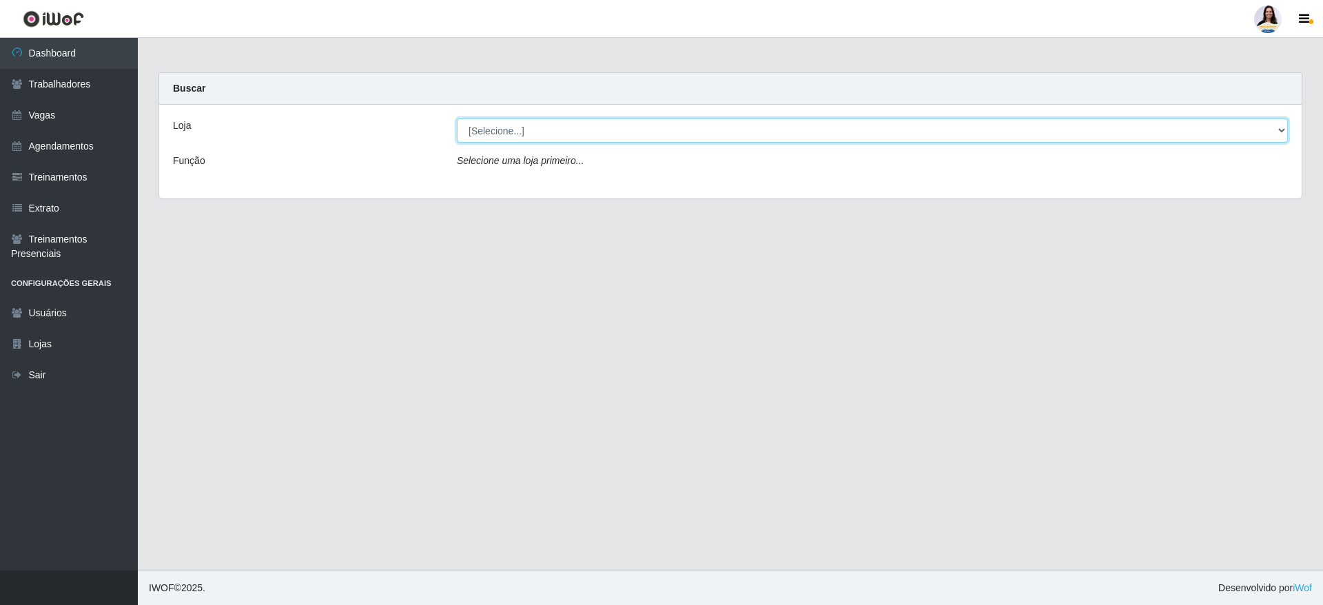
click at [505, 127] on select "[Selecione...] Atacado Vem - [GEOGRAPHIC_DATA] 30 Laranjeiras Velha Atacado Vem…" at bounding box center [872, 131] width 831 height 24
select select "437"
click at [457, 119] on select "[Selecione...] Atacado Vem - [GEOGRAPHIC_DATA] 30 Laranjeiras Velha Atacado Vem…" at bounding box center [872, 131] width 831 height 24
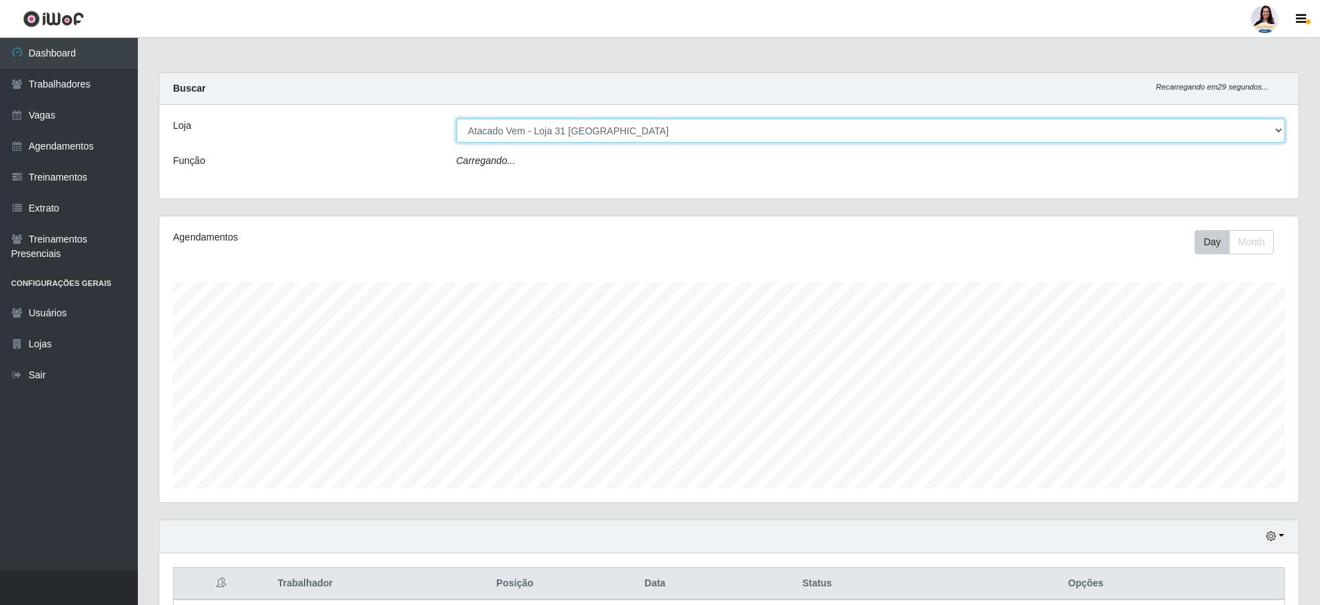
scroll to position [286, 1139]
